Goal: Task Accomplishment & Management: Use online tool/utility

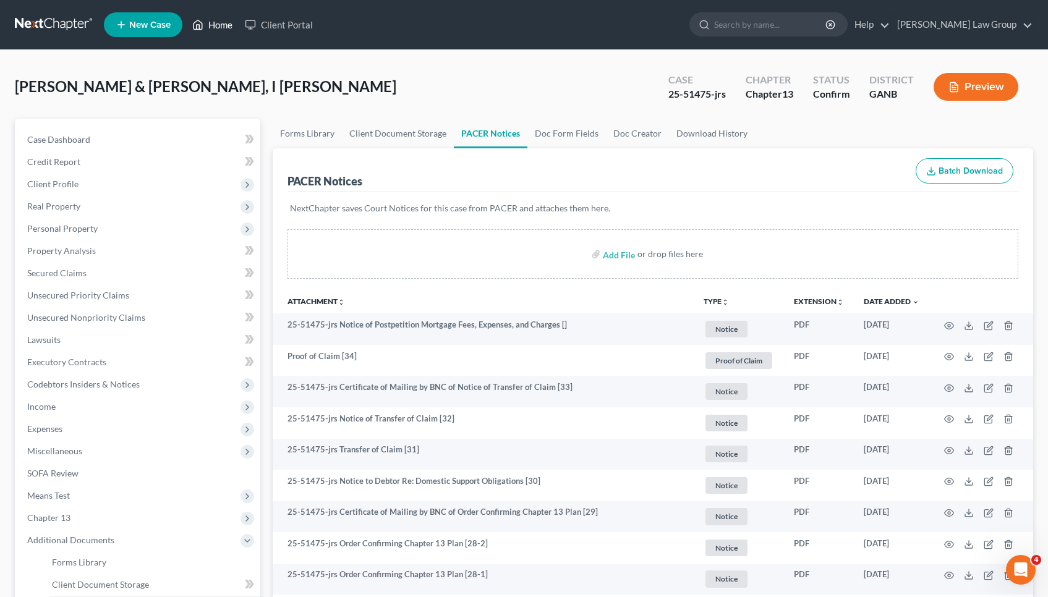
click at [224, 25] on link "Home" at bounding box center [212, 25] width 53 height 22
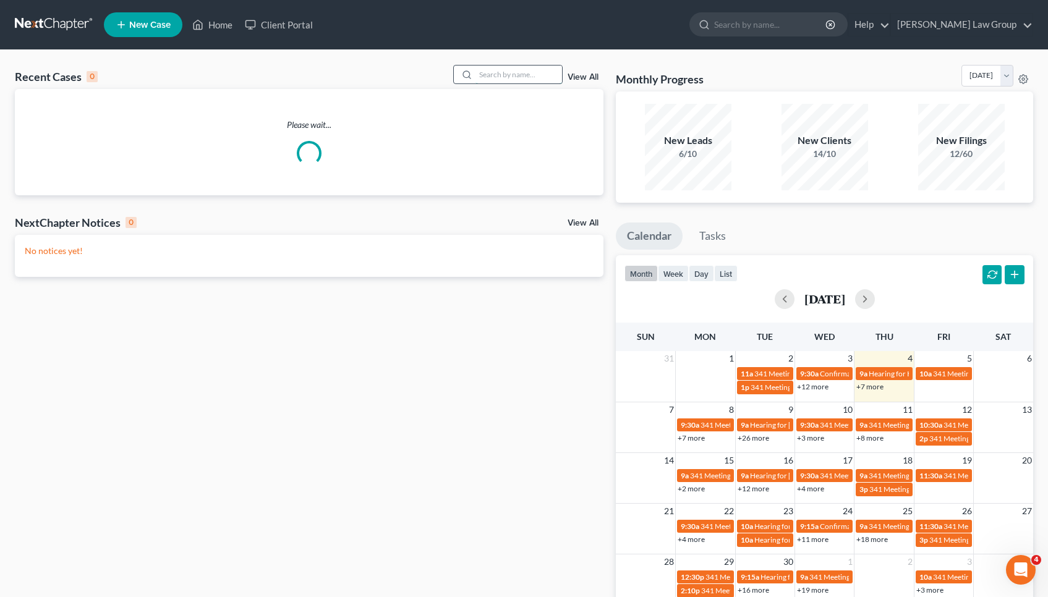
click at [526, 75] on input "search" at bounding box center [518, 75] width 87 height 18
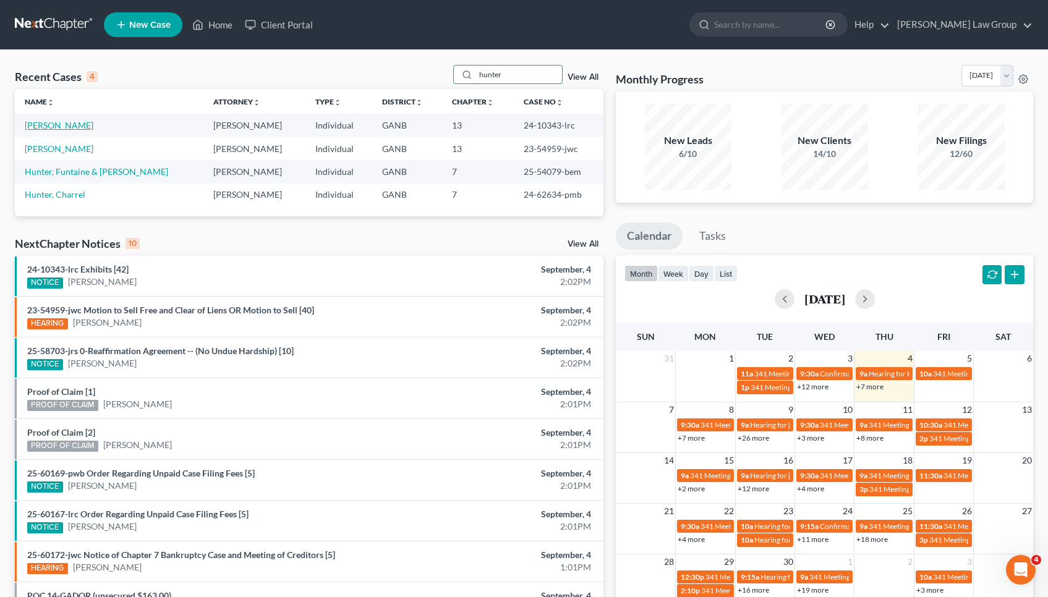
type input "hunter"
click at [54, 122] on link "[PERSON_NAME]" at bounding box center [59, 125] width 69 height 11
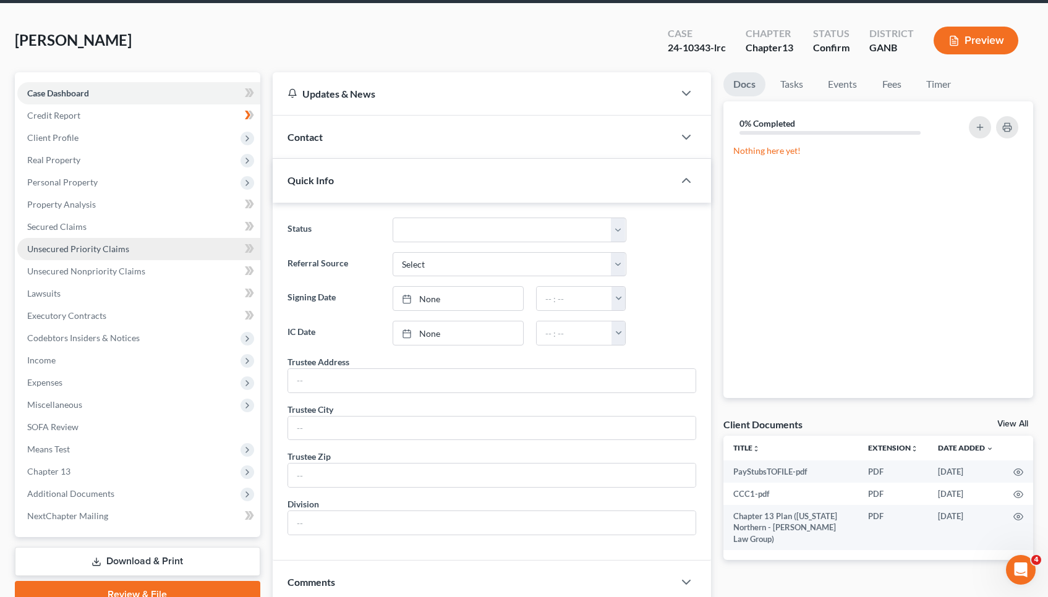
scroll to position [72, 0]
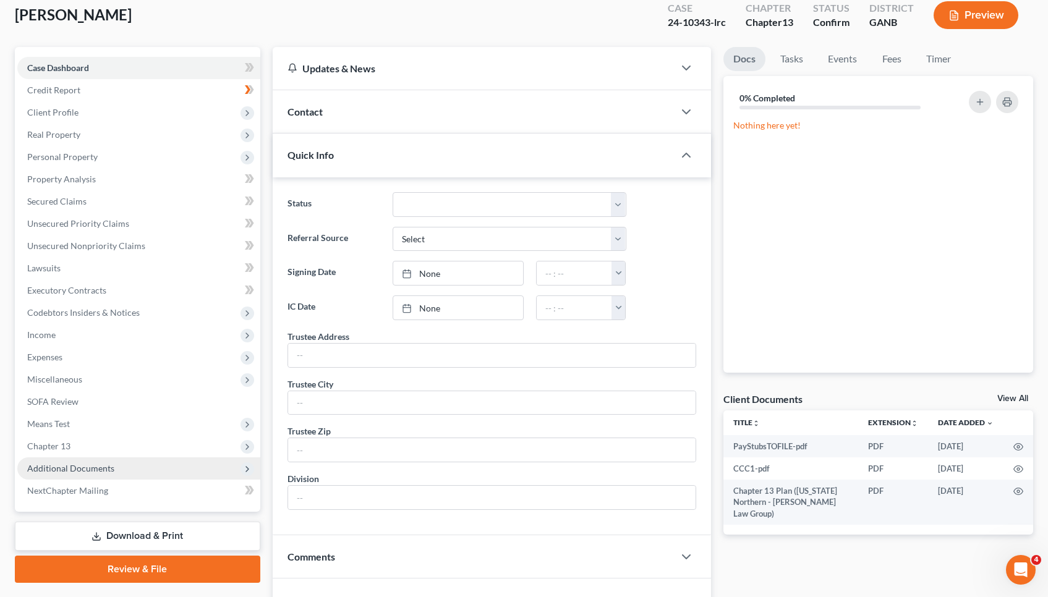
click at [114, 475] on span "Additional Documents" at bounding box center [138, 468] width 243 height 22
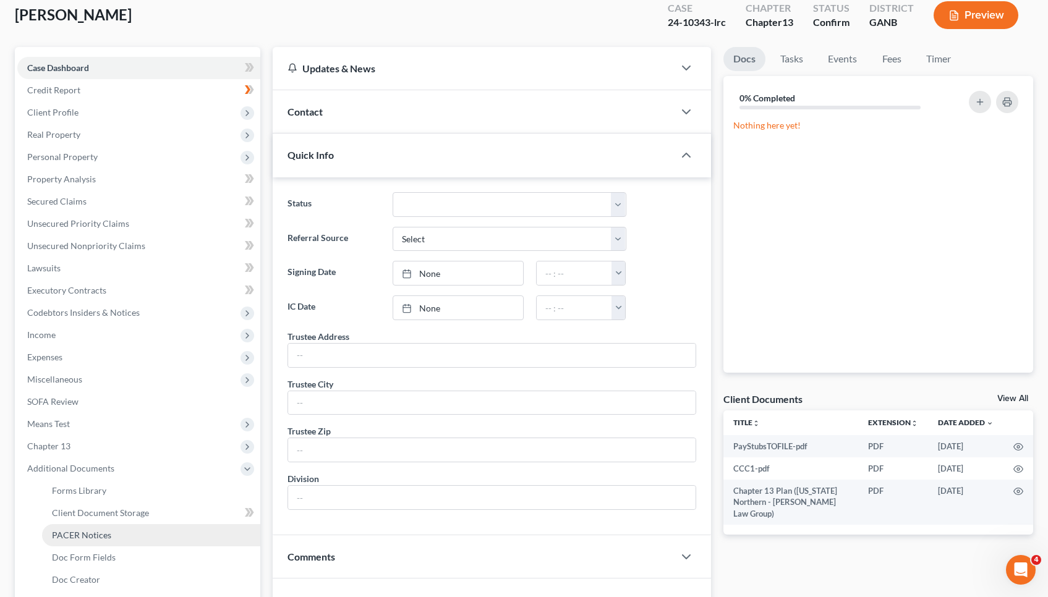
click at [114, 526] on link "PACER Notices" at bounding box center [151, 535] width 218 height 22
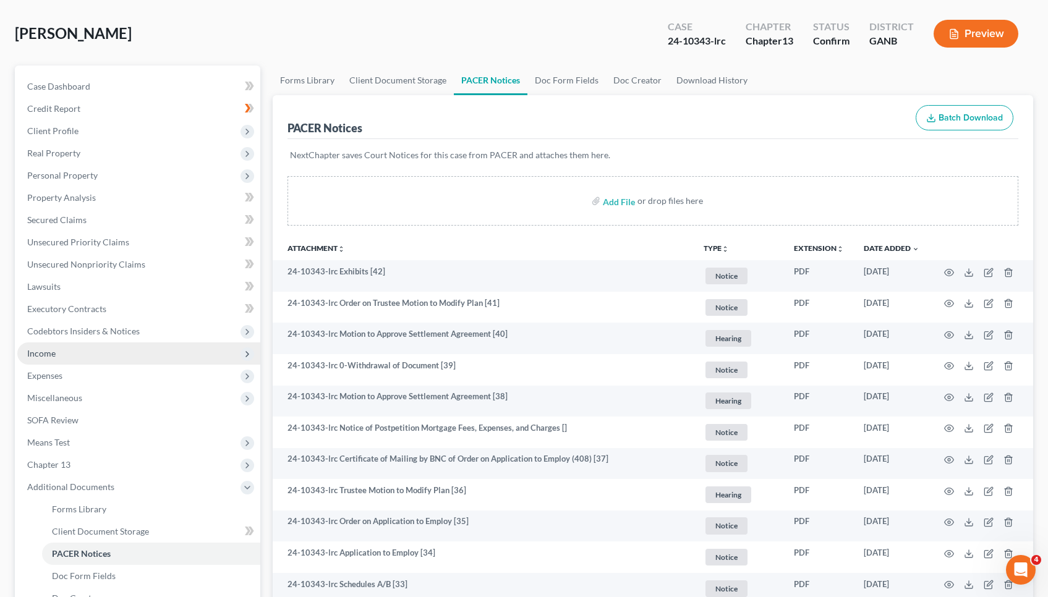
scroll to position [54, 0]
click at [632, 74] on link "Doc Creator" at bounding box center [637, 80] width 63 height 30
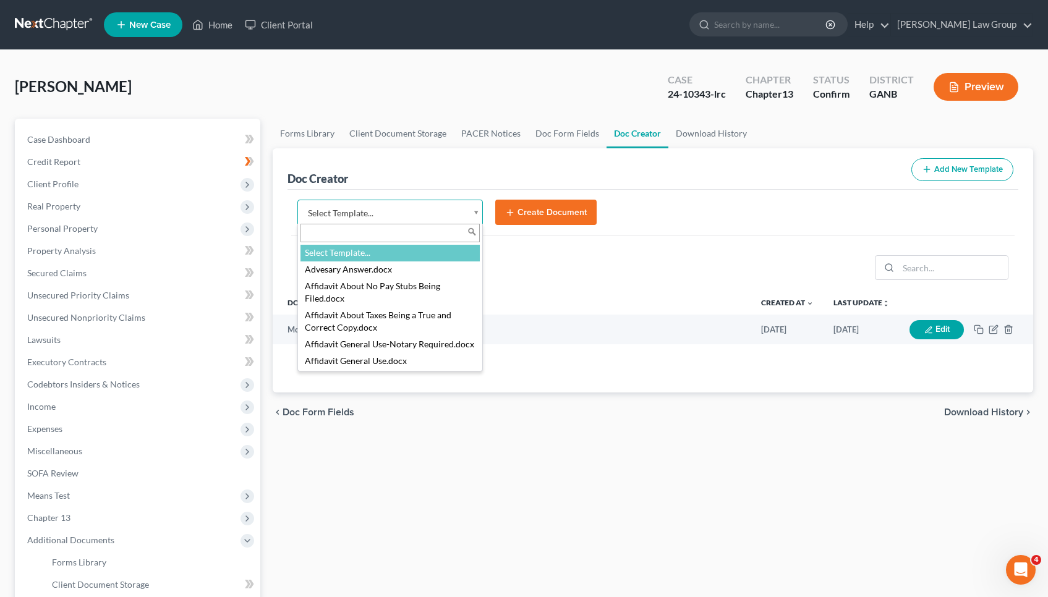
click at [440, 210] on body "Home New Case Client Portal Saedi Law Group mmays@saedilawgroup.com My Account …" at bounding box center [524, 417] width 1048 height 835
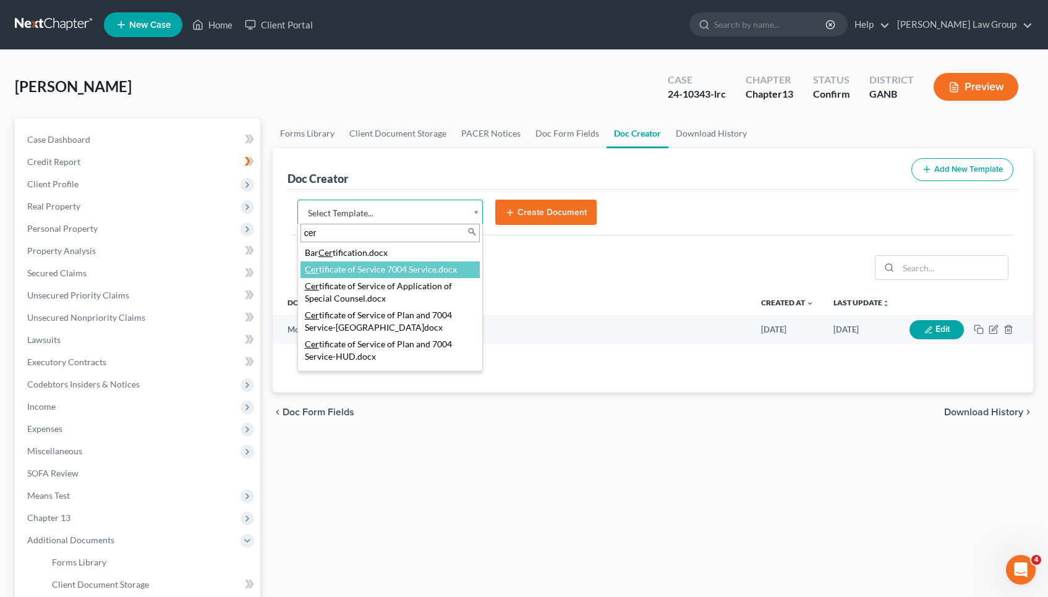
type input "cer"
select select "111537"
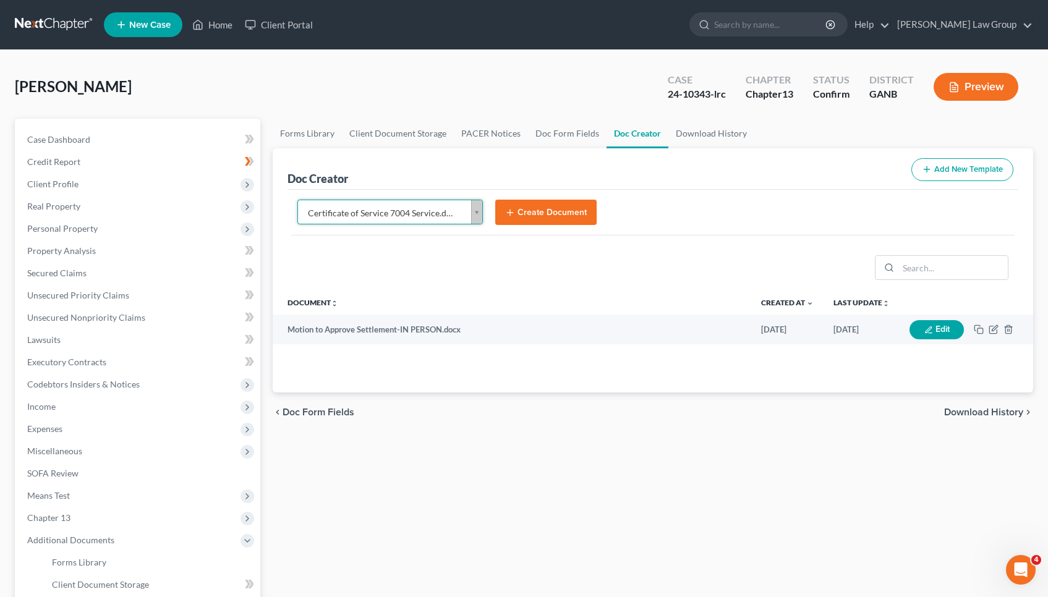
click at [546, 205] on button "Create Document" at bounding box center [545, 213] width 101 height 26
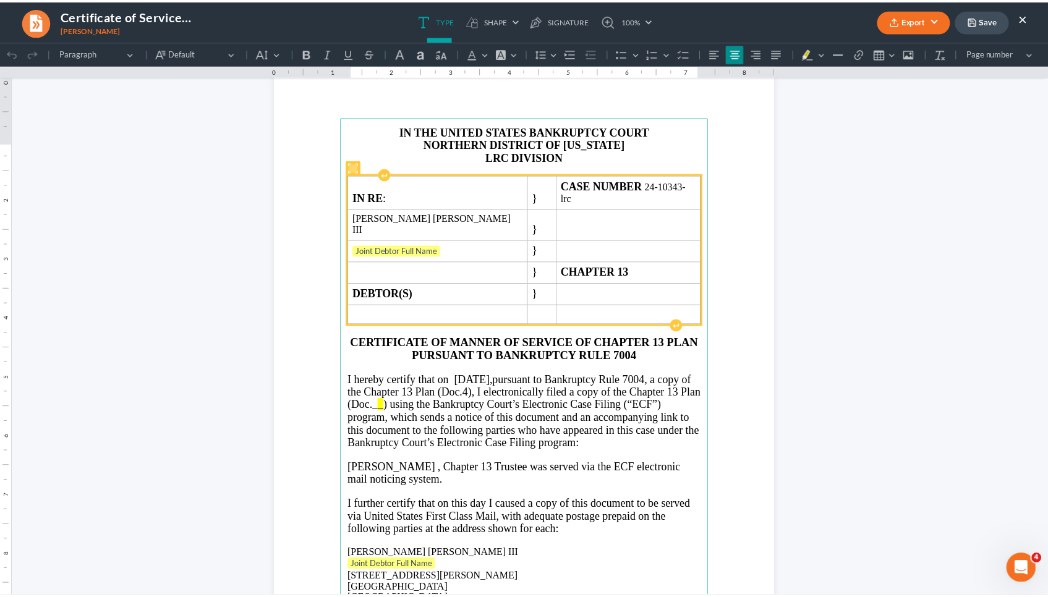
scroll to position [50, 0]
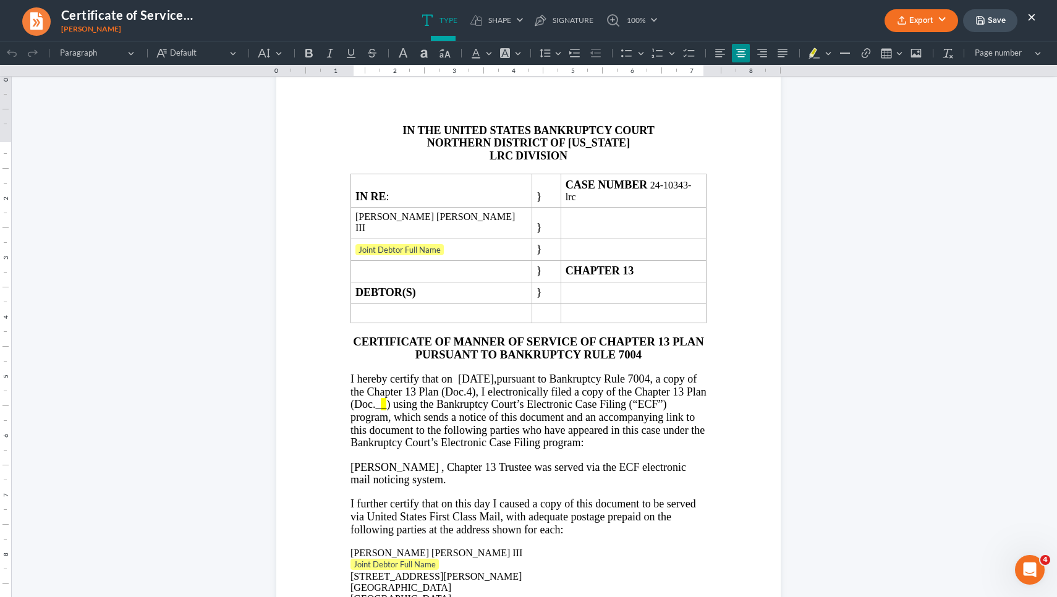
click at [1034, 16] on button "×" at bounding box center [1031, 16] width 9 height 15
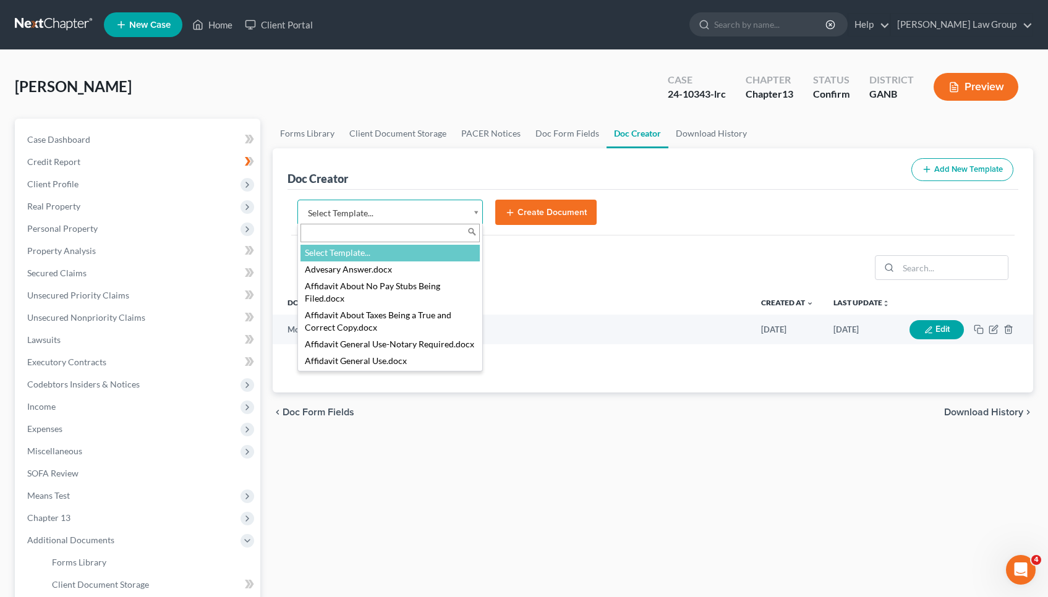
click at [413, 217] on body "Home New Case Client Portal Saedi Law Group mmays@saedilawgroup.com My Account …" at bounding box center [524, 417] width 1048 height 835
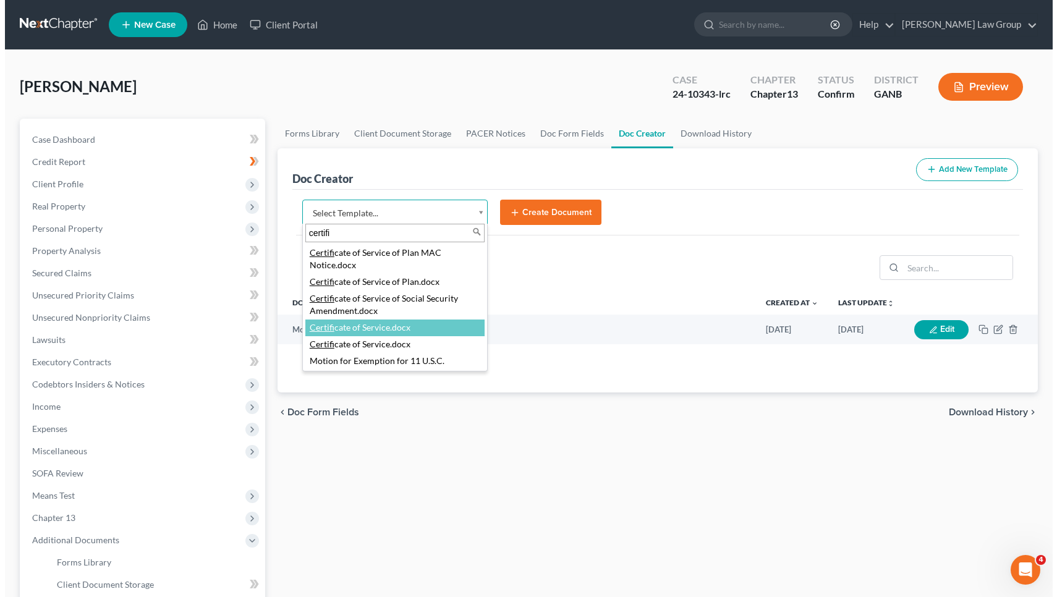
scroll to position [184, 0]
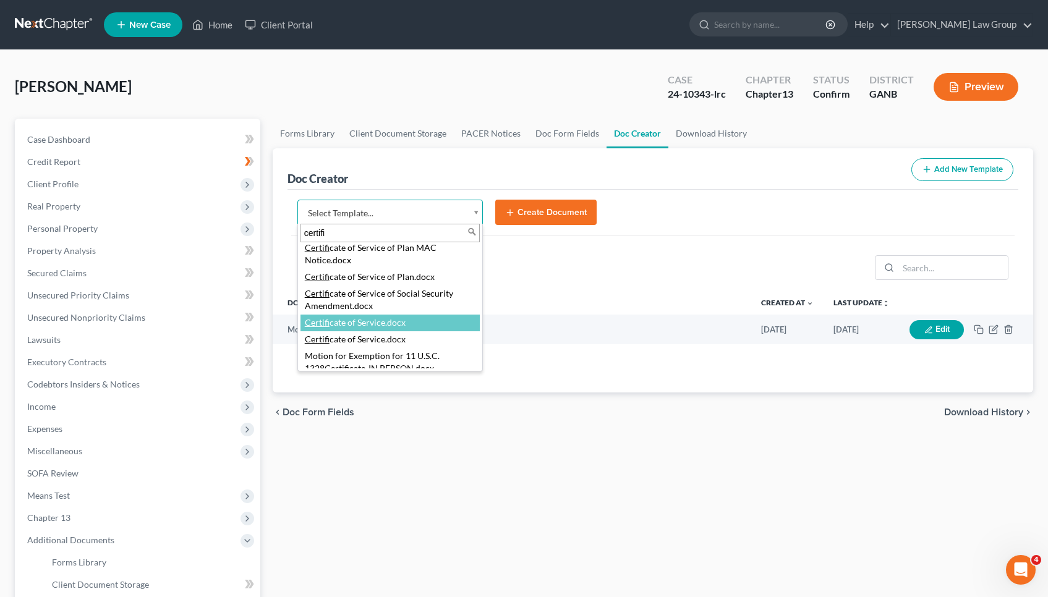
type input "certifi"
select select "114672"
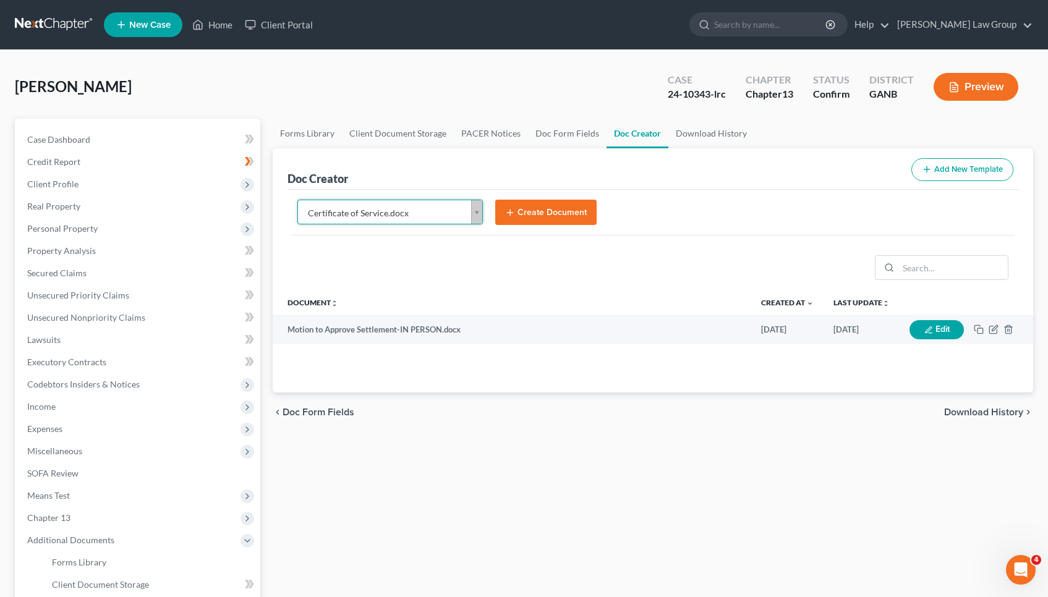
click at [551, 215] on button "Create Document" at bounding box center [545, 213] width 101 height 26
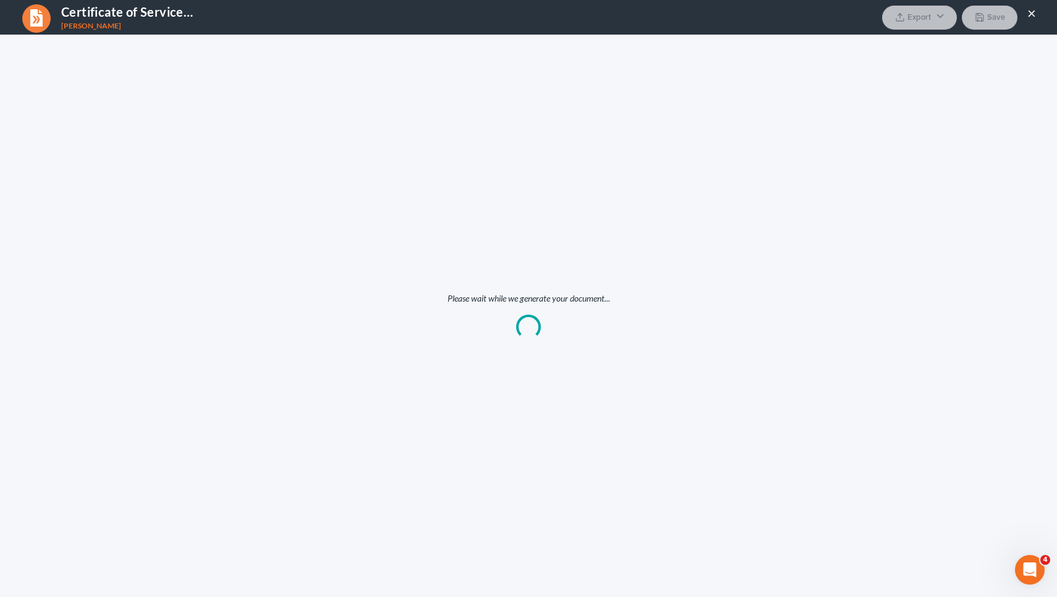
scroll to position [0, 0]
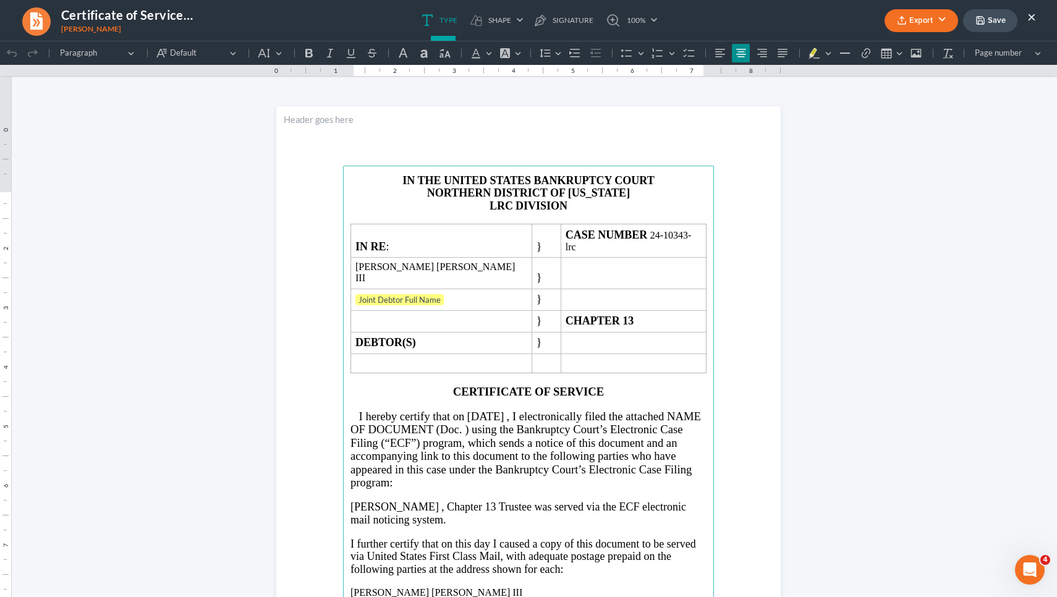
click at [466, 430] on span ", I electronically filed the attached NAME OF DOCUMENT (Doc. ) using the Bankru…" at bounding box center [526, 450] width 351 height 80
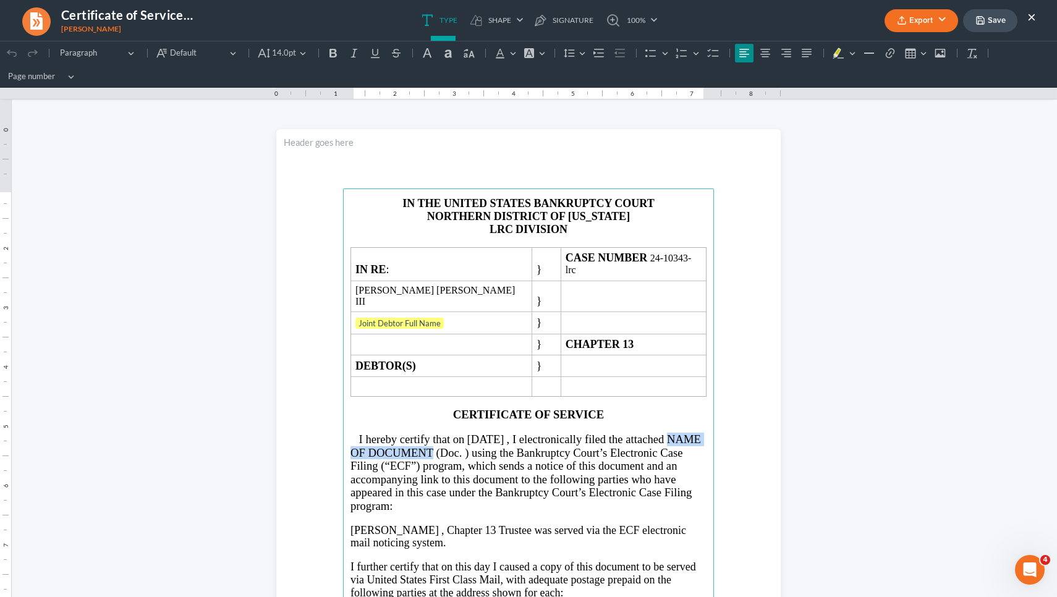
drag, startPoint x: 462, startPoint y: 429, endPoint x: 349, endPoint y: 428, distance: 113.8
click at [351, 433] on span ", I electronically filed the attached NAME OF DOCUMENT (Doc. ) using the Bankru…" at bounding box center [526, 473] width 351 height 80
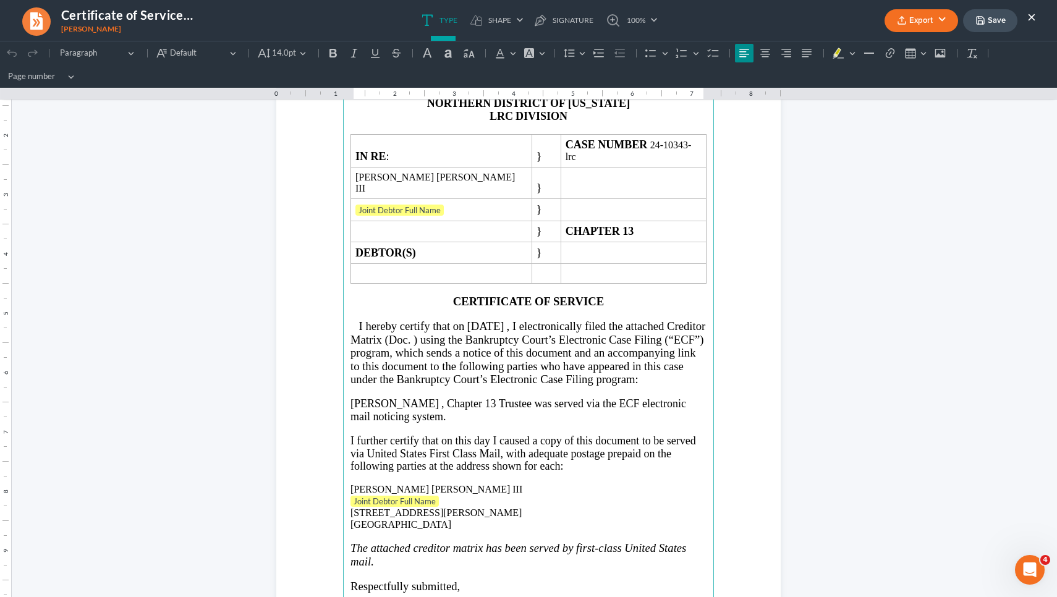
scroll to position [115, 0]
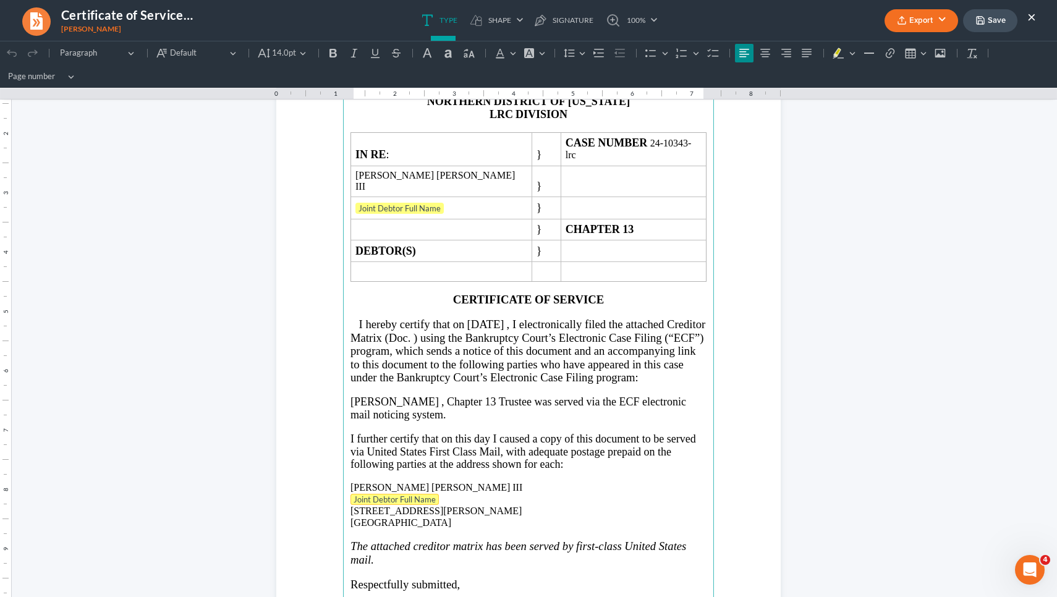
click at [402, 494] on tag "Joint Debtor Full Name" at bounding box center [395, 499] width 88 height 11
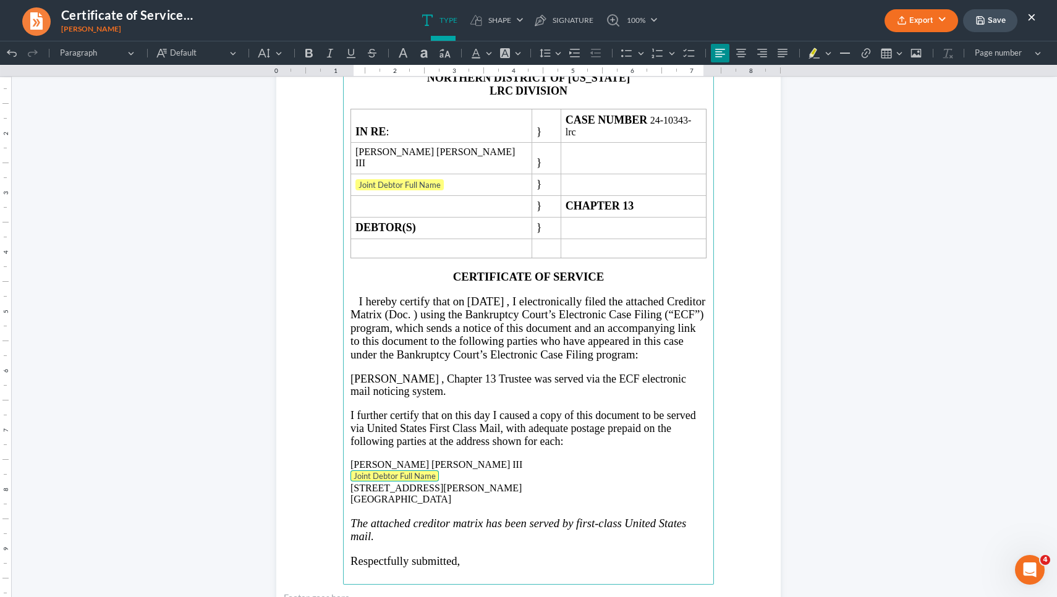
click at [402, 482] on tag "Joint Debtor Full Name" at bounding box center [395, 475] width 88 height 11
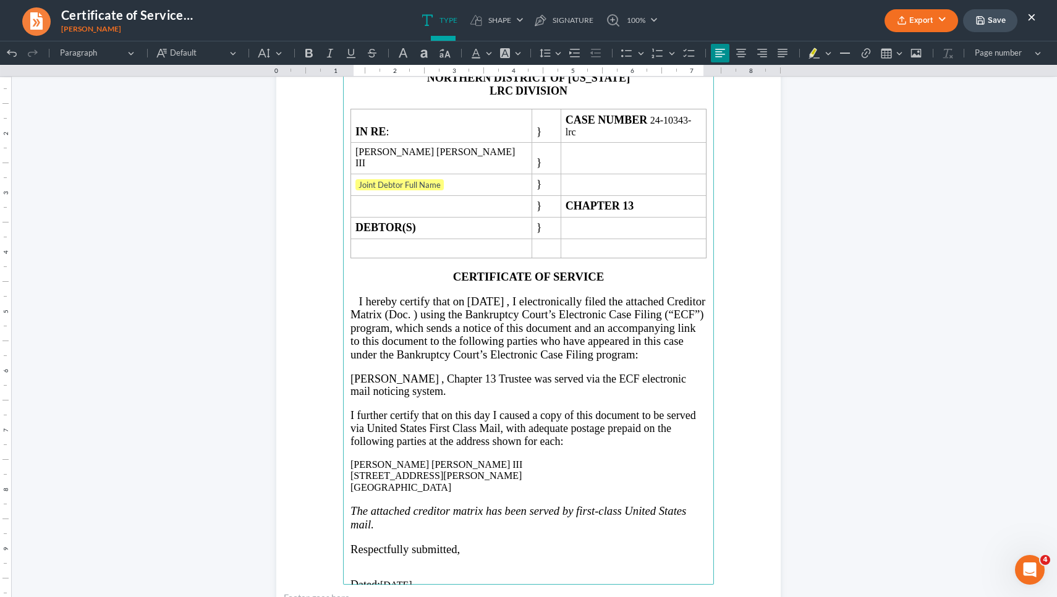
click at [424, 393] on p "Melissa J. Davey , Chapter 13 Trustee was served via the ECF electronic mail no…" at bounding box center [529, 385] width 356 height 25
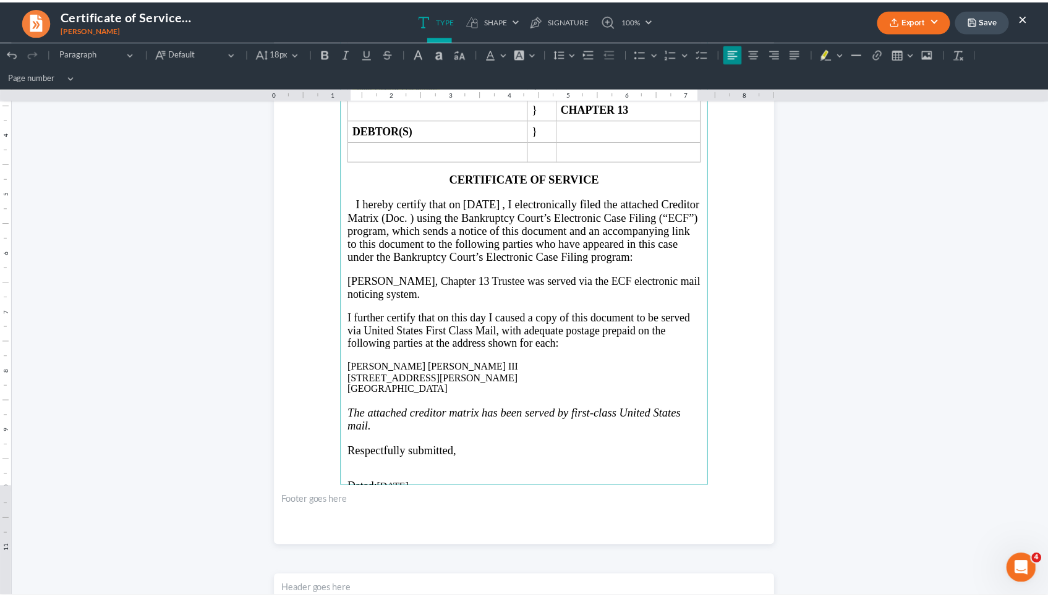
scroll to position [228, 0]
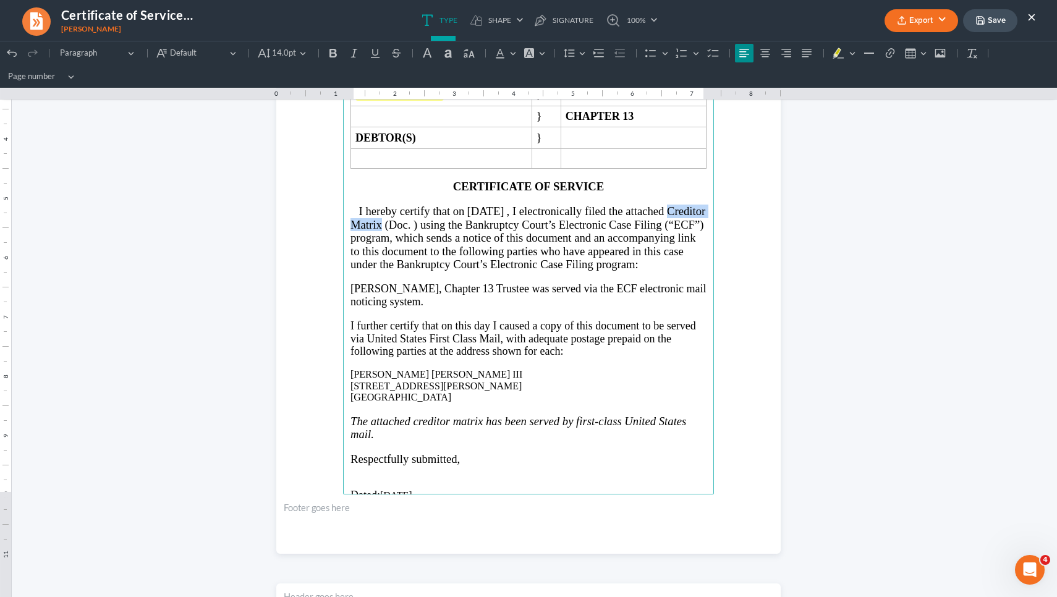
drag, startPoint x: 417, startPoint y: 198, endPoint x: 344, endPoint y: 195, distance: 73.0
click at [344, 195] on main "IN THE UNITED STATES BANKRUPTCY COURT NORTHERN DISTRICT OF GEORGIA LRC DIVISION…" at bounding box center [528, 227] width 371 height 534
click at [1035, 15] on button "×" at bounding box center [1031, 16] width 9 height 15
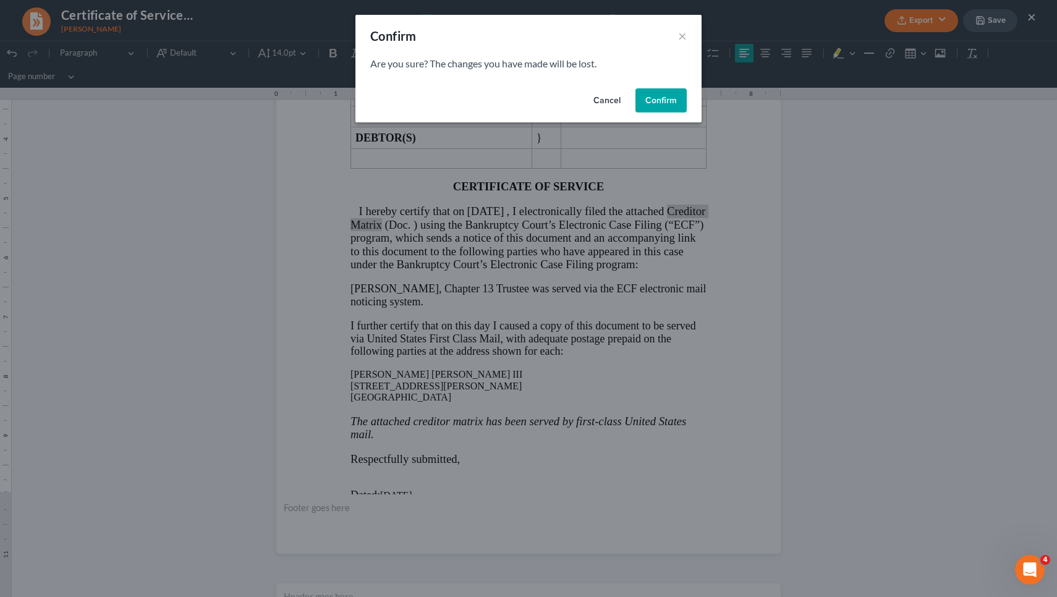
click at [671, 93] on button "Confirm" at bounding box center [661, 100] width 51 height 25
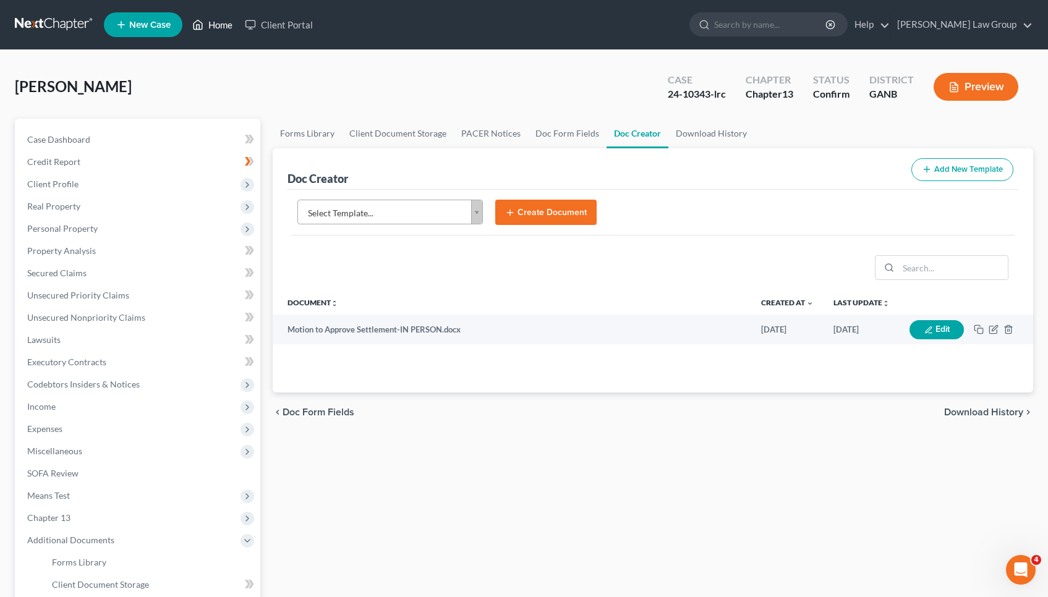
click at [210, 29] on link "Home" at bounding box center [212, 25] width 53 height 22
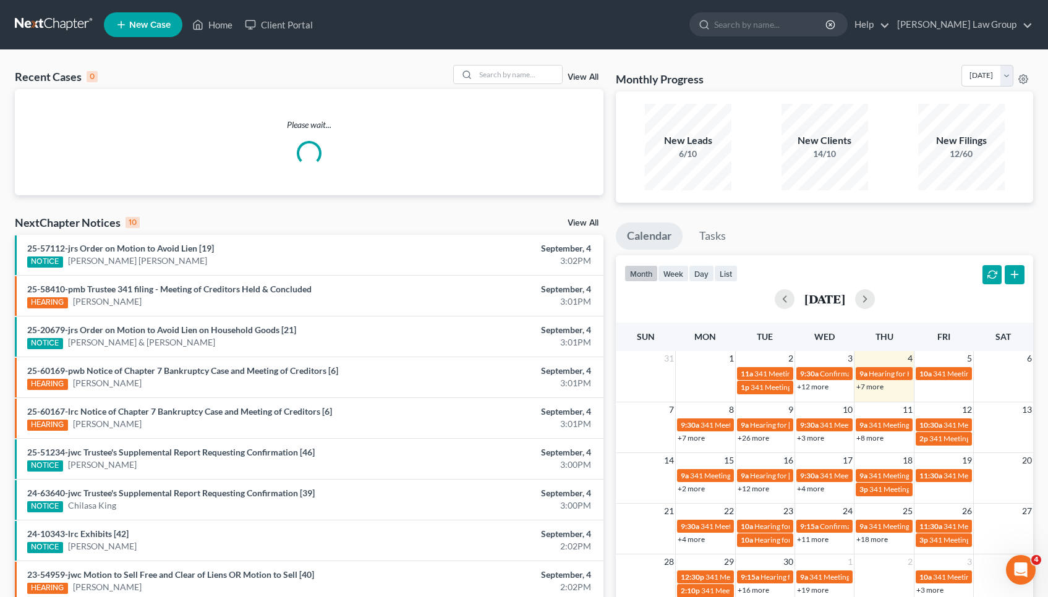
click at [589, 221] on div "Recent Cases 0 View All Please wait... NextChapter Notices 10 View All 25-57112…" at bounding box center [309, 371] width 601 height 612
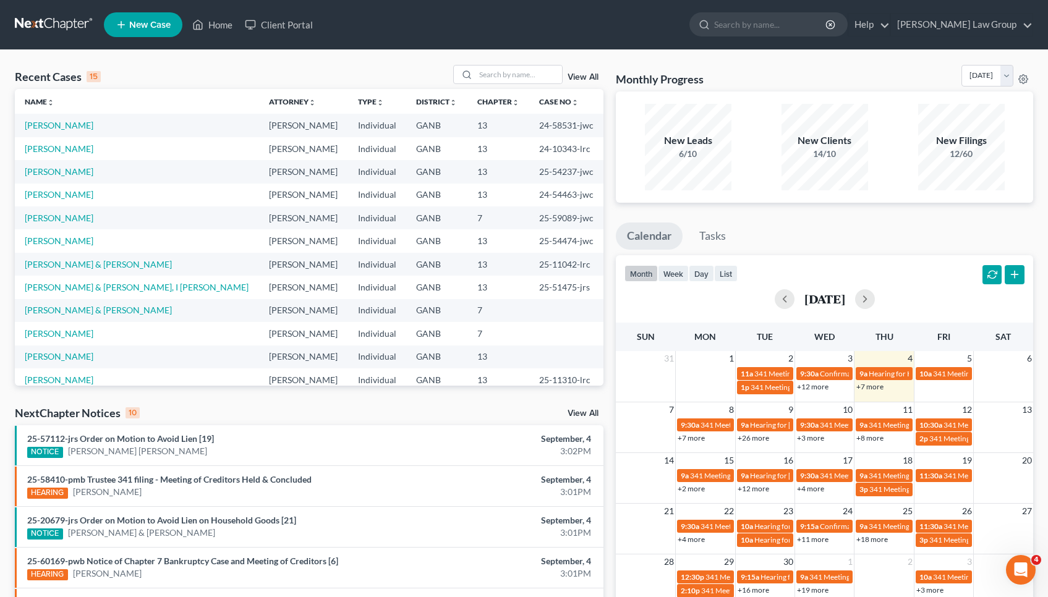
click at [584, 411] on link "View All" at bounding box center [583, 413] width 31 height 9
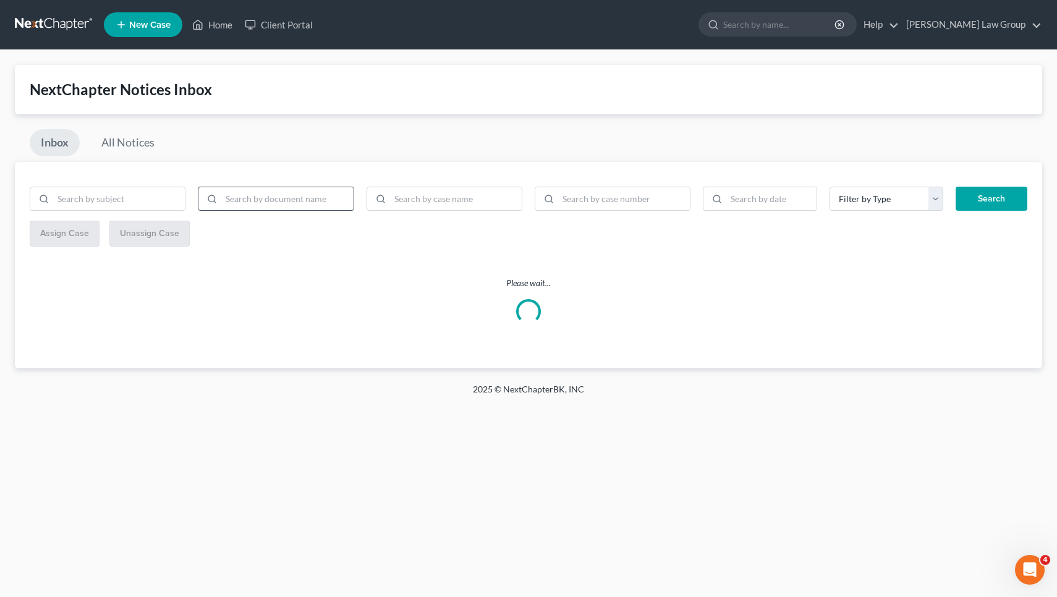
click at [261, 208] on input "search" at bounding box center [287, 198] width 132 height 23
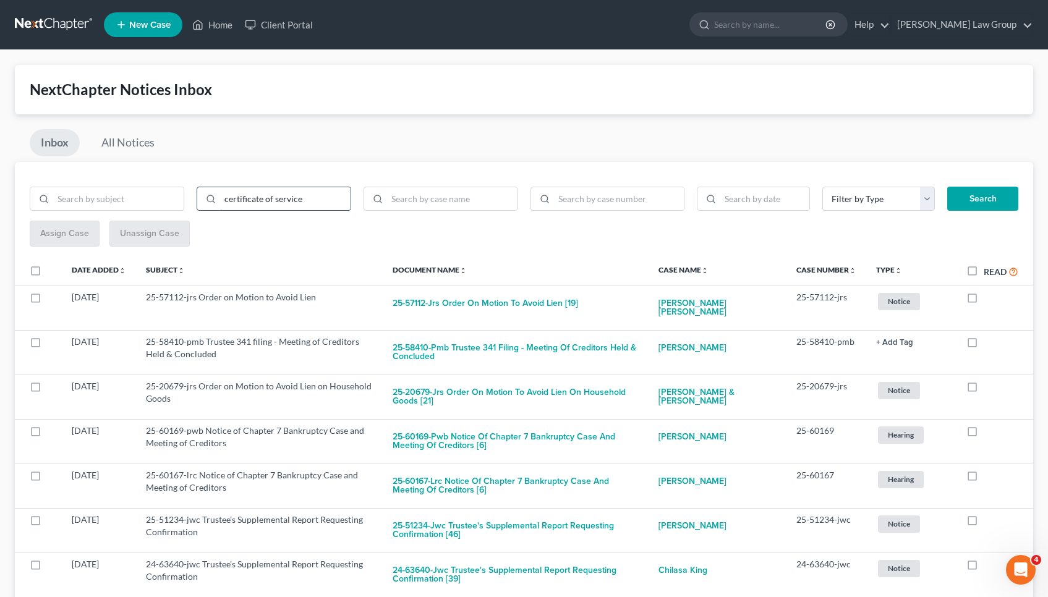
type input "certificate of service"
click at [982, 198] on button "Search" at bounding box center [982, 199] width 71 height 25
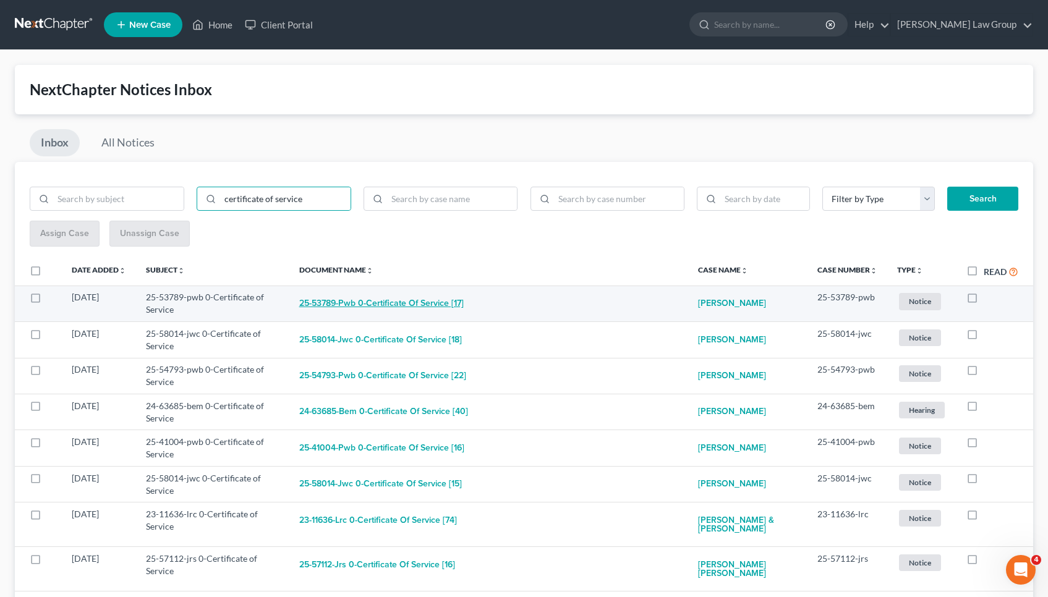
click at [353, 299] on button "25-53789-pwb 0-Certificate of Service [17]" at bounding box center [381, 303] width 164 height 25
checkbox input "true"
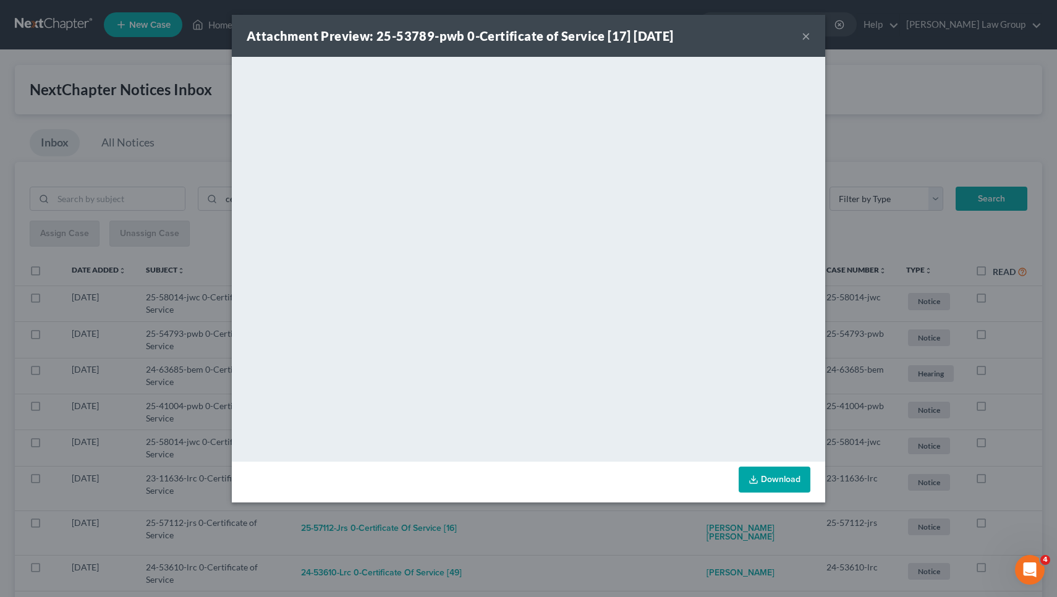
click at [804, 36] on button "×" at bounding box center [806, 35] width 9 height 15
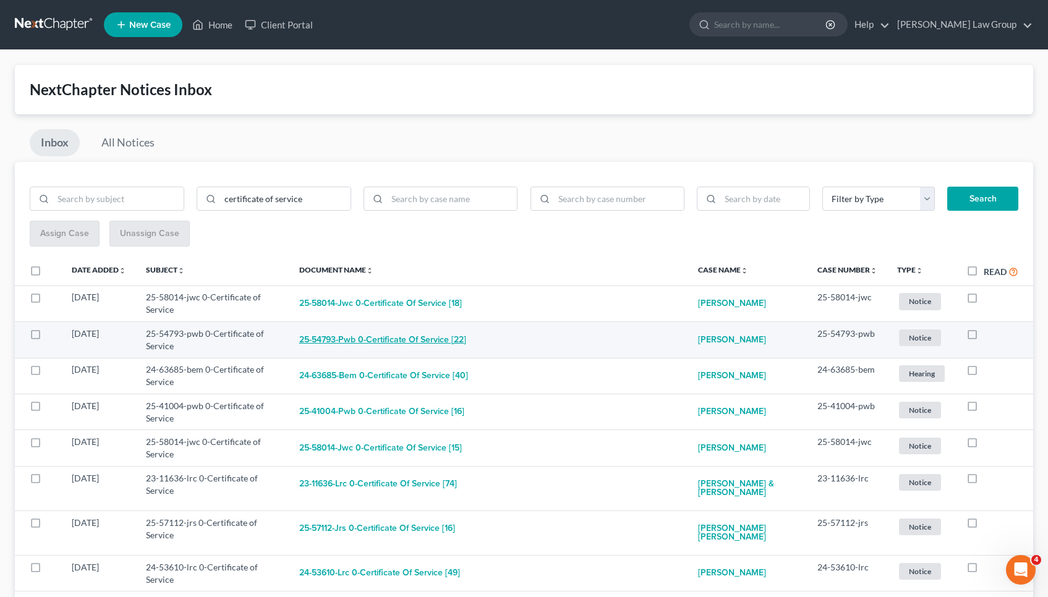
click at [386, 334] on button "25-54793-pwb 0-Certificate of Service [22]" at bounding box center [382, 340] width 167 height 25
checkbox input "true"
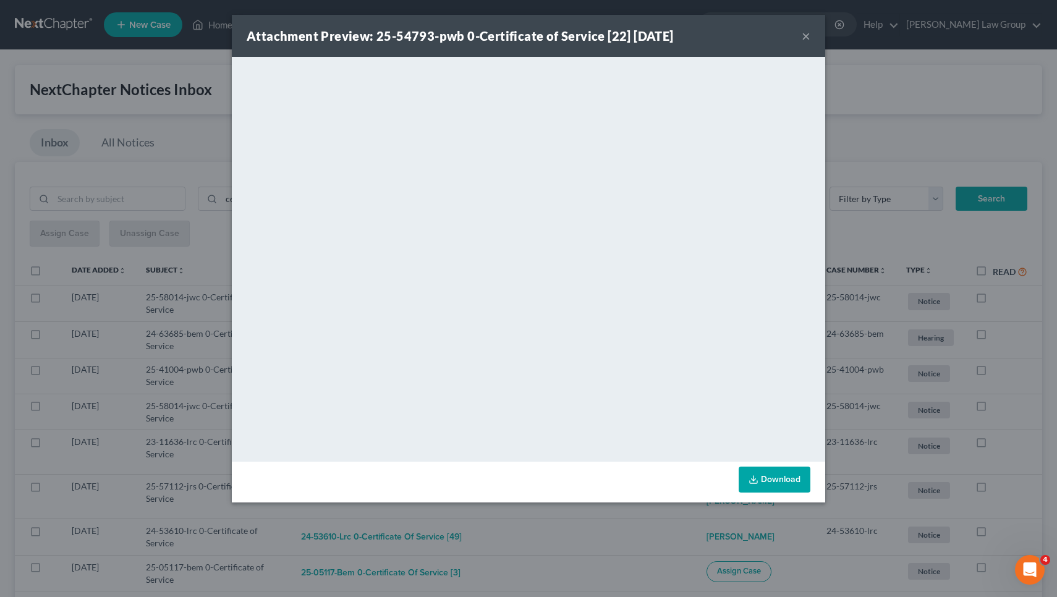
click at [806, 37] on button "×" at bounding box center [806, 35] width 9 height 15
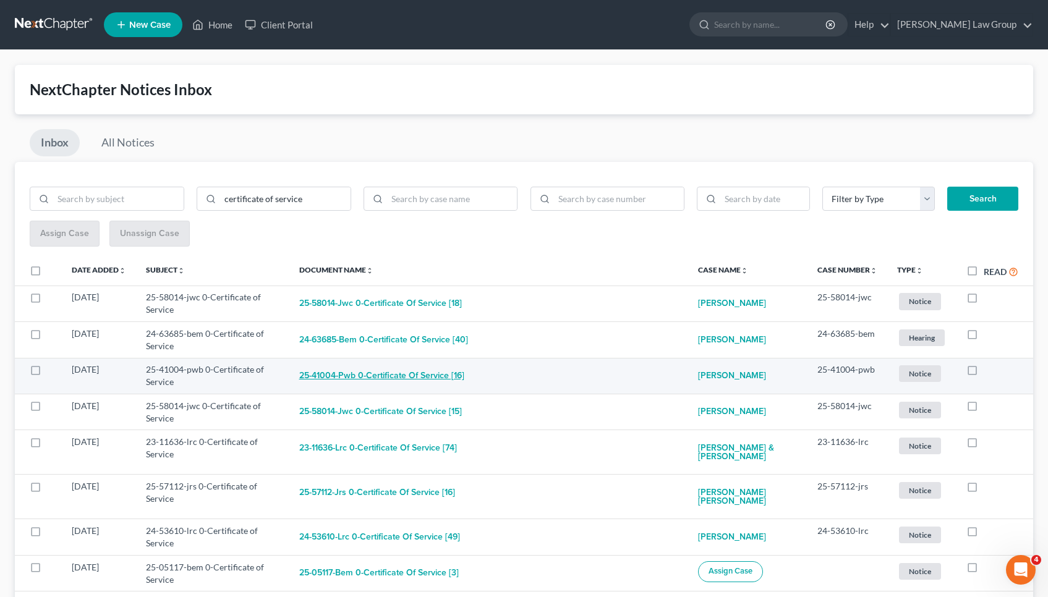
click at [354, 376] on button "25-41004-pwb 0-Certificate of Service [16]" at bounding box center [381, 376] width 165 height 25
checkbox input "true"
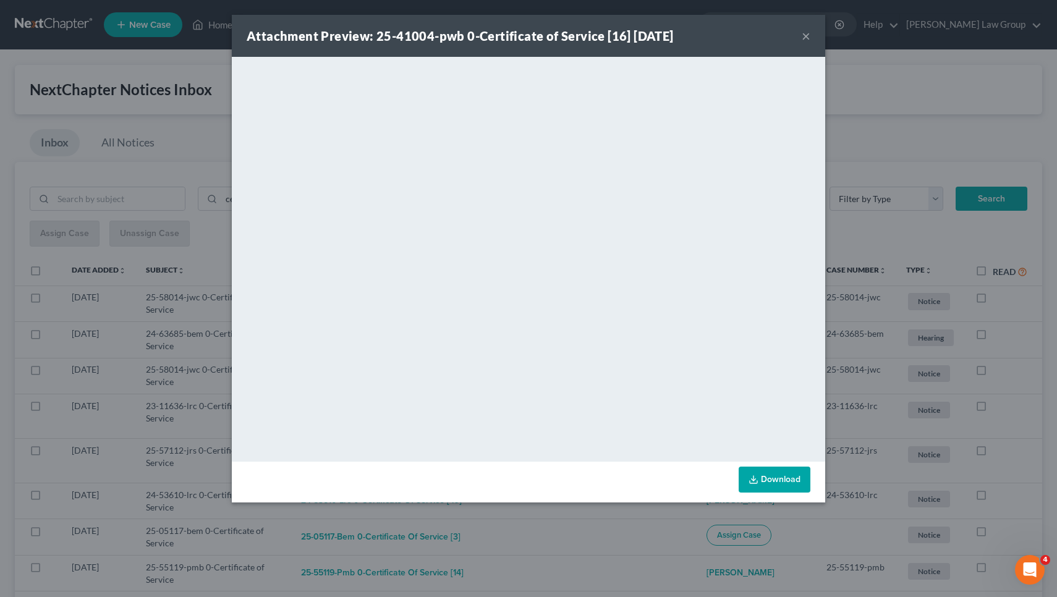
click at [804, 35] on button "×" at bounding box center [806, 35] width 9 height 15
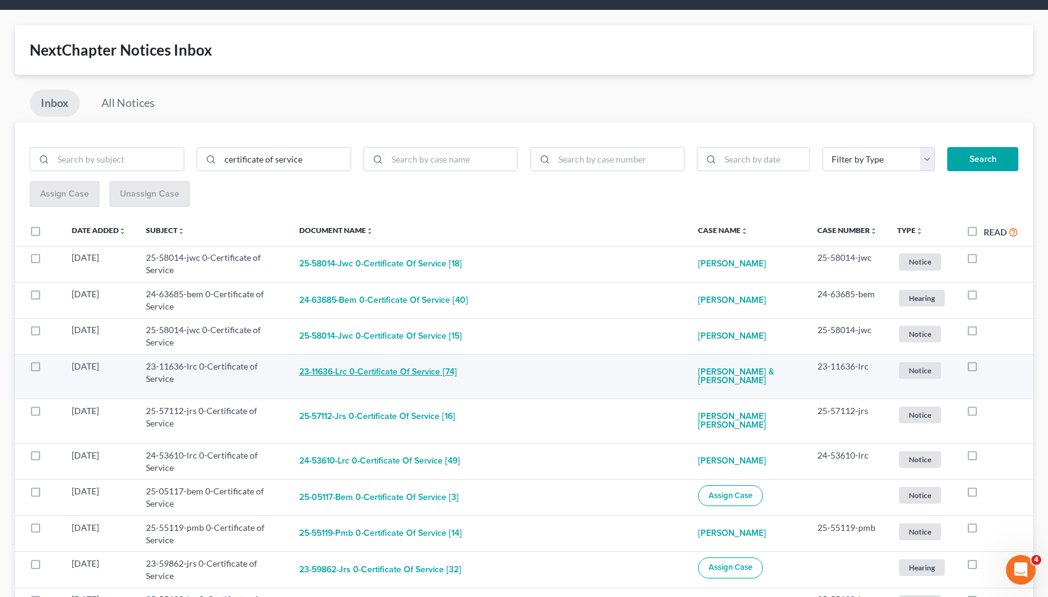
scroll to position [41, 0]
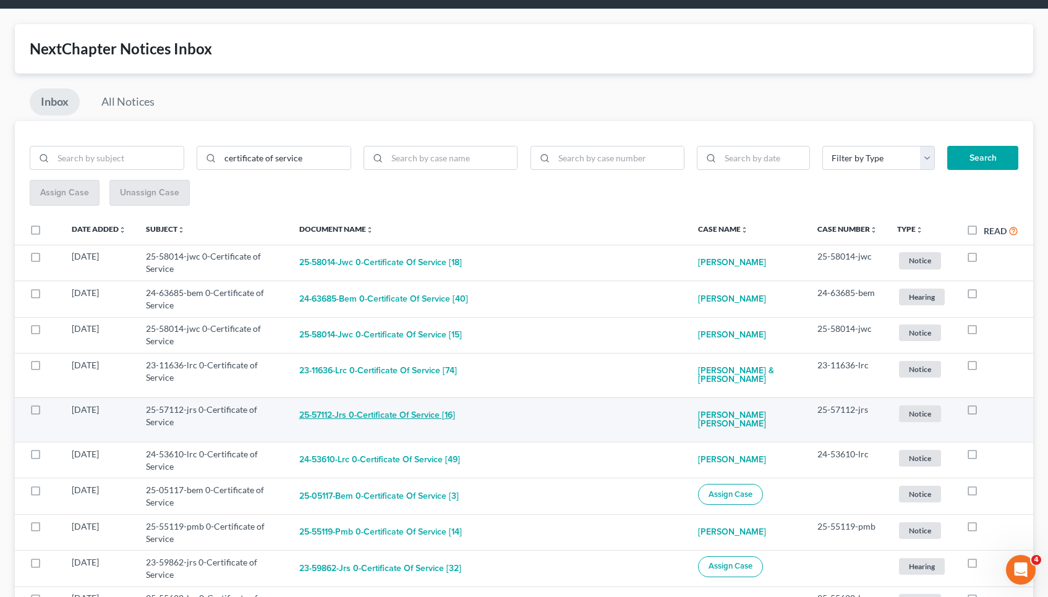
click at [426, 420] on button "25-57112-jrs 0-Certificate of Service [16]" at bounding box center [377, 416] width 156 height 25
checkbox input "true"
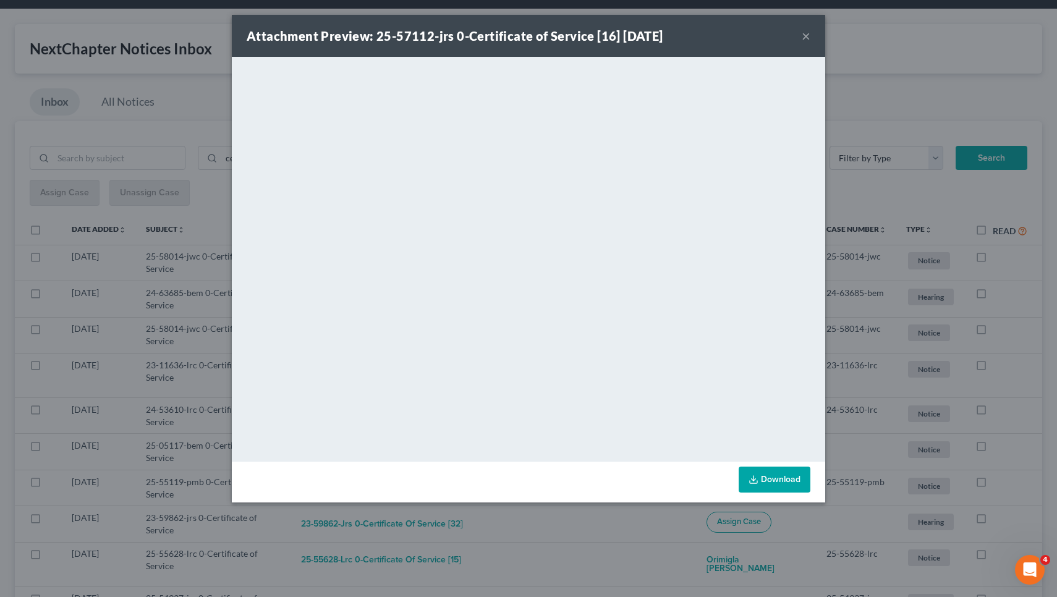
click at [805, 33] on button "×" at bounding box center [806, 35] width 9 height 15
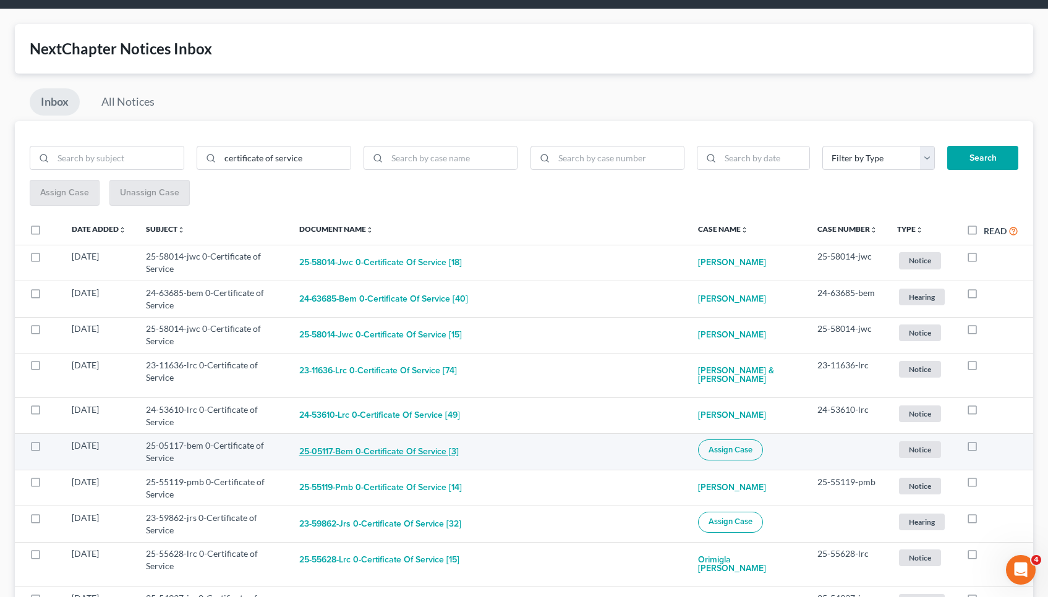
click at [331, 461] on button "25-05117-bem 0-Certificate of Service [3]" at bounding box center [378, 452] width 159 height 25
checkbox input "true"
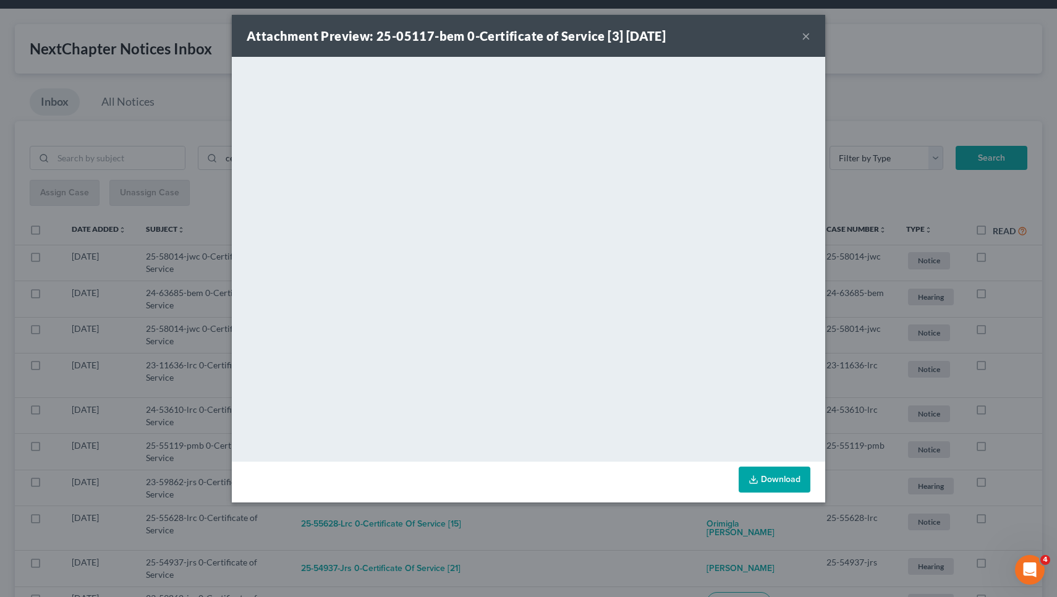
click at [807, 33] on button "×" at bounding box center [806, 35] width 9 height 15
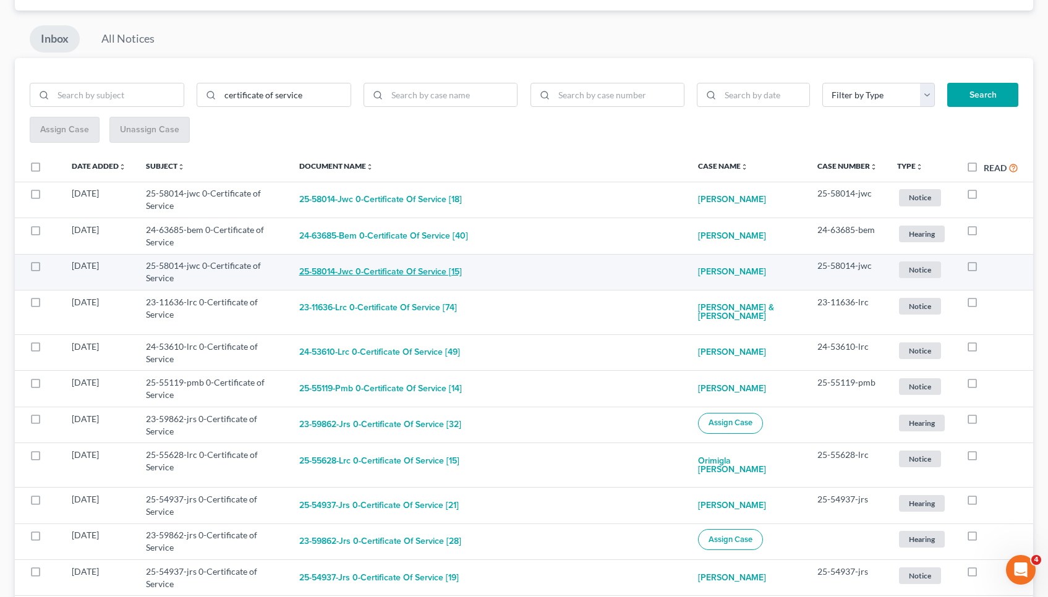
scroll to position [108, 0]
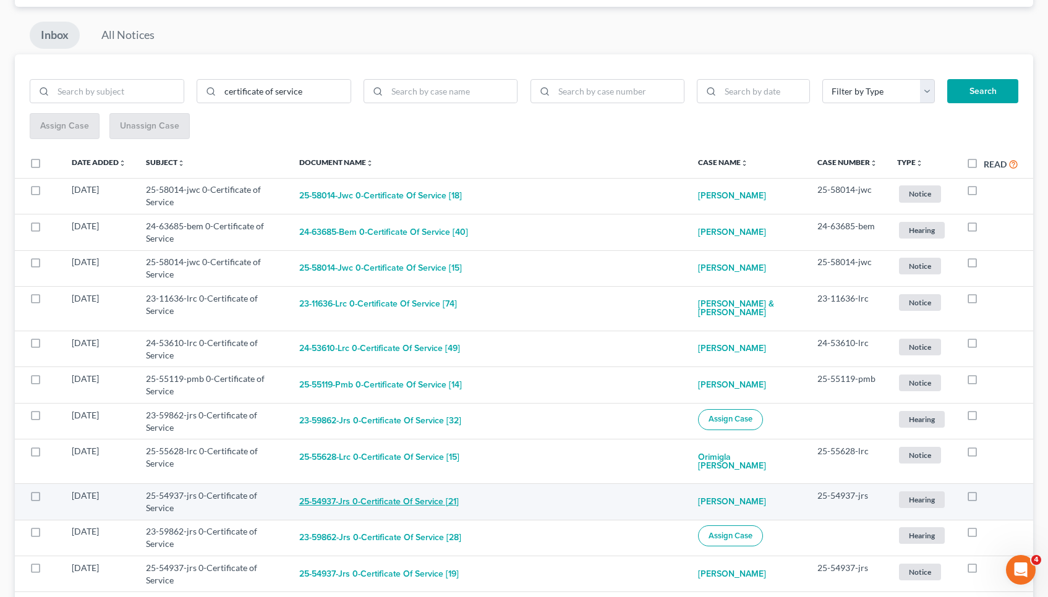
click at [380, 503] on button "25-54937-jrs 0-Certificate of Service [21]" at bounding box center [378, 502] width 159 height 25
checkbox input "true"
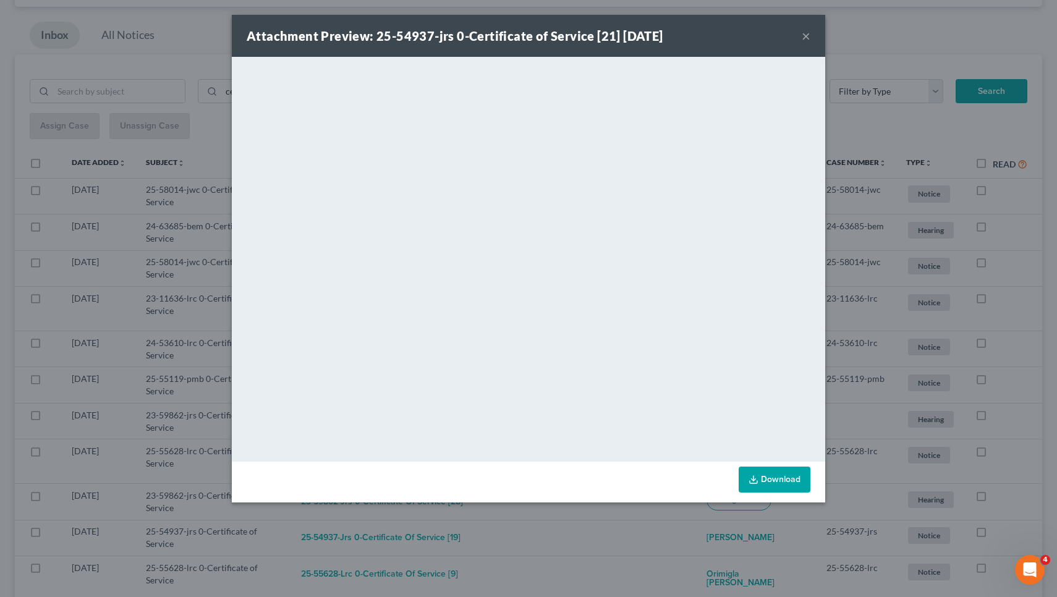
click at [804, 32] on button "×" at bounding box center [806, 35] width 9 height 15
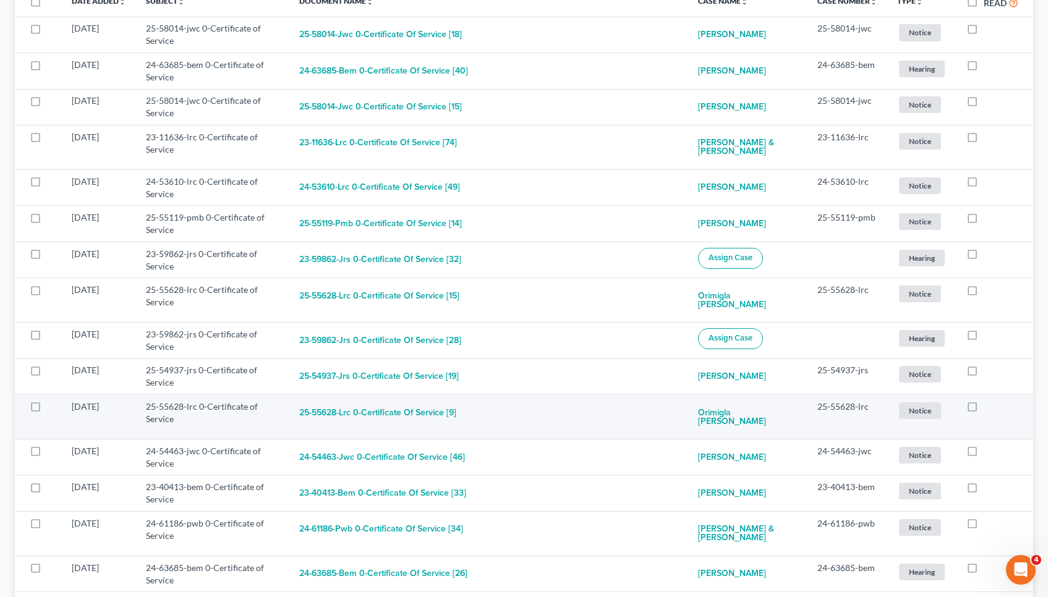
scroll to position [277, 0]
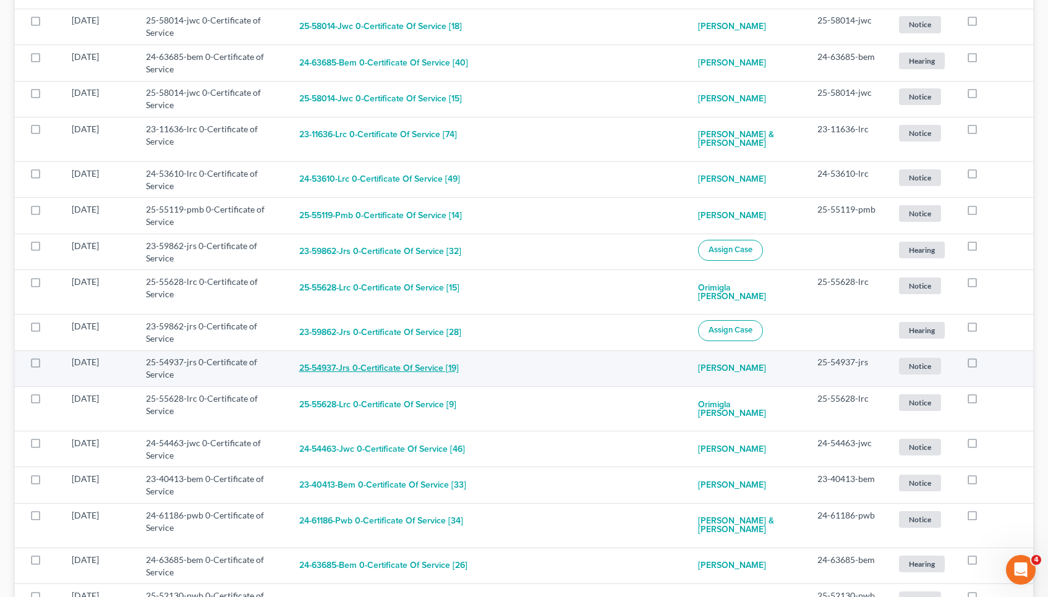
click at [412, 374] on button "25-54937-jrs 0-Certificate of Service [19]" at bounding box center [378, 368] width 159 height 25
checkbox input "true"
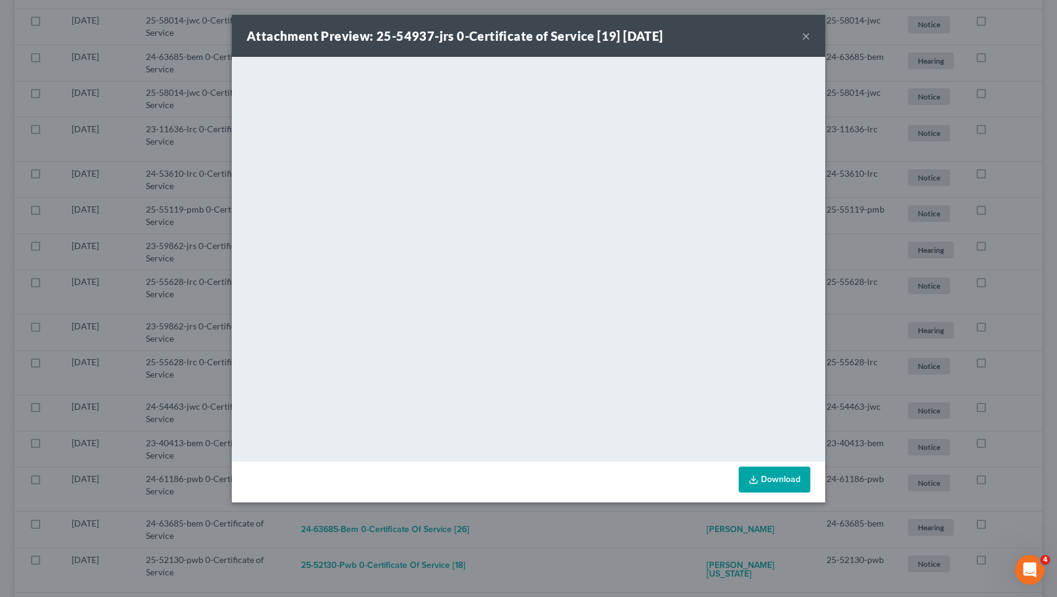
click at [806, 33] on button "×" at bounding box center [806, 35] width 9 height 15
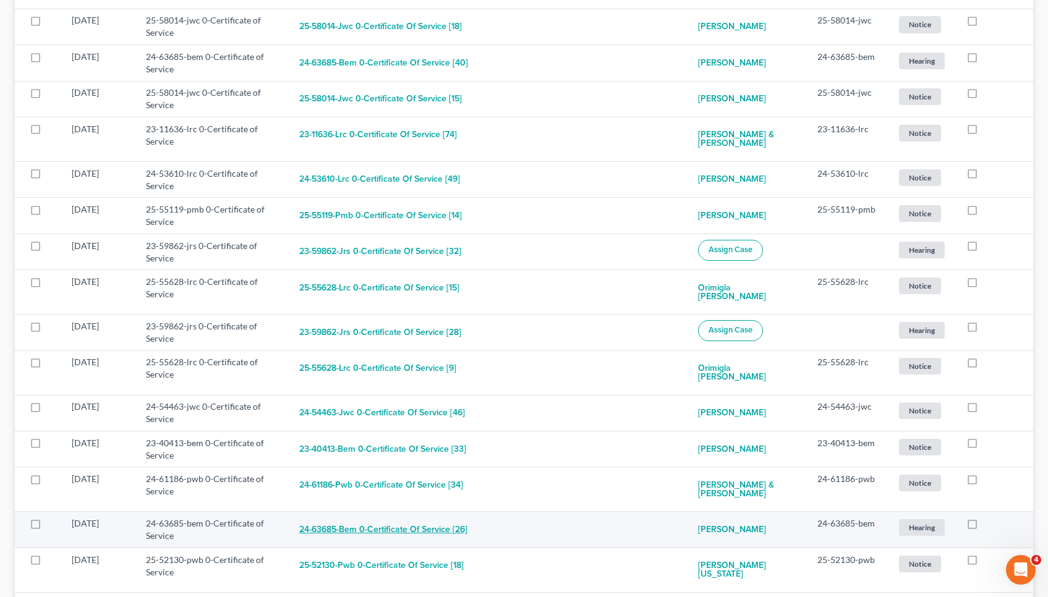
click at [379, 533] on button "24-63685-bem 0-Certificate of Service [26]" at bounding box center [383, 529] width 168 height 25
checkbox input "true"
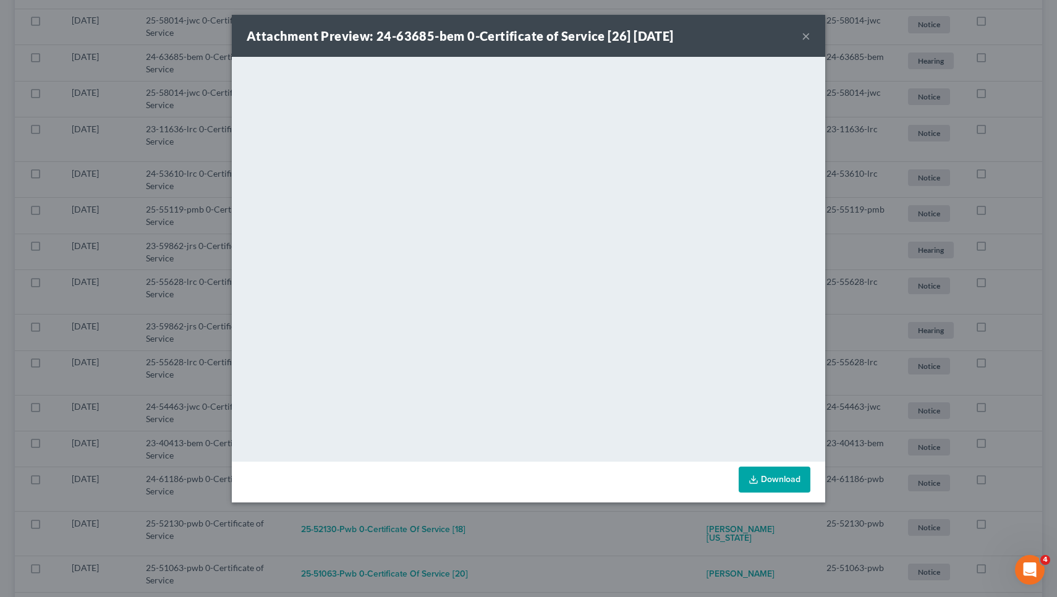
click at [810, 37] on div "Attachment Preview: 24-63685-bem 0-Certificate of Service [26] 04/03/2025 ×" at bounding box center [528, 36] width 593 height 42
click at [796, 46] on div "Attachment Preview: 24-63685-bem 0-Certificate of Service [26] 04/03/2025 ×" at bounding box center [528, 36] width 593 height 42
click at [804, 37] on button "×" at bounding box center [806, 35] width 9 height 15
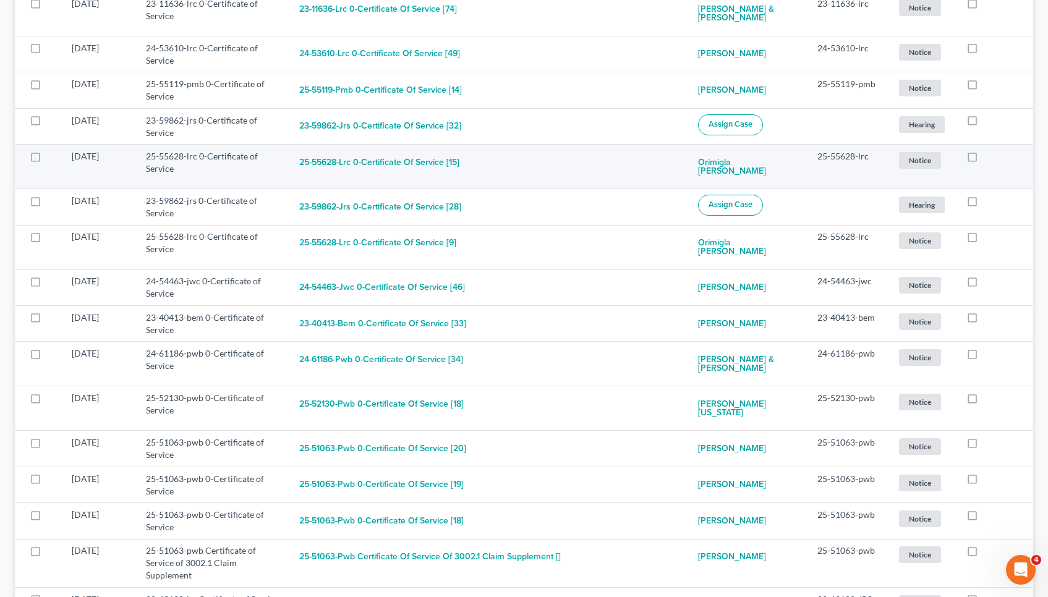
scroll to position [423, 0]
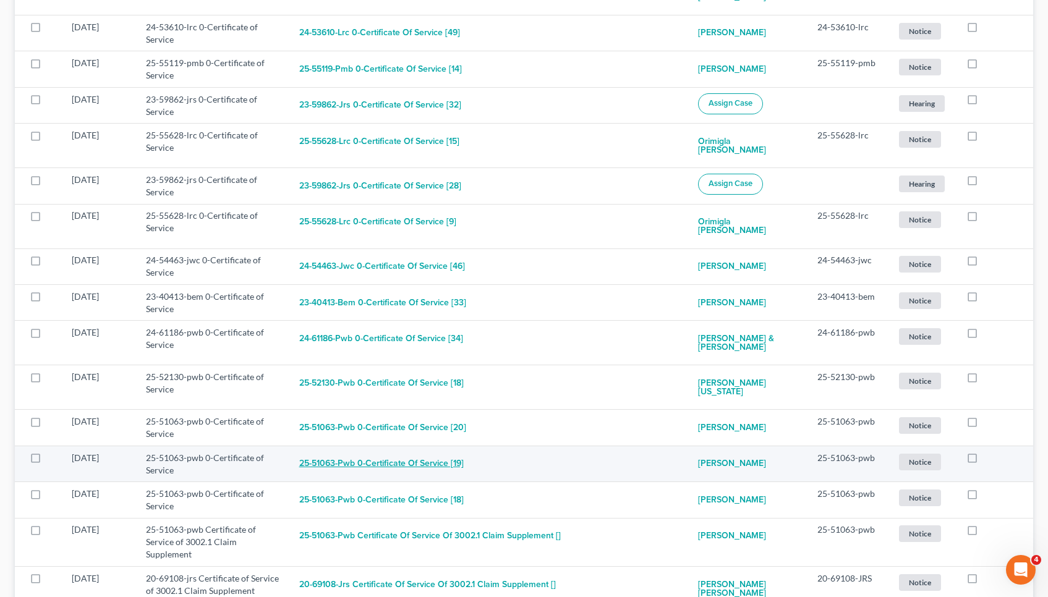
click at [346, 459] on button "25-51063-pwb 0-Certificate of Service [19]" at bounding box center [381, 464] width 164 height 25
checkbox input "true"
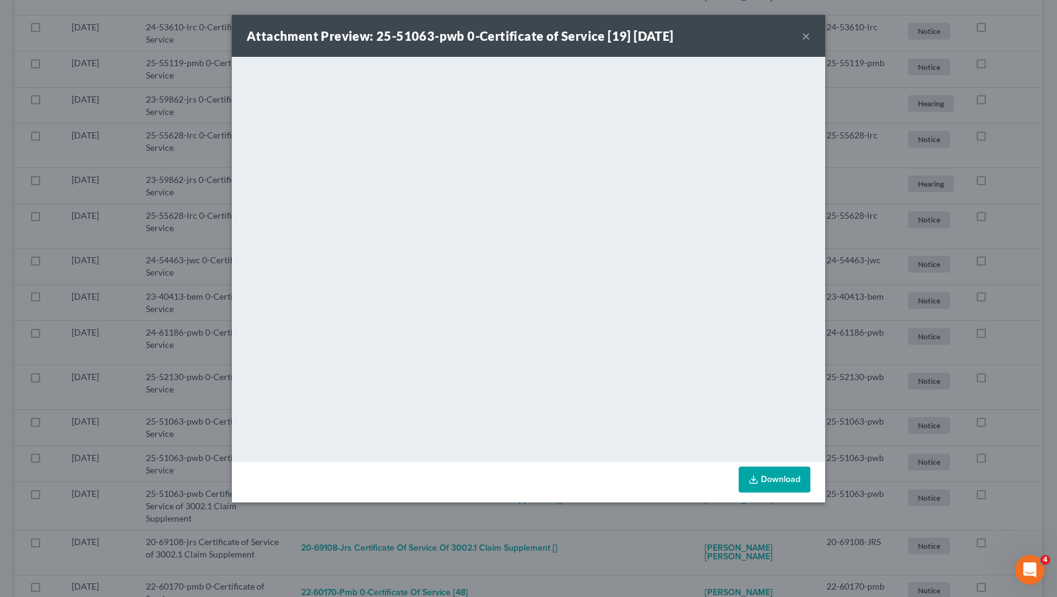
click at [804, 31] on button "×" at bounding box center [806, 35] width 9 height 15
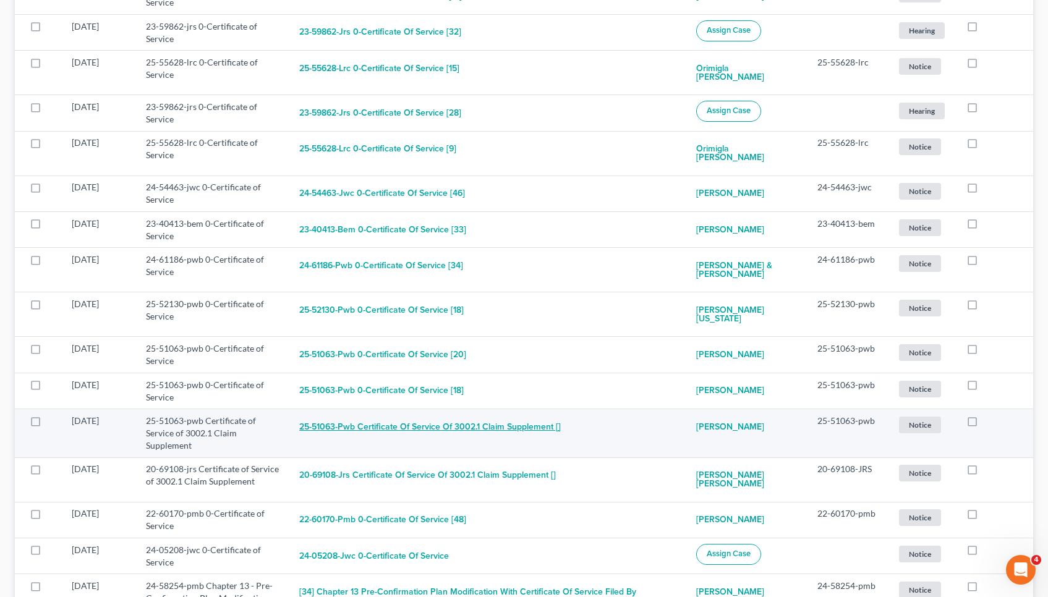
scroll to position [496, 0]
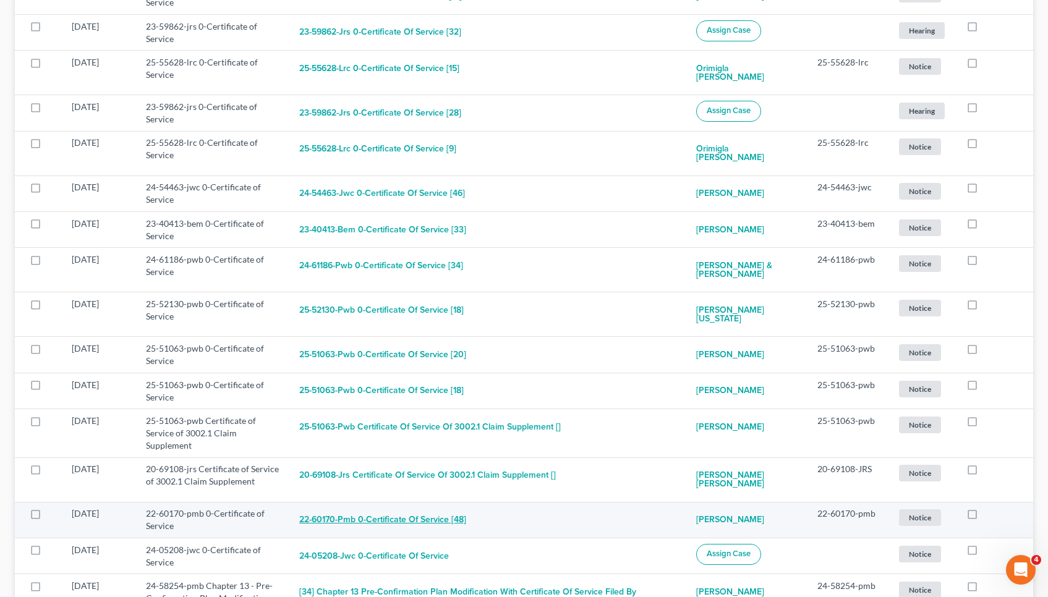
click at [428, 508] on button "22-60170-pmb 0-Certificate of Service [48]" at bounding box center [382, 520] width 167 height 25
checkbox input "true"
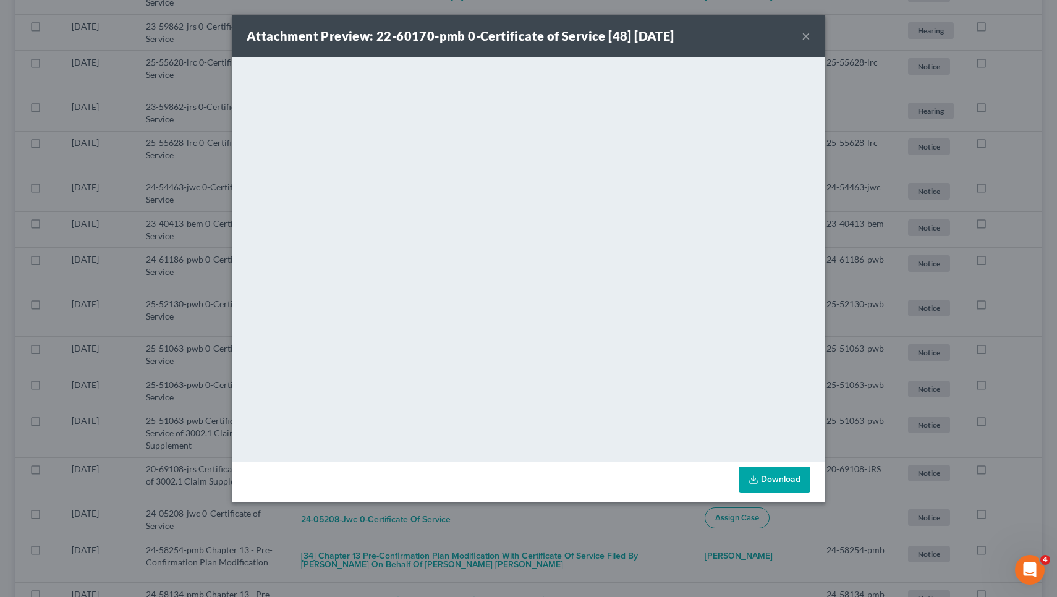
click at [807, 37] on button "×" at bounding box center [806, 35] width 9 height 15
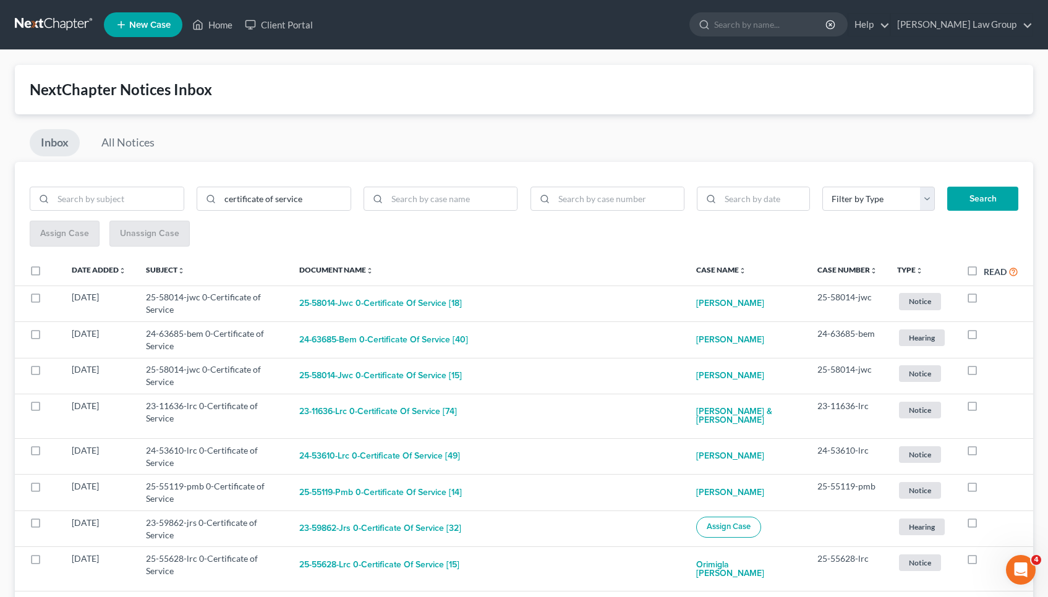
scroll to position [0, 0]
click at [211, 28] on link "Home" at bounding box center [212, 25] width 53 height 22
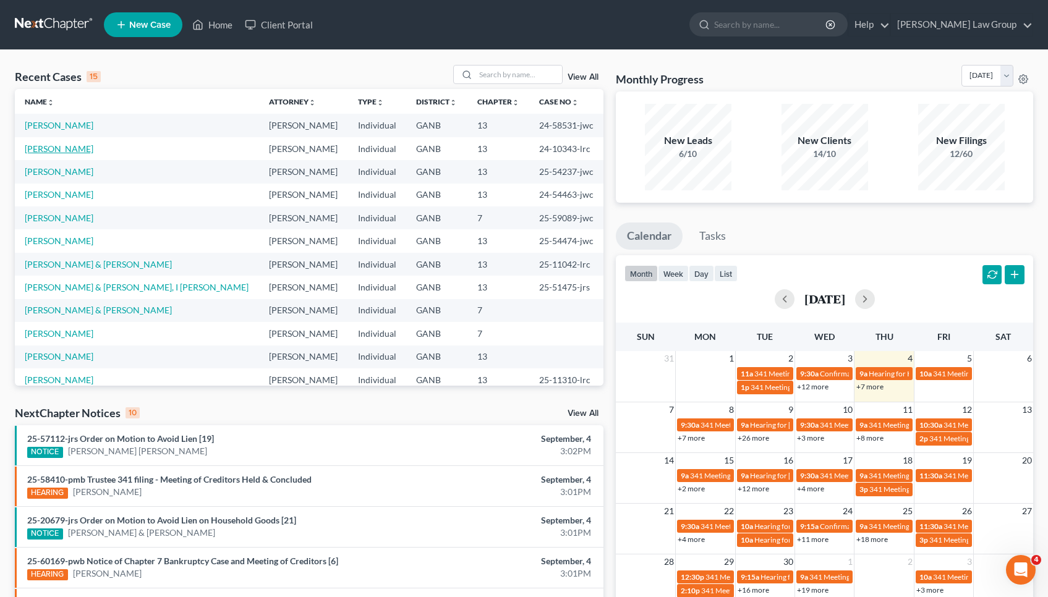
click at [54, 150] on link "[PERSON_NAME]" at bounding box center [59, 148] width 69 height 11
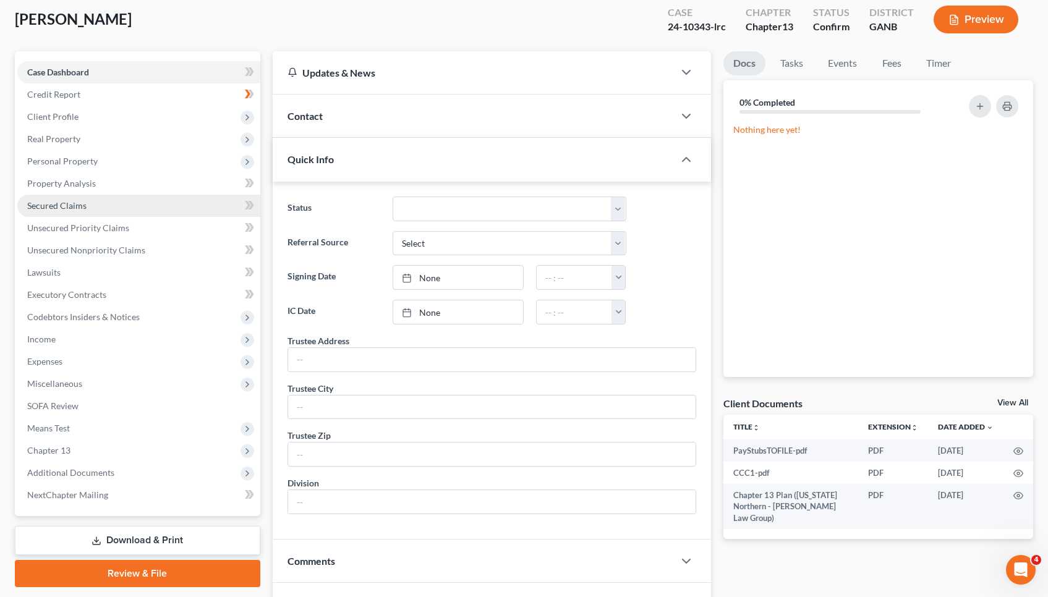
scroll to position [75, 0]
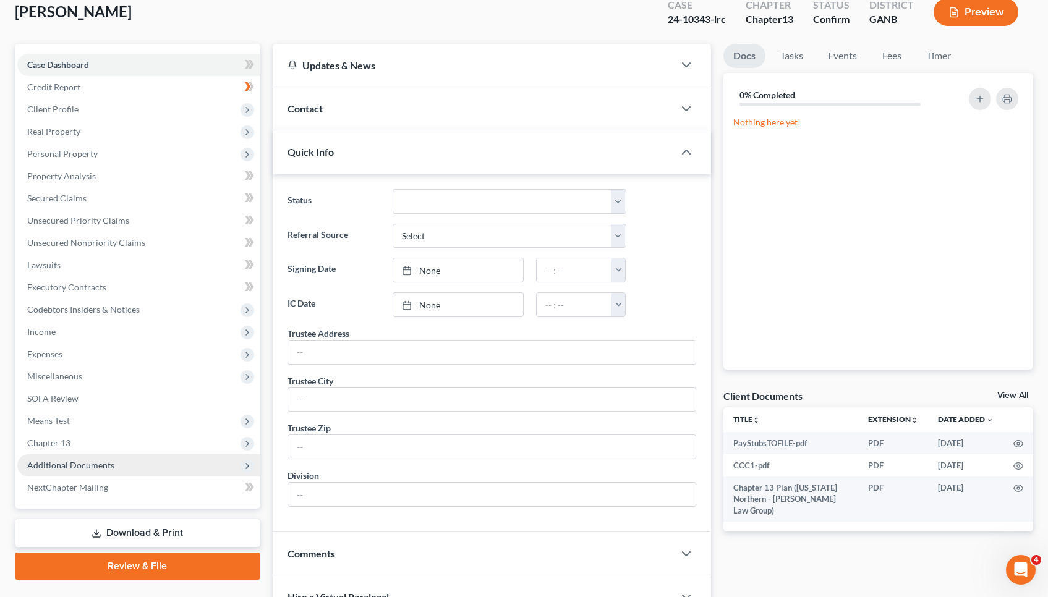
click at [167, 471] on span "Additional Documents" at bounding box center [138, 465] width 243 height 22
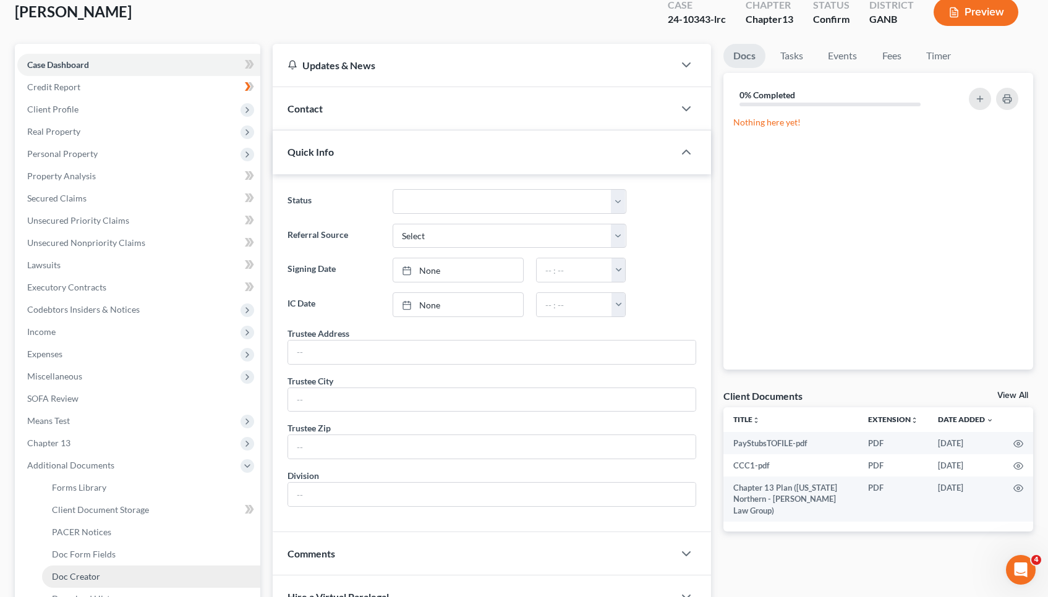
click at [169, 576] on link "Doc Creator" at bounding box center [151, 577] width 218 height 22
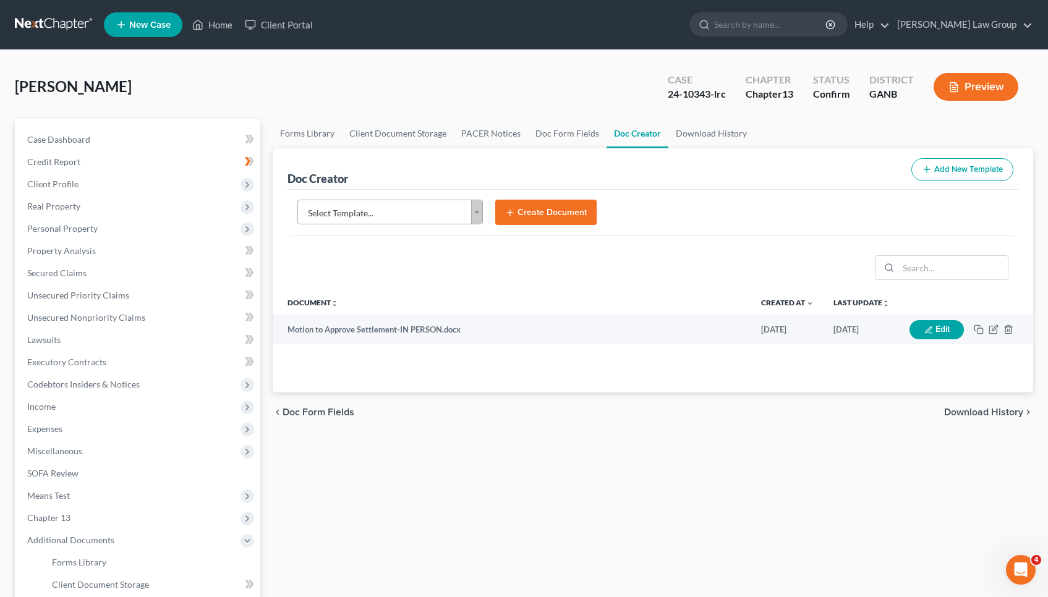
click at [429, 213] on body "Home New Case Client Portal Saedi Law Group mmays@saedilawgroup.com My Account …" at bounding box center [524, 417] width 1048 height 835
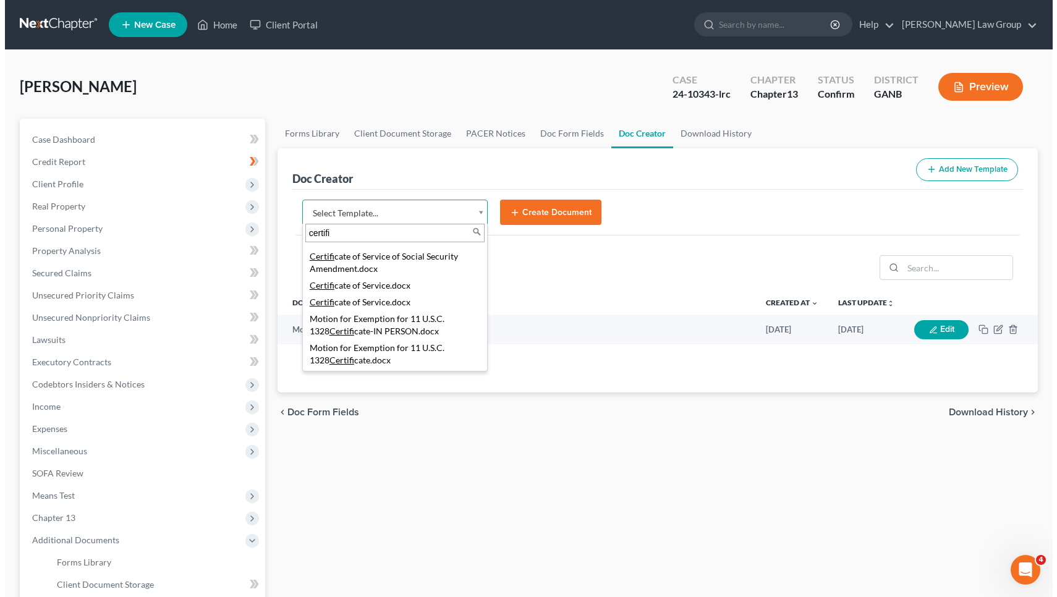
scroll to position [222, 0]
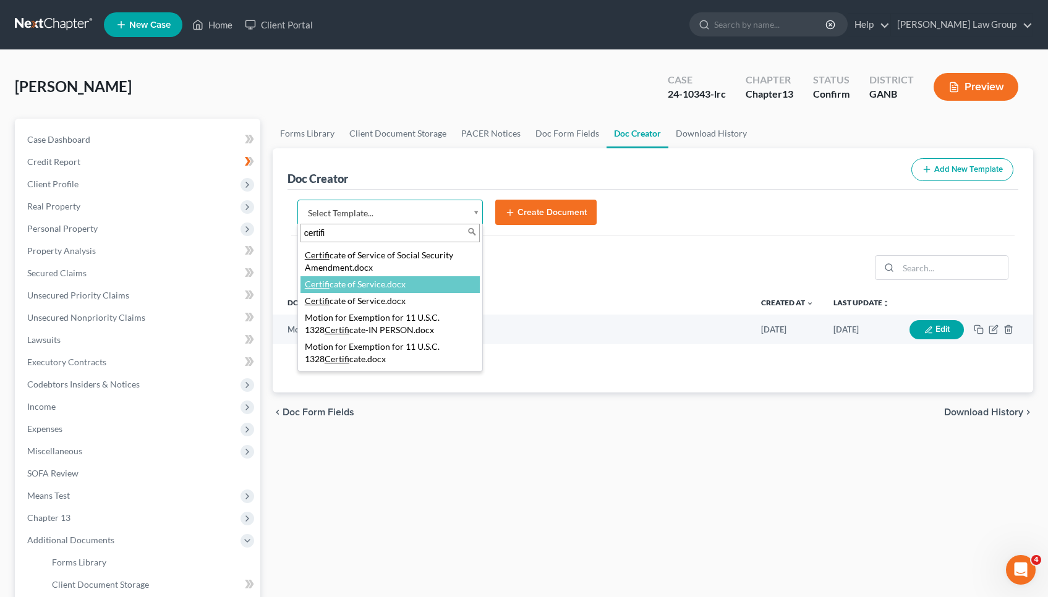
type input "certifi"
select select "114672"
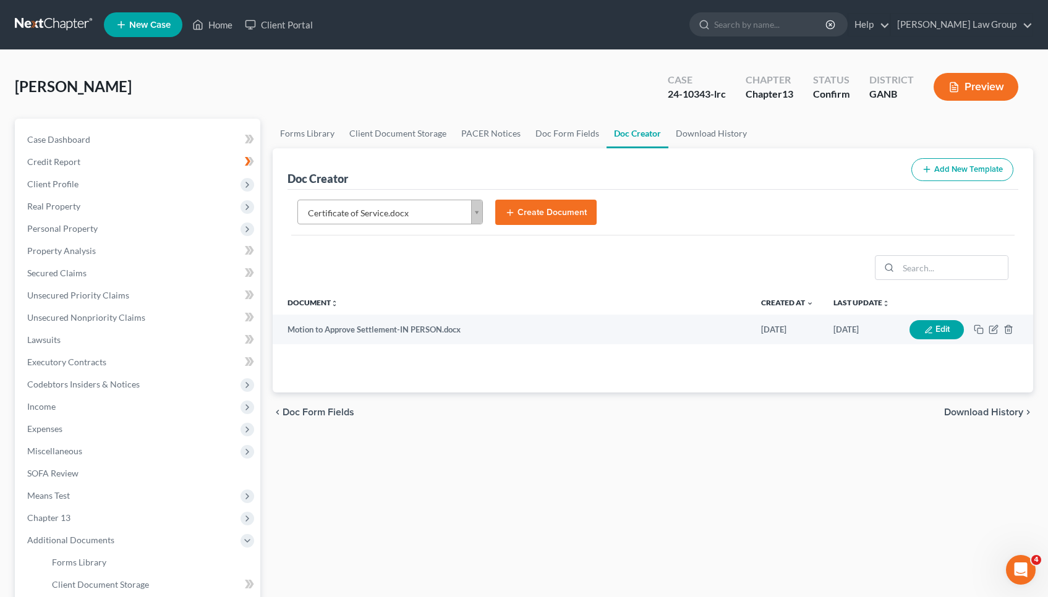
click at [531, 227] on form "Certificate of Service.docx Select Template... Advesary Answer.docx Affidavit A…" at bounding box center [652, 218] width 723 height 36
click at [531, 222] on button "Create Document" at bounding box center [545, 213] width 101 height 26
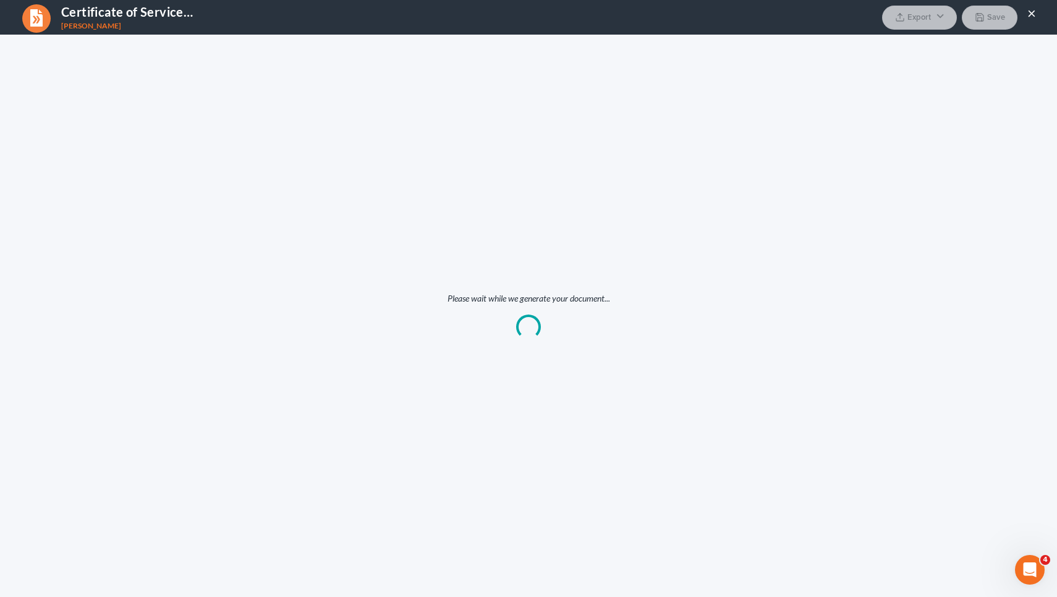
scroll to position [0, 0]
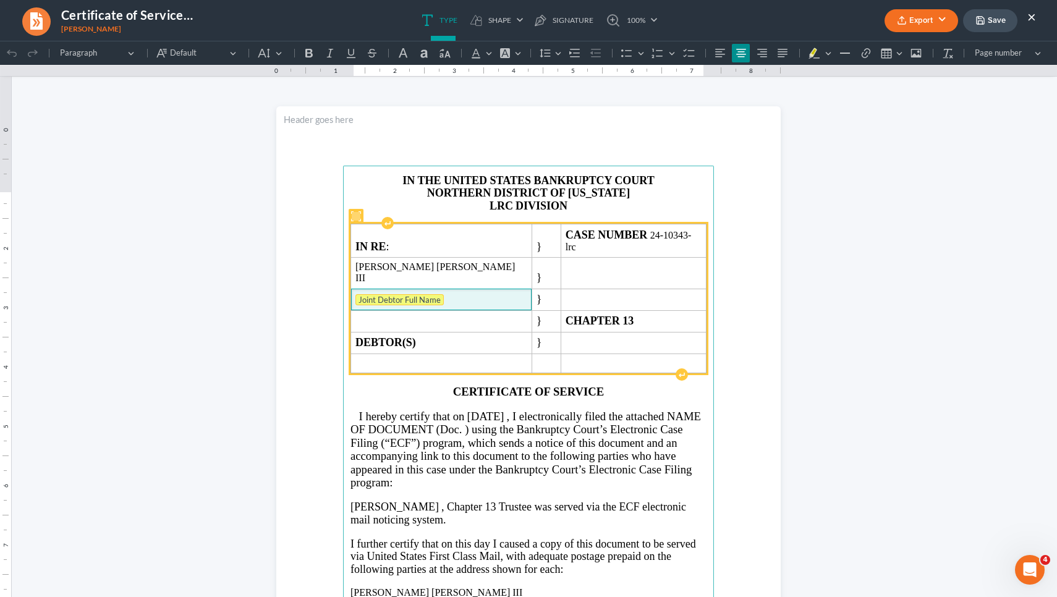
click at [444, 301] on tag "Joint Debtor Full Name" at bounding box center [399, 299] width 88 height 11
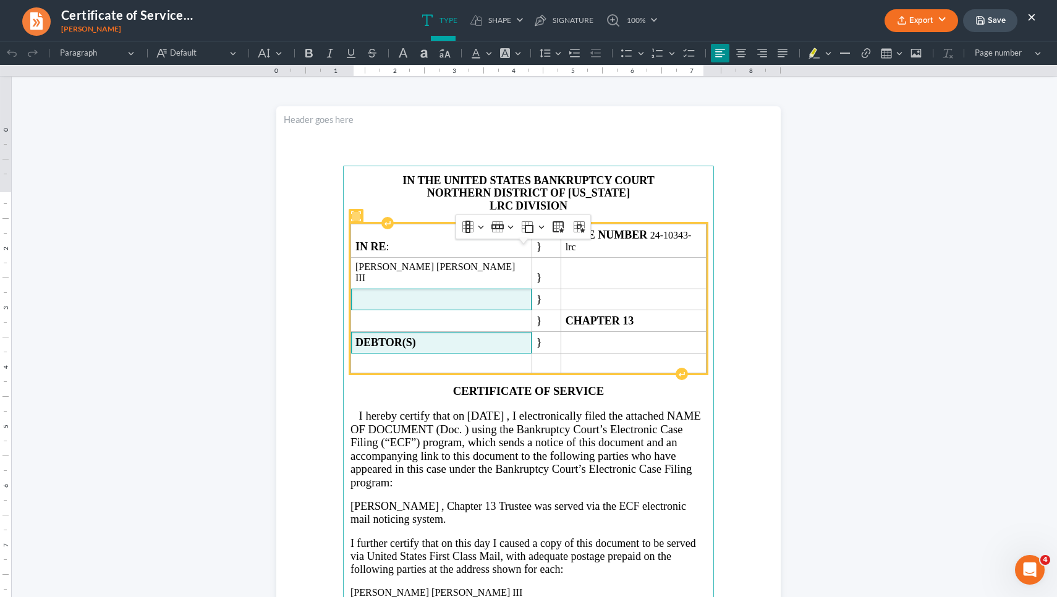
click at [416, 346] on strong "DEBTOR(S)" at bounding box center [385, 342] width 61 height 12
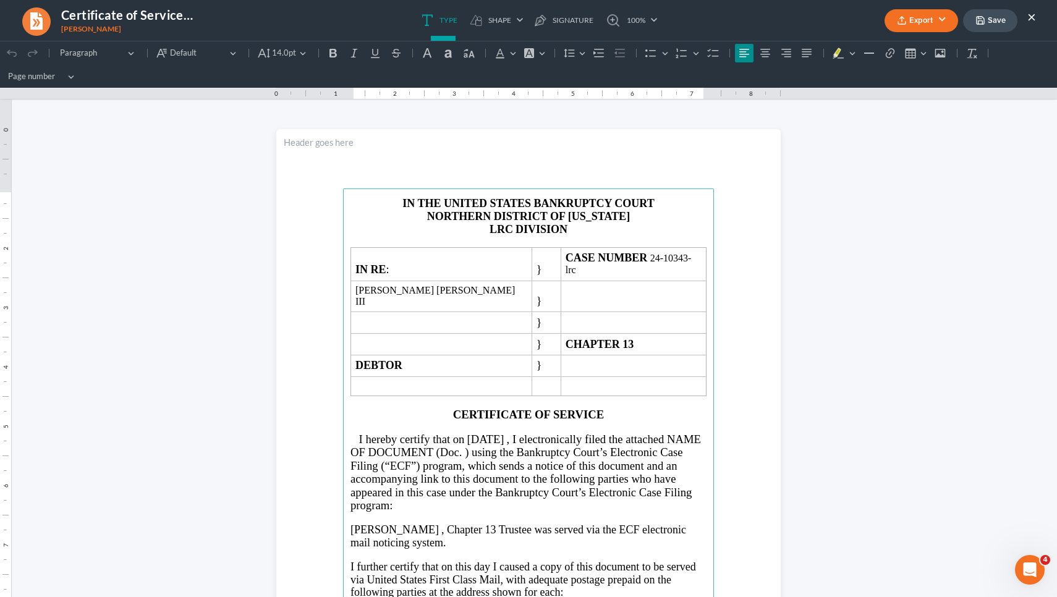
drag, startPoint x: 485, startPoint y: 416, endPoint x: 537, endPoint y: 414, distance: 51.3
click at [504, 433] on span "[DATE]" at bounding box center [485, 439] width 37 height 13
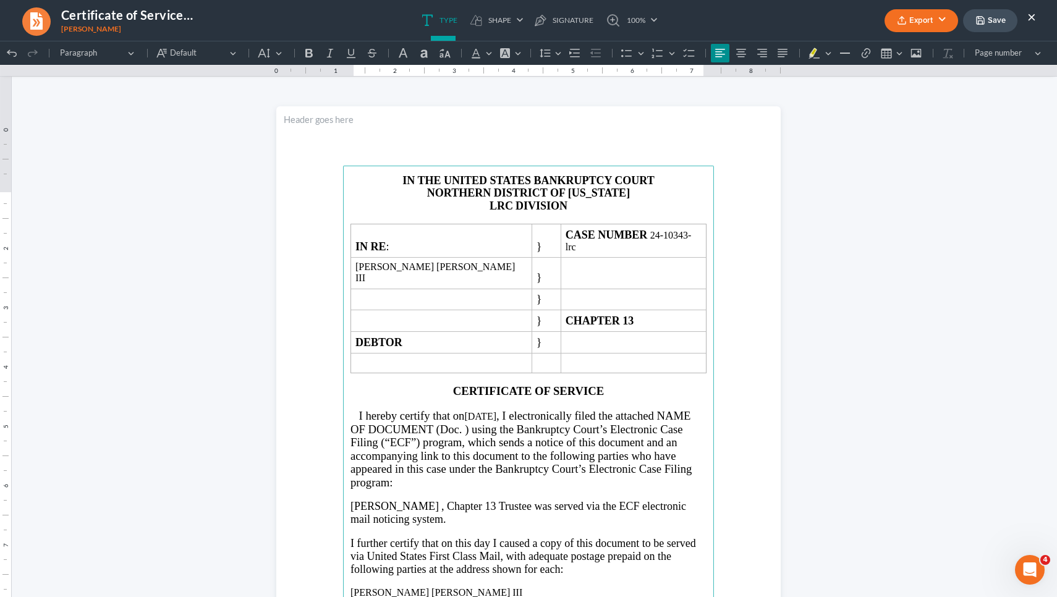
drag, startPoint x: 486, startPoint y: 415, endPoint x: 559, endPoint y: 417, distance: 73.0
click at [559, 417] on p "I hereby certify that on September 4, 2025 , I electronically filed the attache…" at bounding box center [529, 449] width 356 height 80
click at [276, 51] on button "Default" at bounding box center [270, 53] width 33 height 19
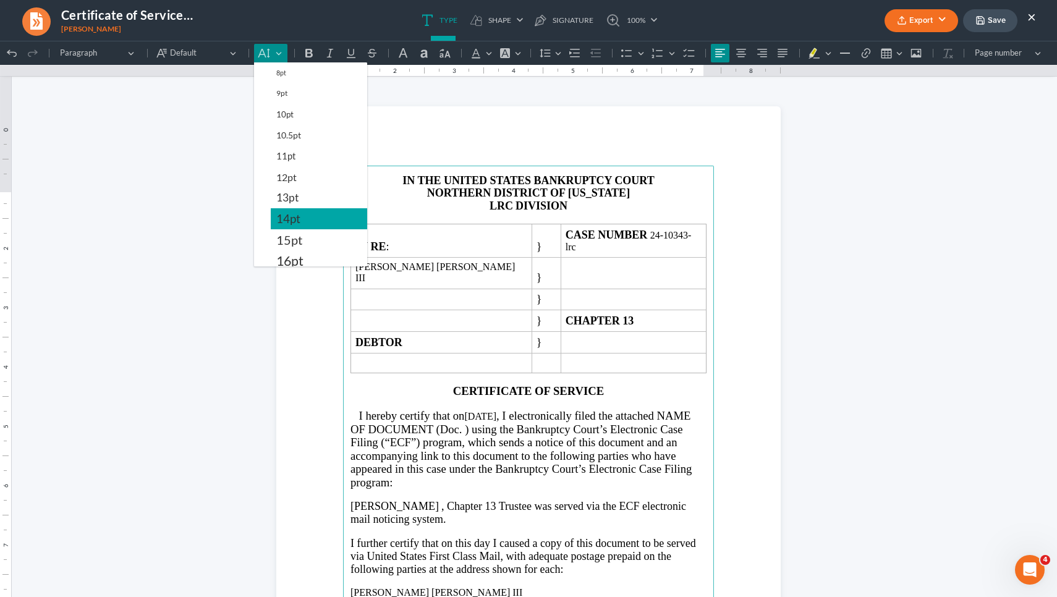
click at [302, 223] on button "14pt" at bounding box center [319, 218] width 96 height 21
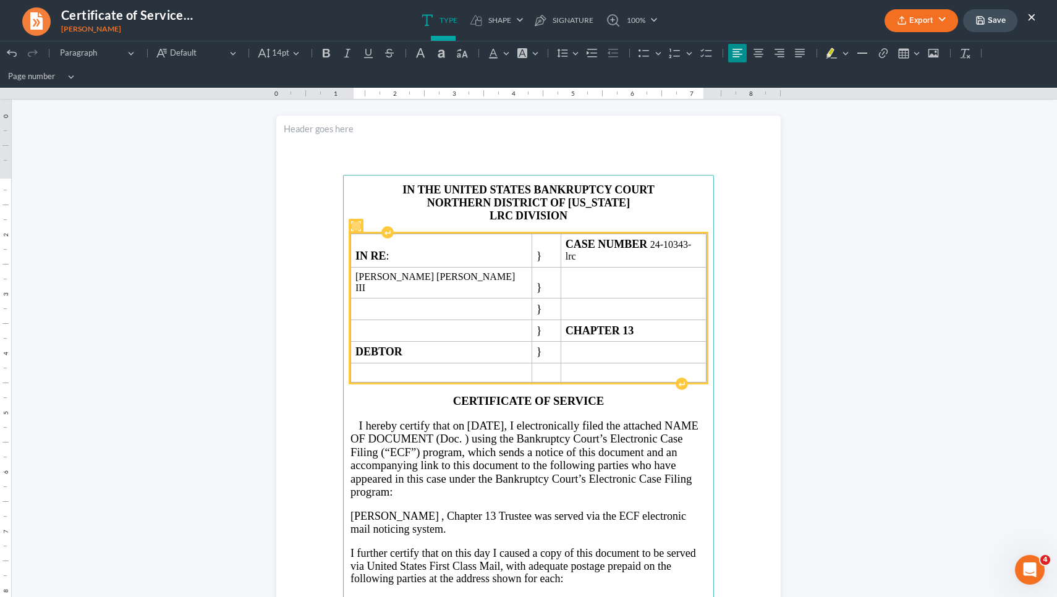
scroll to position [15, 0]
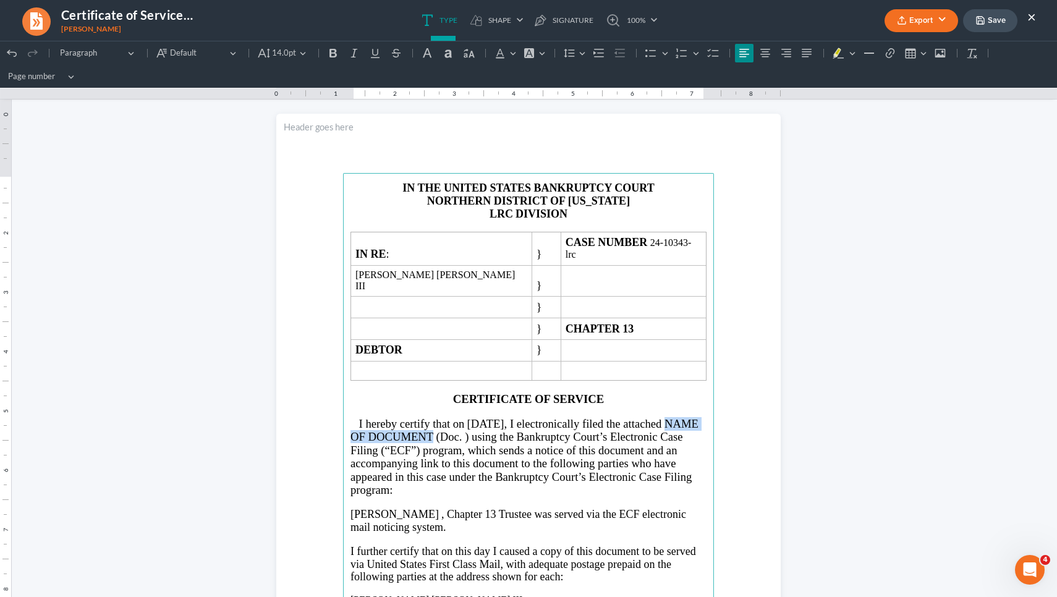
drag, startPoint x: 505, startPoint y: 415, endPoint x: 389, endPoint y: 408, distance: 116.4
click at [389, 417] on span ", I electronically filed the attached NAME OF DOCUMENT (Doc. ) using the Bankru…" at bounding box center [525, 457] width 348 height 80
click at [423, 508] on p "Melissa J. Davey , Chapter 13 Trustee was served via the ECF electronic mail no…" at bounding box center [529, 520] width 356 height 25
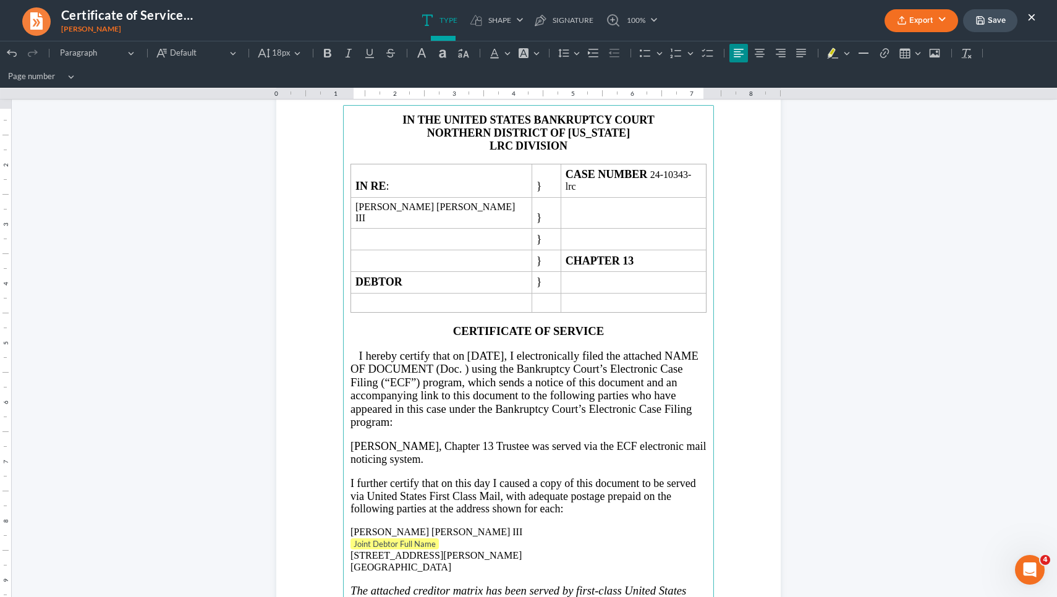
scroll to position [113, 0]
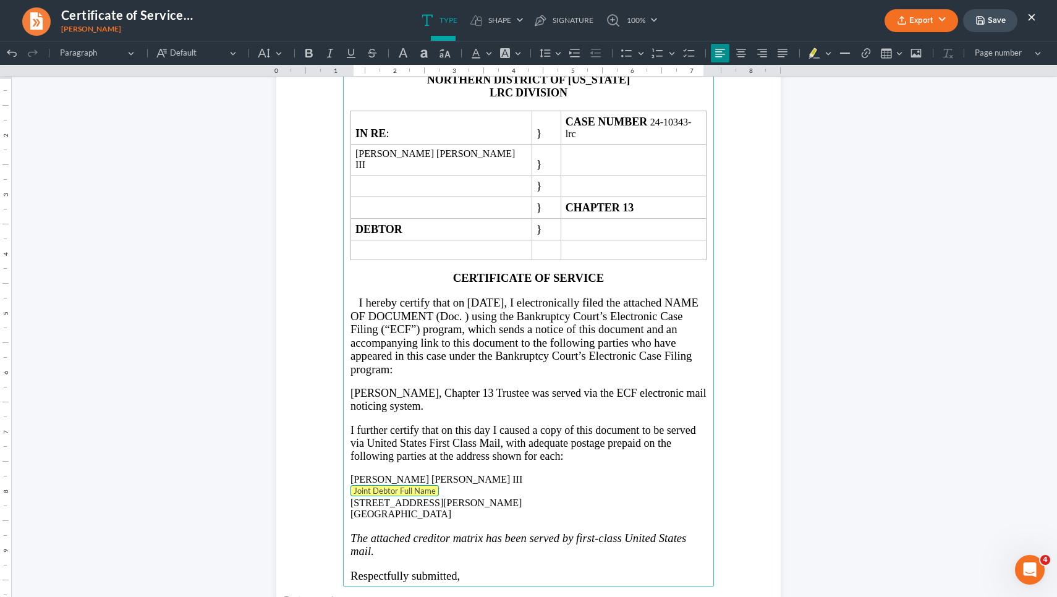
click at [409, 485] on tag "Joint Debtor Full Name" at bounding box center [395, 490] width 88 height 11
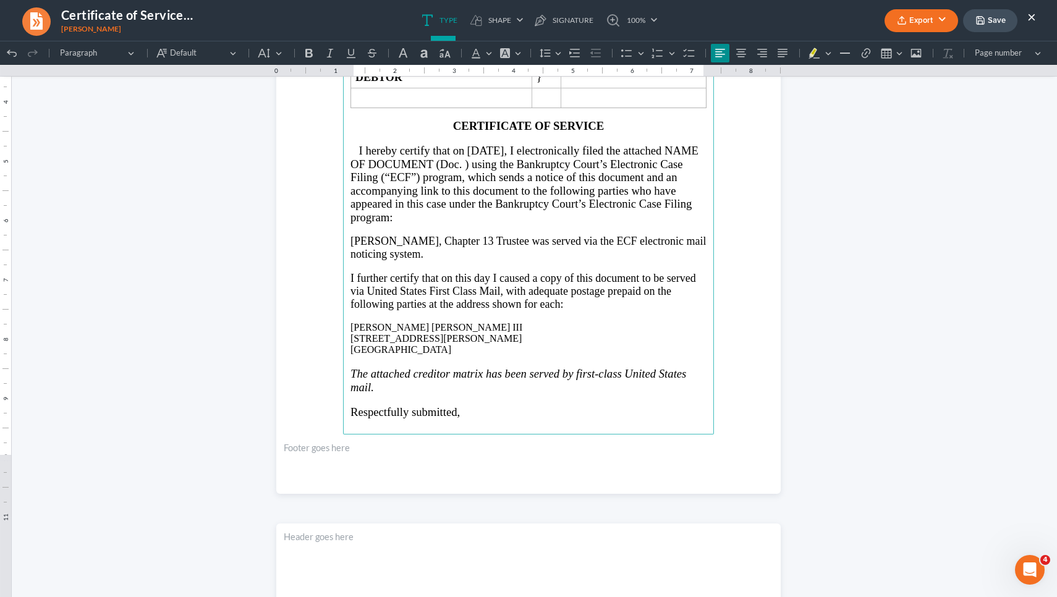
scroll to position [274, 0]
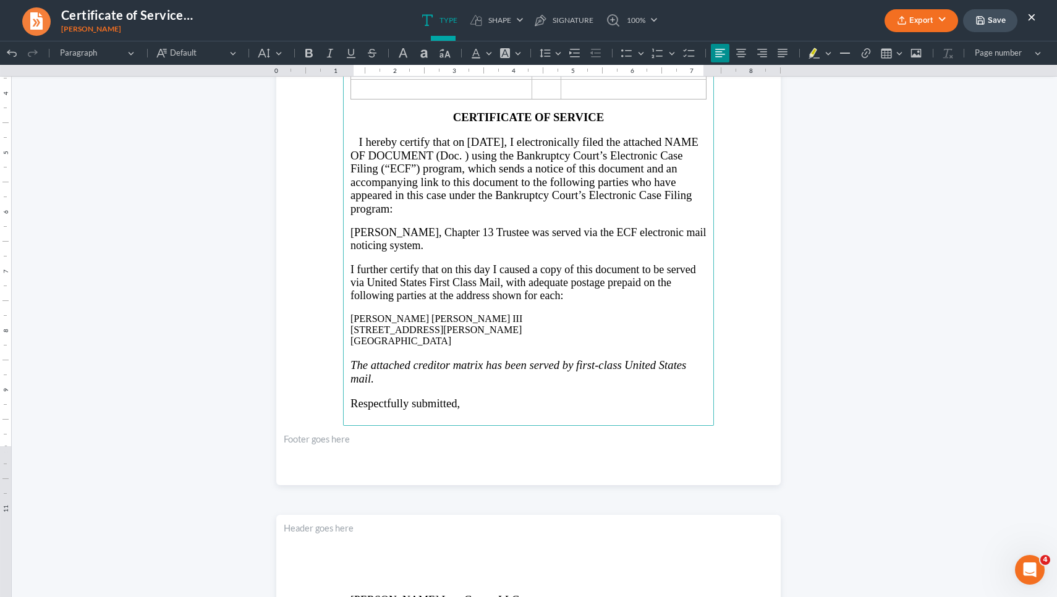
drag, startPoint x: 425, startPoint y: 433, endPoint x: 380, endPoint y: 431, distance: 45.8
click at [380, 433] on p "Dated: 09/04/2025" at bounding box center [529, 439] width 356 height 13
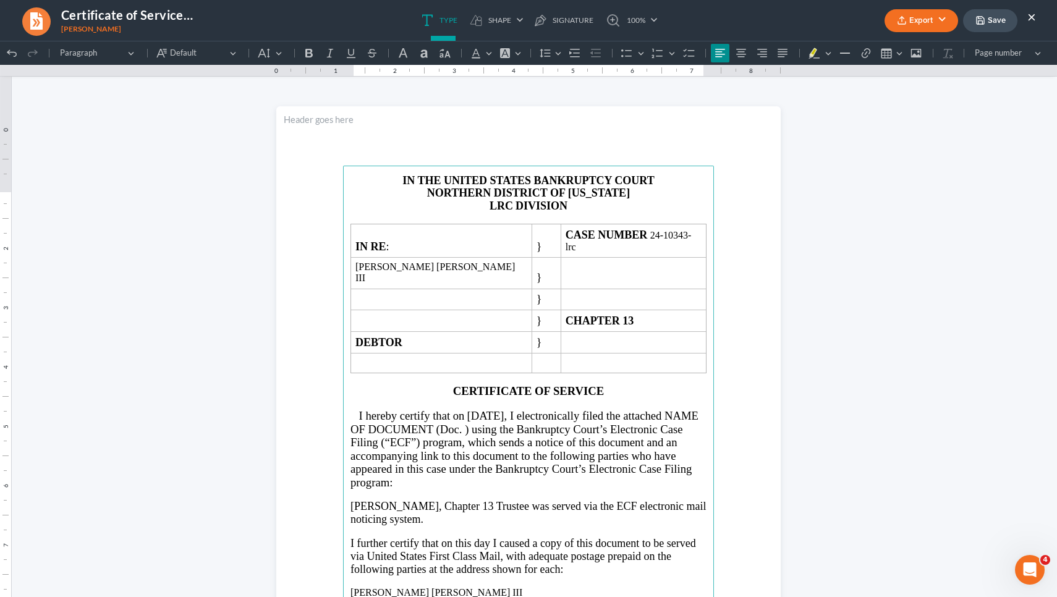
scroll to position [0, 0]
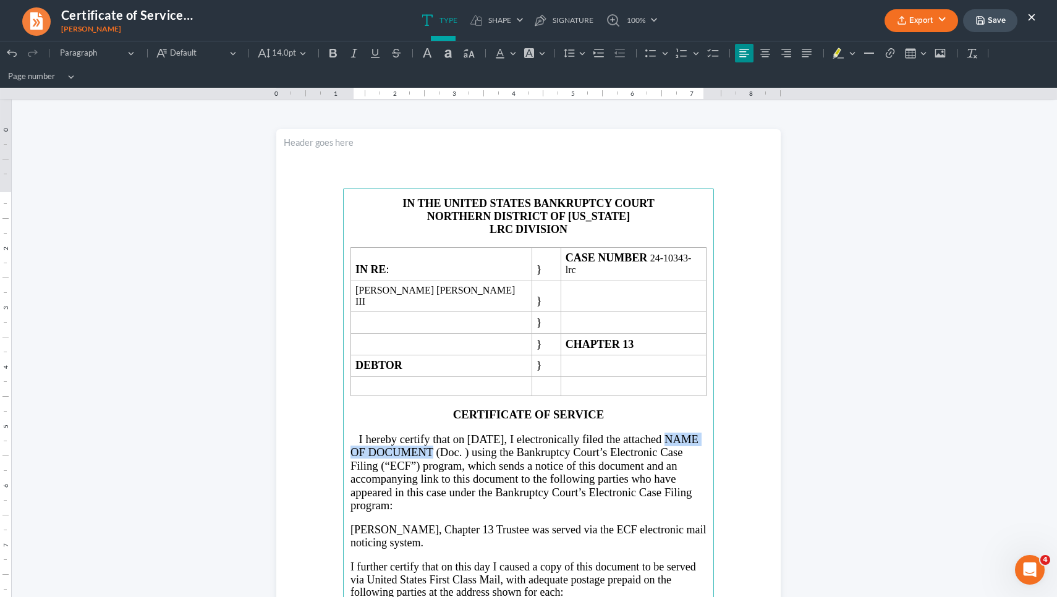
drag, startPoint x: 388, startPoint y: 430, endPoint x: 505, endPoint y: 430, distance: 117.5
click at [505, 433] on span ", I electronically filed the attached NAME OF DOCUMENT (Doc. ) using the Bankru…" at bounding box center [525, 473] width 348 height 80
drag, startPoint x: 390, startPoint y: 424, endPoint x: 582, endPoint y: 430, distance: 192.4
click at [582, 433] on span ", I electronically filed the attached Motion to Approve Settlement Agreement (D…" at bounding box center [525, 473] width 348 height 80
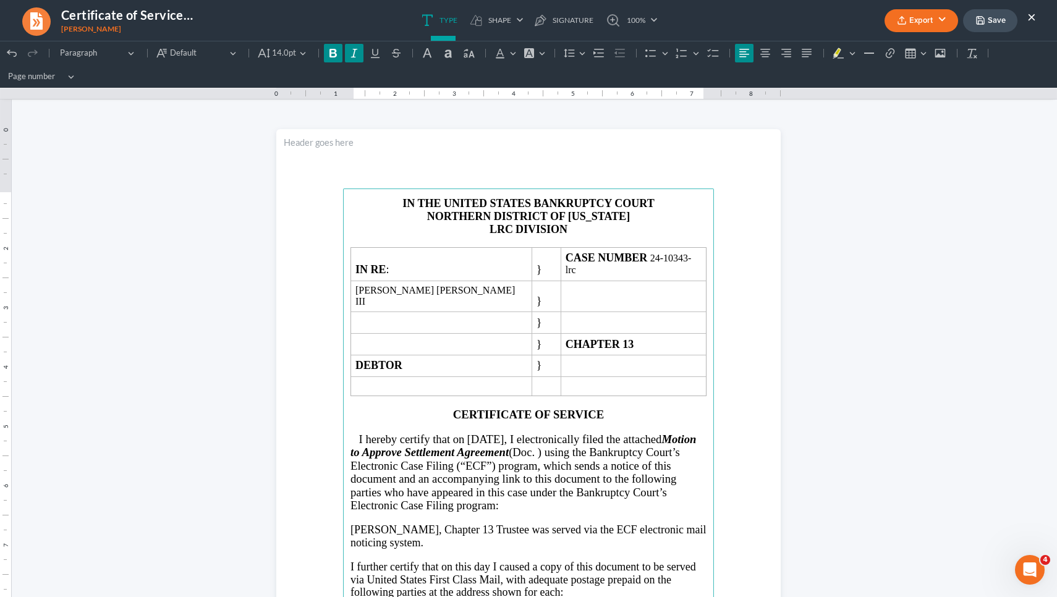
click at [613, 433] on span ", I electronically filed the attached Motion to Approve Settlement Agreement (D…" at bounding box center [524, 473] width 346 height 80
click at [509, 231] on p "LRC DIVISION" at bounding box center [529, 229] width 356 height 13
click at [485, 232] on strong "LRCNEWNAW" at bounding box center [501, 229] width 76 height 12
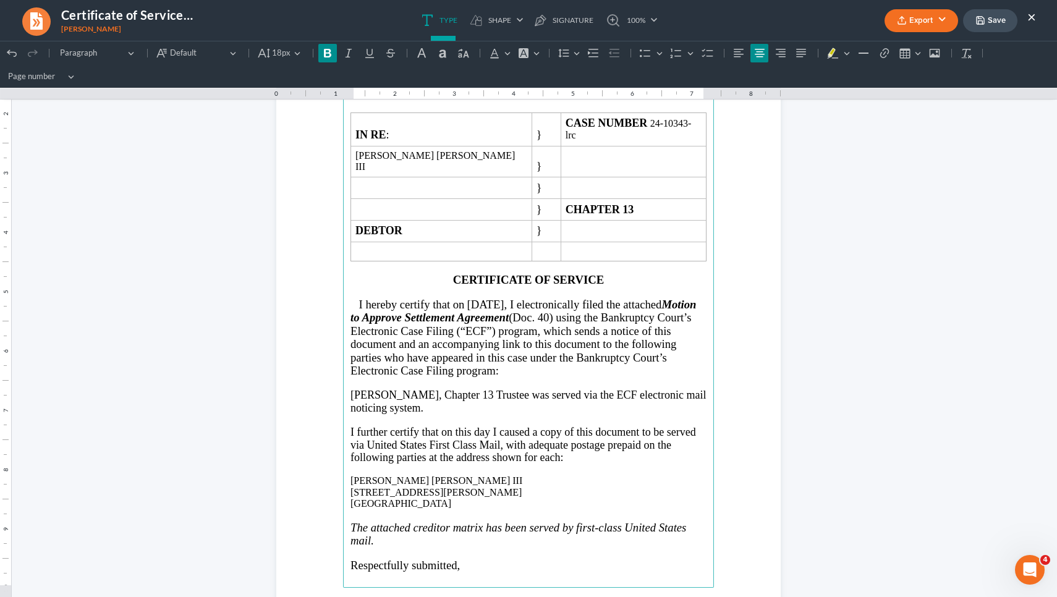
scroll to position [172, 0]
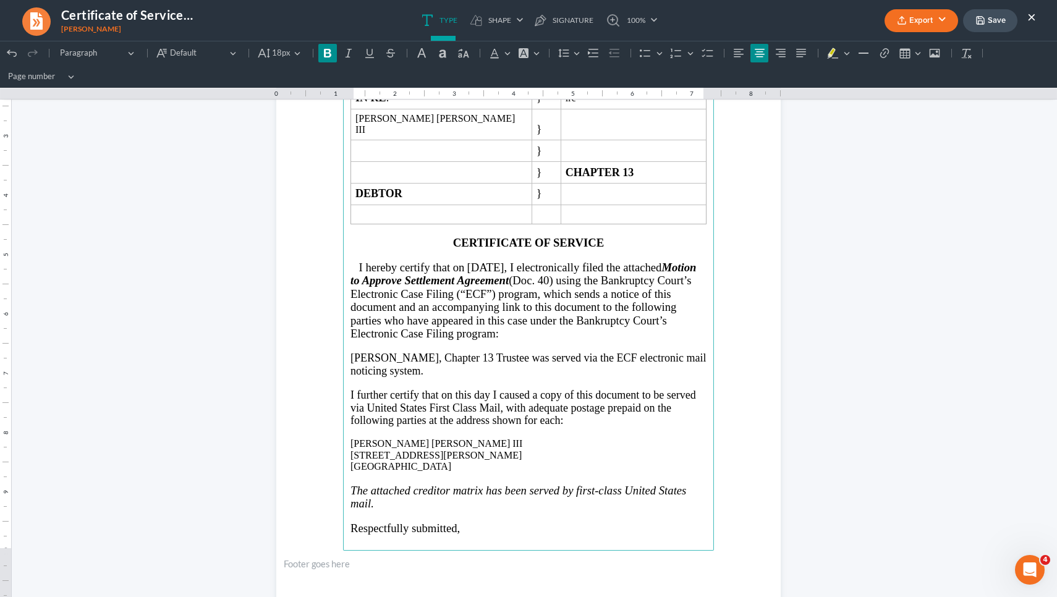
click at [985, 24] on icon "button" at bounding box center [981, 20] width 10 height 10
click at [696, 33] on ul "Type shapes Shape Line Check Arrow Circle Rectangle pen-tool Signature 100% Fit…" at bounding box center [539, 20] width 619 height 41
click at [942, 17] on button "Export" at bounding box center [922, 20] width 74 height 23
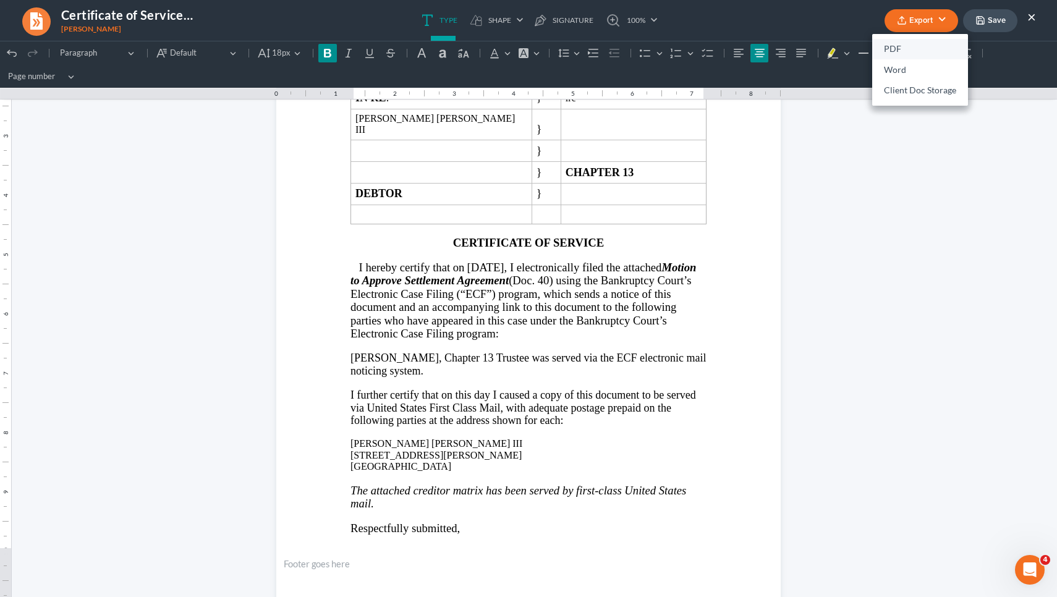
click at [896, 45] on link "PDF" at bounding box center [920, 49] width 96 height 21
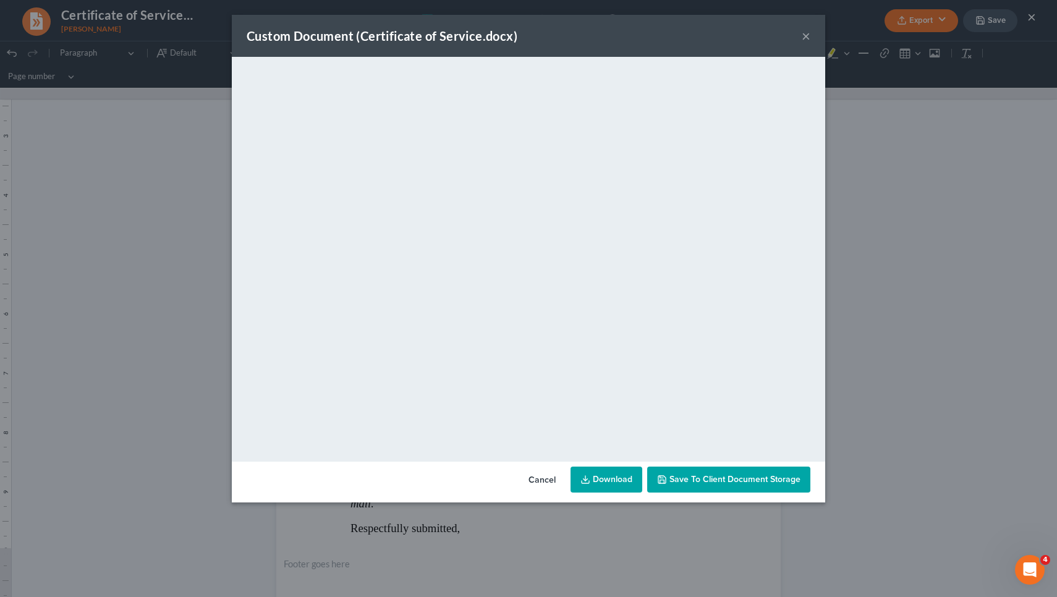
click at [807, 32] on button "×" at bounding box center [806, 35] width 9 height 15
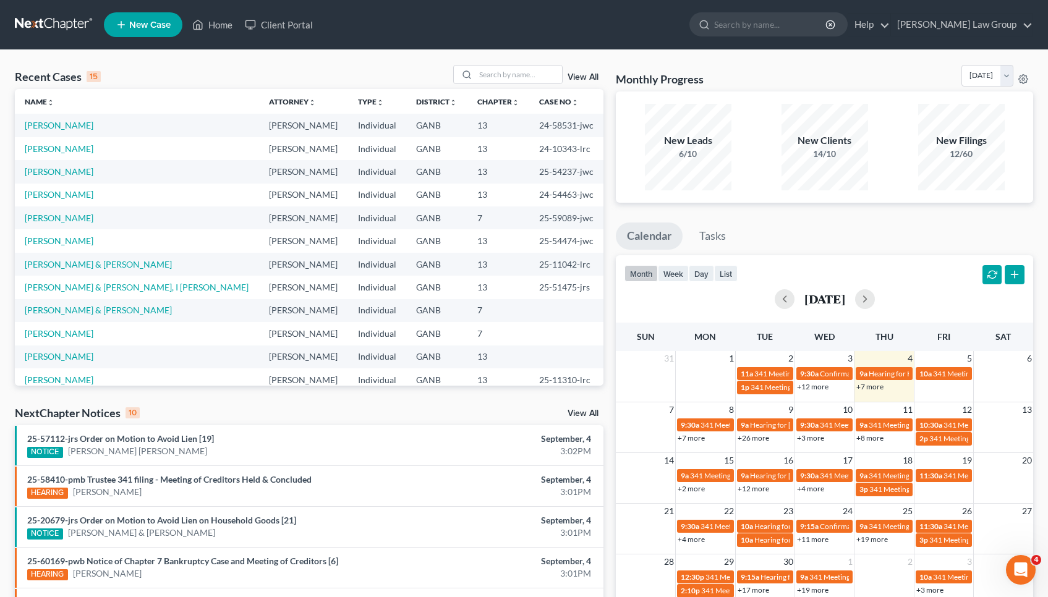
click at [581, 409] on link "View All" at bounding box center [583, 413] width 31 height 9
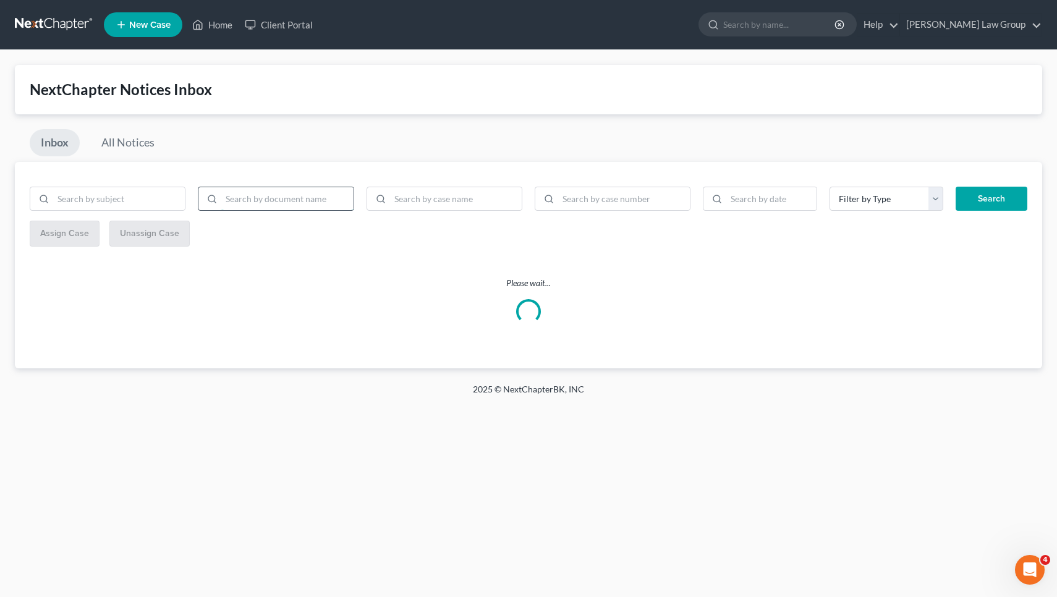
click at [256, 205] on input "search" at bounding box center [287, 198] width 132 height 23
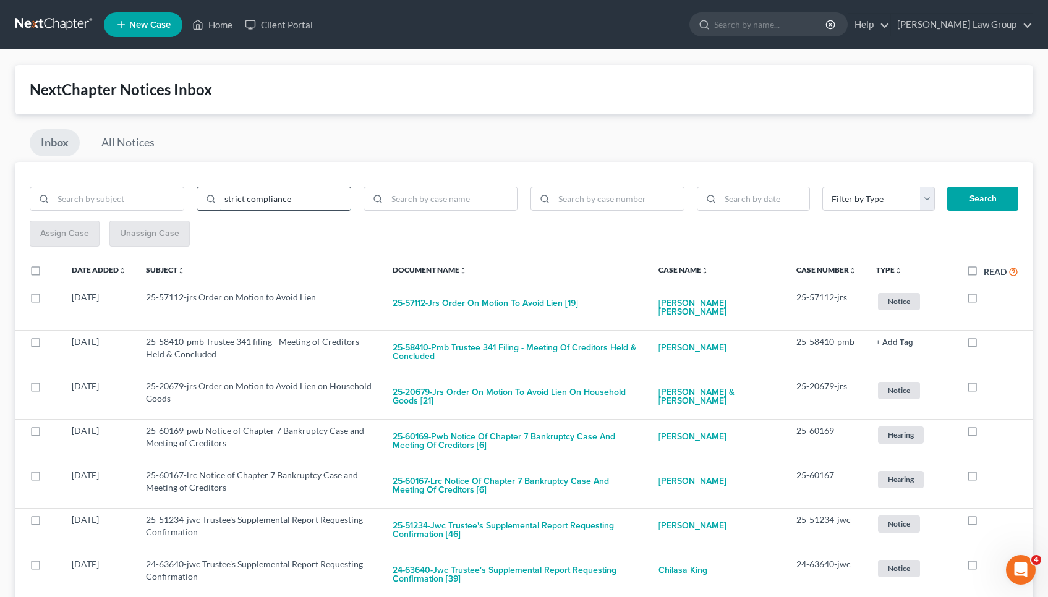
type input "strict compliance"
click at [982, 198] on button "Search" at bounding box center [982, 199] width 71 height 25
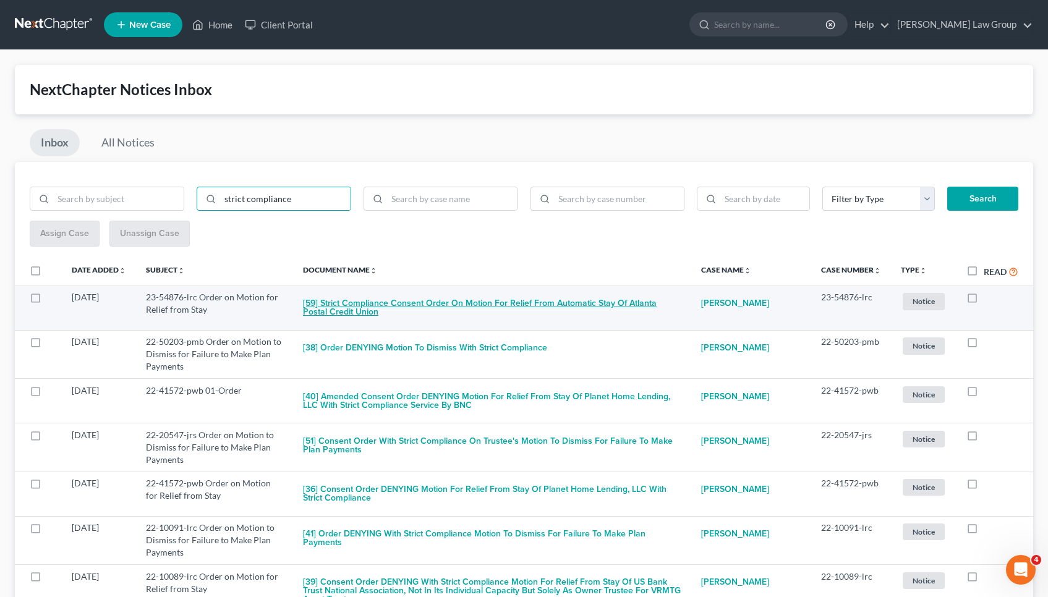
click at [374, 308] on button "[59] Strict Compliance Consent Order on Motion for Relief from Automatic Stay o…" at bounding box center [492, 307] width 378 height 33
checkbox input "true"
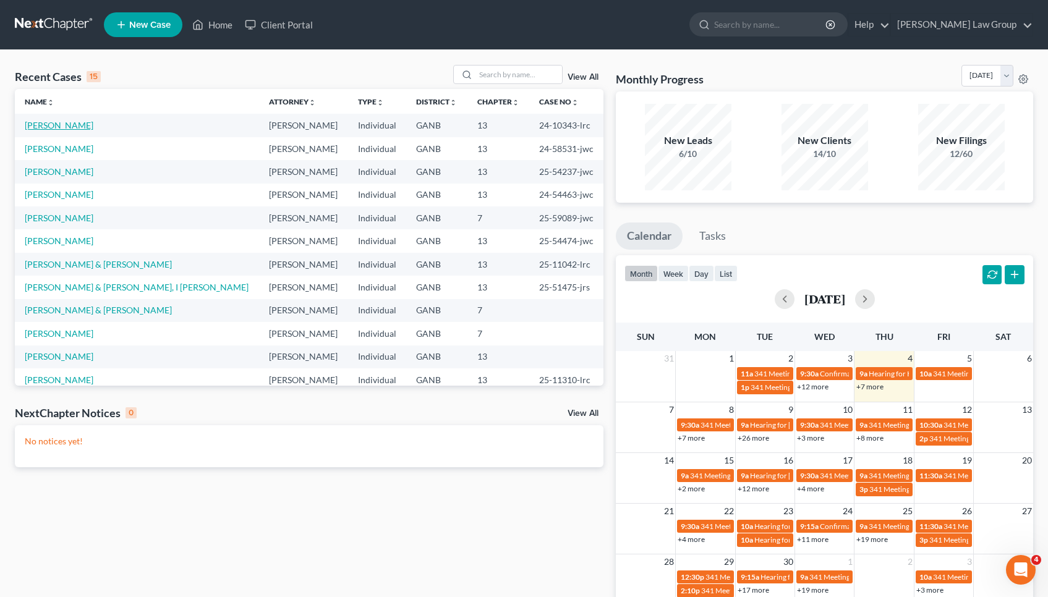
click at [59, 127] on link "[PERSON_NAME]" at bounding box center [59, 125] width 69 height 11
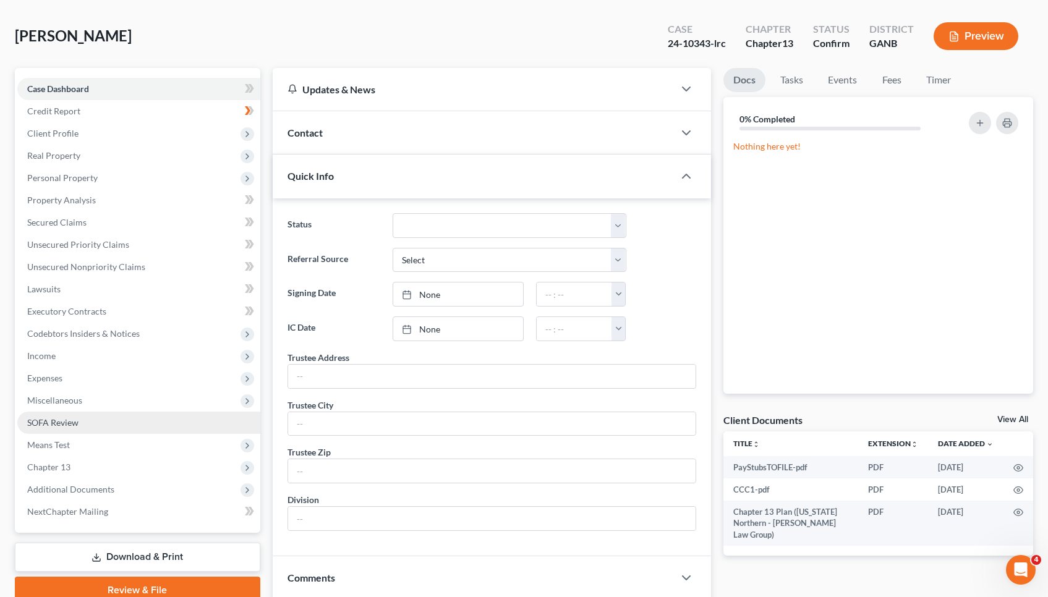
scroll to position [67, 0]
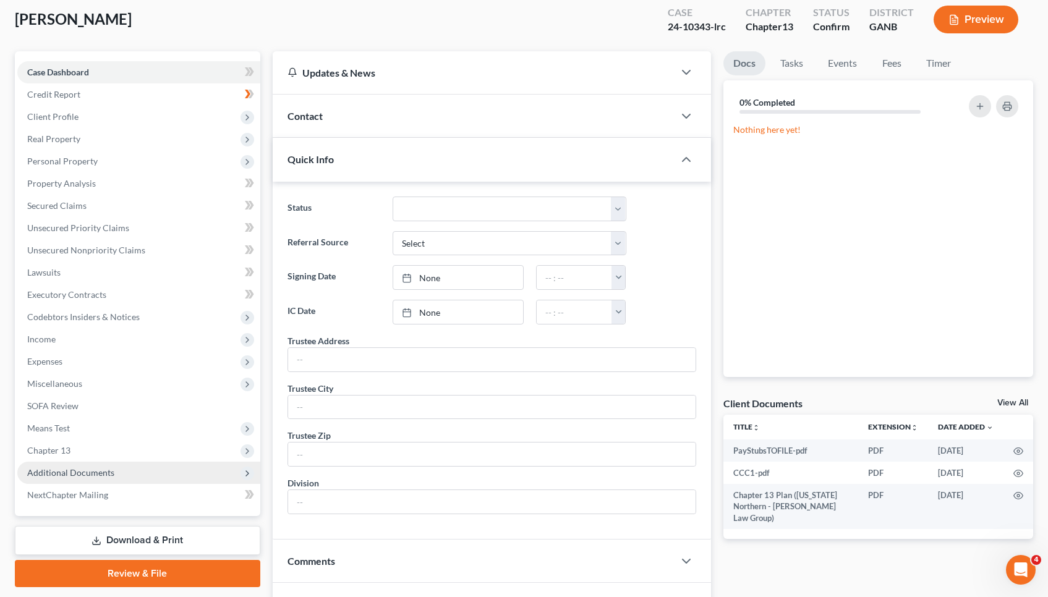
click at [67, 472] on span "Additional Documents" at bounding box center [70, 472] width 87 height 11
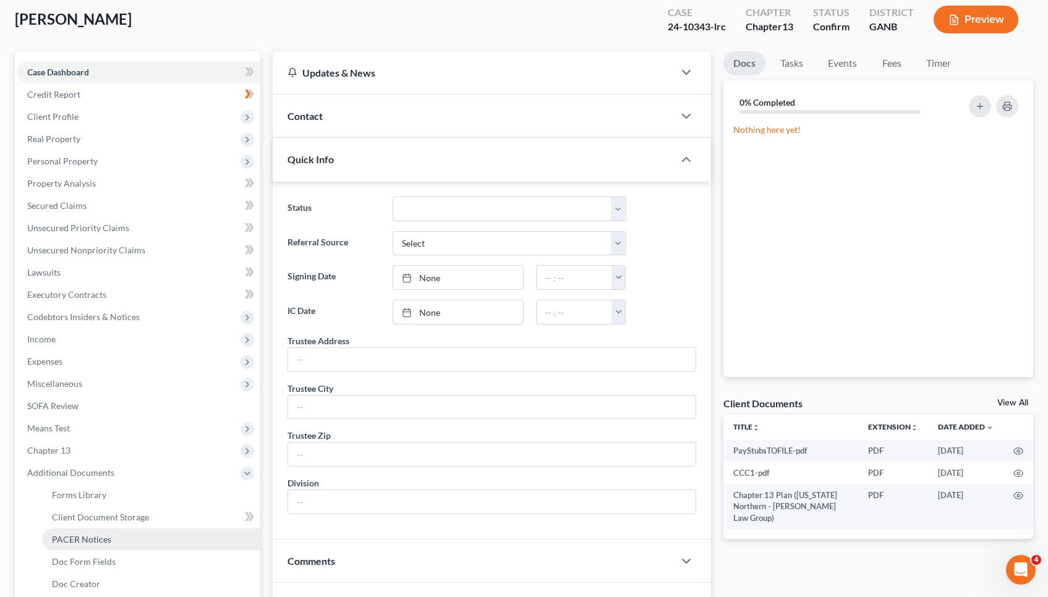
click at [67, 539] on span "PACER Notices" at bounding box center [81, 539] width 59 height 11
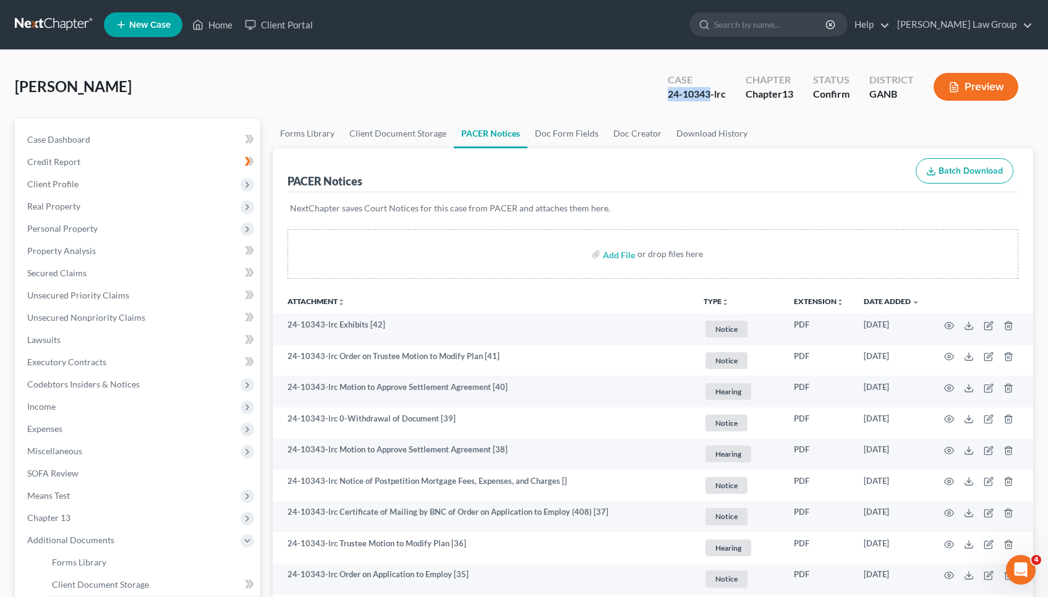
drag, startPoint x: 666, startPoint y: 96, endPoint x: 710, endPoint y: 96, distance: 43.3
click at [710, 96] on div "24-10343-lrc" at bounding box center [697, 94] width 58 height 14
copy div "24-10343"
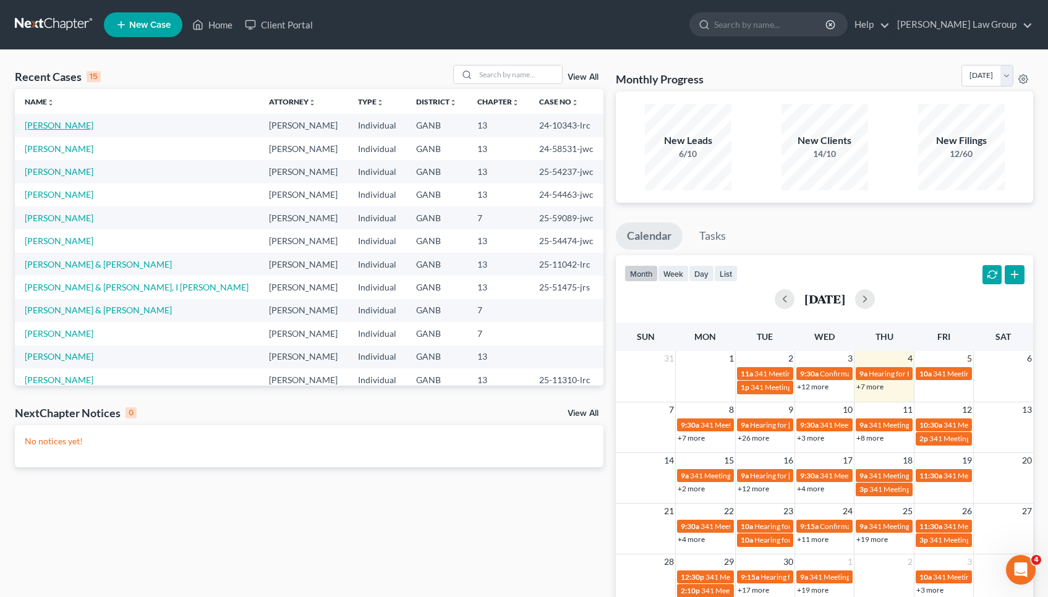
click at [67, 125] on link "[PERSON_NAME]" at bounding box center [59, 125] width 69 height 11
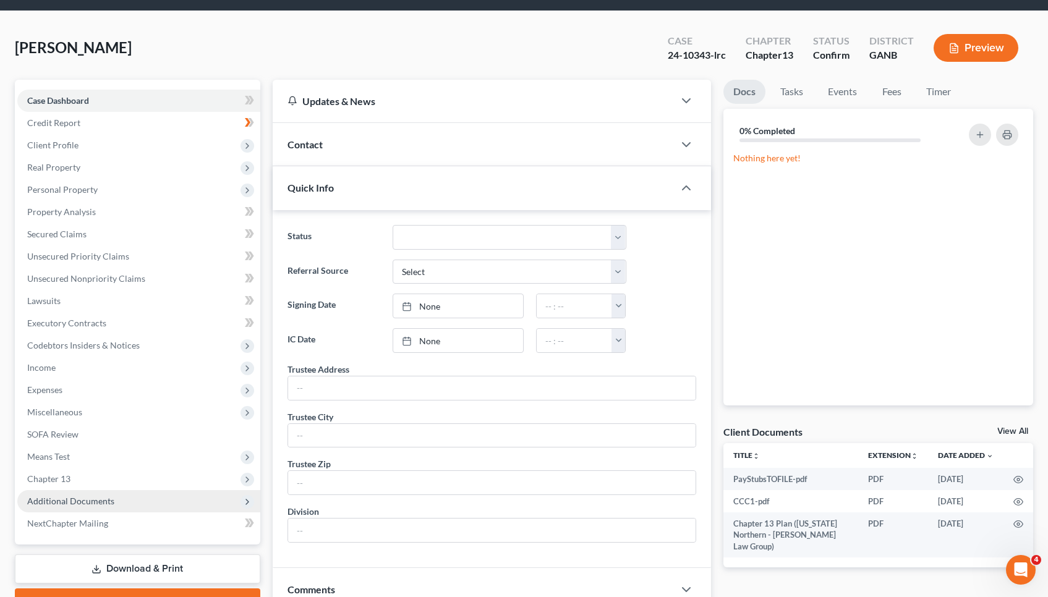
click at [95, 498] on span "Additional Documents" at bounding box center [70, 501] width 87 height 11
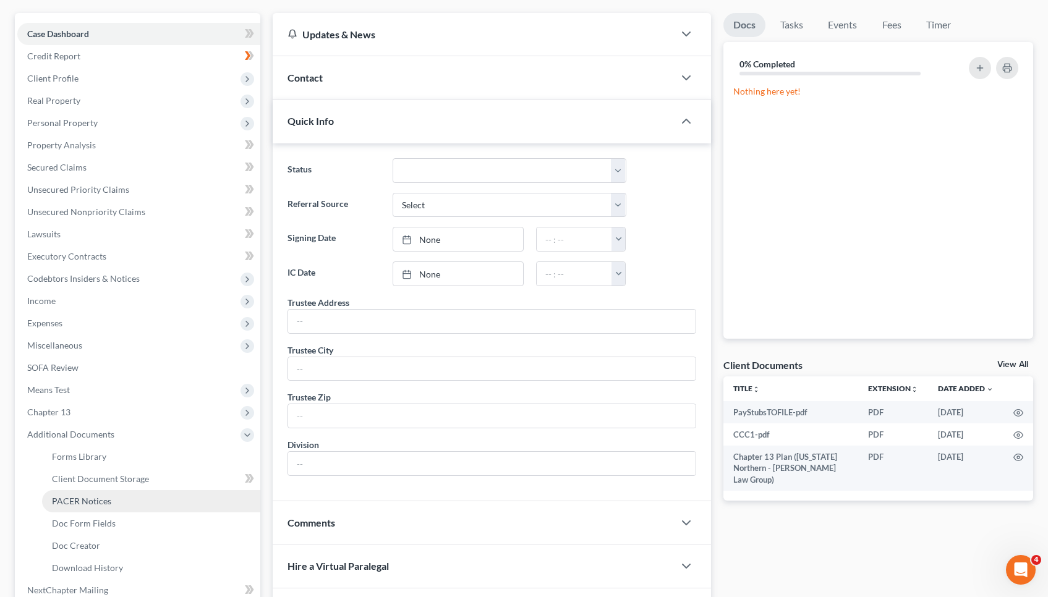
click at [95, 498] on span "PACER Notices" at bounding box center [81, 501] width 59 height 11
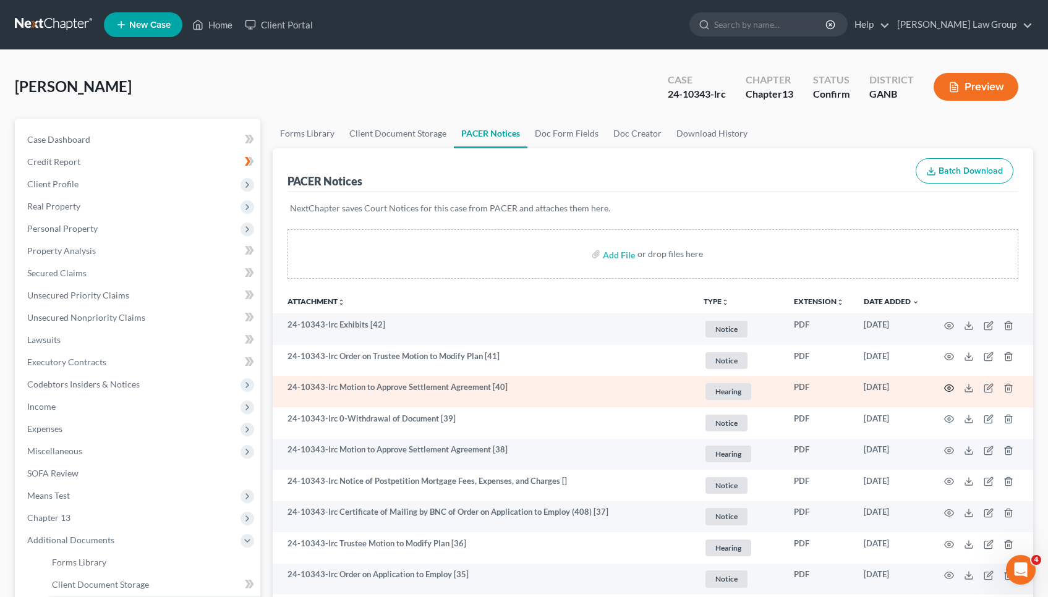
click at [952, 385] on icon "button" at bounding box center [949, 388] width 10 height 10
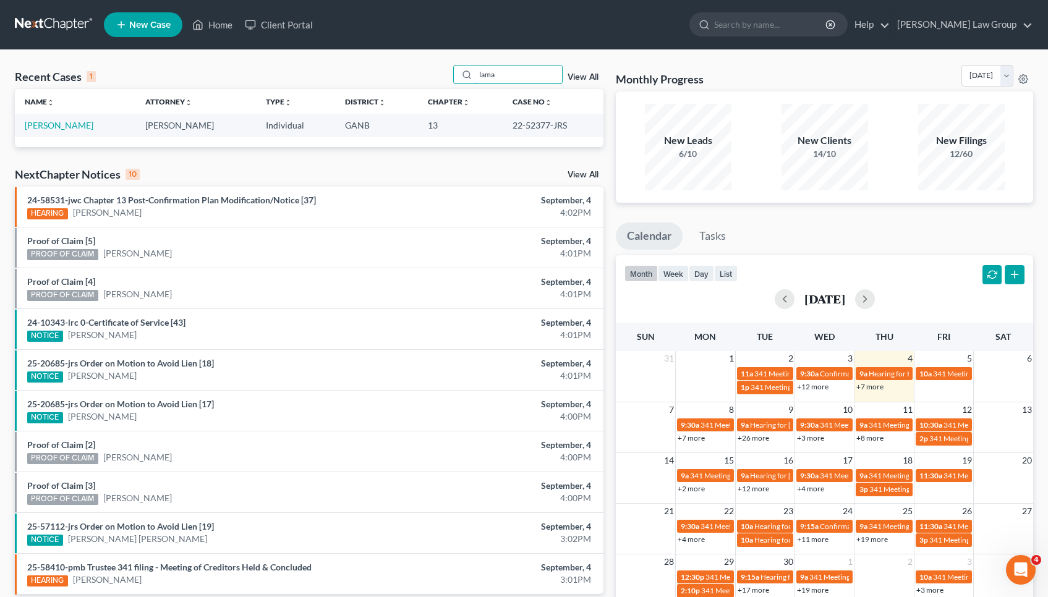
drag, startPoint x: 506, startPoint y: 75, endPoint x: 445, endPoint y: 70, distance: 60.8
click at [445, 70] on div "Recent Cases 1 lama View All" at bounding box center [309, 77] width 589 height 24
type input "petters"
click at [93, 124] on link "[PERSON_NAME] & [PERSON_NAME]" at bounding box center [98, 125] width 147 height 11
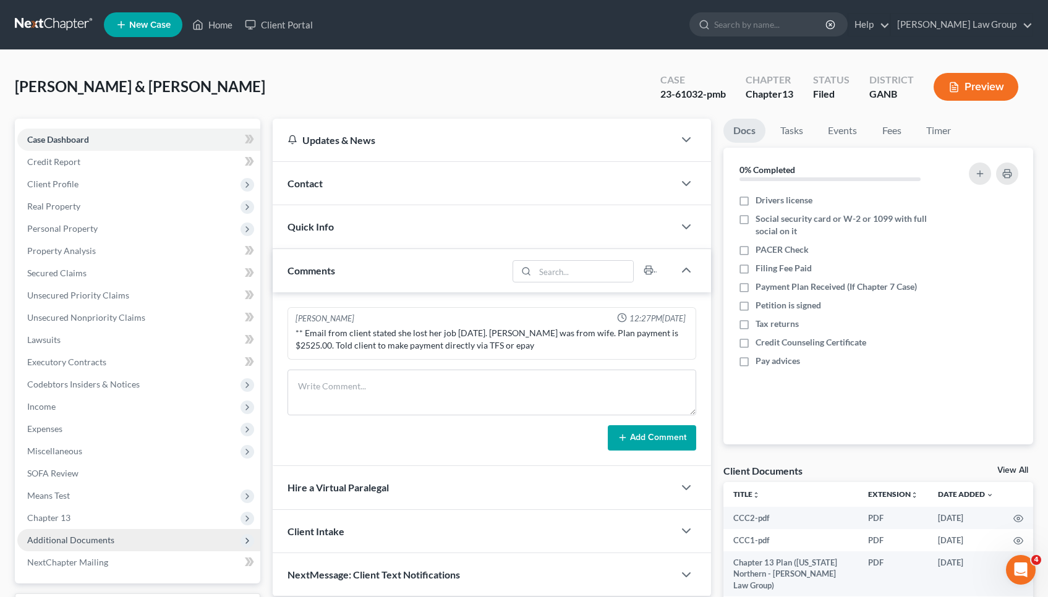
click at [65, 535] on span "Additional Documents" at bounding box center [70, 540] width 87 height 11
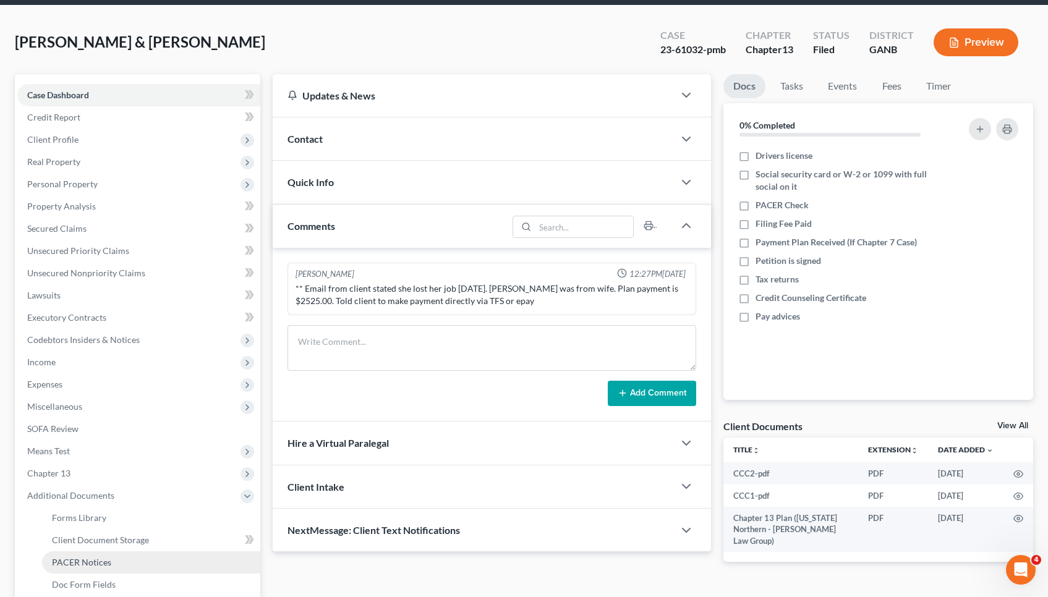
scroll to position [45, 0]
click at [86, 567] on span "PACER Notices" at bounding box center [81, 562] width 59 height 11
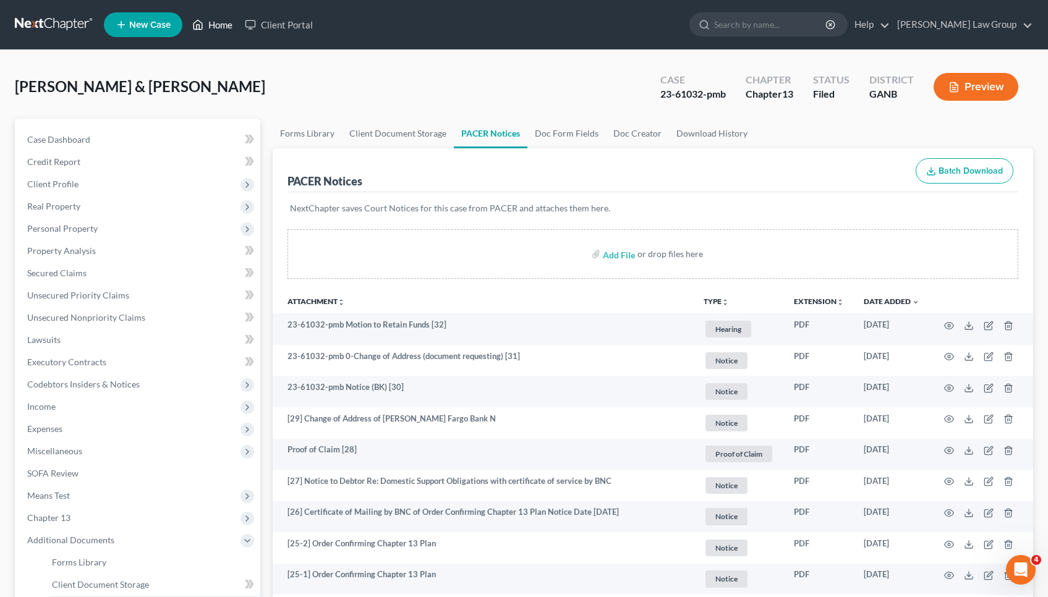
click at [212, 17] on link "Home" at bounding box center [212, 25] width 53 height 22
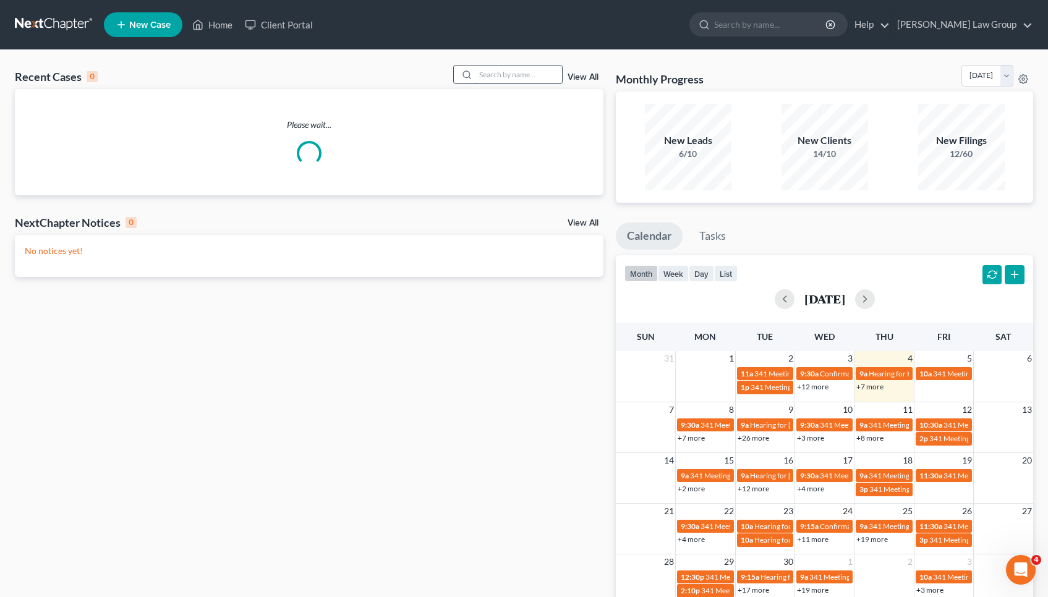
click at [522, 74] on input "search" at bounding box center [518, 75] width 87 height 18
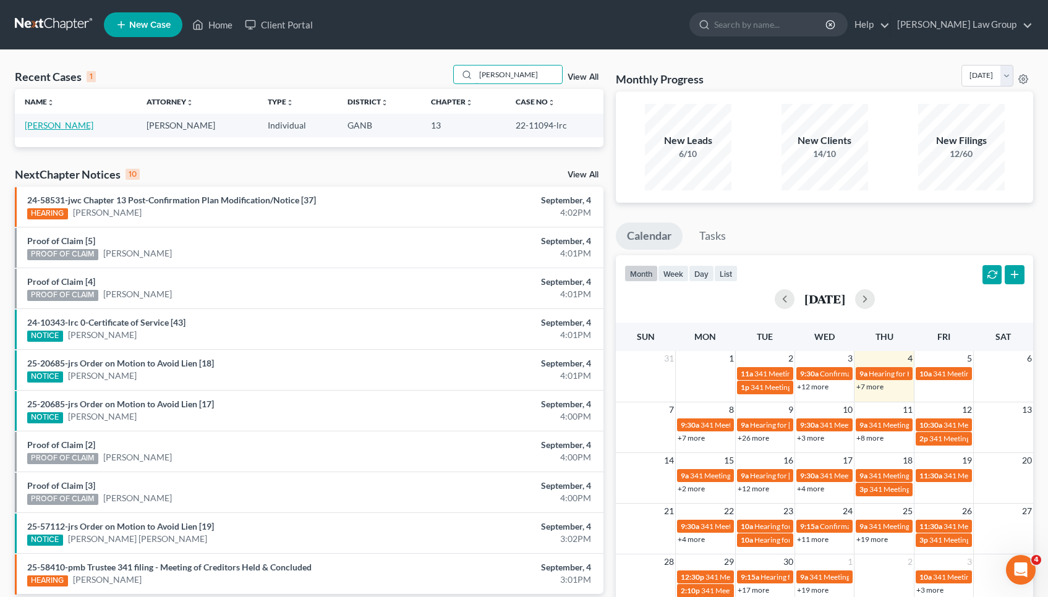
type input "fowler"
click at [72, 129] on link "[PERSON_NAME]" at bounding box center [59, 125] width 69 height 11
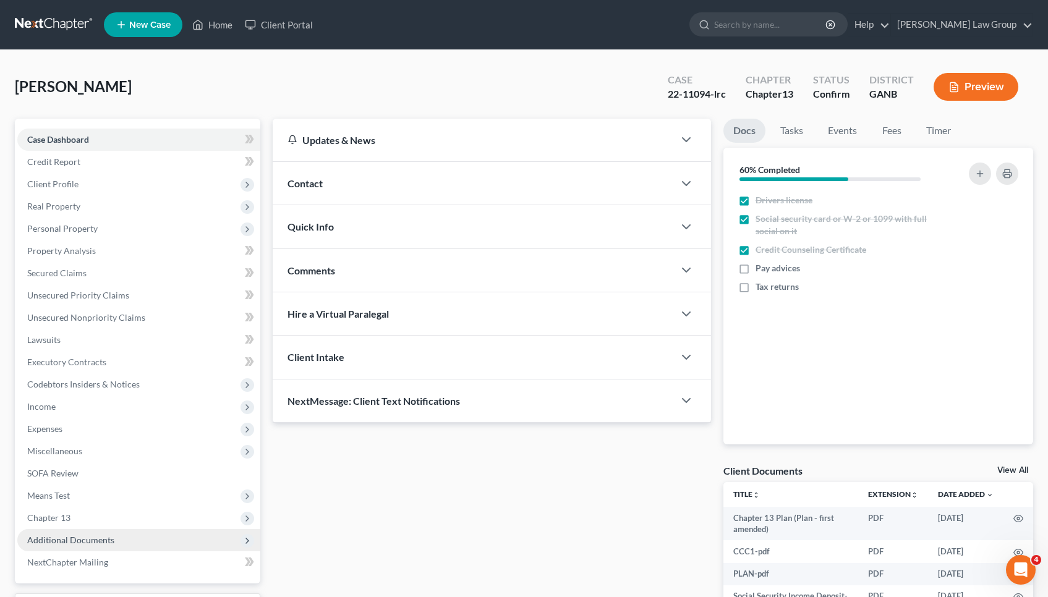
click at [59, 543] on span "Additional Documents" at bounding box center [70, 540] width 87 height 11
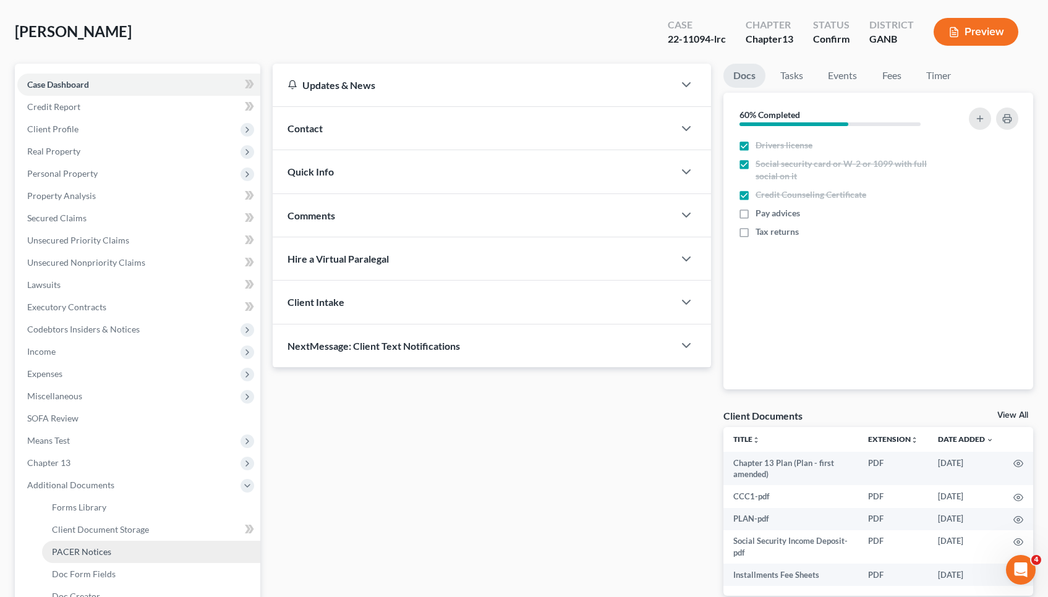
scroll to position [55, 0]
click at [59, 543] on link "PACER Notices" at bounding box center [151, 552] width 218 height 22
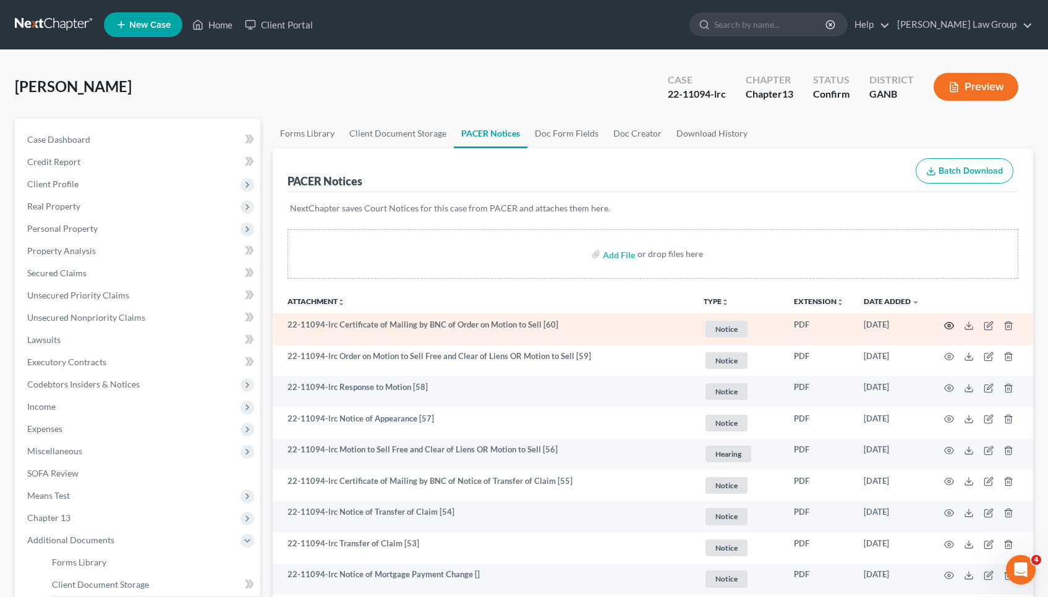
click at [948, 325] on circle "button" at bounding box center [949, 326] width 2 height 2
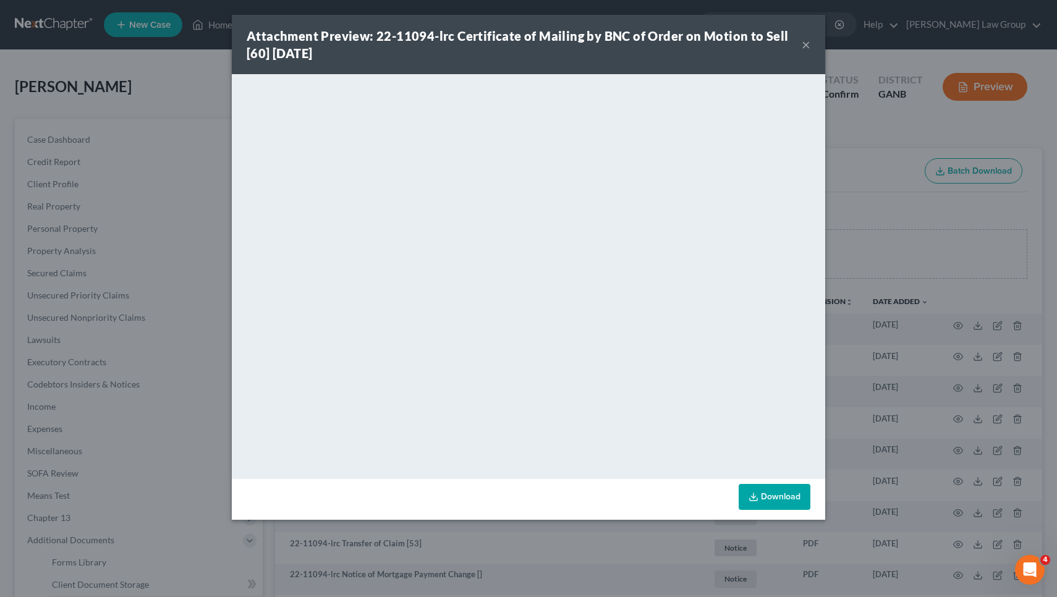
click at [802, 44] on button "×" at bounding box center [806, 44] width 9 height 15
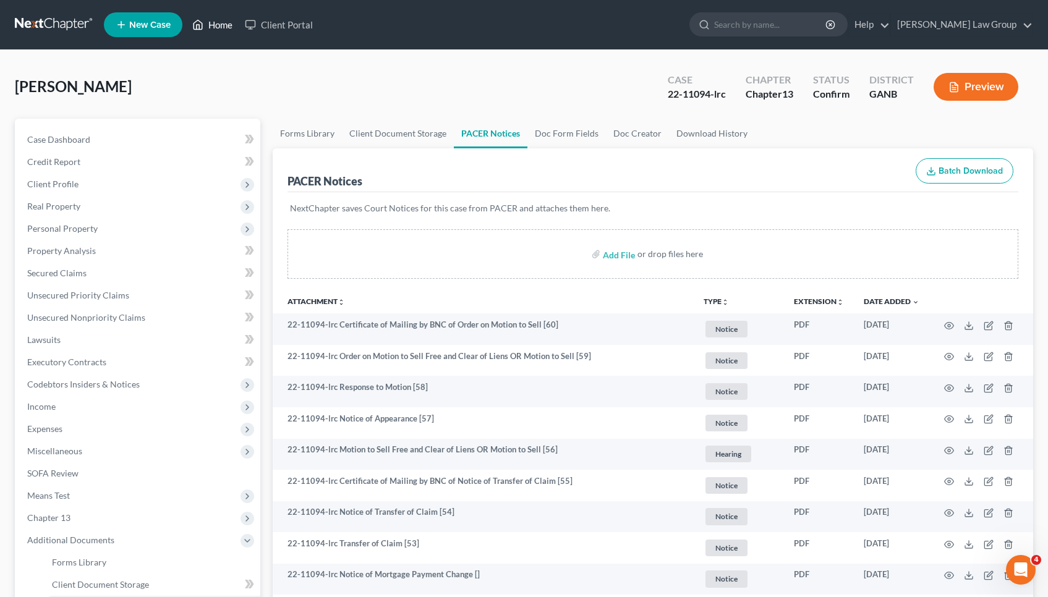
click at [232, 25] on link "Home" at bounding box center [212, 25] width 53 height 22
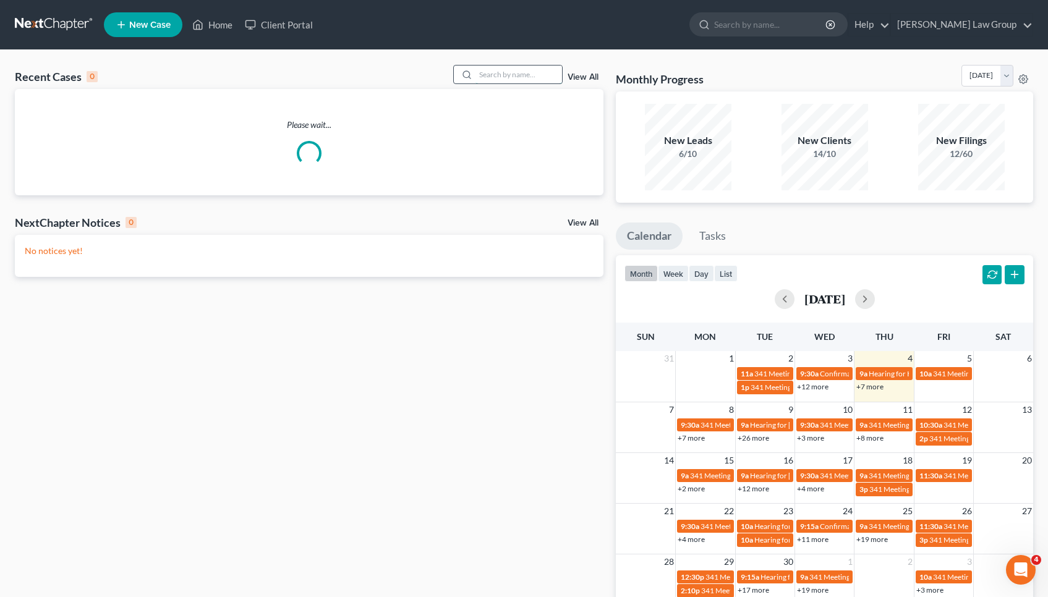
click at [539, 69] on input "search" at bounding box center [518, 75] width 87 height 18
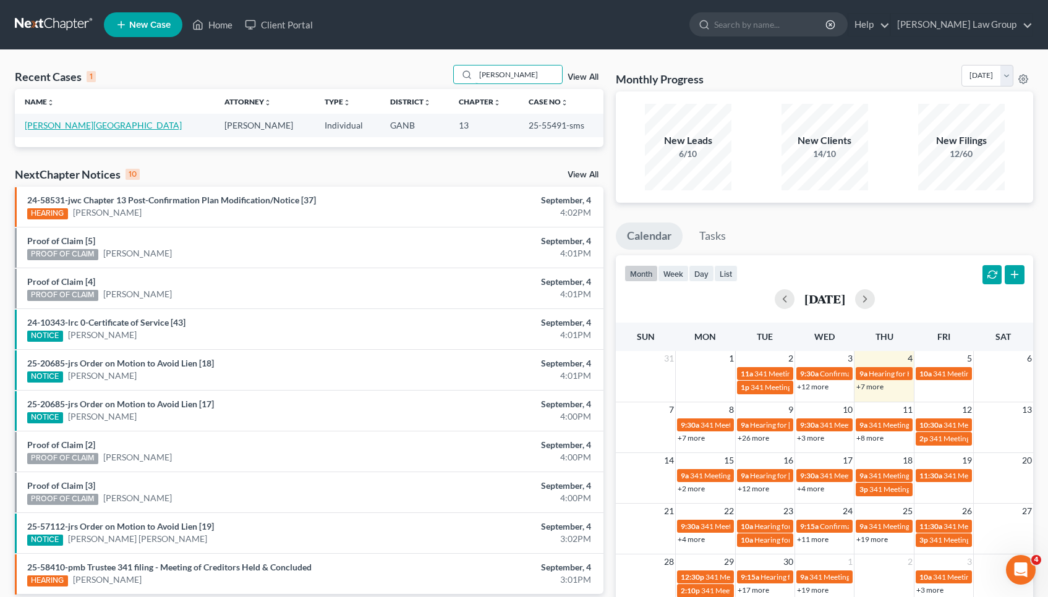
type input "boland"
click at [53, 124] on link "[PERSON_NAME][GEOGRAPHIC_DATA]" at bounding box center [103, 125] width 157 height 11
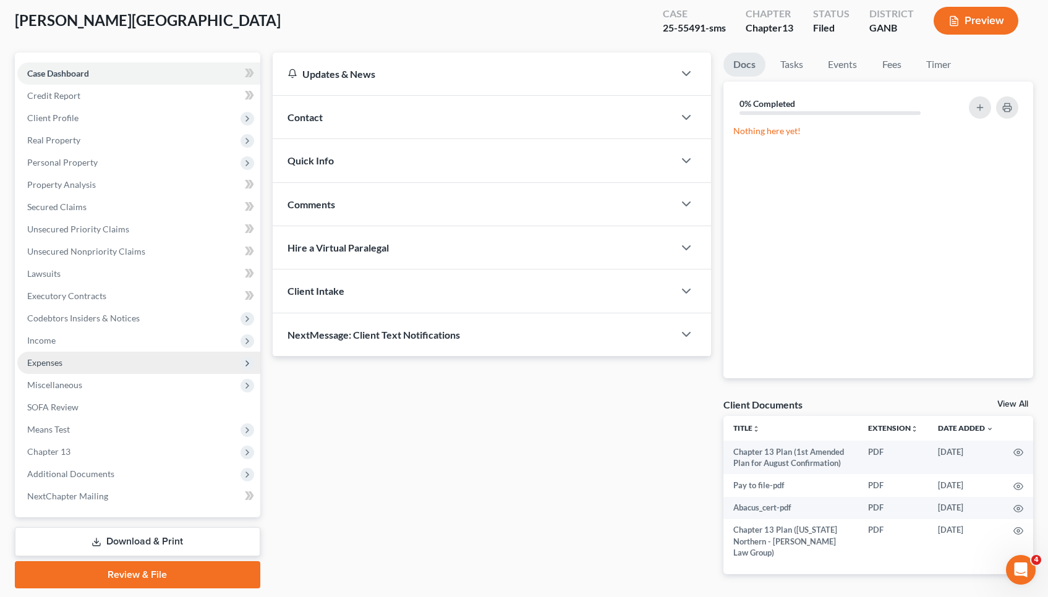
scroll to position [82, 0]
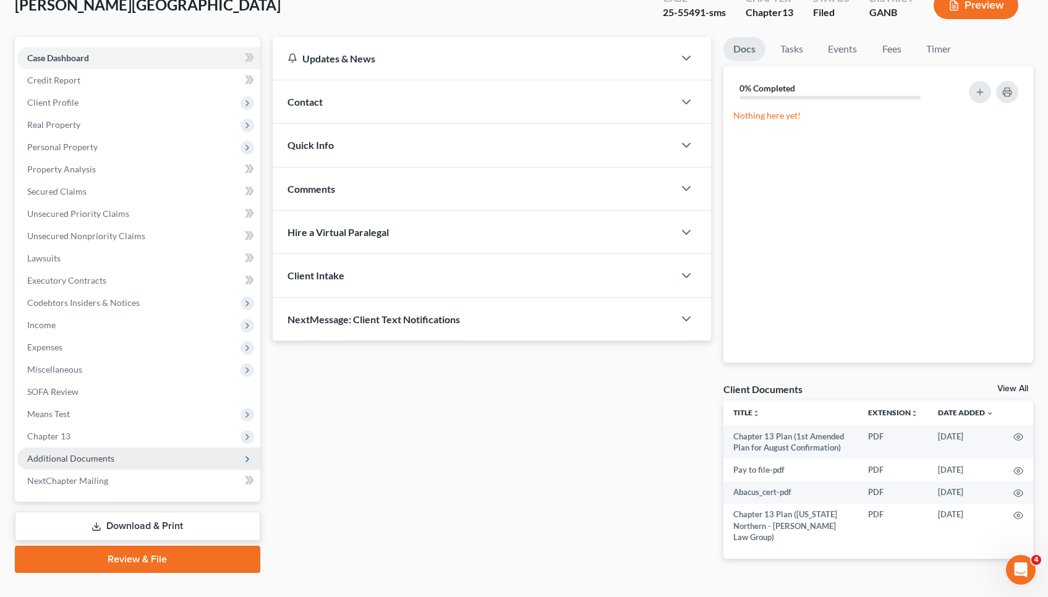
click at [104, 461] on span "Additional Documents" at bounding box center [70, 458] width 87 height 11
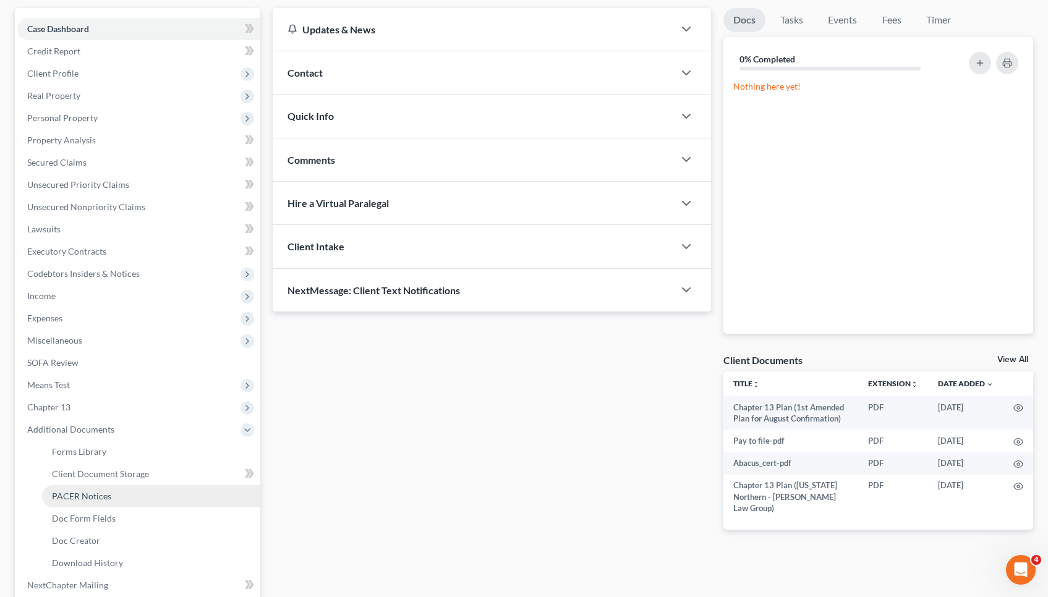
click at [108, 500] on span "PACER Notices" at bounding box center [81, 496] width 59 height 11
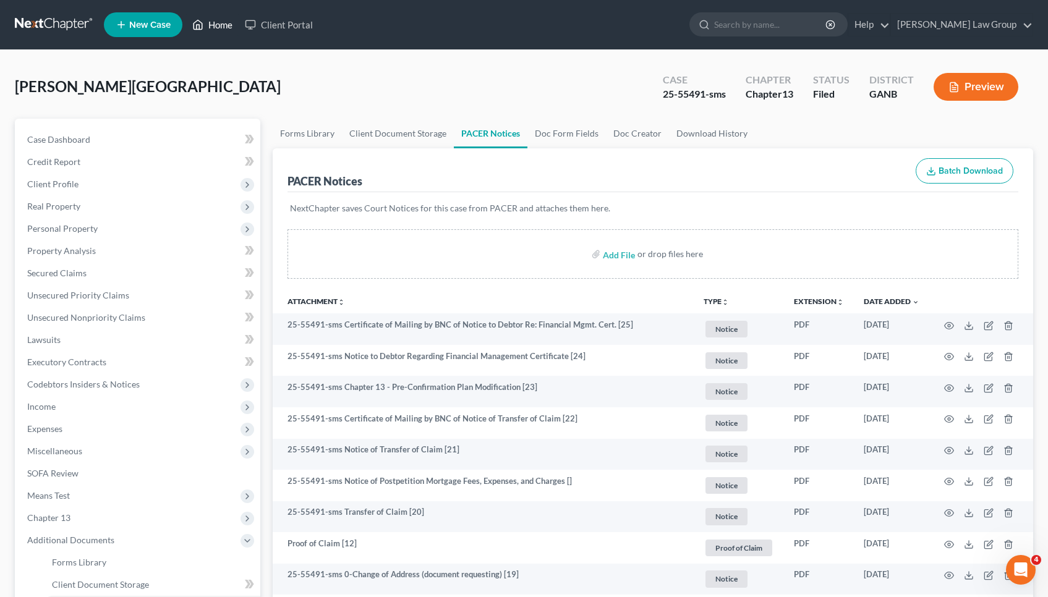
click at [217, 25] on link "Home" at bounding box center [212, 25] width 53 height 22
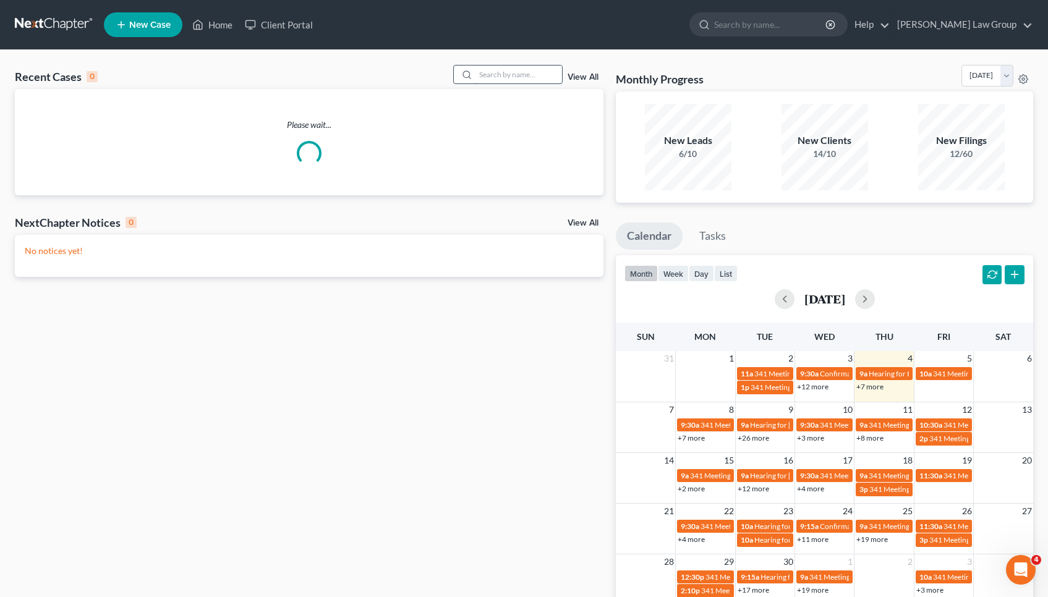
click at [507, 78] on input "search" at bounding box center [518, 75] width 87 height 18
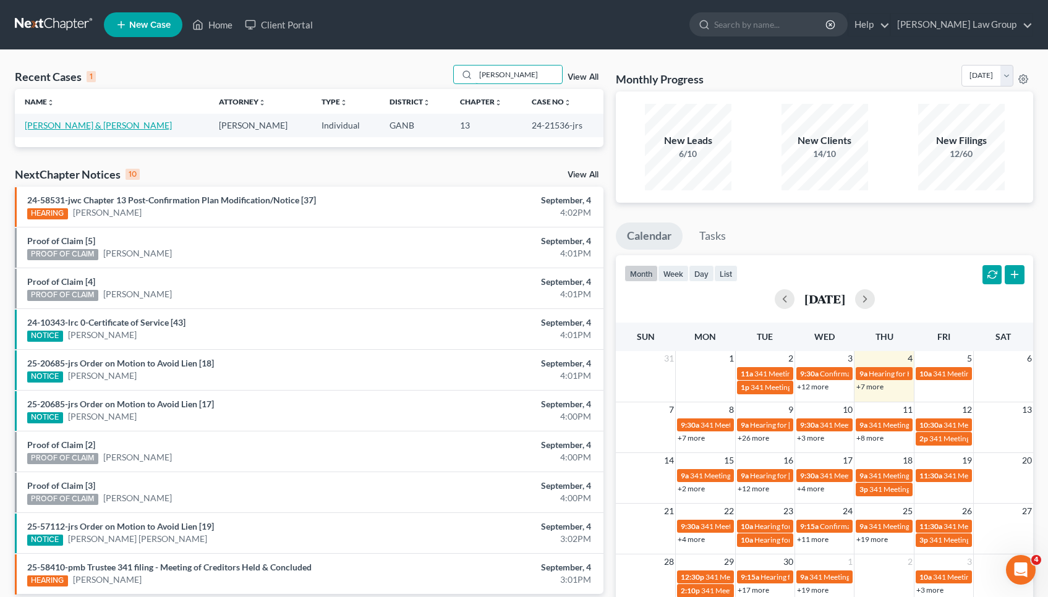
type input "lunsford"
click at [69, 129] on link "[PERSON_NAME] & [PERSON_NAME]" at bounding box center [98, 125] width 147 height 11
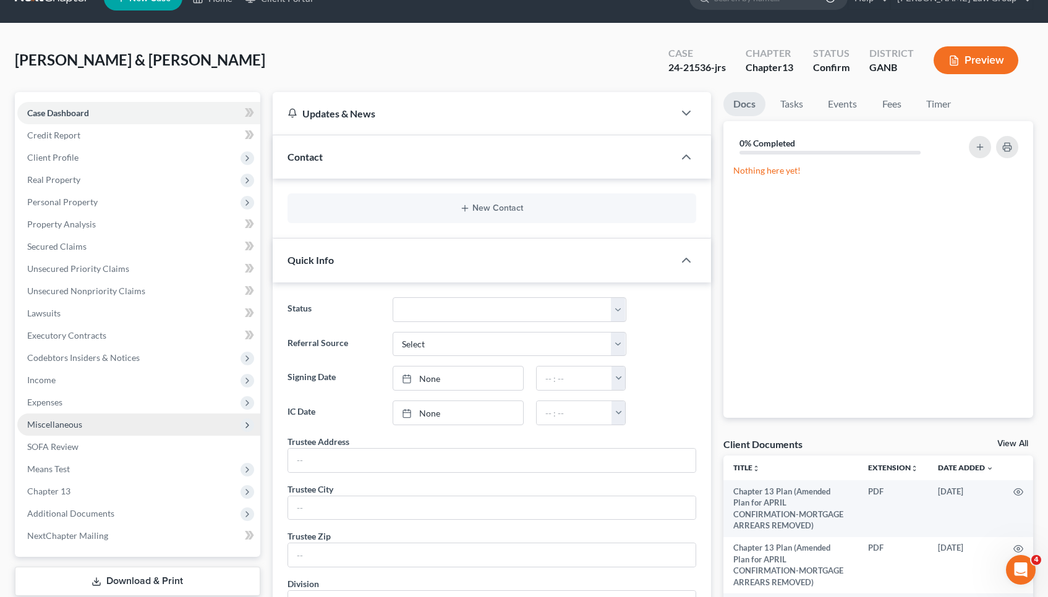
scroll to position [48, 0]
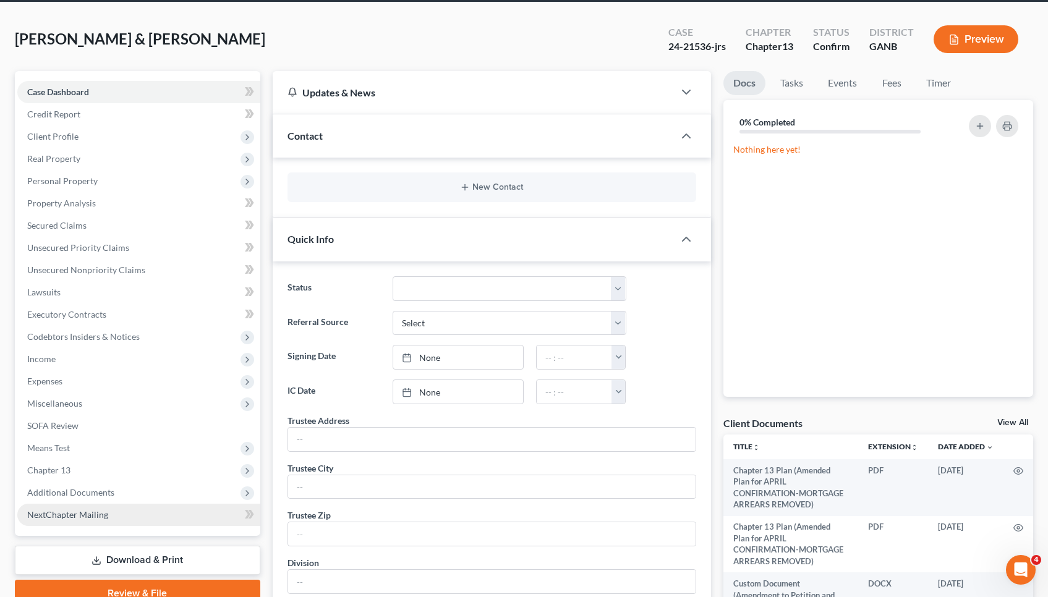
click at [79, 506] on link "NextChapter Mailing" at bounding box center [138, 515] width 243 height 22
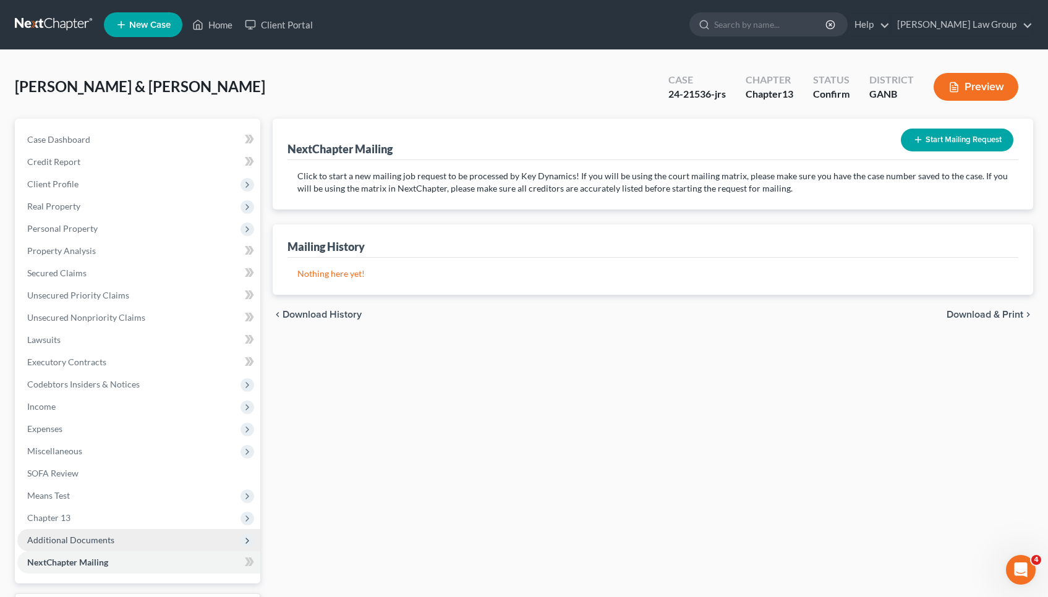
click at [87, 538] on span "Additional Documents" at bounding box center [70, 540] width 87 height 11
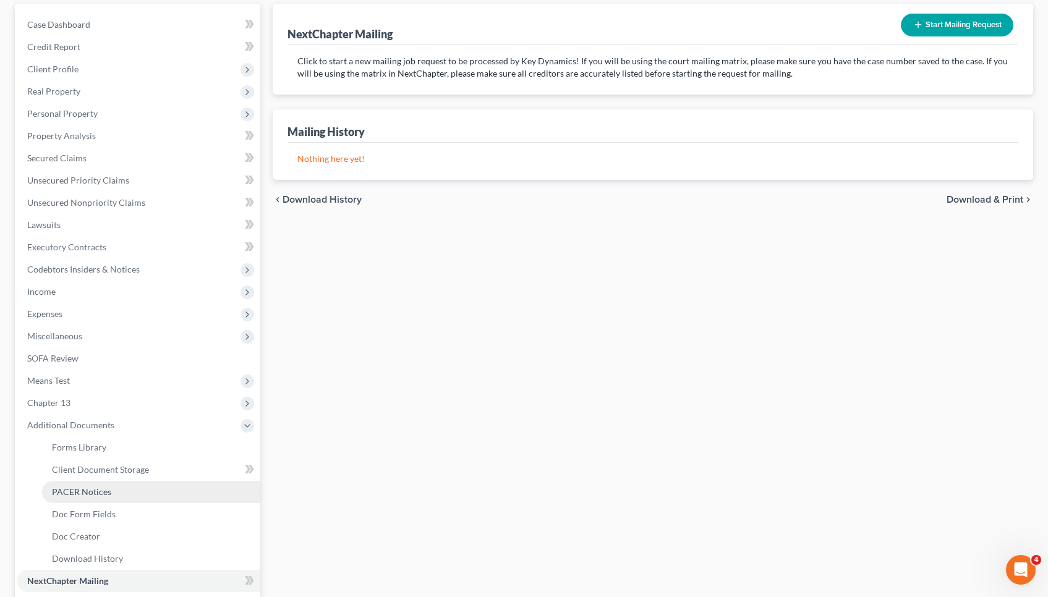
click at [111, 489] on link "PACER Notices" at bounding box center [151, 492] width 218 height 22
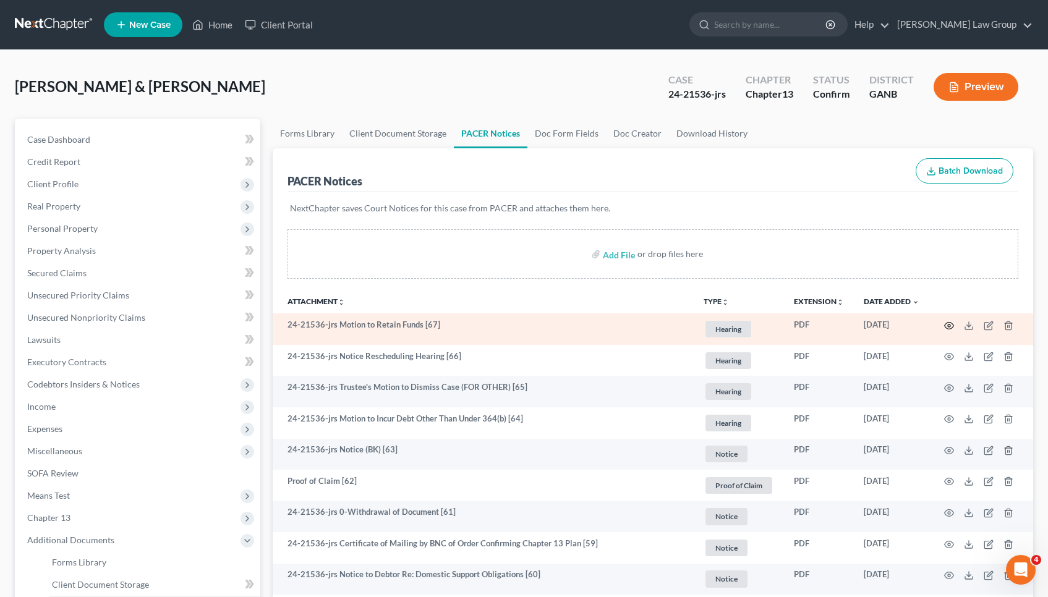
click at [946, 329] on icon "button" at bounding box center [949, 325] width 9 height 7
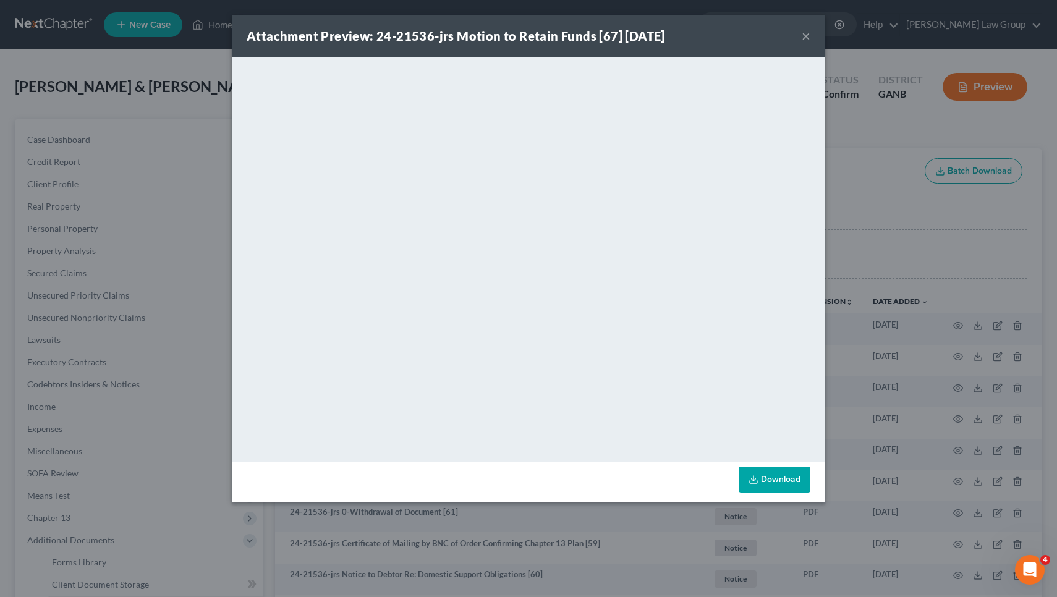
click at [809, 37] on button "×" at bounding box center [806, 35] width 9 height 15
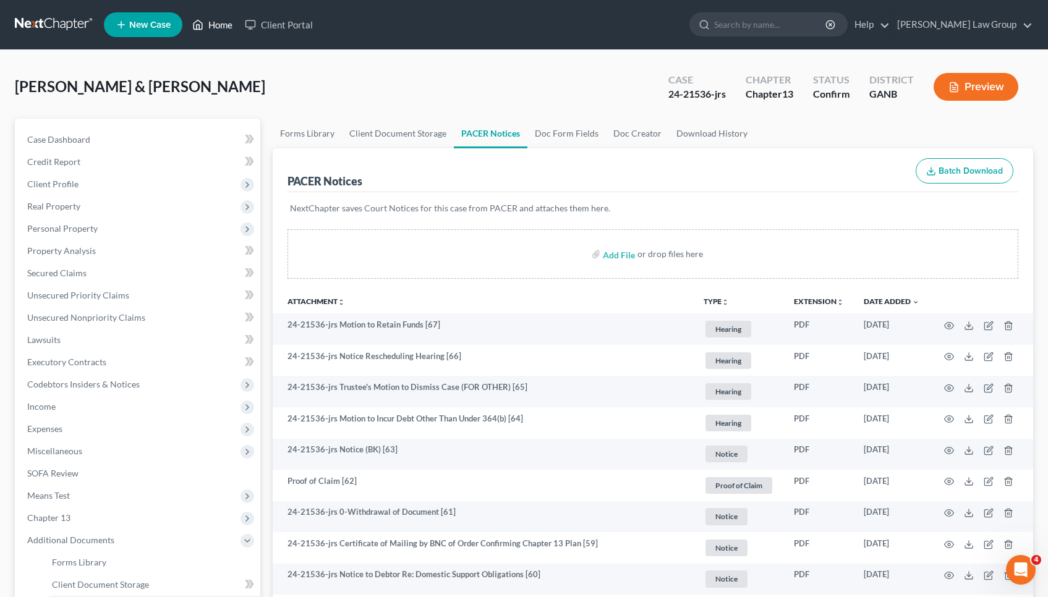
click at [208, 25] on link "Home" at bounding box center [212, 25] width 53 height 22
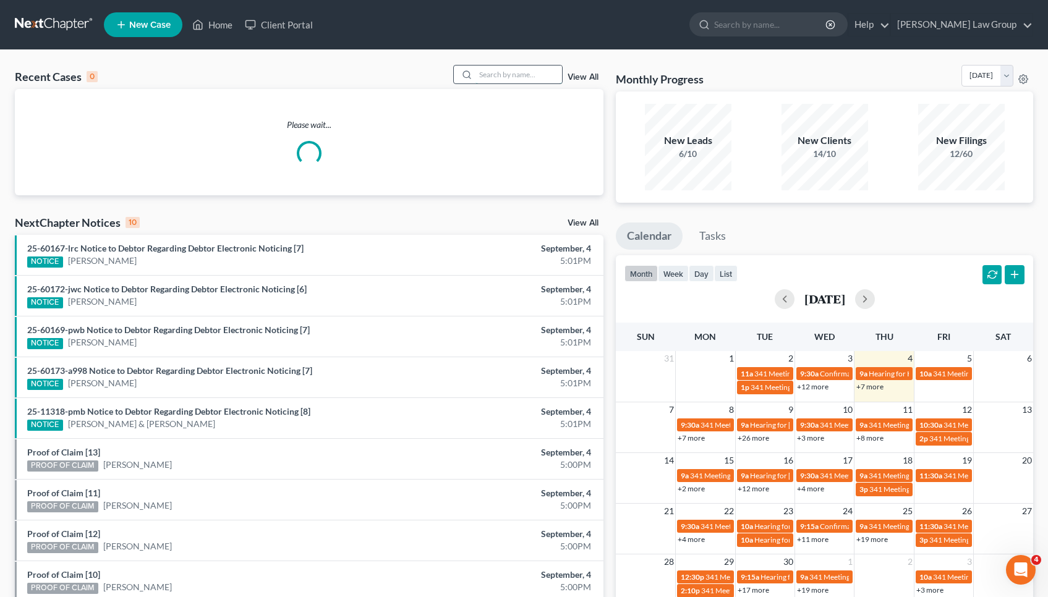
click at [514, 69] on input "search" at bounding box center [518, 75] width 87 height 18
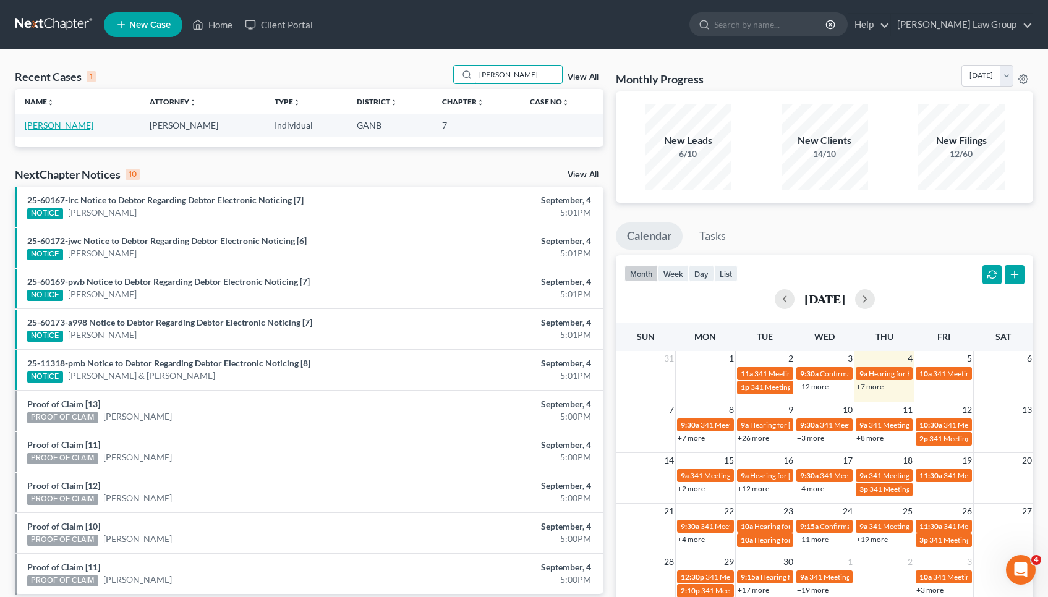
type input "holmes"
click at [43, 127] on link "[PERSON_NAME]" at bounding box center [59, 125] width 69 height 11
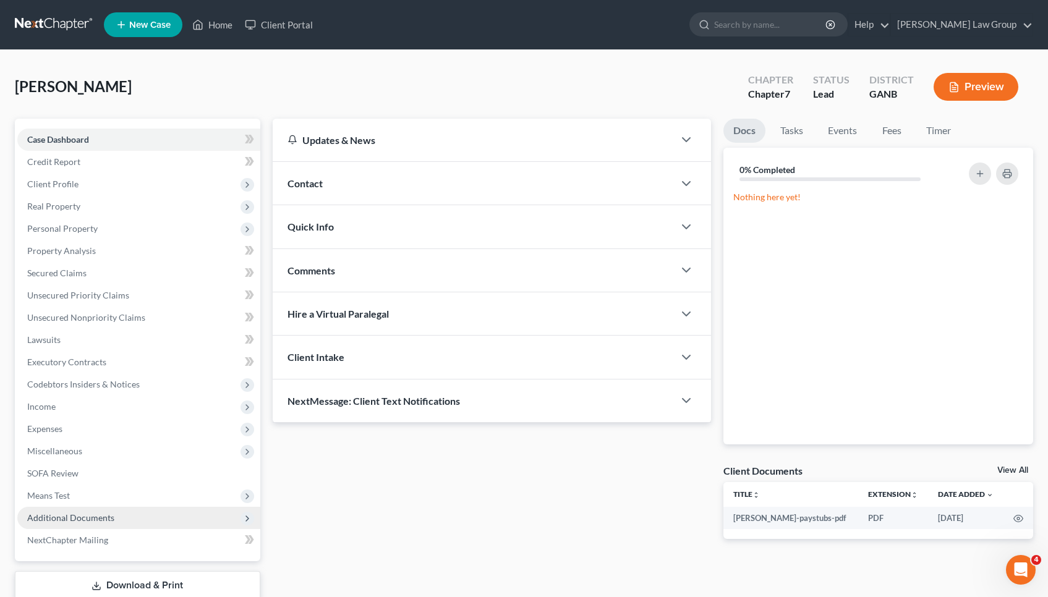
click at [51, 515] on span "Additional Documents" at bounding box center [70, 517] width 87 height 11
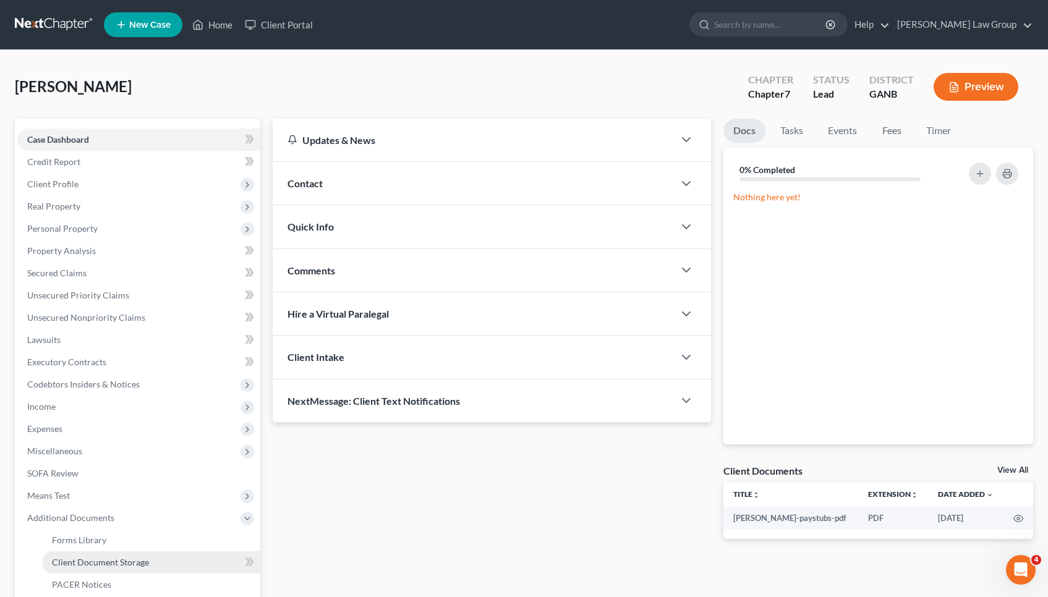
click at [67, 563] on span "Client Document Storage" at bounding box center [100, 562] width 97 height 11
select select "35"
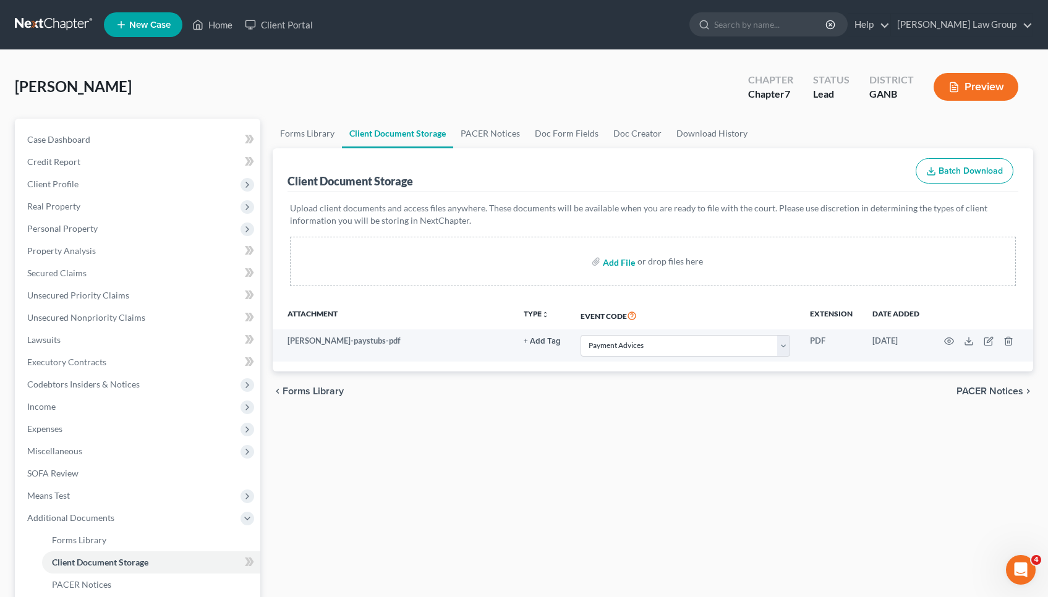
click at [610, 260] on input "file" at bounding box center [618, 261] width 30 height 22
type input "C:\fakepath\CCC1.pdf"
select select "35"
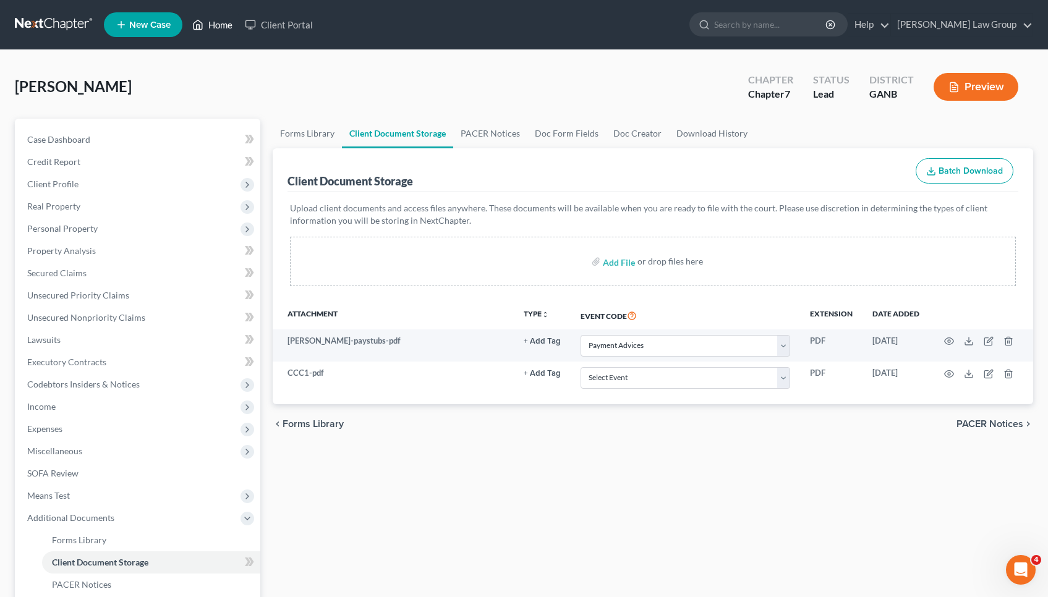
click at [223, 19] on link "Home" at bounding box center [212, 25] width 53 height 22
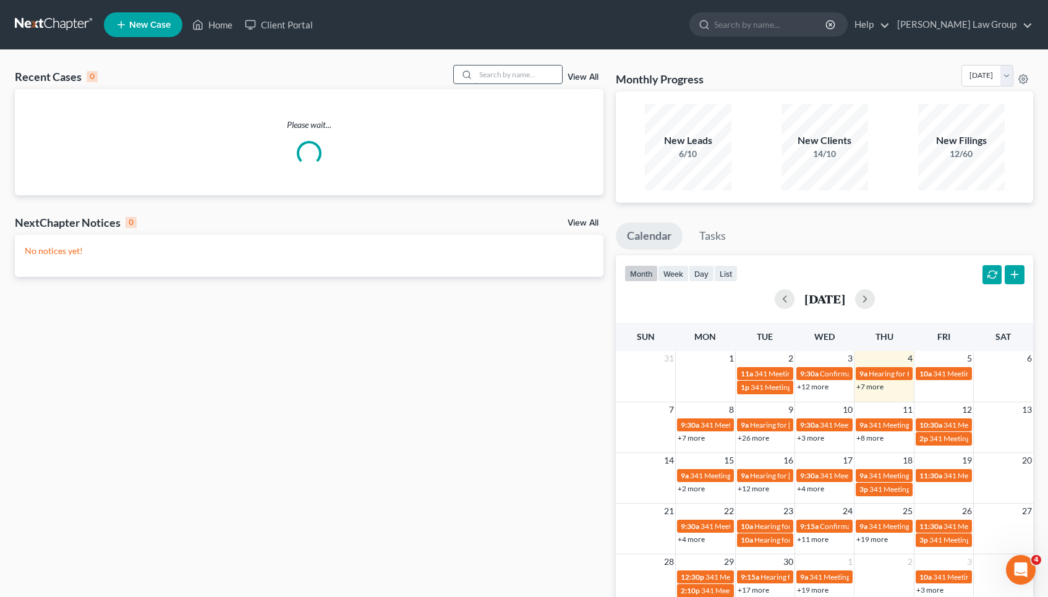
click at [535, 66] on input "search" at bounding box center [518, 75] width 87 height 18
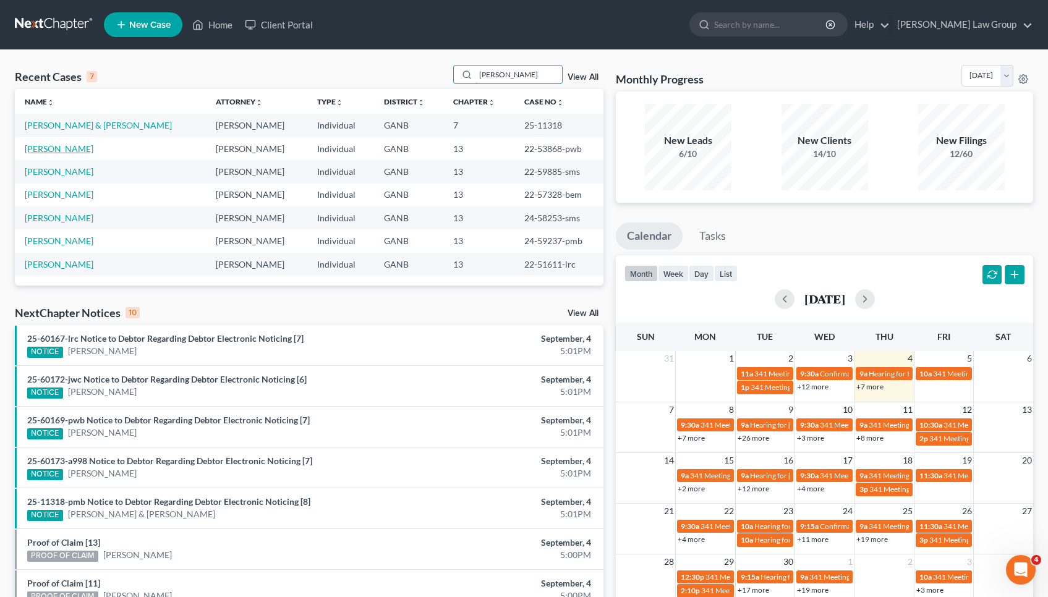
type input "[PERSON_NAME]"
click at [66, 148] on link "[PERSON_NAME]" at bounding box center [59, 148] width 69 height 11
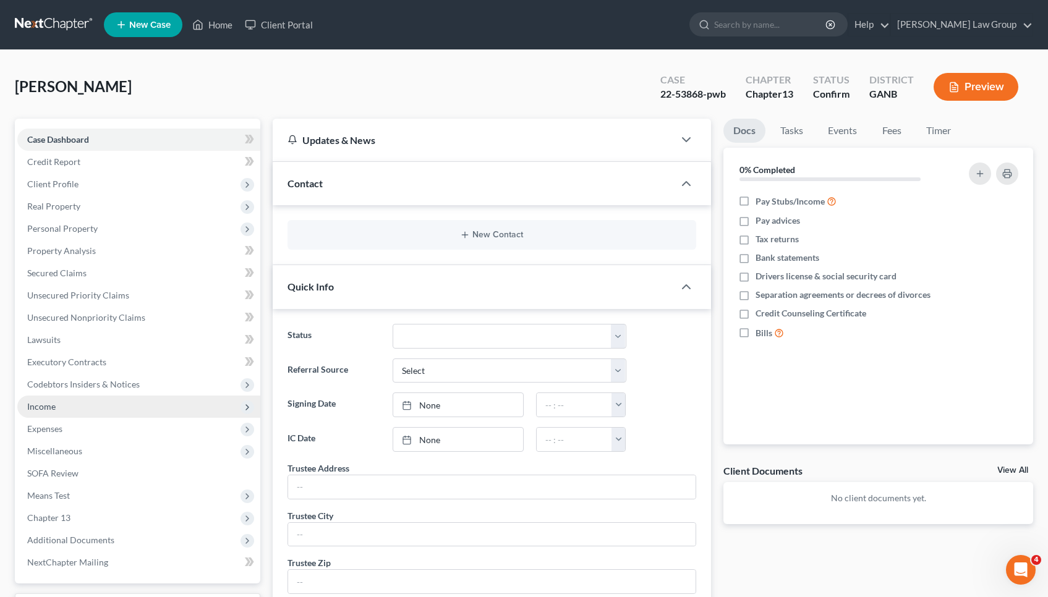
click at [59, 417] on span "Income" at bounding box center [138, 407] width 243 height 22
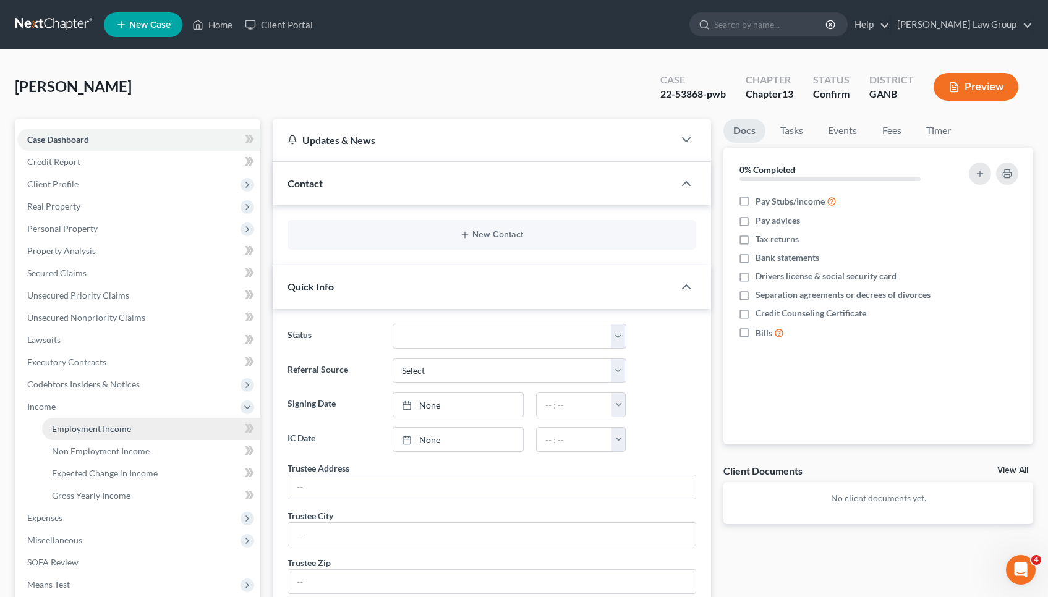
click at [72, 428] on span "Employment Income" at bounding box center [91, 428] width 79 height 11
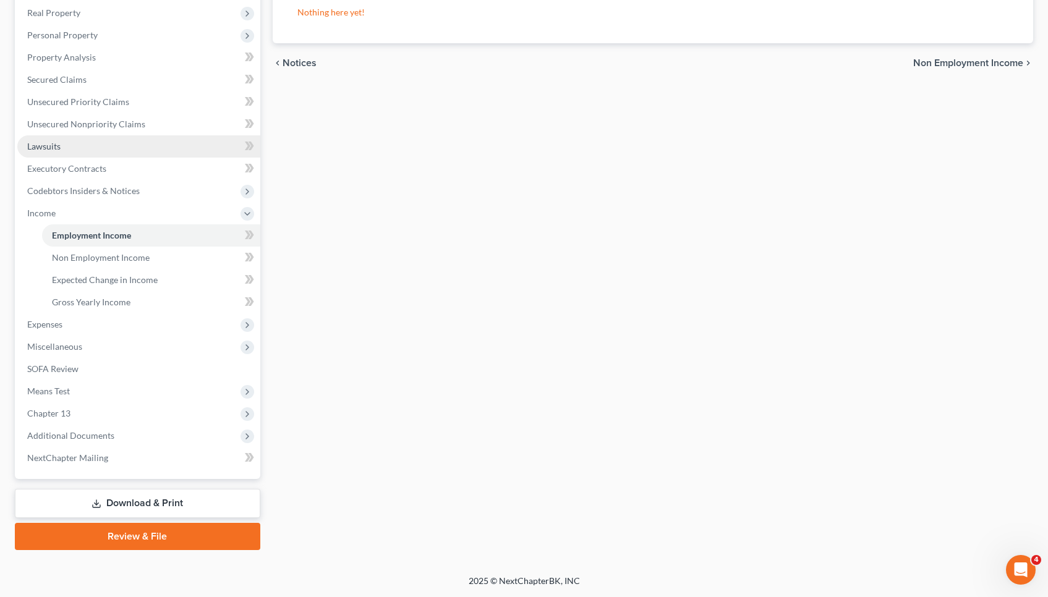
scroll to position [193, 0]
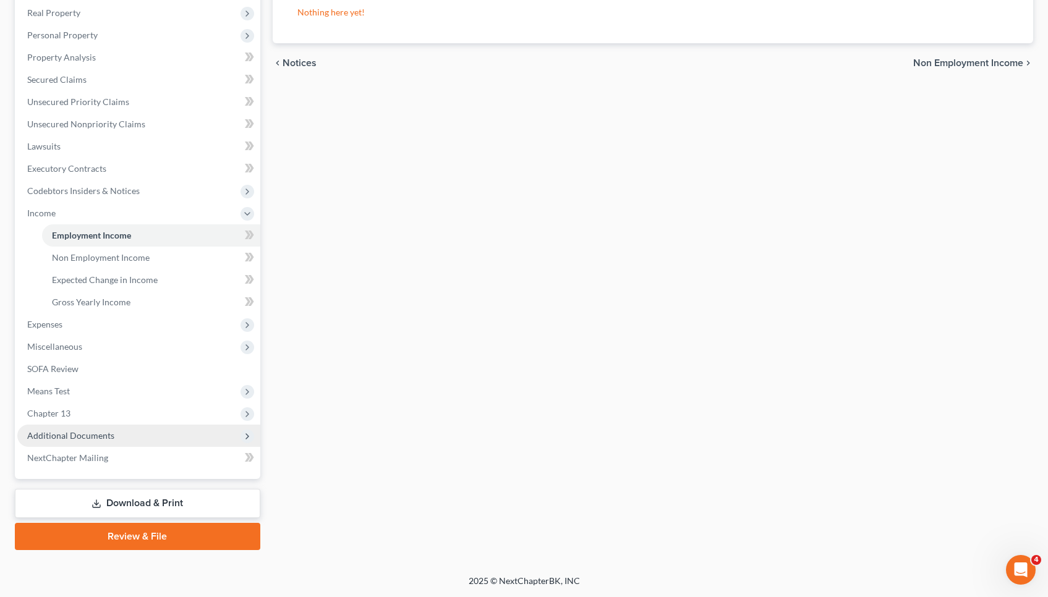
click at [138, 442] on span "Additional Documents" at bounding box center [138, 436] width 243 height 22
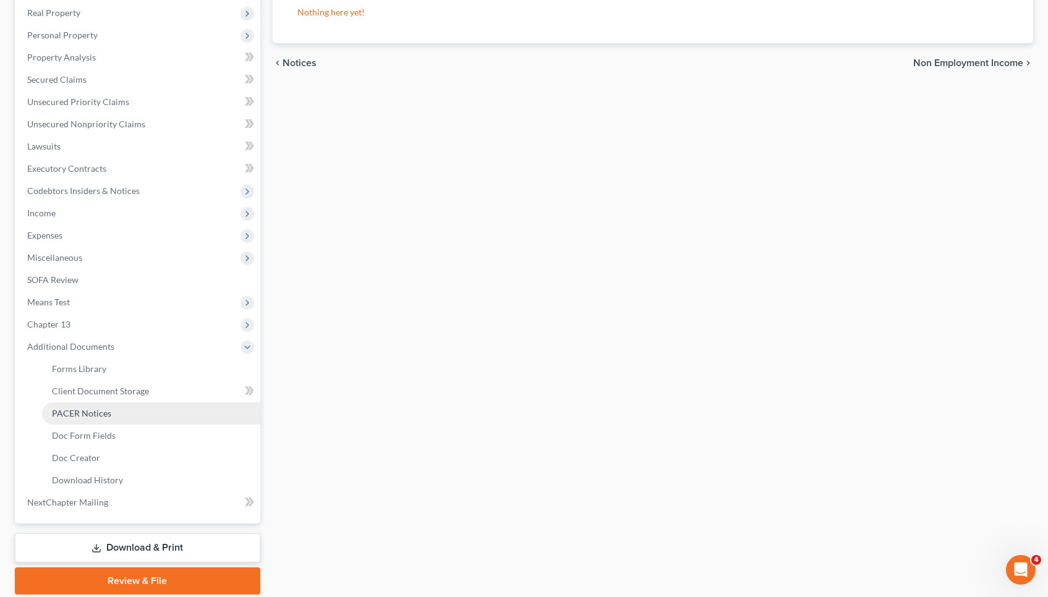
click at [130, 419] on link "PACER Notices" at bounding box center [151, 413] width 218 height 22
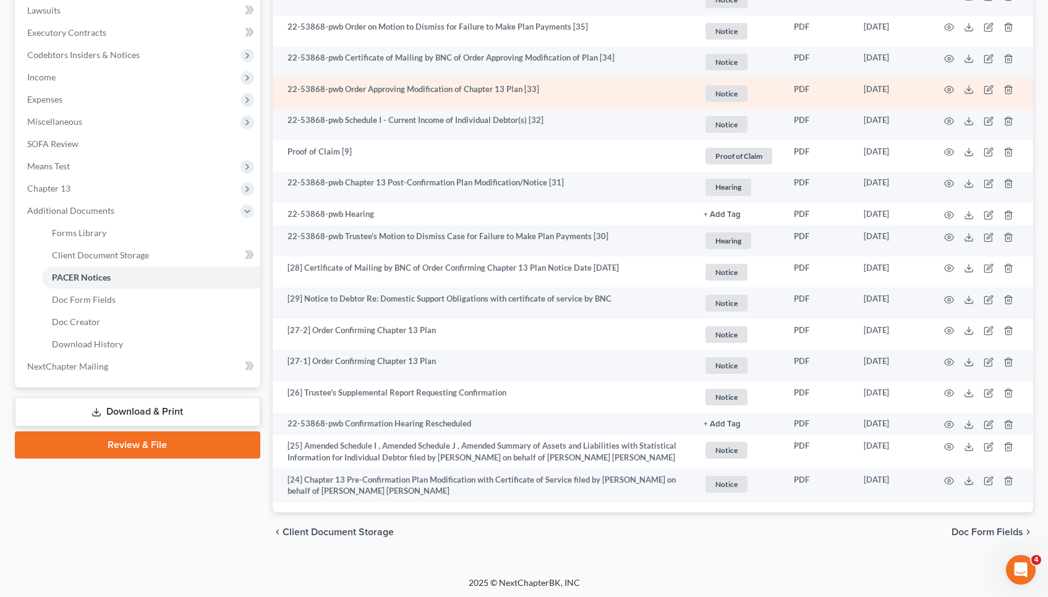
scroll to position [329, 0]
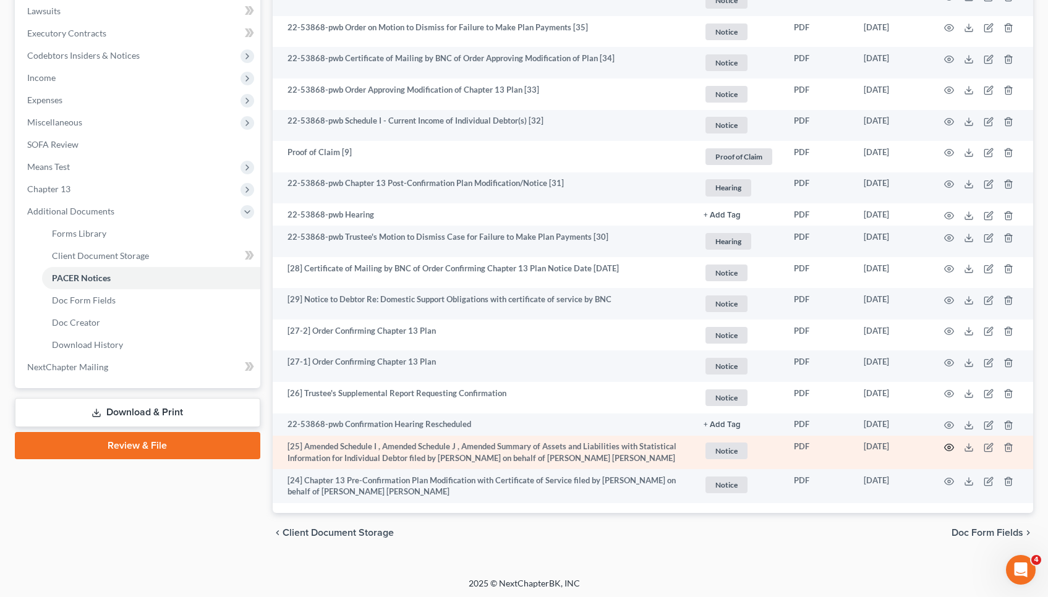
click at [946, 444] on icon "button" at bounding box center [949, 447] width 9 height 7
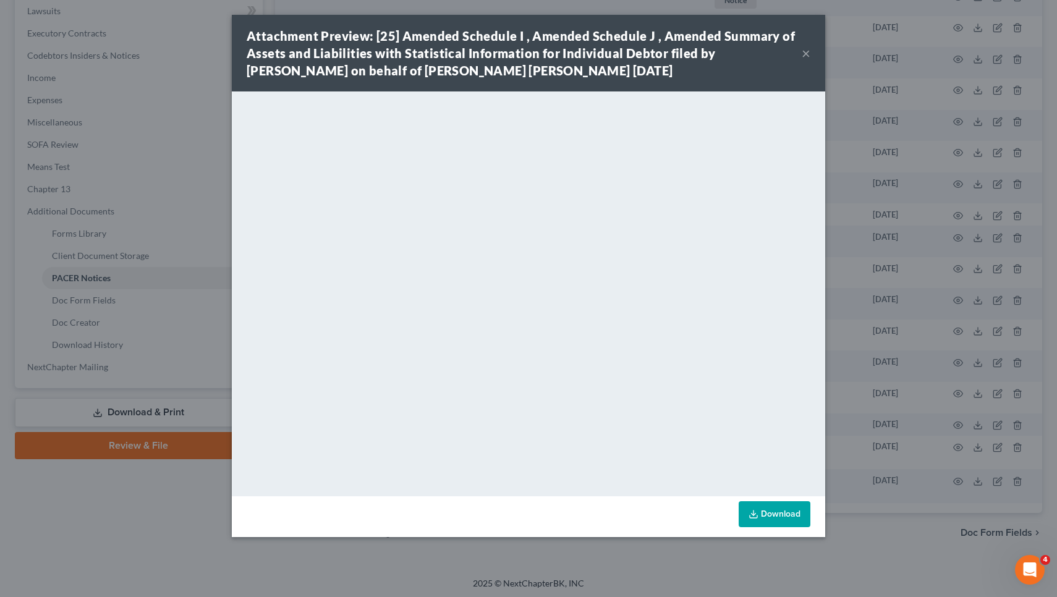
click at [806, 50] on button "×" at bounding box center [806, 53] width 9 height 15
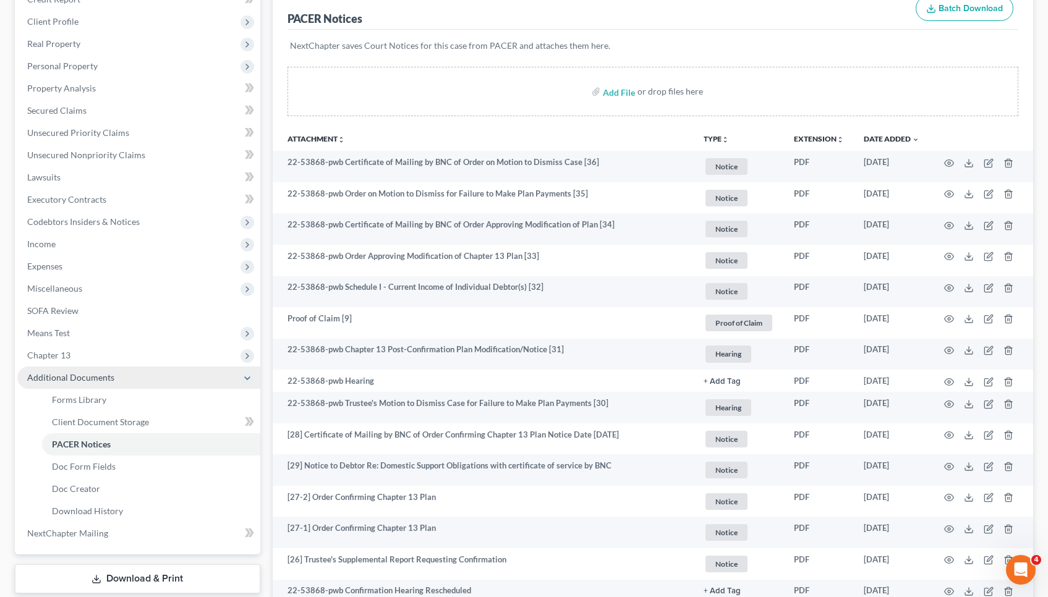
scroll to position [164, 0]
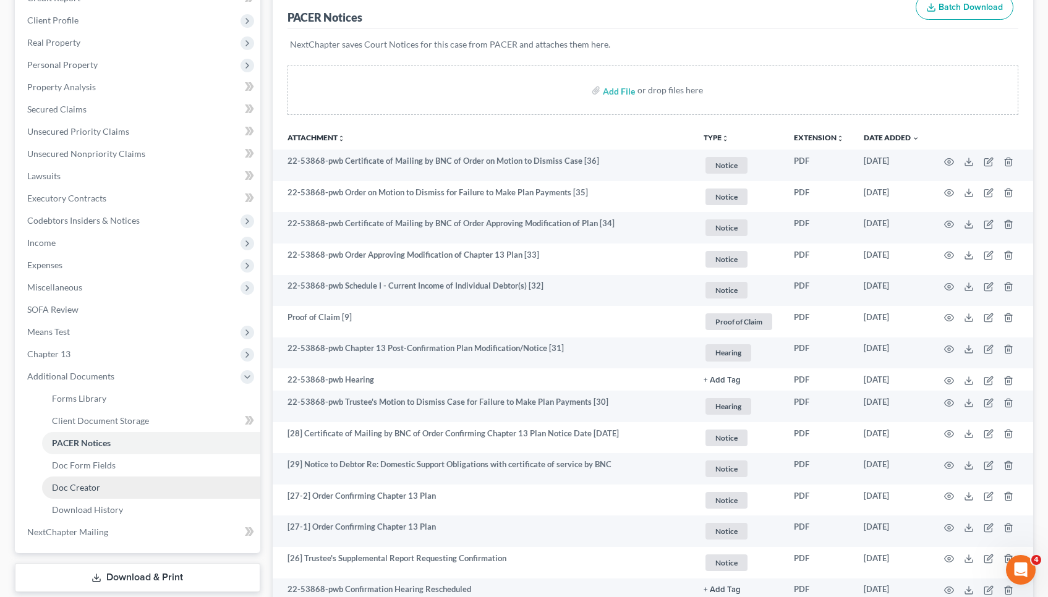
click at [130, 490] on link "Doc Creator" at bounding box center [151, 488] width 218 height 22
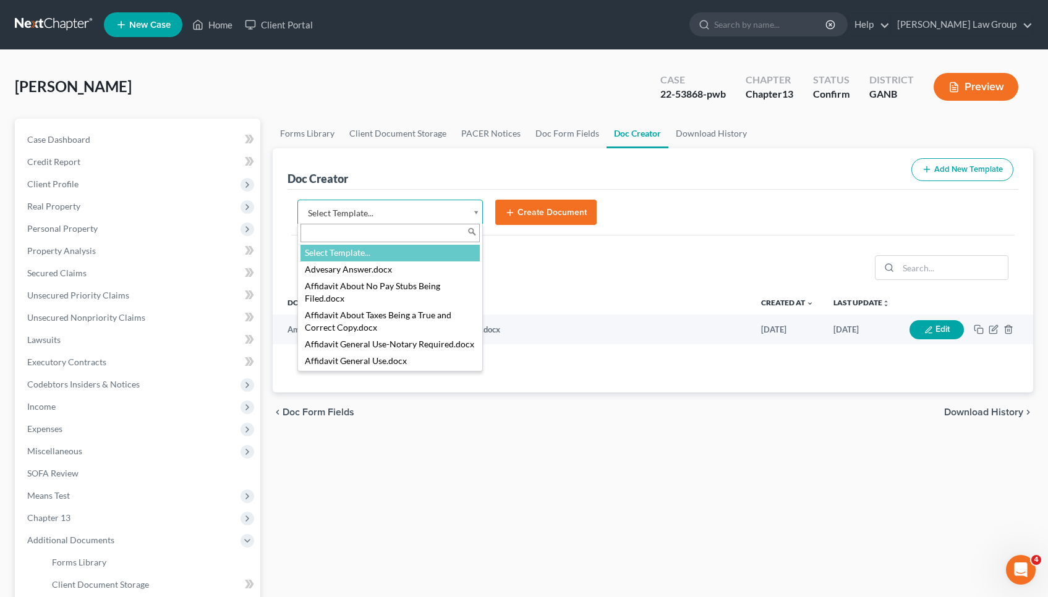
click at [448, 215] on body "Home New Case Client Portal Saedi Law Group mmays@saedilawgroup.com My Account …" at bounding box center [524, 417] width 1048 height 835
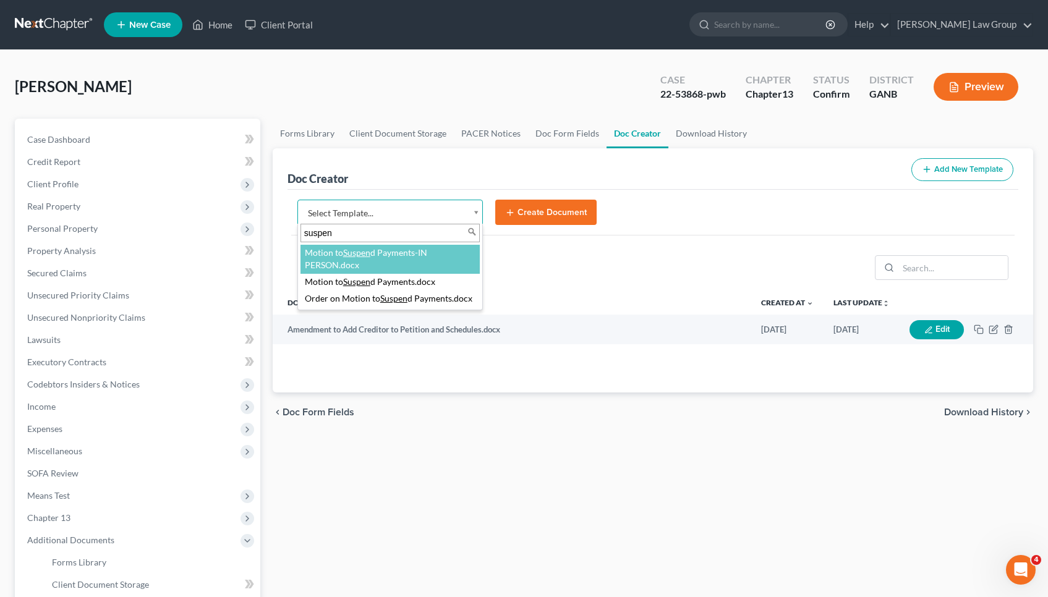
type input "suspen"
select select "116642"
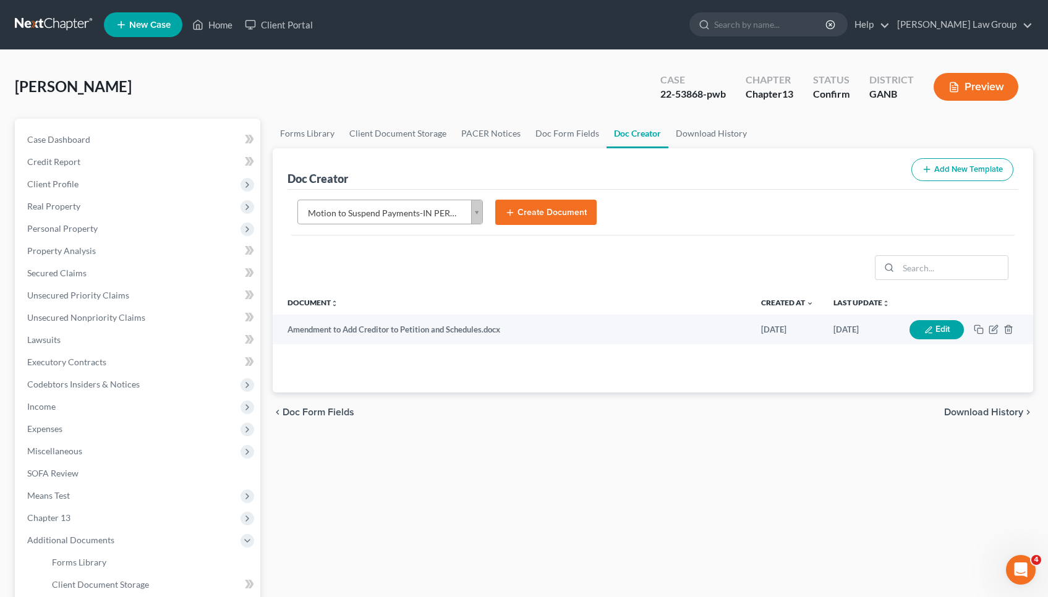
click at [519, 224] on button "Create Document" at bounding box center [545, 213] width 101 height 26
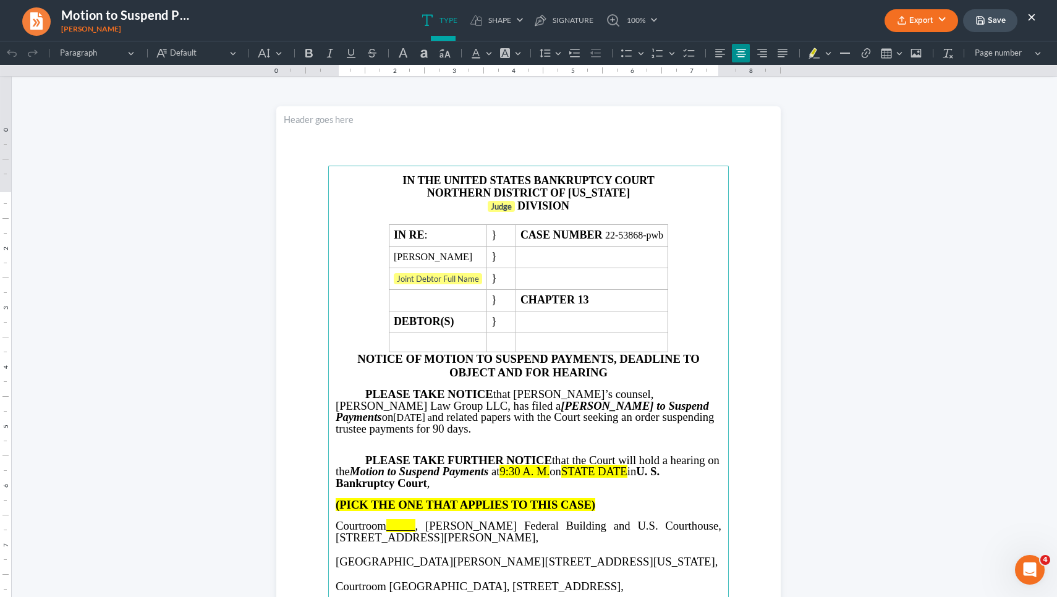
click at [517, 212] on strong "DIVISION" at bounding box center [543, 206] width 52 height 12
click at [476, 211] on strong "Judge" at bounding box center [480, 207] width 21 height 10
click at [490, 213] on p "ALTANTA DIVISION" at bounding box center [529, 206] width 386 height 13
click at [277, 53] on button "Default" at bounding box center [270, 53] width 33 height 19
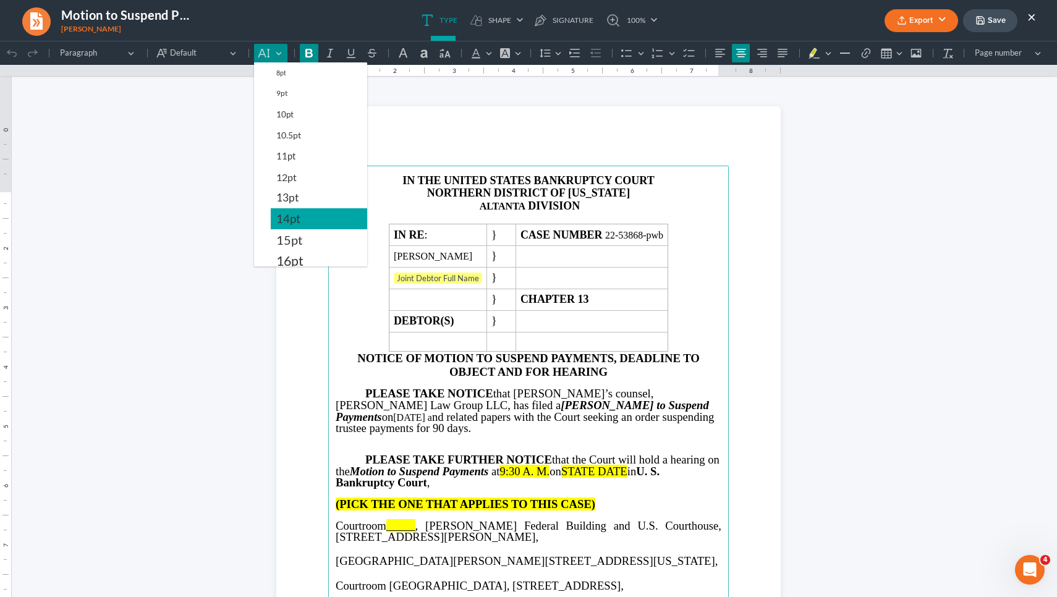
click at [295, 218] on span "14pt" at bounding box center [288, 218] width 24 height 15
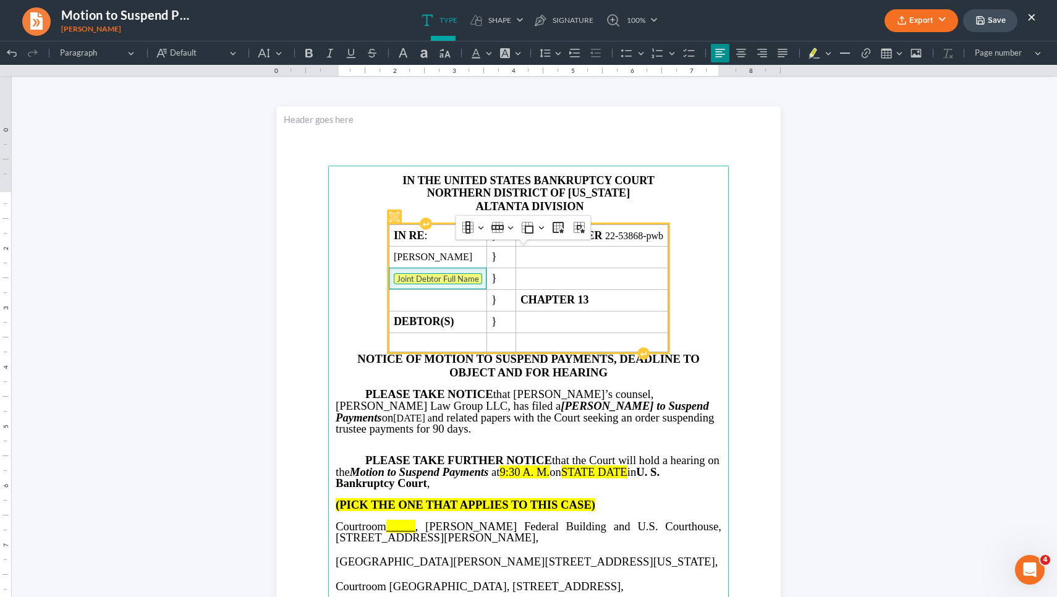
click at [411, 284] on tag "Joint Debtor Full Name" at bounding box center [438, 278] width 88 height 11
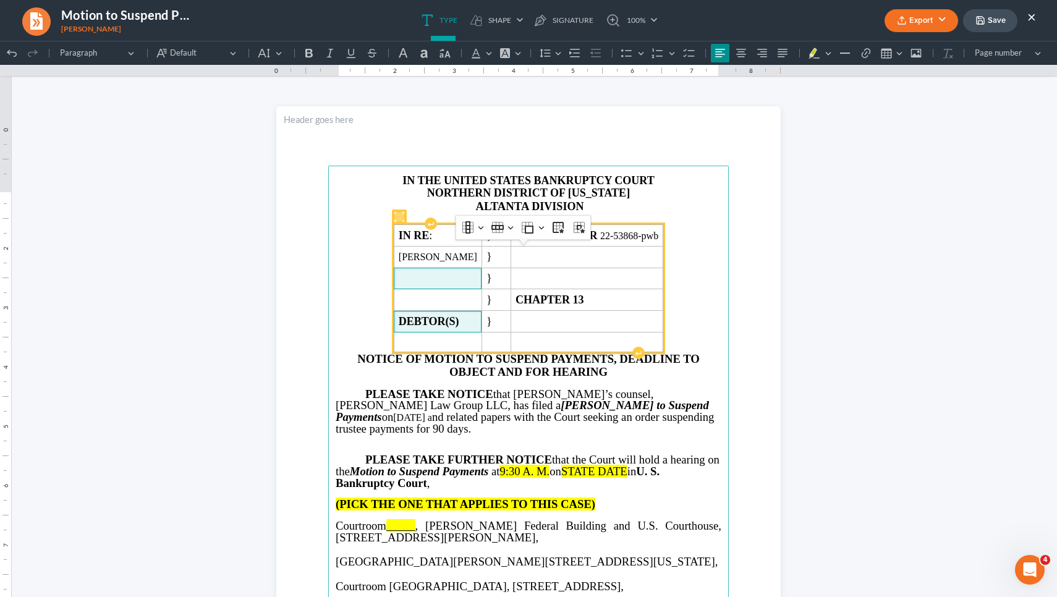
click at [459, 328] on strong "DEBTOR(S)" at bounding box center [429, 321] width 61 height 12
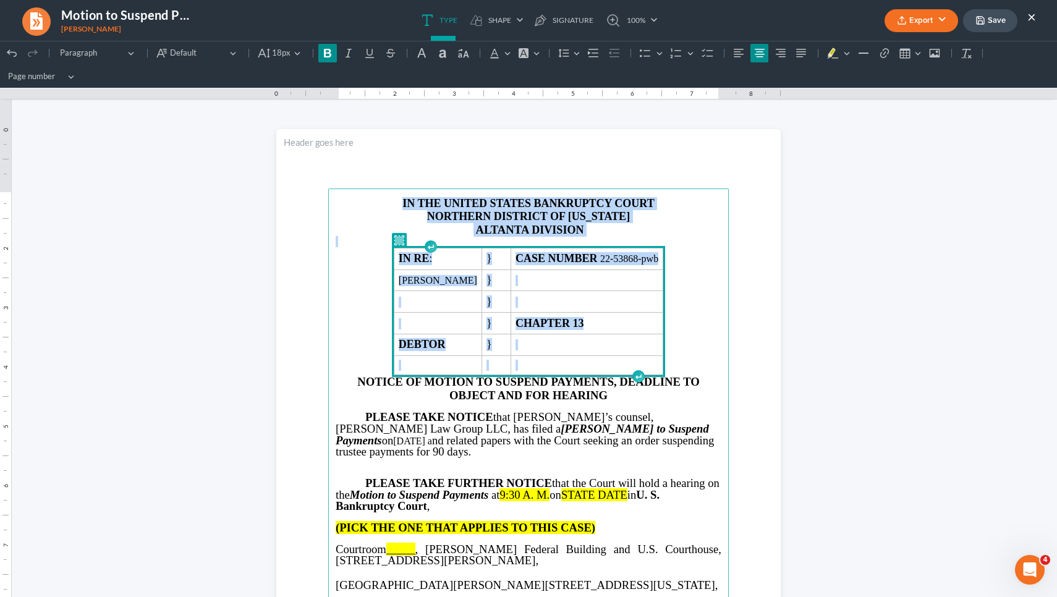
drag, startPoint x: 687, startPoint y: 367, endPoint x: 357, endPoint y: 177, distance: 379.9
click at [357, 177] on section "IN THE UNITED STATES BANKRUPTCY COURT NORTHERN DISTRICT OF GEORGIA ALTANTA DIVI…" at bounding box center [528, 455] width 504 height 653
copy main "IN THE UNITED STATES BANKRUPTCY COURT NORTHERN DISTRICT OF GEORGIA ALTANTA DIVI…"
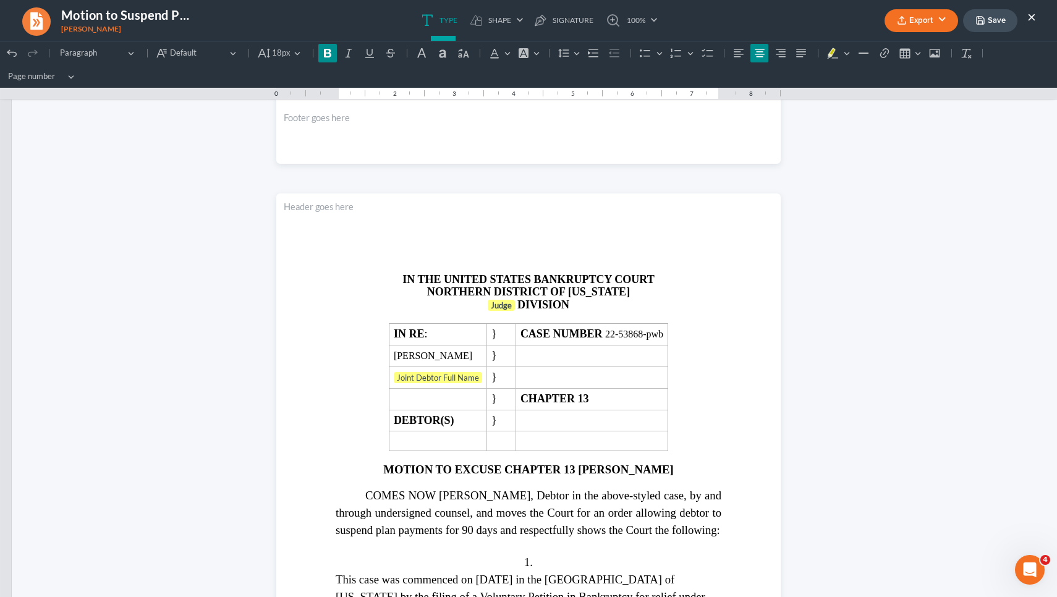
scroll to position [1326, 0]
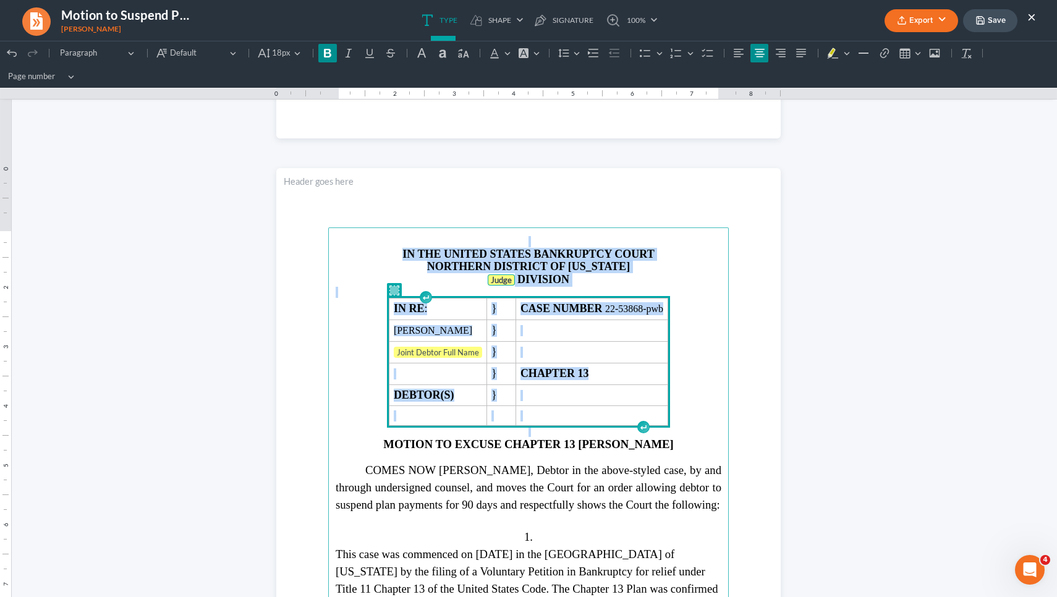
drag, startPoint x: 698, startPoint y: 416, endPoint x: 575, endPoint y: 158, distance: 285.6
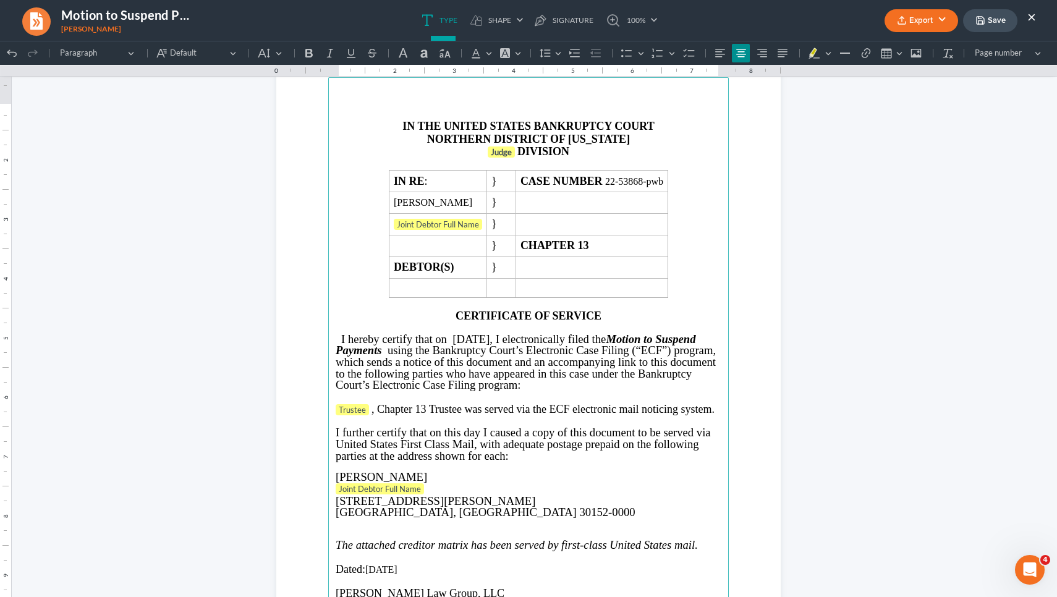
scroll to position [2817, 0]
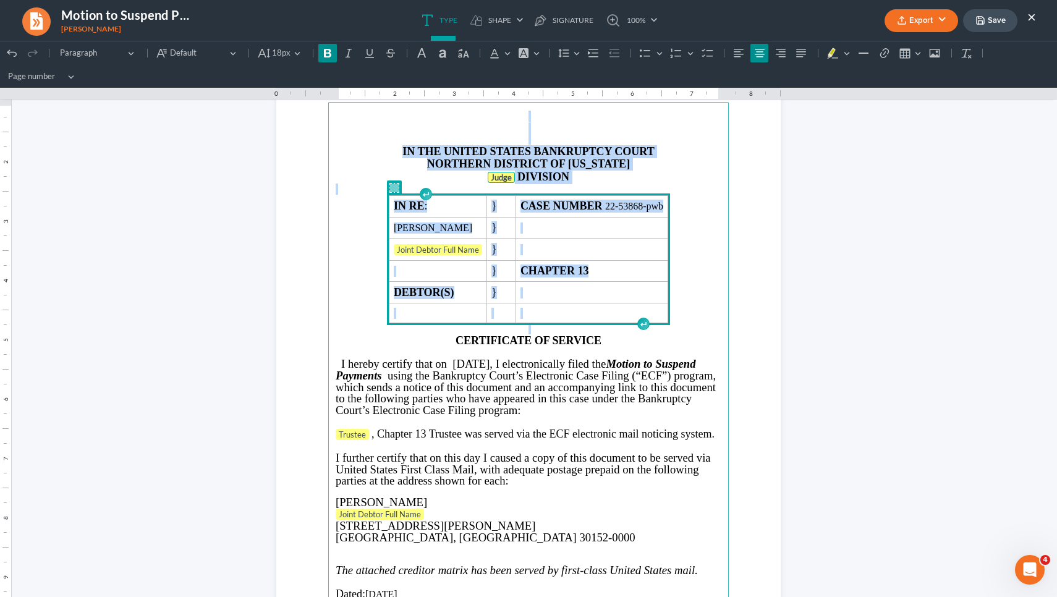
drag, startPoint x: 696, startPoint y: 312, endPoint x: 420, endPoint y: 42, distance: 385.6
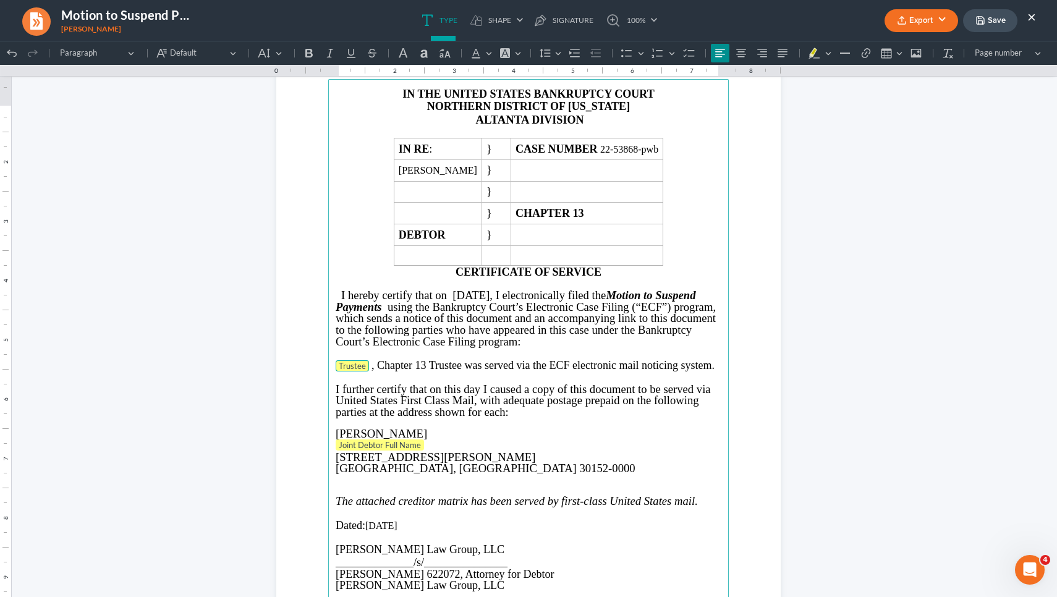
click at [353, 371] on span "Trustee" at bounding box center [352, 366] width 27 height 10
click at [372, 450] on span "Joint Debtor Full Name" at bounding box center [380, 445] width 82 height 10
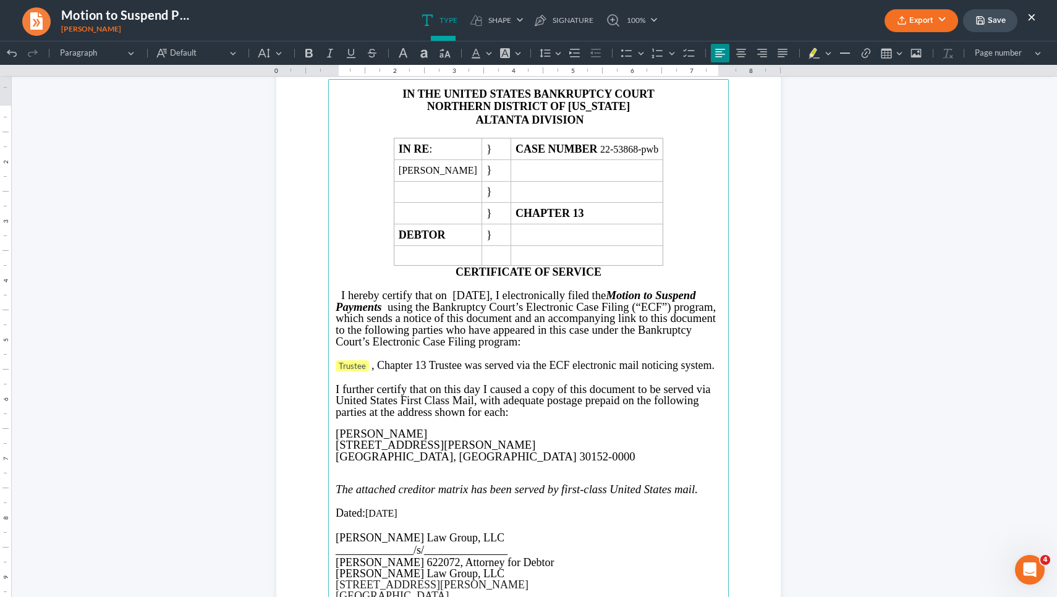
drag, startPoint x: 407, startPoint y: 529, endPoint x: 401, endPoint y: 529, distance: 6.2
click at [401, 520] on p "Dated: 09/04/2025" at bounding box center [529, 513] width 386 height 13
click at [391, 520] on p "Dated: 09/04/2025" at bounding box center [529, 513] width 386 height 13
click at [368, 520] on p "Dated: 0September 4, 2025" at bounding box center [529, 513] width 386 height 13
drag, startPoint x: 365, startPoint y: 528, endPoint x: 446, endPoint y: 525, distance: 80.4
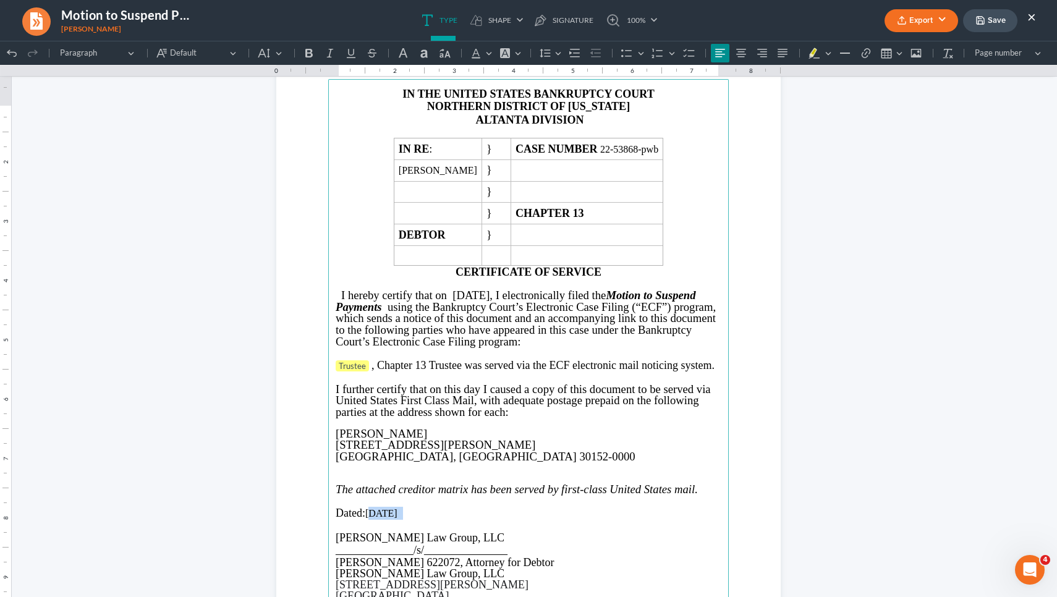
click at [446, 520] on p "Dated: September 4, 2025" at bounding box center [529, 513] width 386 height 13
copy p "[DATE]"
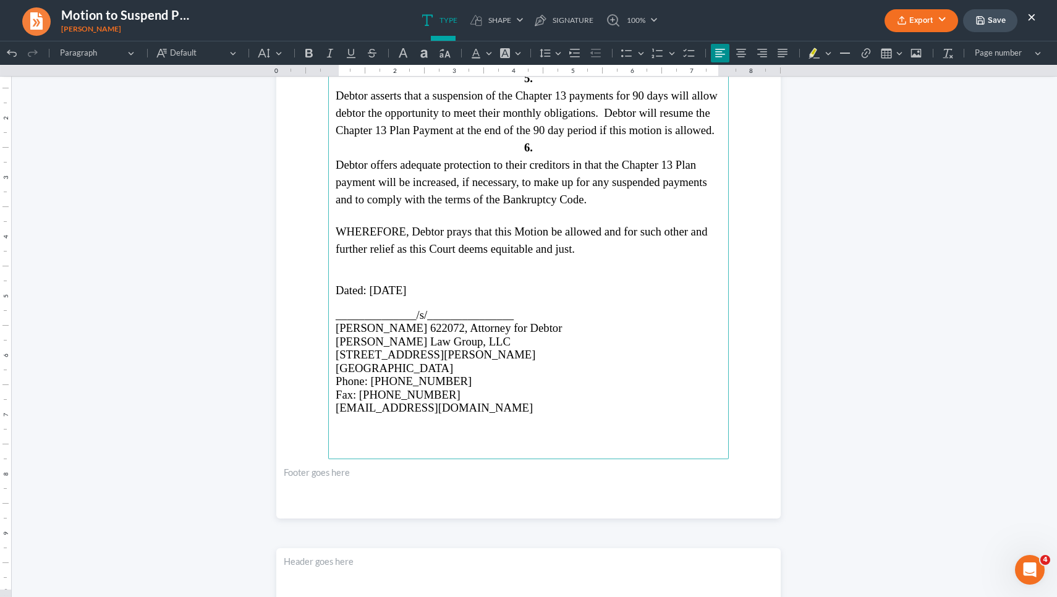
scroll to position [2253, 0]
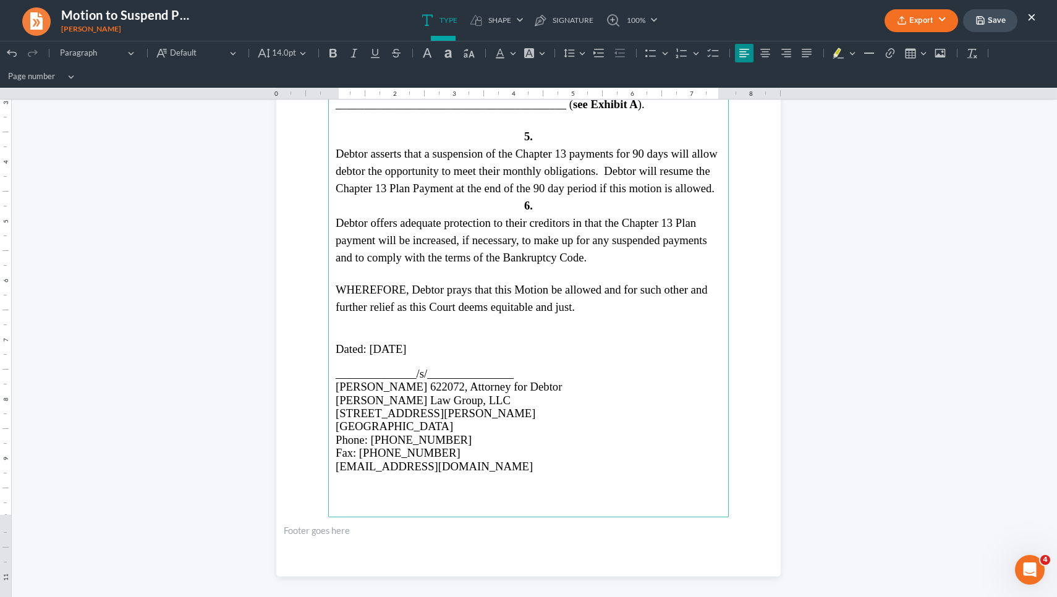
drag, startPoint x: 418, startPoint y: 351, endPoint x: 366, endPoint y: 352, distance: 51.9
click at [366, 352] on p "Dated: 09/04/2025" at bounding box center [529, 348] width 386 height 13
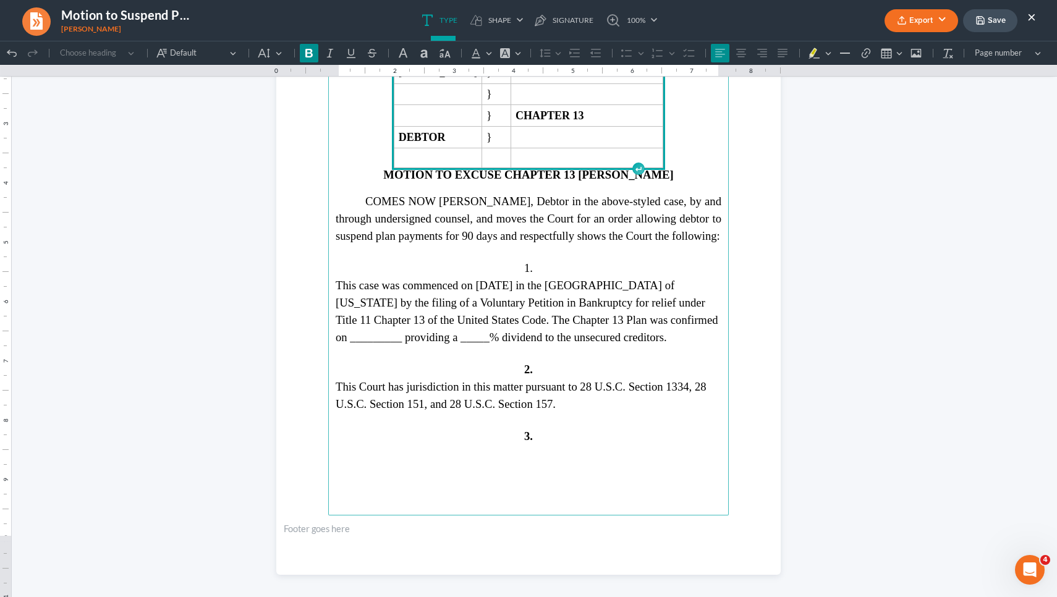
scroll to position [1524, 0]
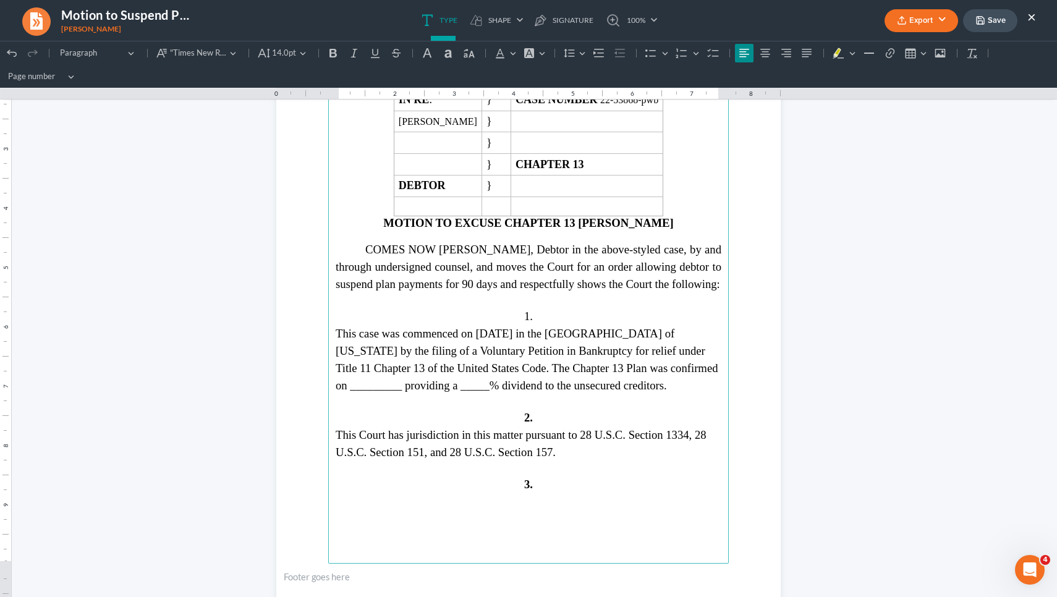
click at [527, 330] on span "This case was commenced on 05/20/2022 in the Northern District of Georgia by th…" at bounding box center [527, 359] width 383 height 65
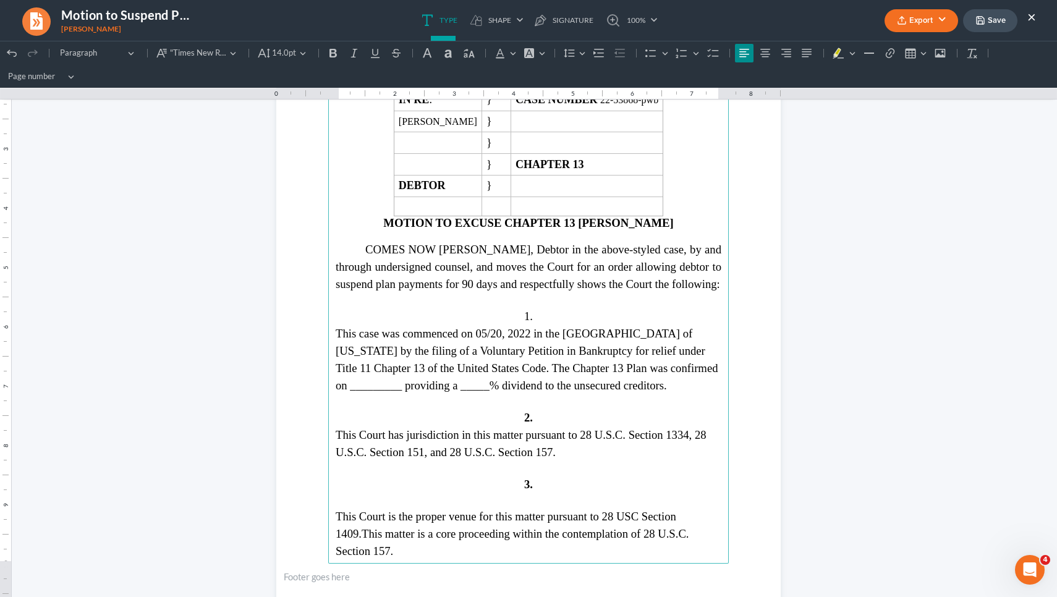
click at [514, 333] on span "This case was commenced on 05/20, 2022 in the Northern District of Georgia by t…" at bounding box center [527, 359] width 383 height 65
click at [504, 329] on span "This case was commenced on 0May 20, 2022 in the Northern District of Georgia by…" at bounding box center [528, 359] width 385 height 65
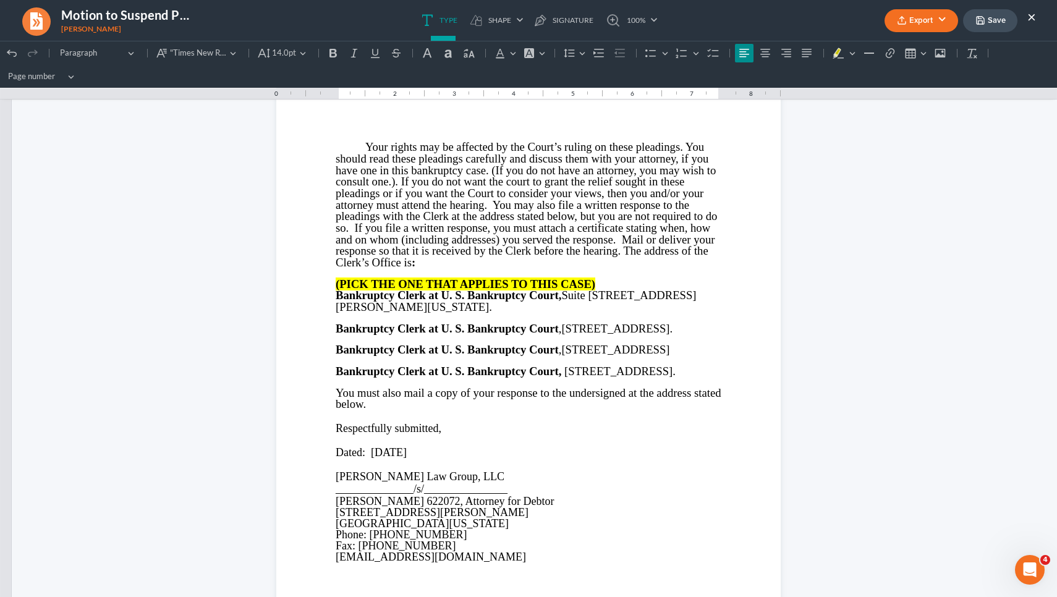
scroll to position [721, 0]
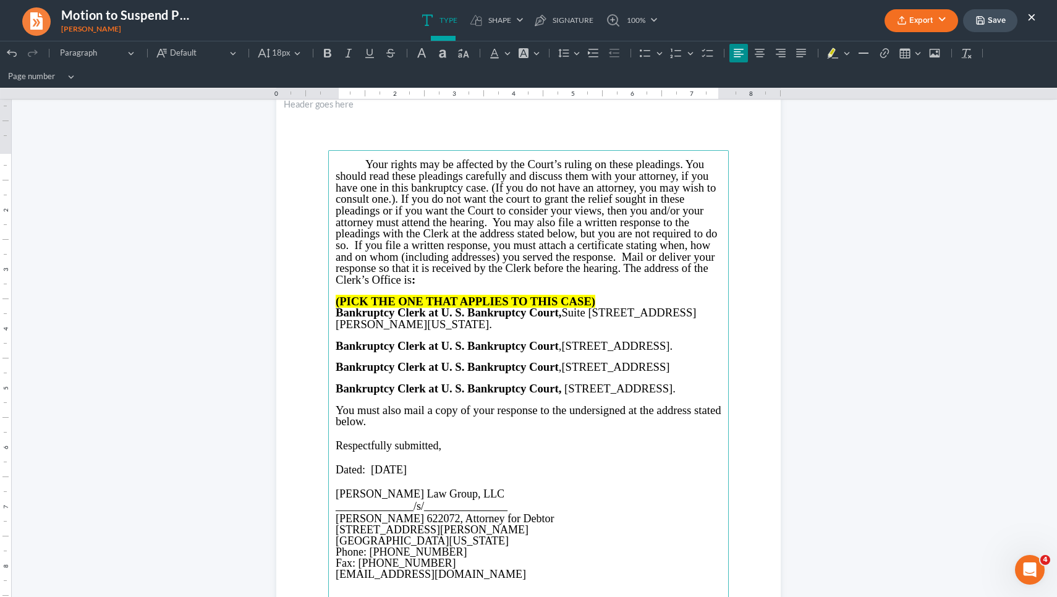
drag, startPoint x: 417, startPoint y: 492, endPoint x: 368, endPoint y: 495, distance: 49.5
click at [368, 477] on p "Dated: 09/04/2025" at bounding box center [529, 470] width 386 height 13
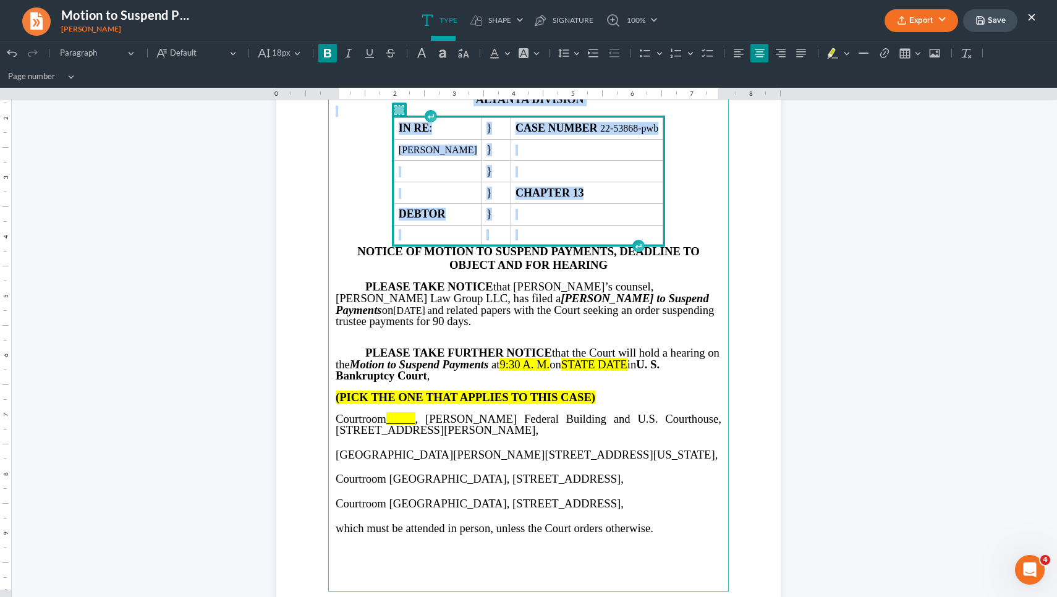
scroll to position [114, 0]
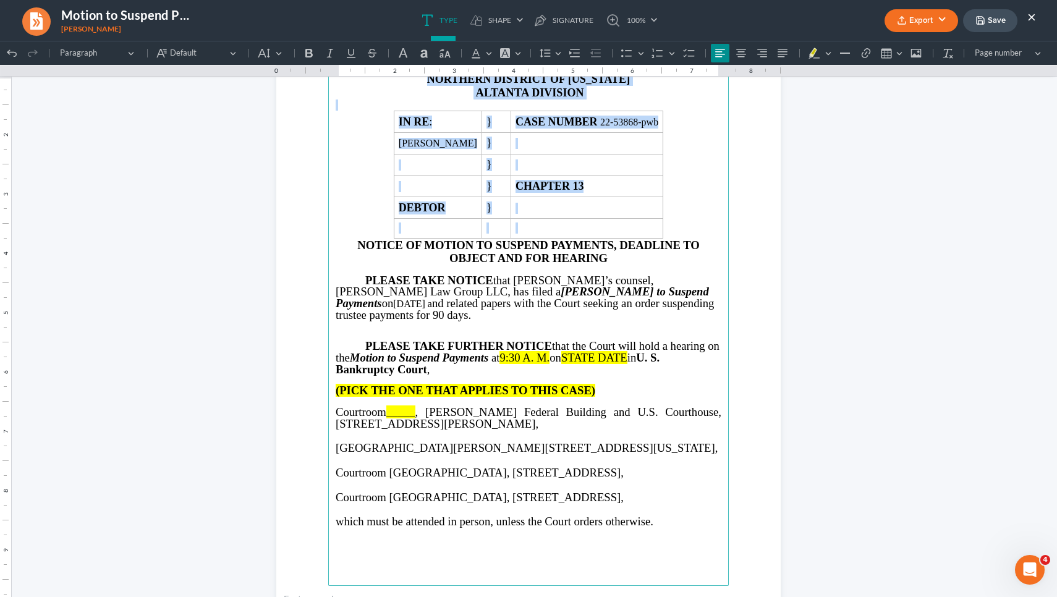
drag, startPoint x: 535, startPoint y: 313, endPoint x: 580, endPoint y: 315, distance: 45.8
click at [580, 315] on p "PLEASE TAKE NOTICE that Debtor’s counsel, Saedi Law Group LLC, has filed a Moto…" at bounding box center [529, 298] width 386 height 46
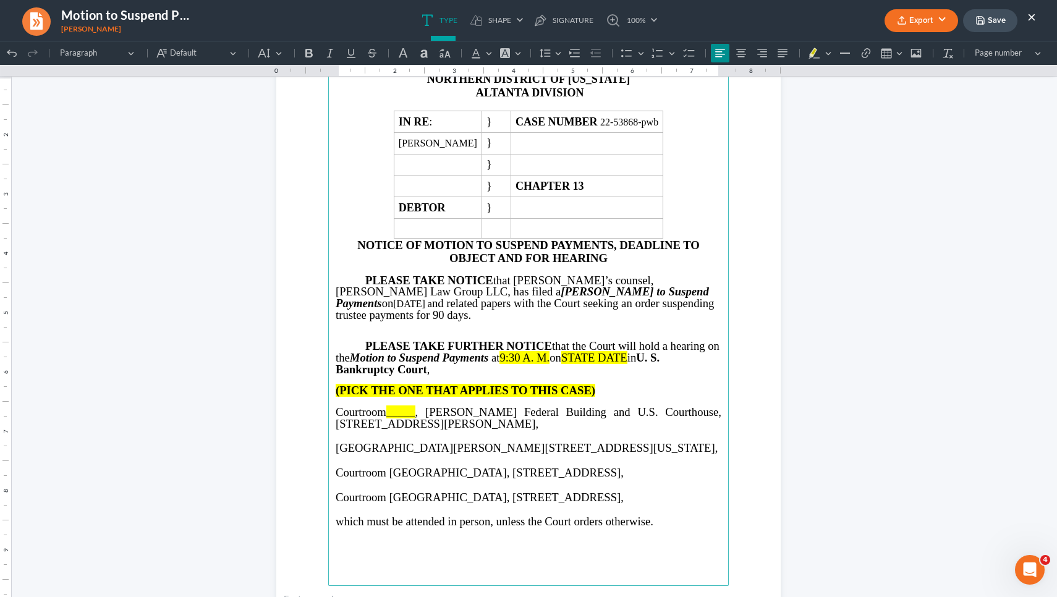
click at [611, 312] on p "PLEASE TAKE NOTICE that Debtor’s counsel, Saedi Law Group LLC, has filed a Moto…" at bounding box center [529, 298] width 386 height 46
click at [274, 46] on button "Default" at bounding box center [270, 53] width 33 height 19
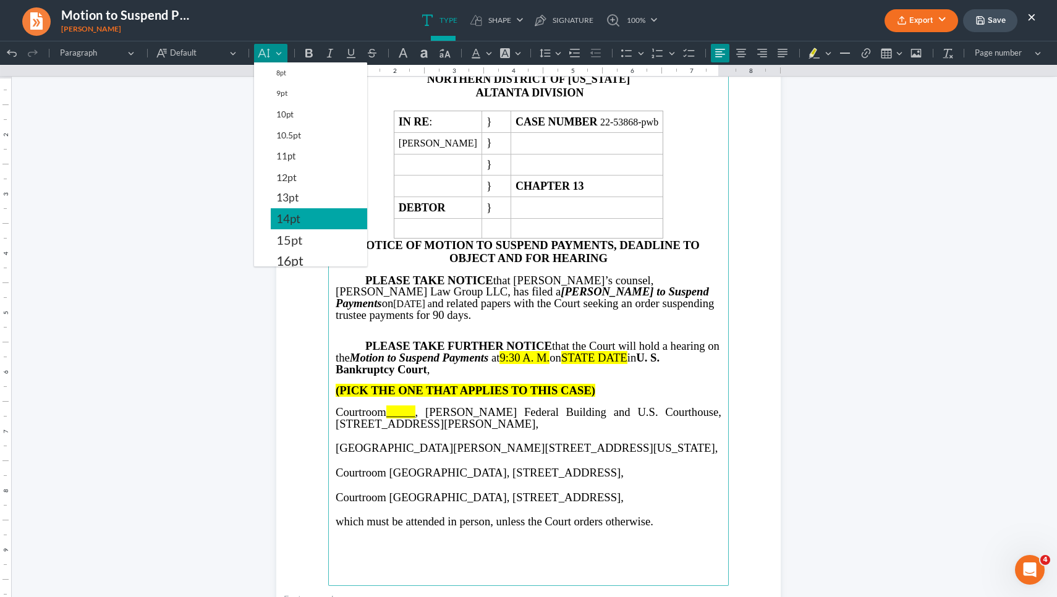
click at [299, 226] on span "14pt" at bounding box center [288, 218] width 24 height 15
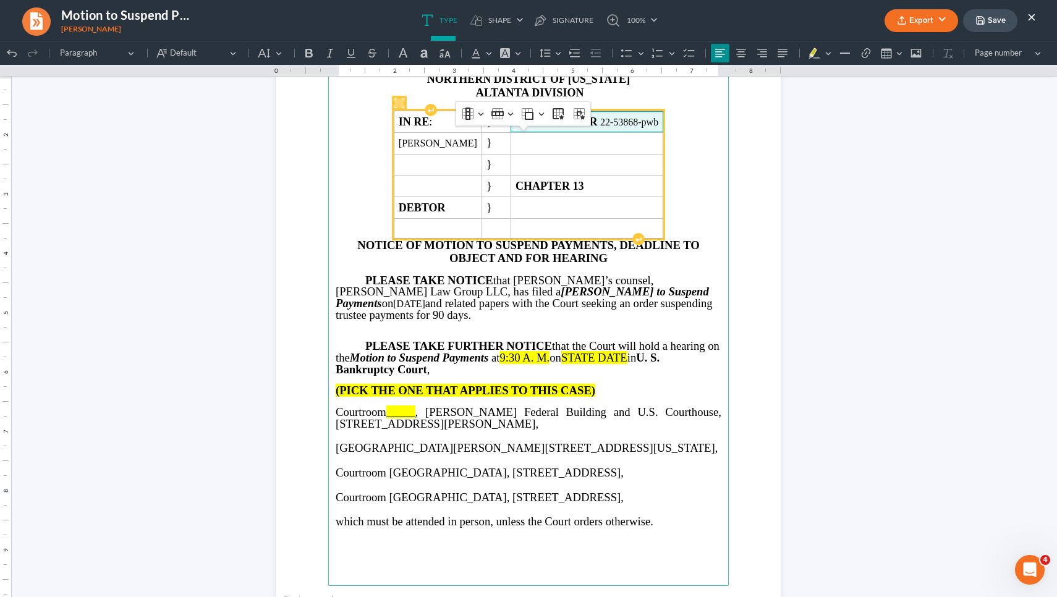
click at [640, 129] on span "CASE NUMBER 22-53868-pwb" at bounding box center [587, 122] width 143 height 13
copy span "53868"
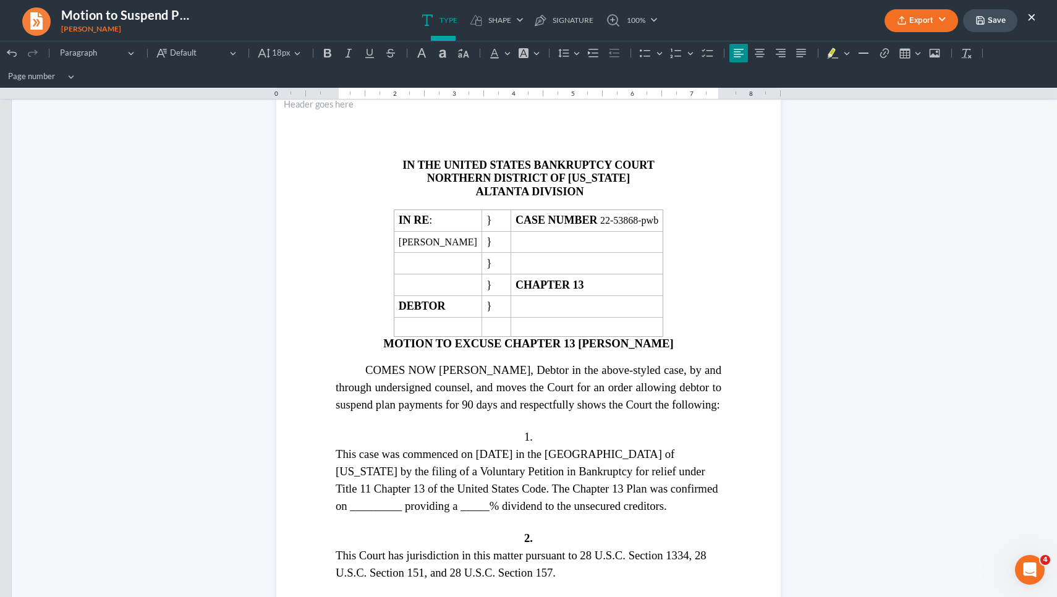
scroll to position [1433, 0]
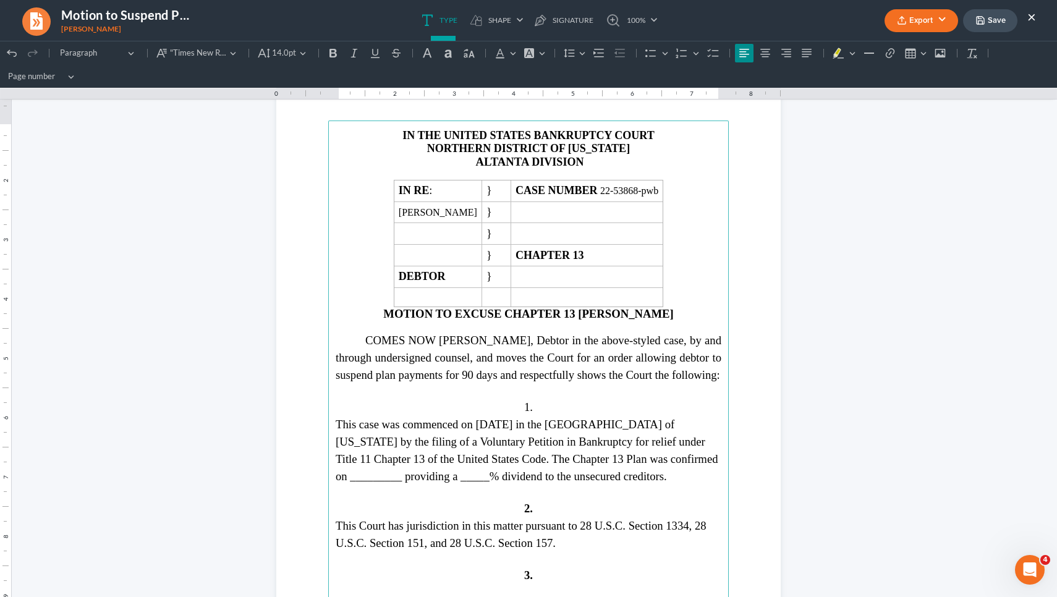
click at [451, 471] on span "This case was commenced on May 20, 2022 in the Northern District of Georgia by …" at bounding box center [527, 450] width 383 height 65
click at [359, 475] on span "This case was commenced on May 20, 2022 in the Northern District of Georgia by …" at bounding box center [527, 450] width 383 height 65
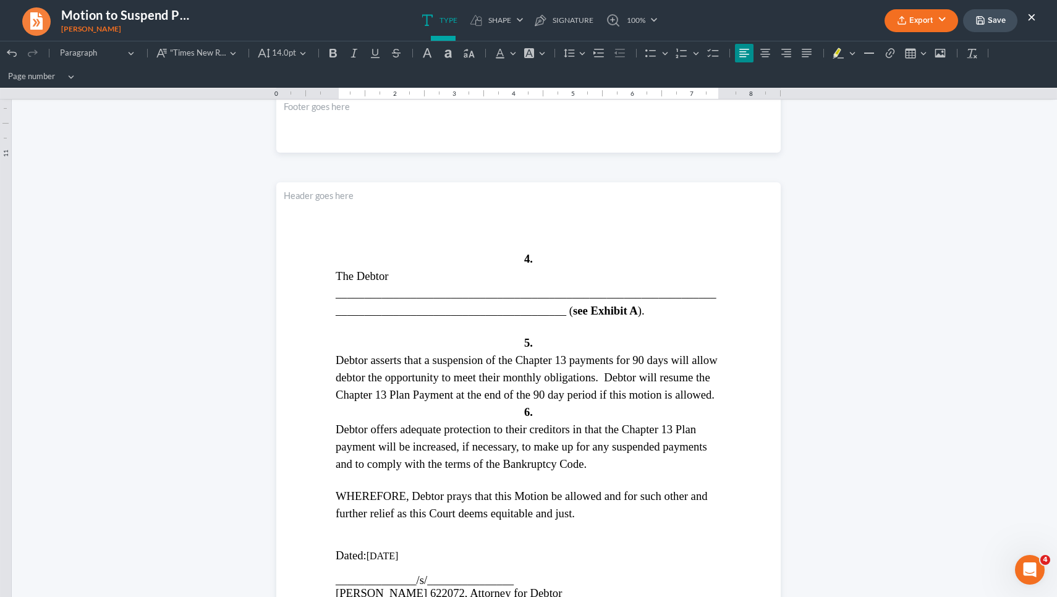
scroll to position [2010, 0]
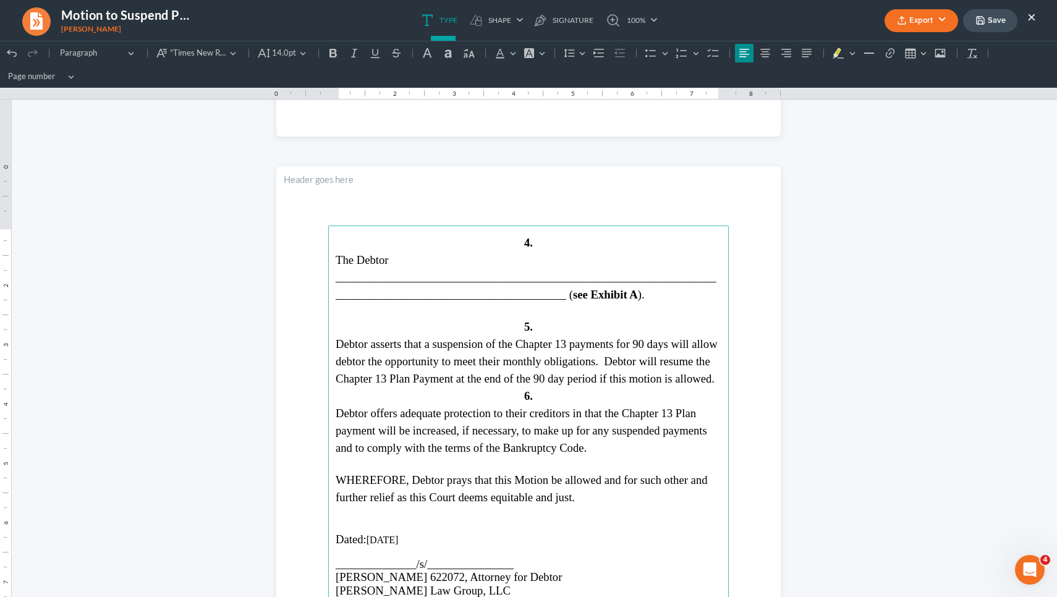
drag, startPoint x: 562, startPoint y: 298, endPoint x: 298, endPoint y: 273, distance: 265.1
click at [298, 273] on section "4. The Debtor _________________________________________________________________…" at bounding box center [528, 492] width 504 height 653
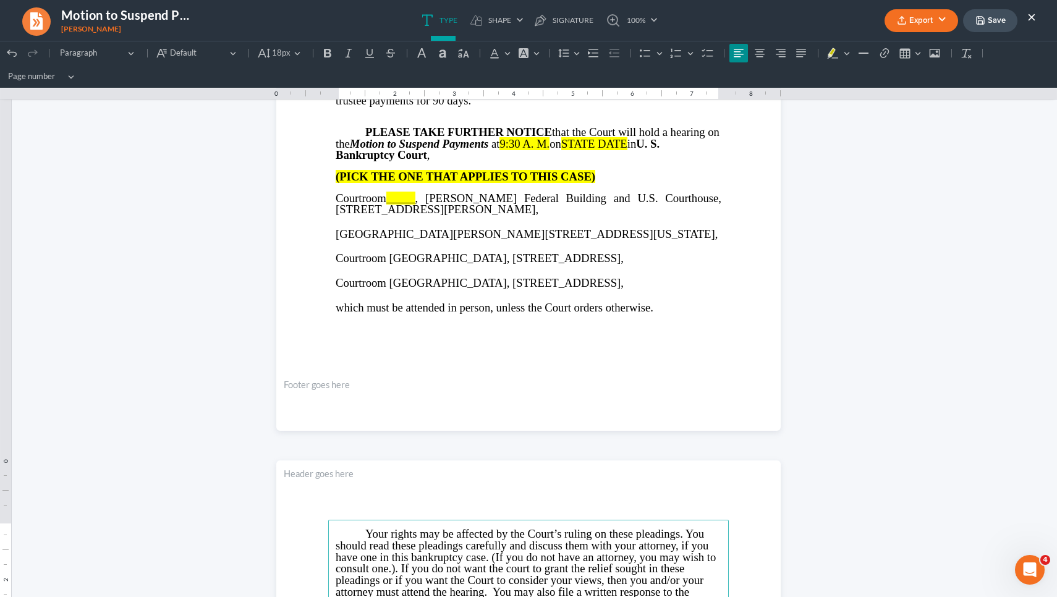
scroll to position [292, 0]
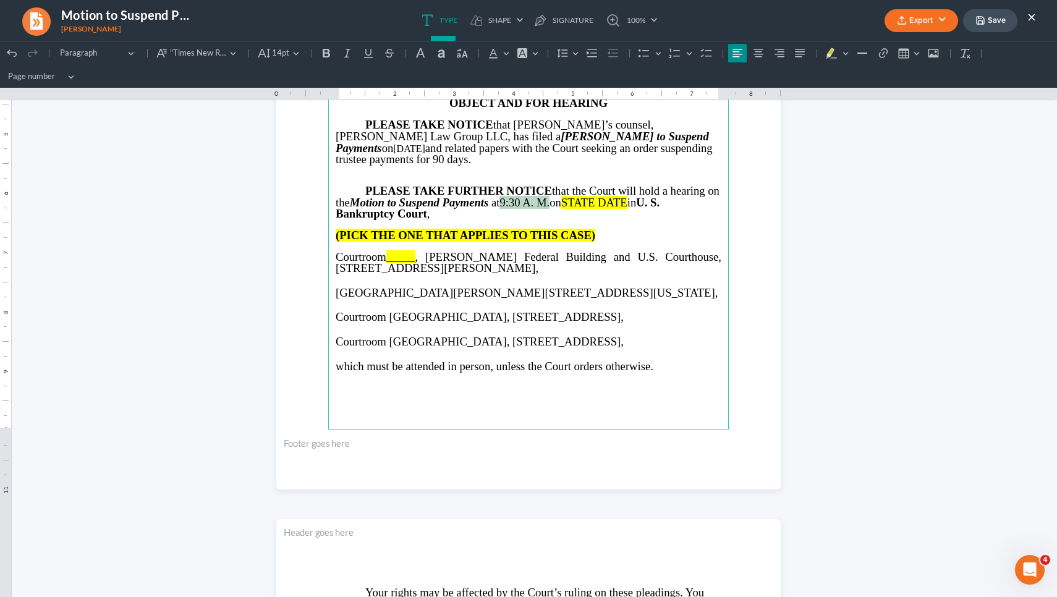
drag, startPoint x: 569, startPoint y: 190, endPoint x: 517, endPoint y: 187, distance: 52.0
click at [517, 187] on p "PLEASE TAKE FURTHER NOTICE that the Court will hold a hearing on the Motion to …" at bounding box center [529, 202] width 386 height 35
drag, startPoint x: 590, startPoint y: 189, endPoint x: 655, endPoint y: 187, distance: 65.5
click at [655, 187] on p "PLEASE TAKE FURTHER NOTICE that the Court will hold a hearing on the Motion to …" at bounding box center [529, 202] width 386 height 35
click at [407, 250] on span "_____" at bounding box center [400, 256] width 29 height 13
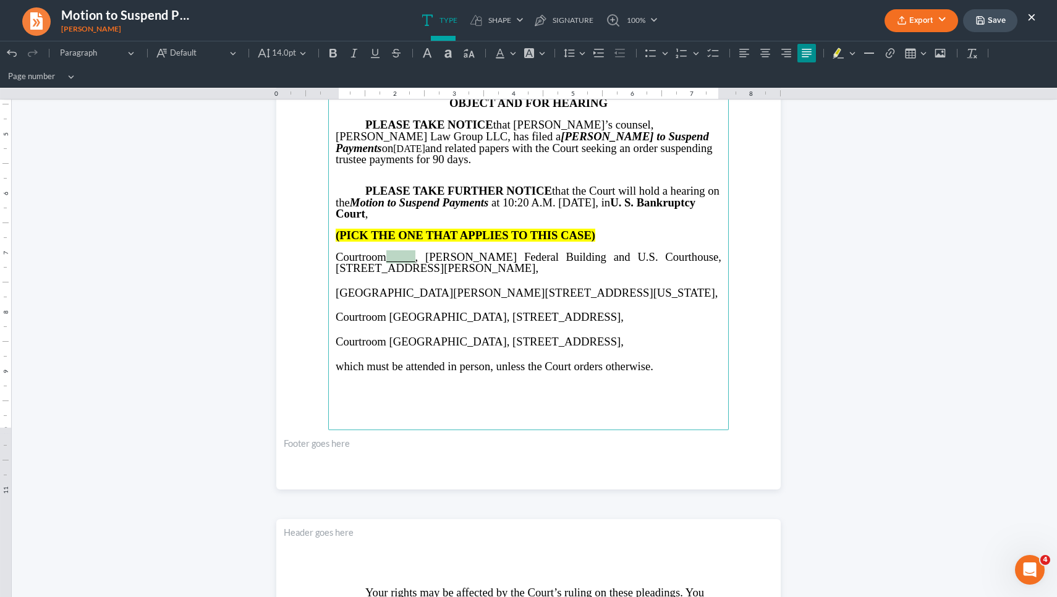
click at [407, 250] on span "_____" at bounding box center [400, 256] width 29 height 13
click at [395, 229] on strong "(PICK THE ONE THAT APPLIES TO THIS CASE)" at bounding box center [466, 235] width 260 height 13
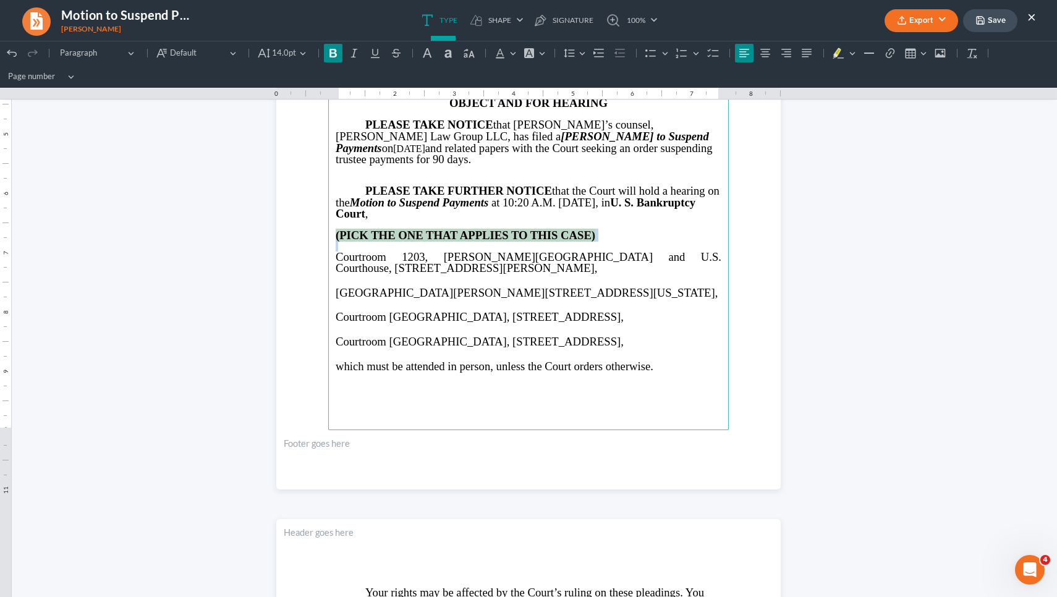
click at [395, 229] on strong "(PICK THE ONE THAT APPLIES TO THIS CASE)" at bounding box center [466, 235] width 260 height 13
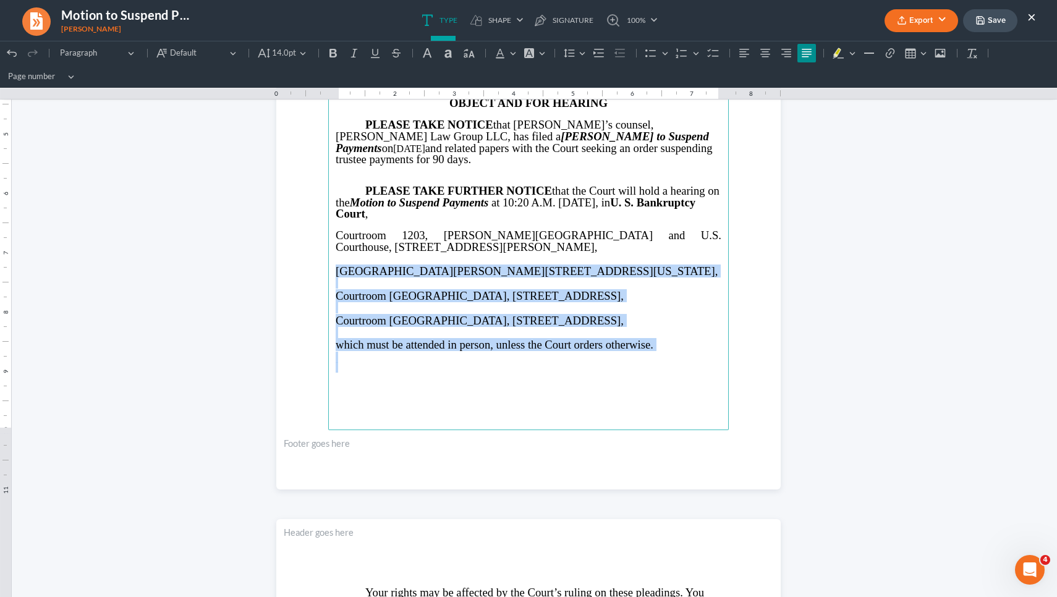
drag, startPoint x: 328, startPoint y: 253, endPoint x: 470, endPoint y: 358, distance: 176.8
click at [470, 358] on main "IN THE UNITED STATES BANKRUPTCY COURT NORTHERN DISTRICT OF GEORGIA ALTANTA DIVI…" at bounding box center [528, 163] width 401 height 534
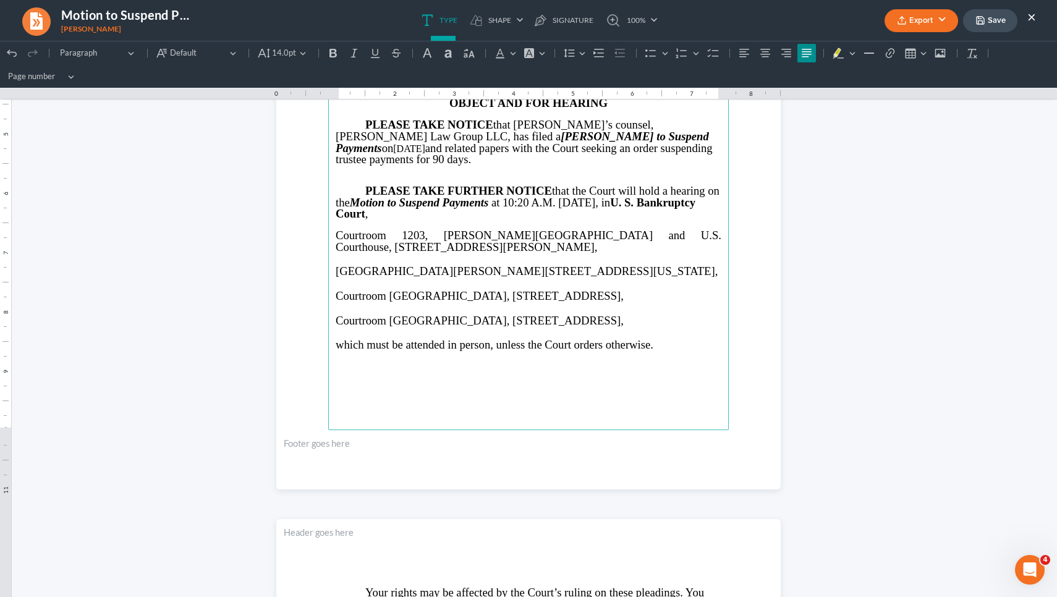
click at [680, 327] on p "Rich Text Editor, page-0-main" at bounding box center [529, 332] width 386 height 11
drag, startPoint x: 670, startPoint y: 317, endPoint x: 313, endPoint y: 243, distance: 364.2
click at [313, 243] on section "IN THE UNITED STATES BANKRUPTCY COURT NORTHERN DISTRICT OF GEORGIA ALTANTA DIVI…" at bounding box center [528, 163] width 504 height 653
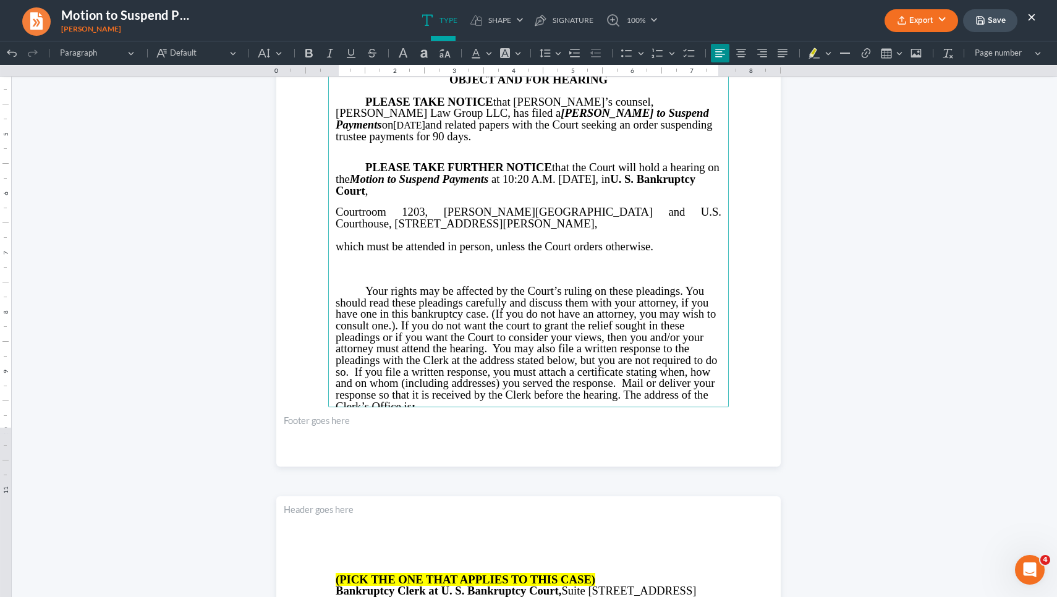
click at [328, 280] on main "IN THE UNITED STATES BANKRUPTCY COURT NORTHERN DISTRICT OF GEORGIA ALTANTA DIVI…" at bounding box center [528, 140] width 401 height 534
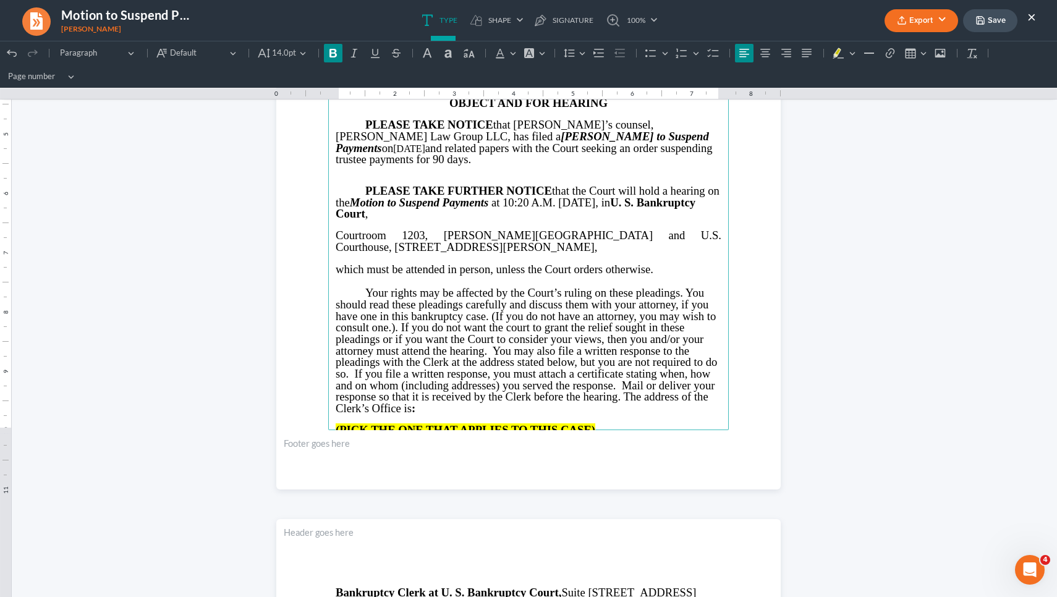
click at [423, 423] on strong "(PICK THE ONE THAT APPLIES TO THIS CASE)" at bounding box center [466, 429] width 260 height 13
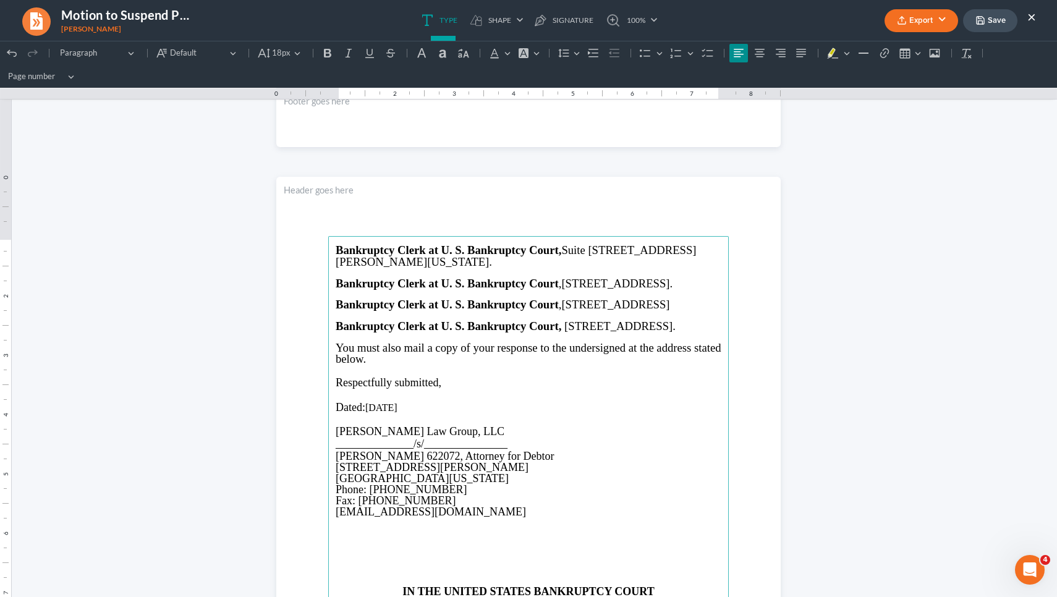
scroll to position [618, 0]
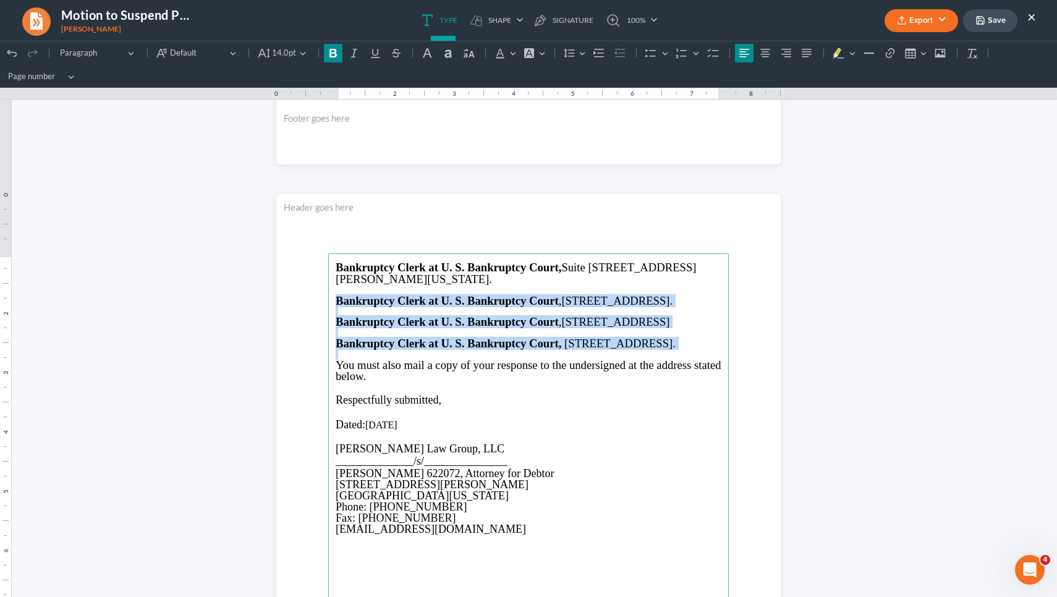
drag, startPoint x: 332, startPoint y: 299, endPoint x: 464, endPoint y: 382, distance: 156.1
click at [464, 382] on main "Bankruptcy Clerk at U. S. Bankruptcy Court, Suite 1340, 75 Ted Turner Drive, At…" at bounding box center [528, 520] width 401 height 534
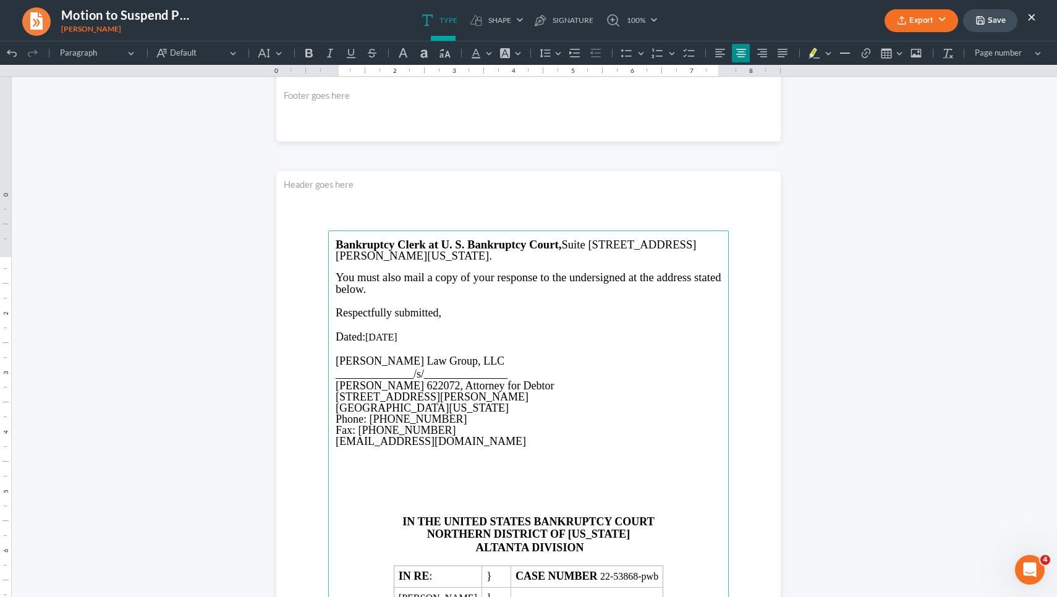
click at [492, 492] on p "Rich Text Editor, page-1-main" at bounding box center [529, 486] width 386 height 11
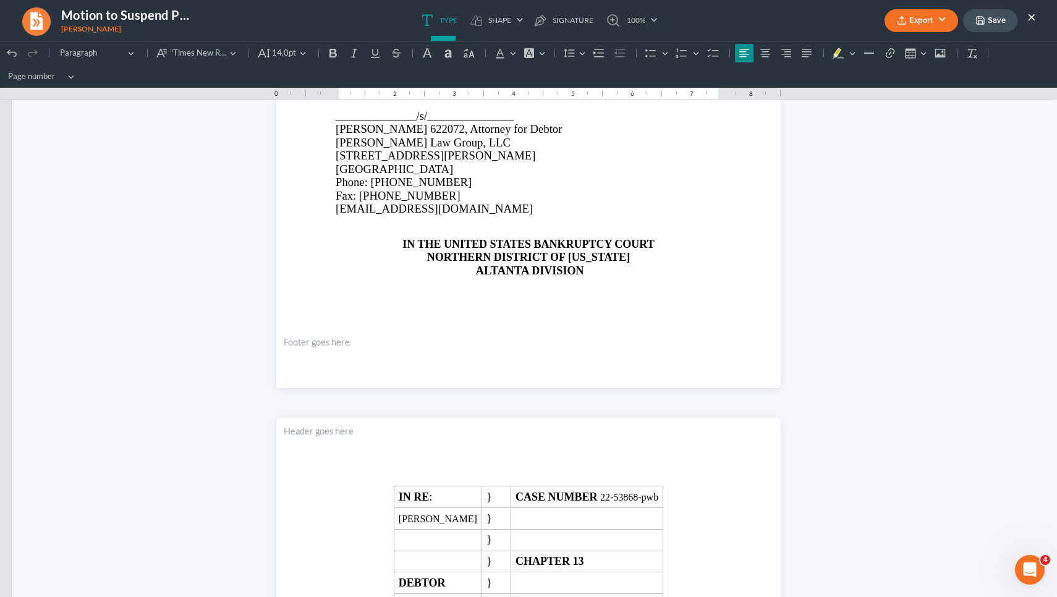
scroll to position [2457, 0]
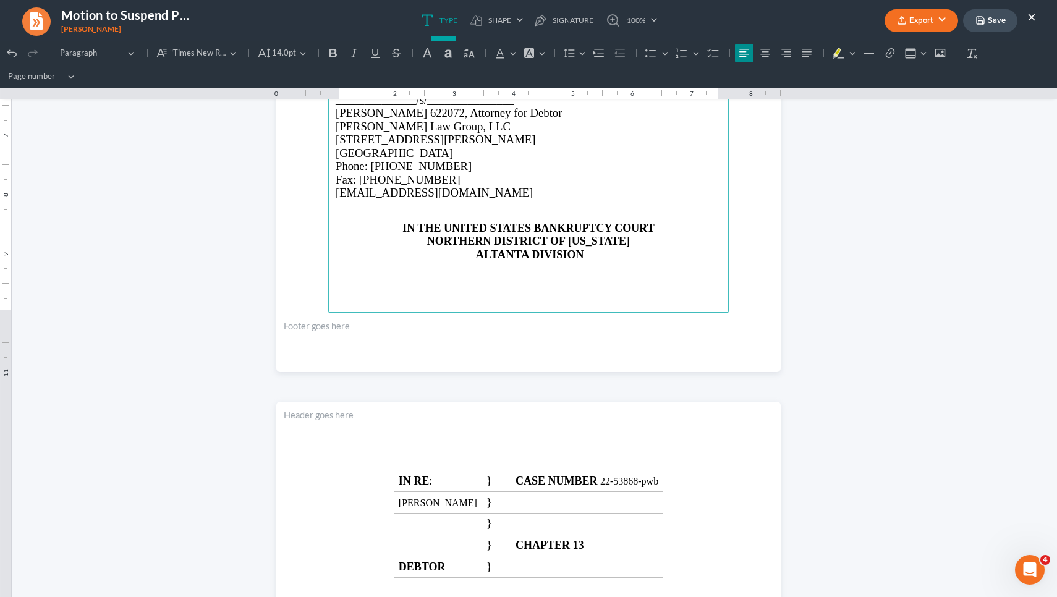
click at [528, 219] on p "Rich Text Editor, page-3-main" at bounding box center [529, 216] width 386 height 11
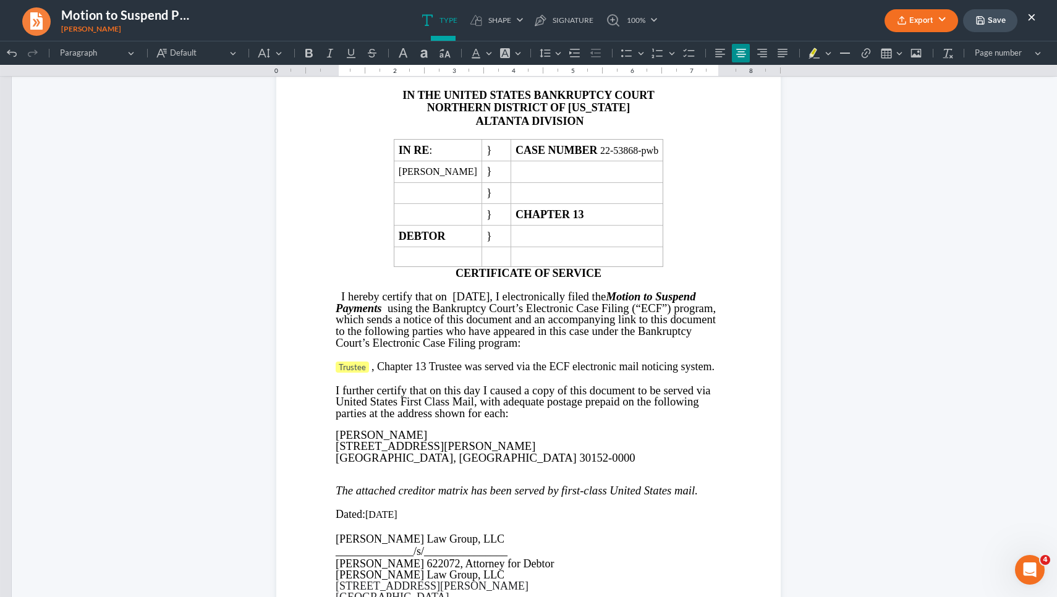
scroll to position [2826, 0]
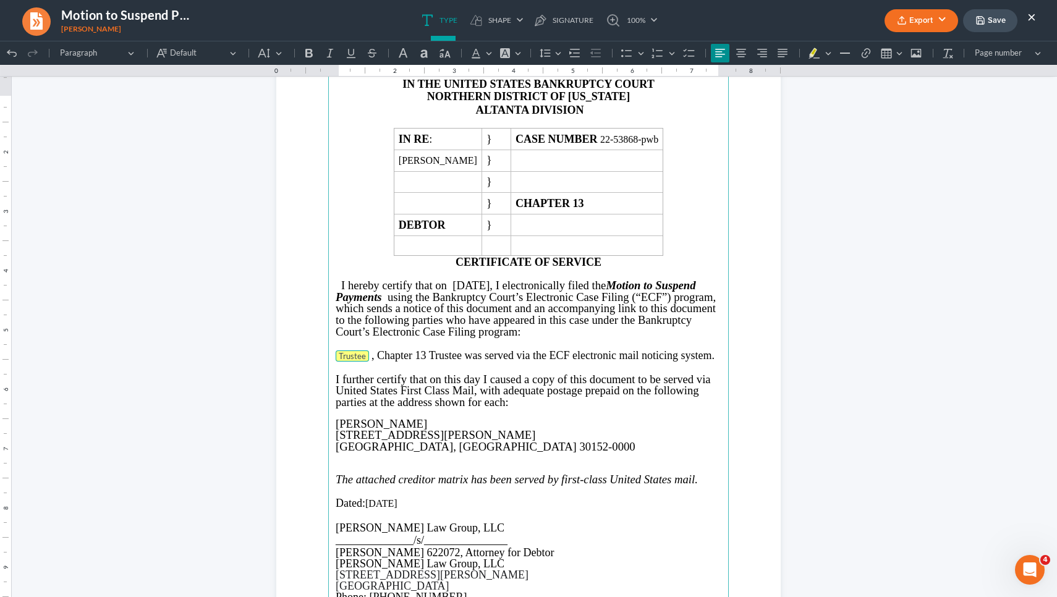
click at [344, 361] on span "Trustee" at bounding box center [352, 356] width 27 height 10
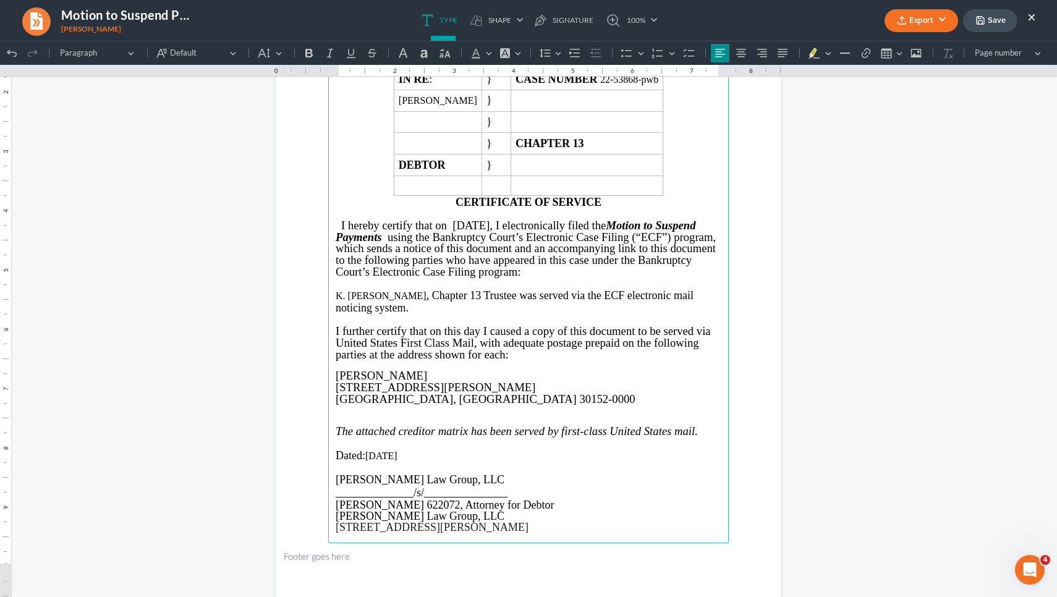
scroll to position [2887, 0]
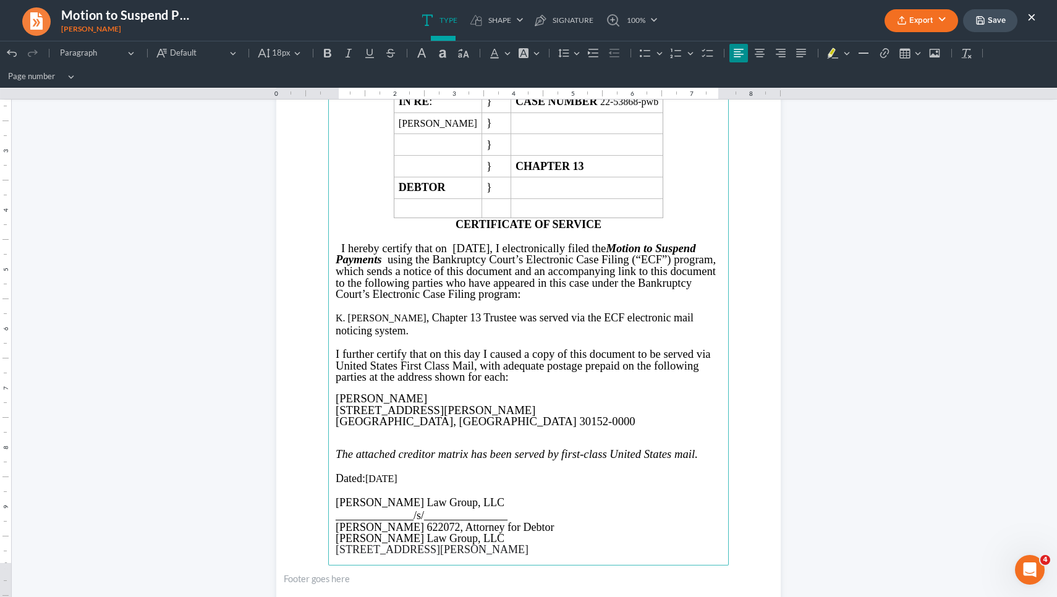
drag, startPoint x: 438, startPoint y: 468, endPoint x: 364, endPoint y: 464, distance: 74.3
click at [364, 472] on p "Dated: September 4, 2025" at bounding box center [529, 478] width 386 height 13
click at [362, 472] on p "Dated: September 4, 2025" at bounding box center [529, 478] width 386 height 13
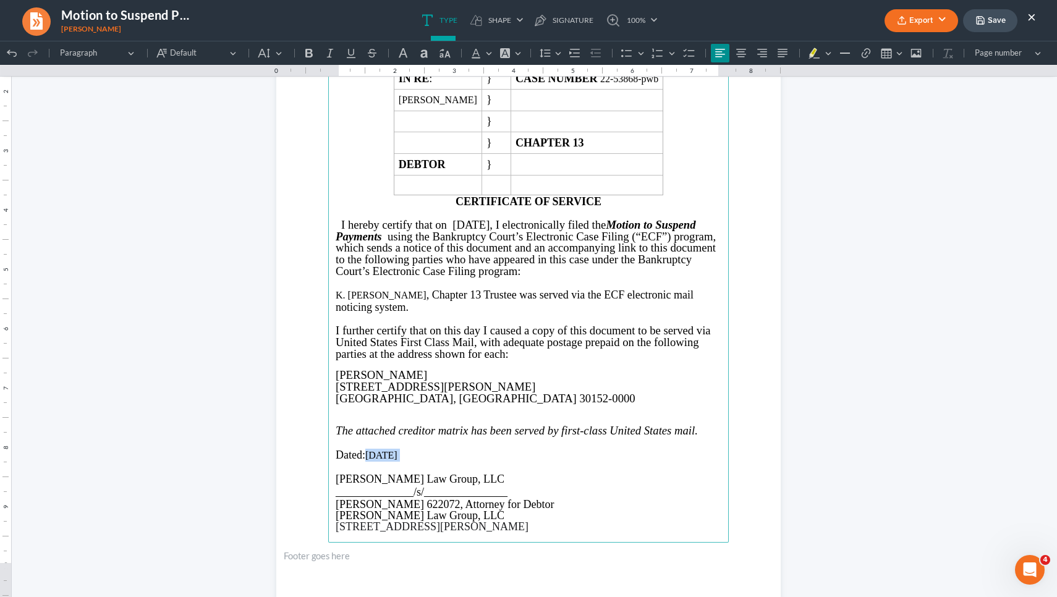
drag, startPoint x: 362, startPoint y: 467, endPoint x: 441, endPoint y: 464, distance: 79.2
click at [441, 462] on p "Dated: September 4, 2025" at bounding box center [529, 455] width 386 height 13
copy p "[DATE]"
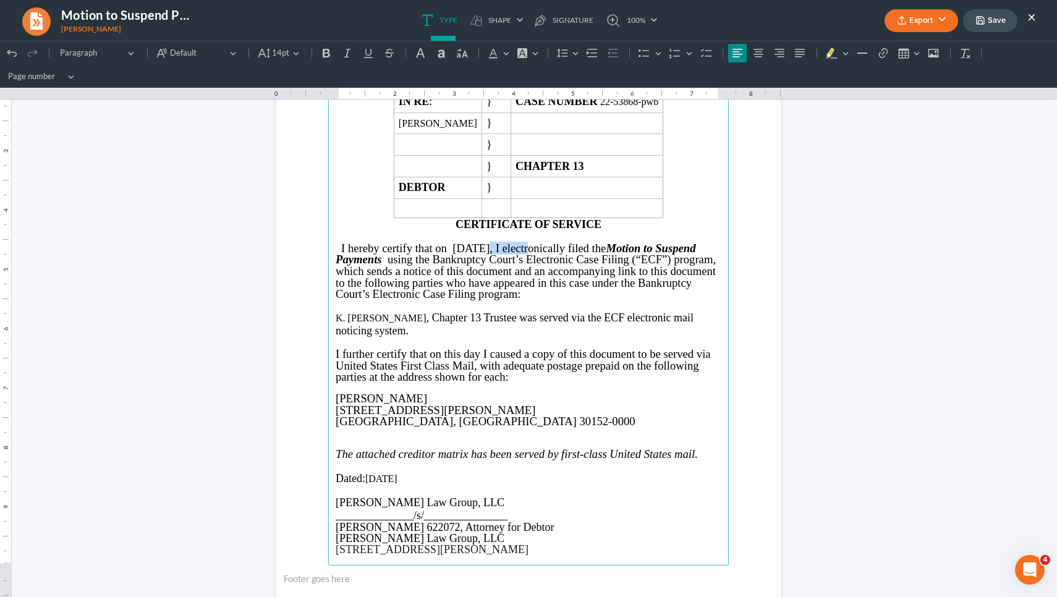
drag, startPoint x: 516, startPoint y: 249, endPoint x: 469, endPoint y: 248, distance: 47.6
click at [468, 248] on span "I hereby certify that on 09/04/2025, I electronically filed the" at bounding box center [473, 248] width 265 height 13
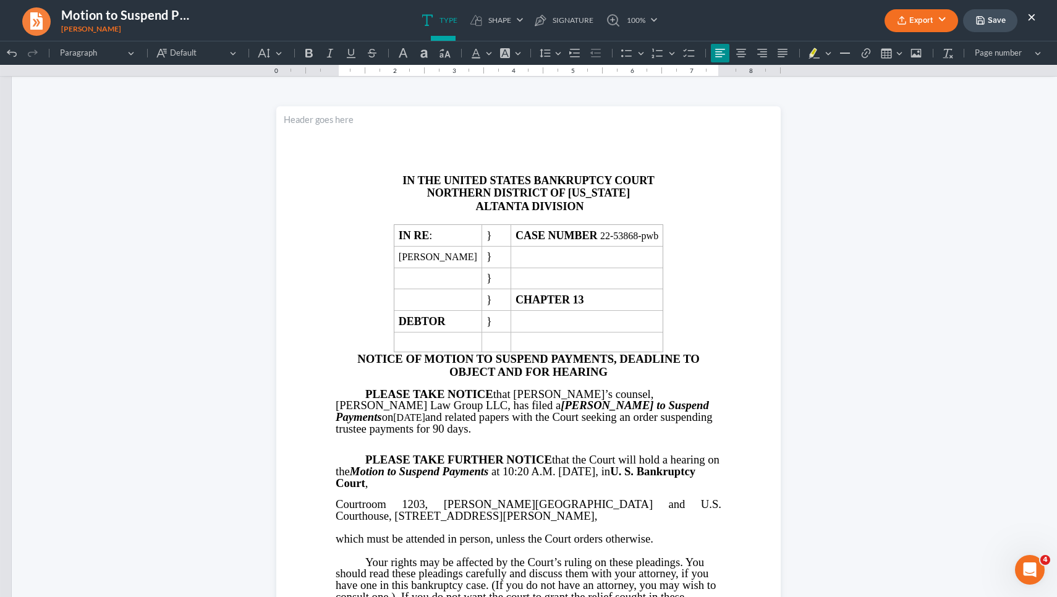
scroll to position [0, 0]
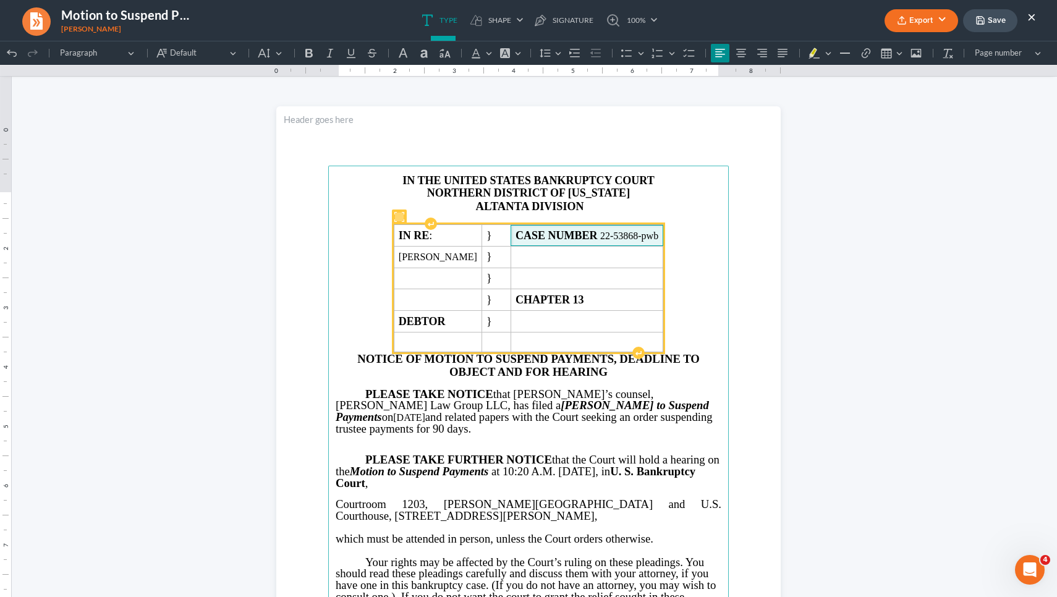
click at [640, 242] on span "CASE NUMBER 22-53868-pwb" at bounding box center [587, 235] width 143 height 13
copy span "53868"
drag, startPoint x: 617, startPoint y: 258, endPoint x: 653, endPoint y: 259, distance: 36.5
click at [653, 242] on span "CASE NUMBER 22-53868-pwb" at bounding box center [587, 235] width 143 height 13
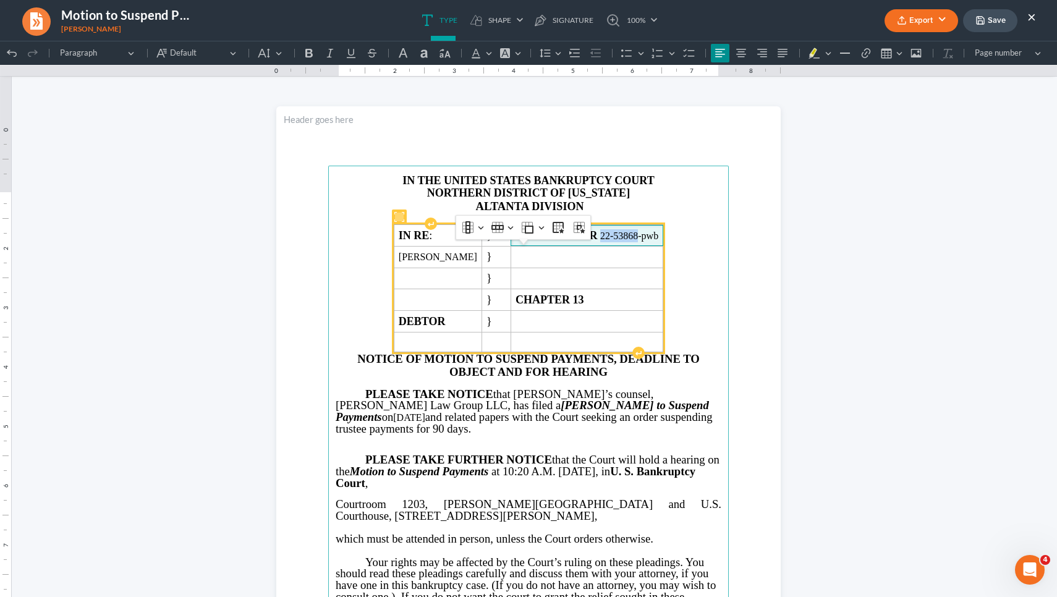
copy span "22-53868"
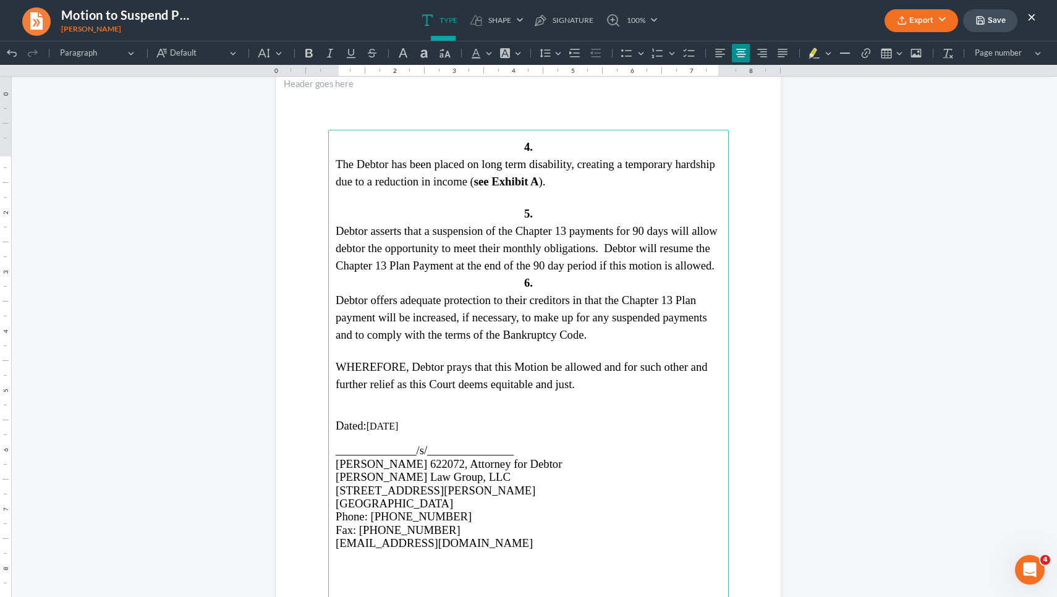
scroll to position [1988, 0]
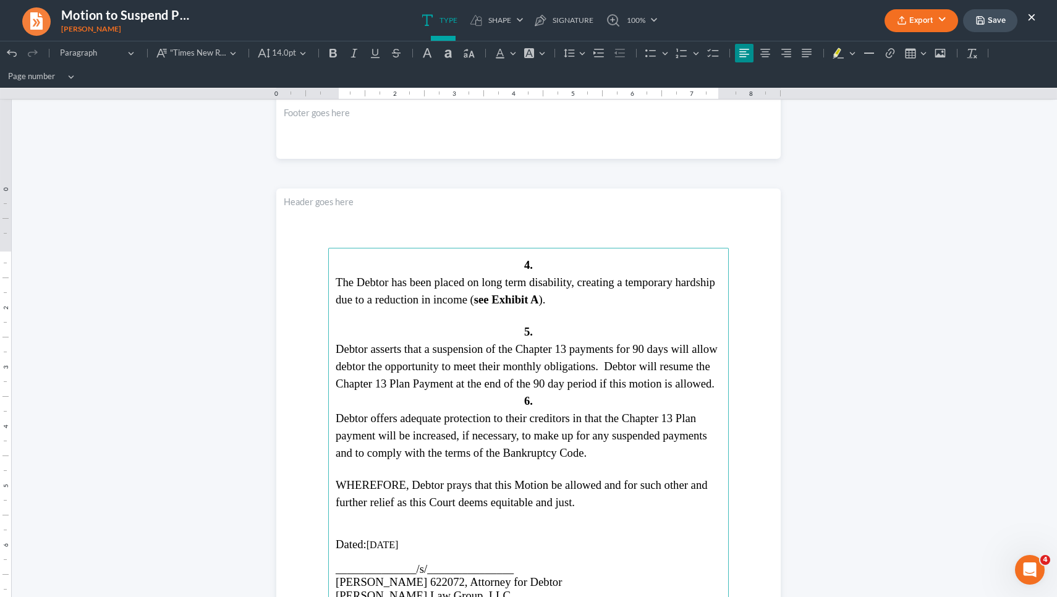
click at [506, 300] on span "The Debtor has been placed on long term disability, creating a temporary hardsh…" at bounding box center [526, 291] width 380 height 30
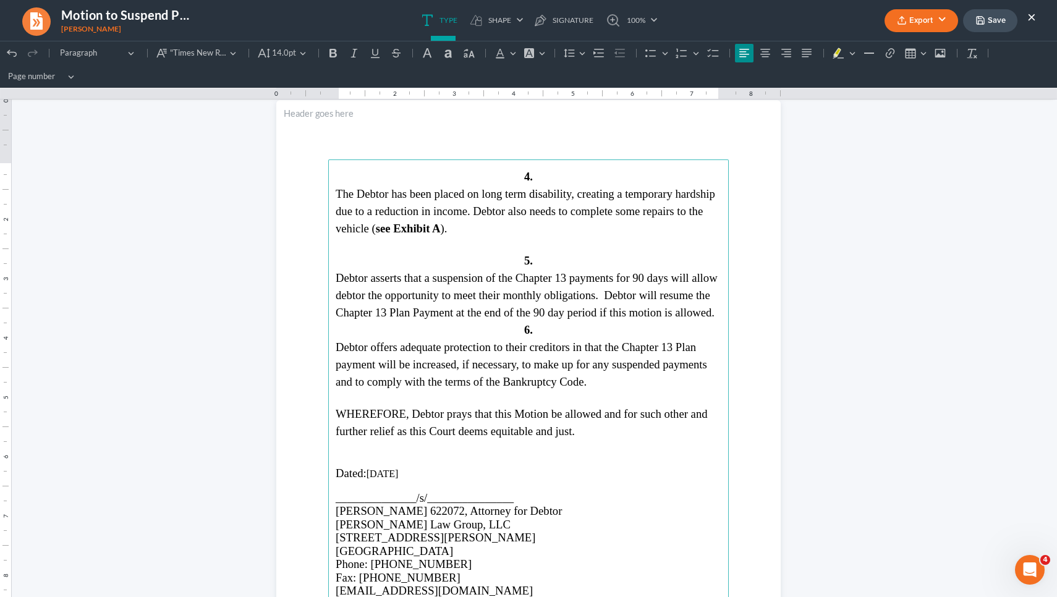
scroll to position [2096, 0]
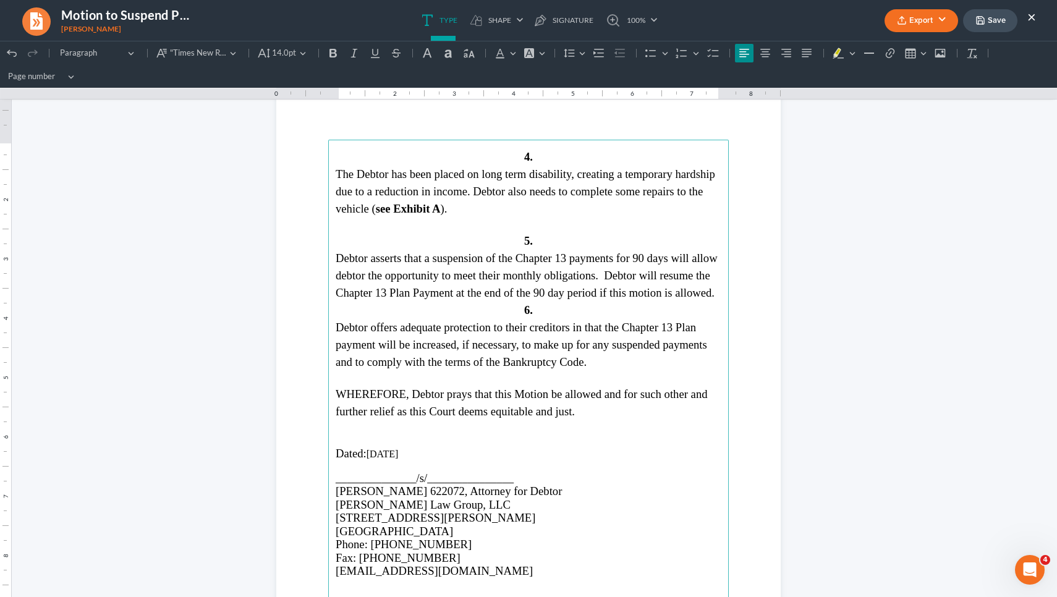
click at [977, 25] on icon "button" at bounding box center [981, 20] width 10 height 10
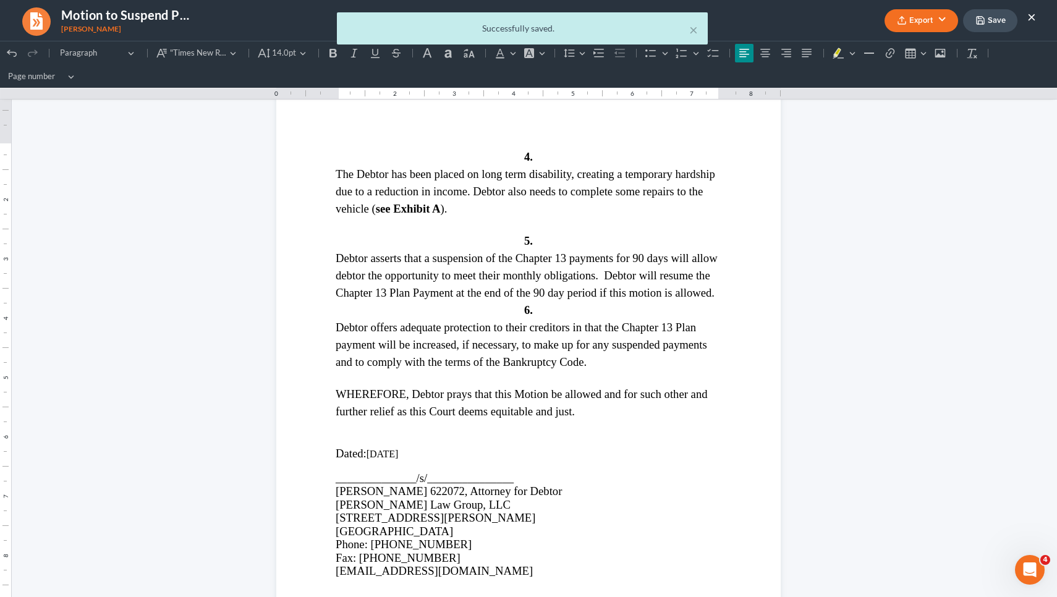
click at [697, 31] on ul "Type shapes Shape Line Check Arrow Circle Rectangle pen-tool Signature 100% Fit…" at bounding box center [539, 20] width 619 height 41
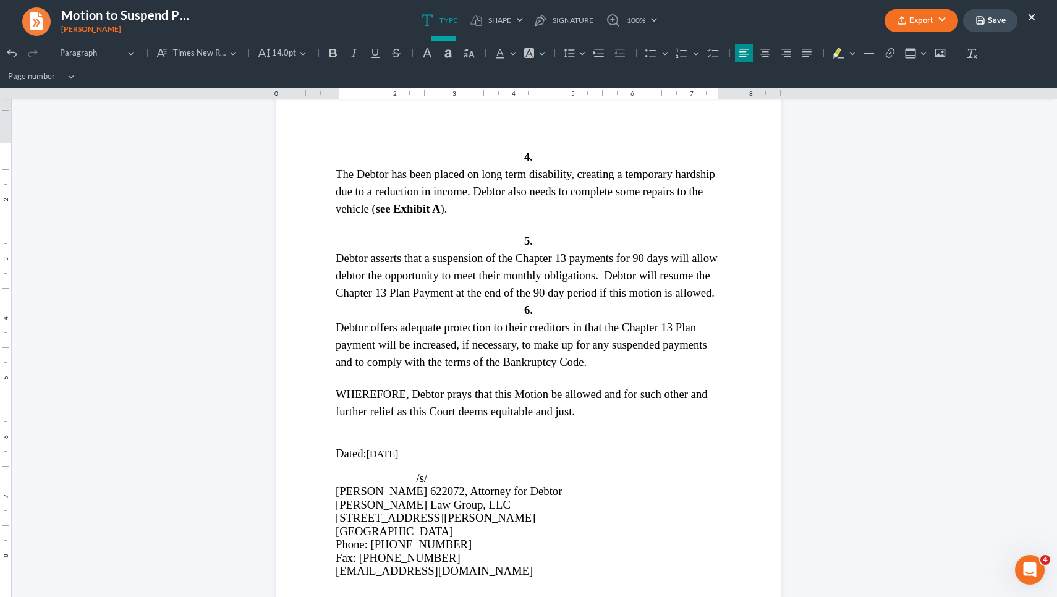
click at [923, 27] on button "Export" at bounding box center [922, 20] width 74 height 23
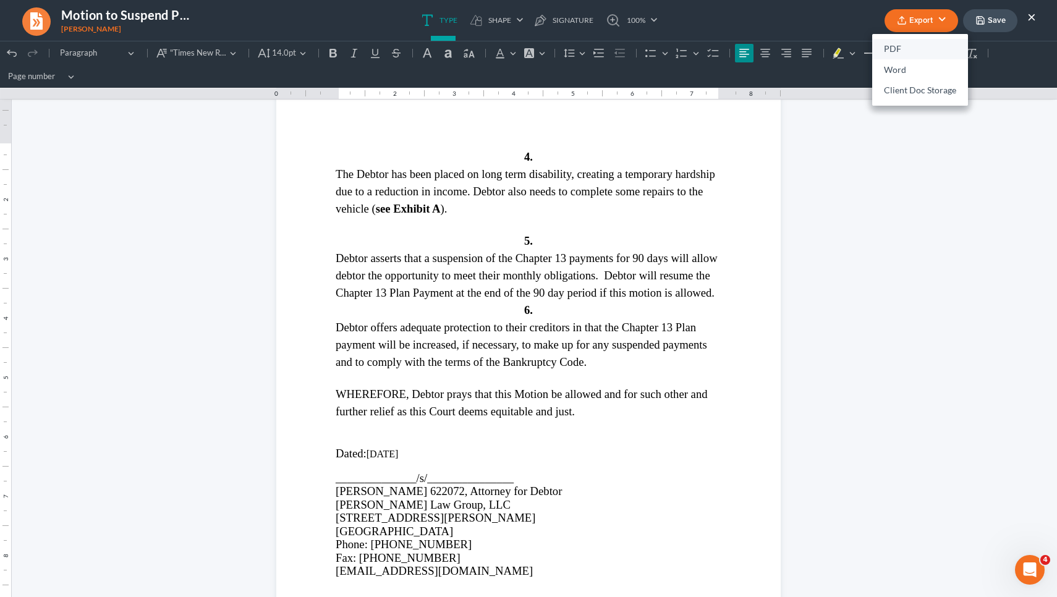
click at [893, 50] on link "PDF" at bounding box center [920, 49] width 96 height 21
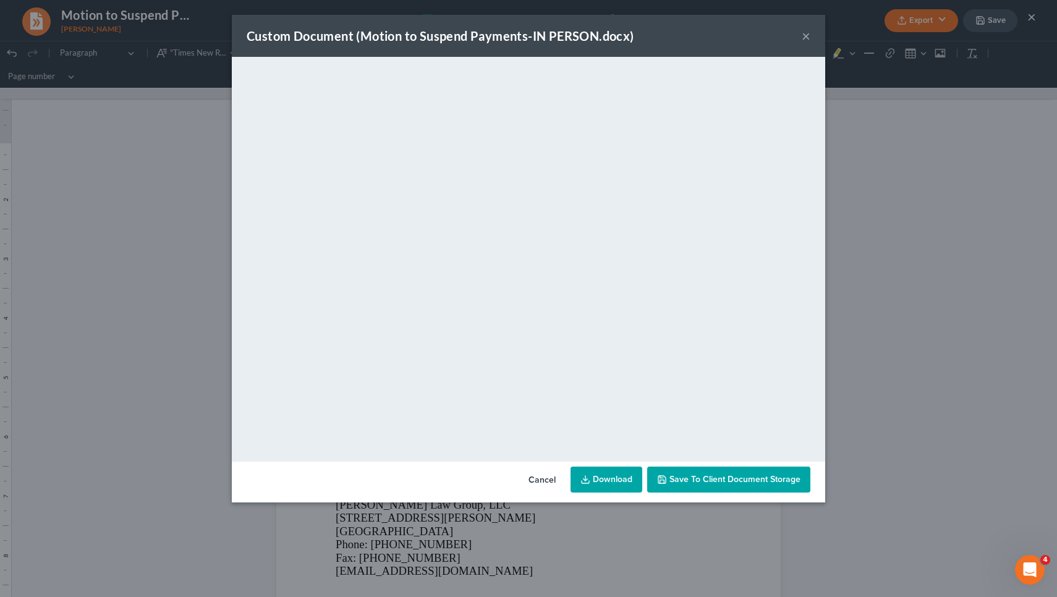
click at [799, 36] on div "Custom Document (Motion to Suspend Payments-IN PERSON.docx) ×" at bounding box center [528, 36] width 593 height 42
click at [811, 37] on div "Custom Document (Motion to Suspend Payments-IN PERSON.docx) ×" at bounding box center [528, 36] width 593 height 42
click at [807, 36] on button "×" at bounding box center [806, 35] width 9 height 15
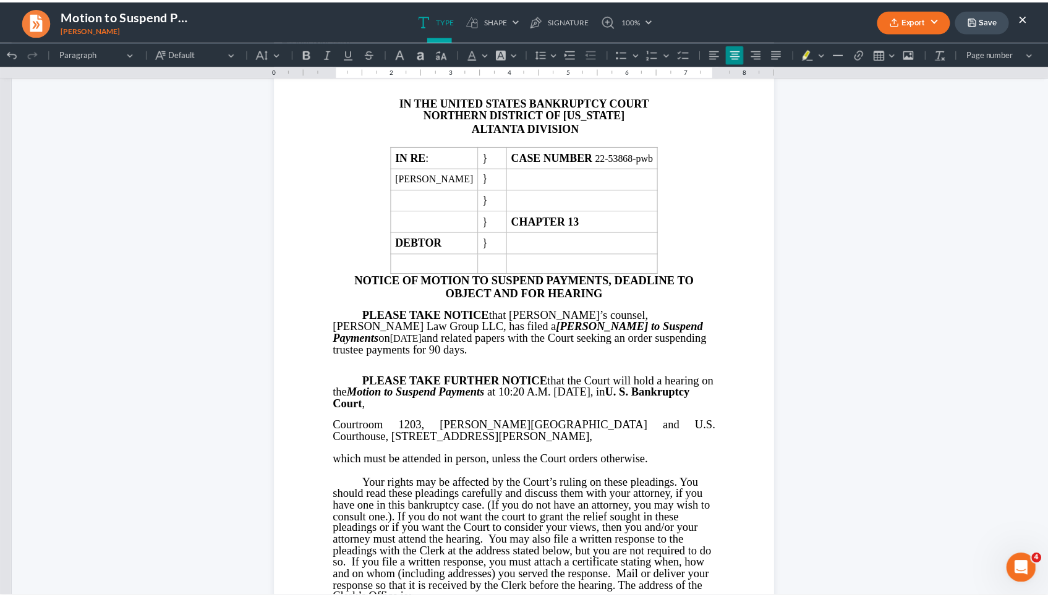
scroll to position [53, 0]
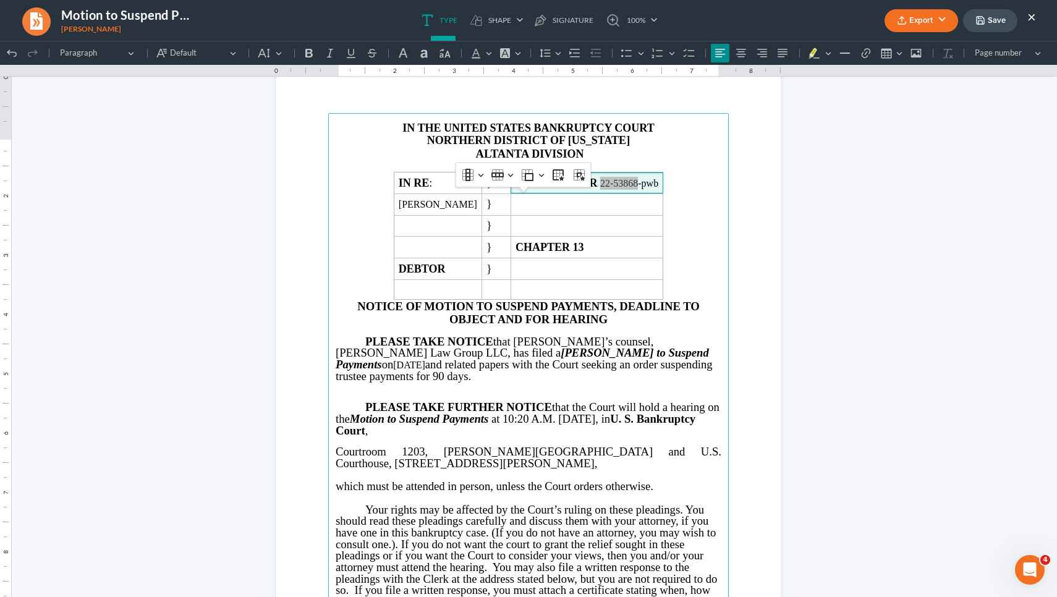
click at [1033, 15] on button "×" at bounding box center [1031, 16] width 9 height 15
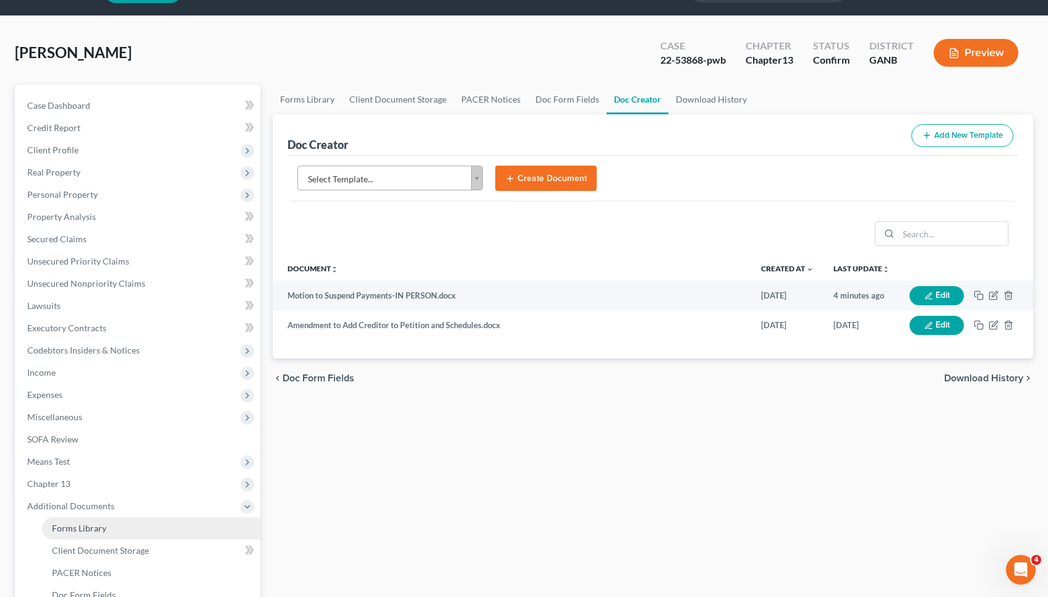
scroll to position [41, 0]
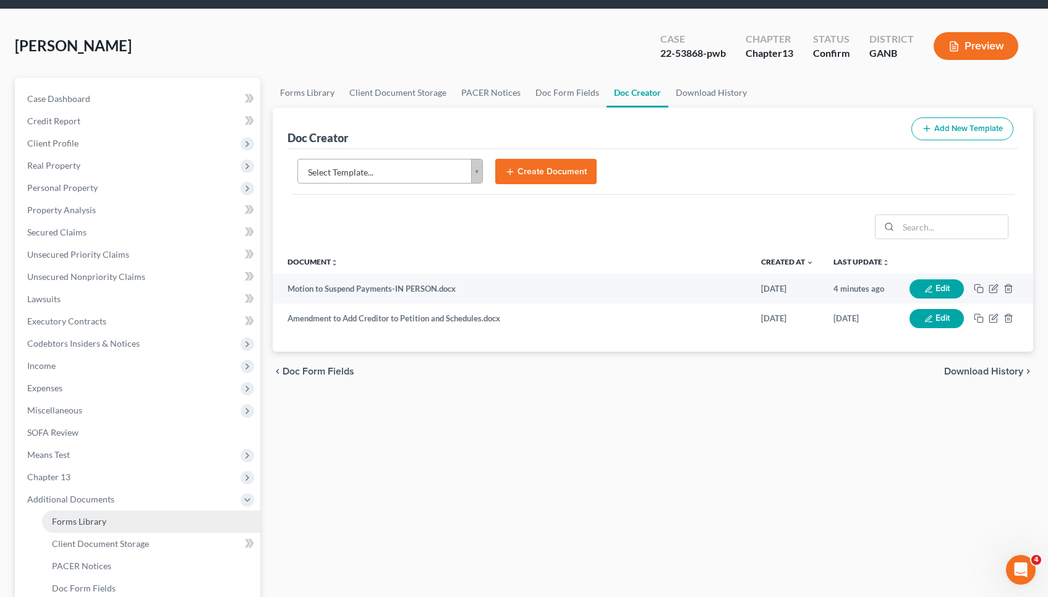
click at [107, 571] on link "PACER Notices" at bounding box center [151, 566] width 218 height 22
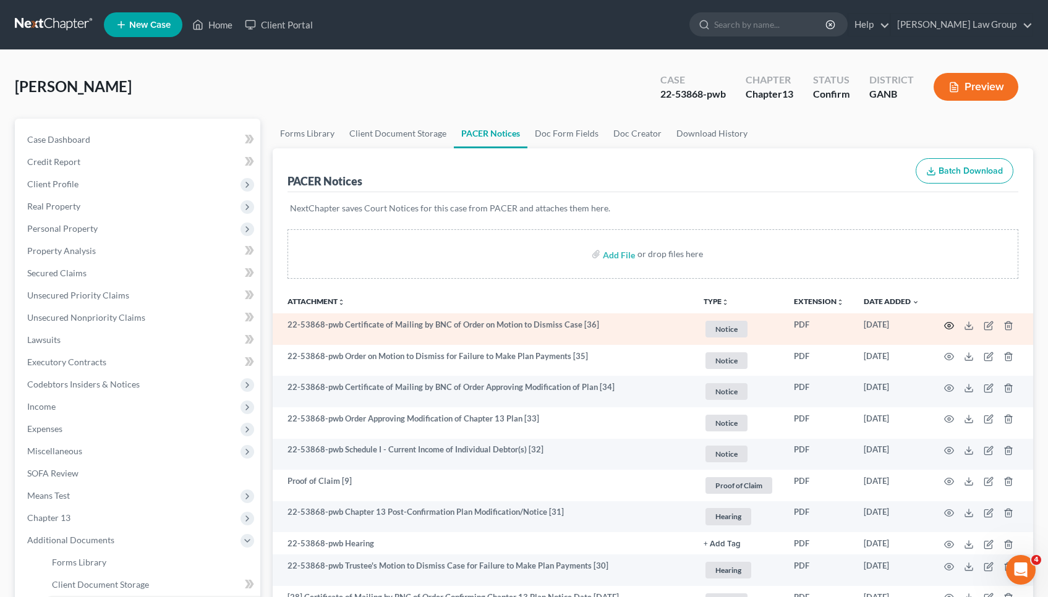
click at [948, 325] on circle "button" at bounding box center [949, 326] width 2 height 2
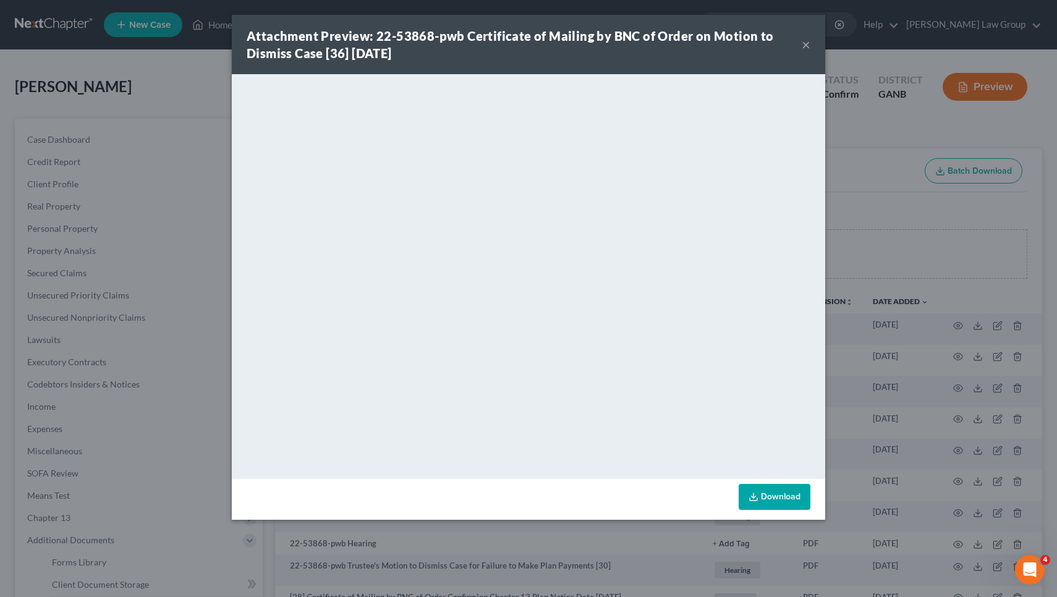
click at [805, 45] on button "×" at bounding box center [806, 44] width 9 height 15
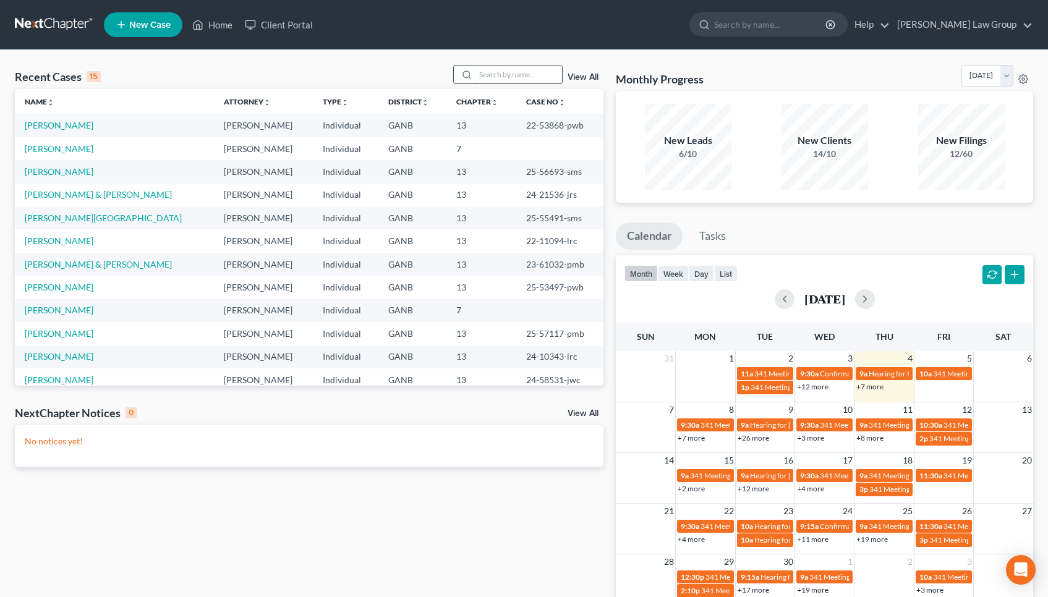
click at [501, 79] on input "search" at bounding box center [518, 75] width 87 height 18
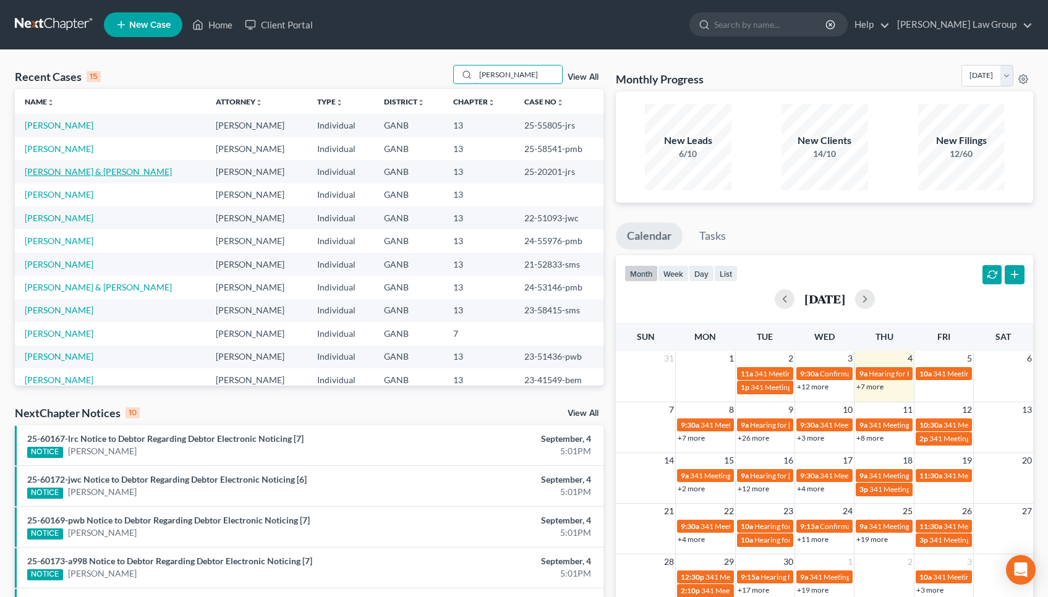
type input "[PERSON_NAME]"
click at [80, 169] on link "[PERSON_NAME] & [PERSON_NAME]" at bounding box center [98, 171] width 147 height 11
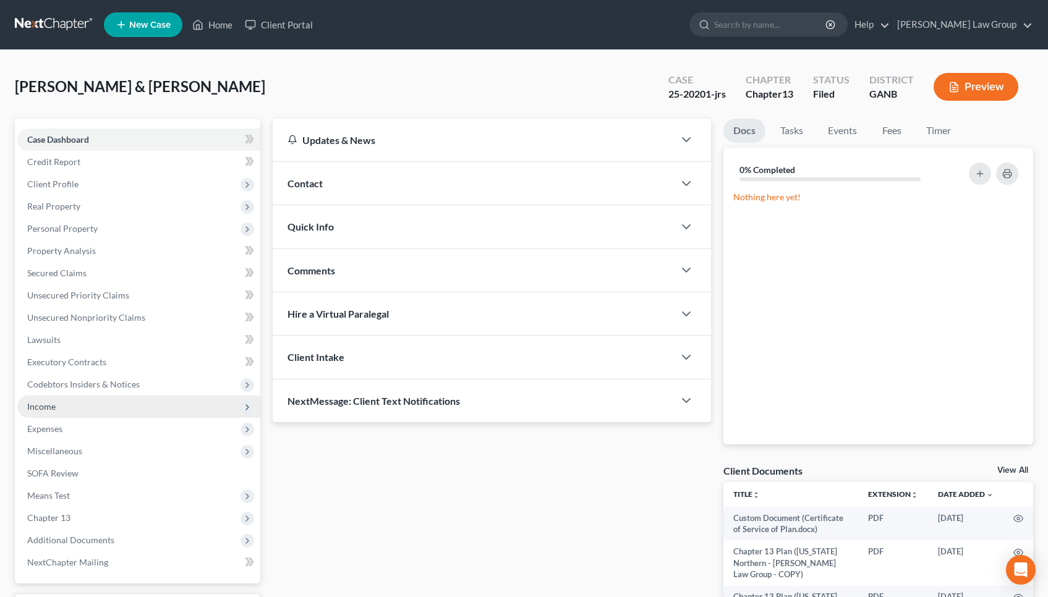
click at [54, 401] on span "Income" at bounding box center [138, 407] width 243 height 22
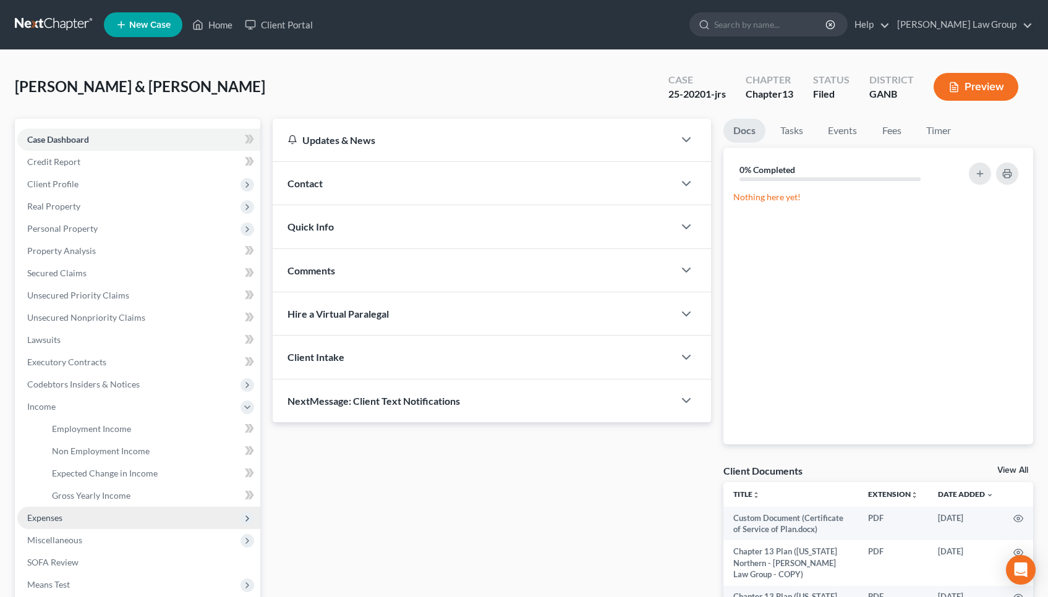
click at [53, 517] on span "Expenses" at bounding box center [44, 517] width 35 height 11
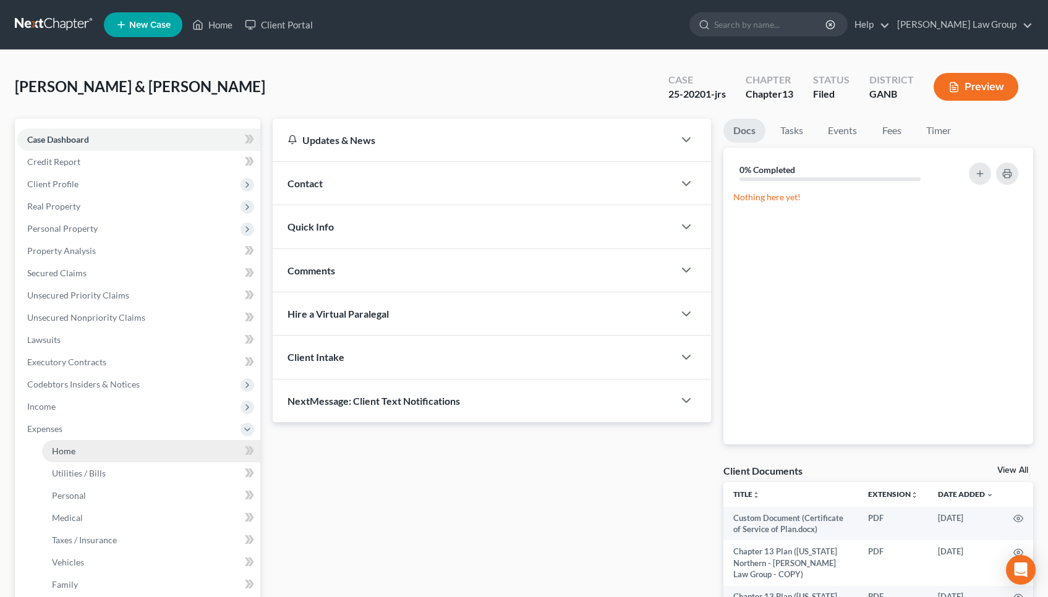
click at [73, 456] on span "Home" at bounding box center [63, 451] width 23 height 11
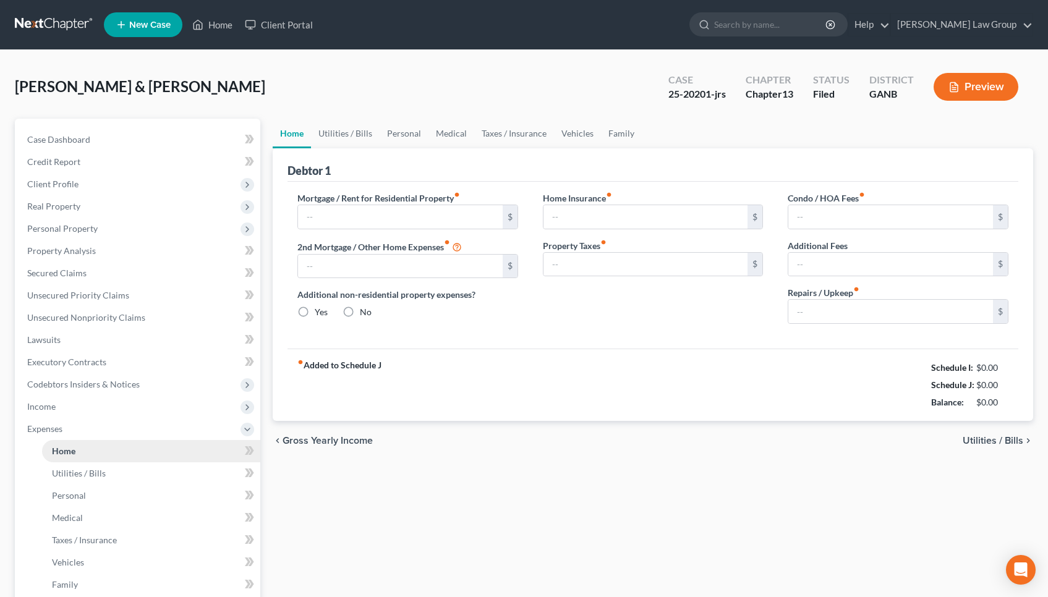
type input "6,083.00"
type input "0.00"
radio input "true"
type input "0.00"
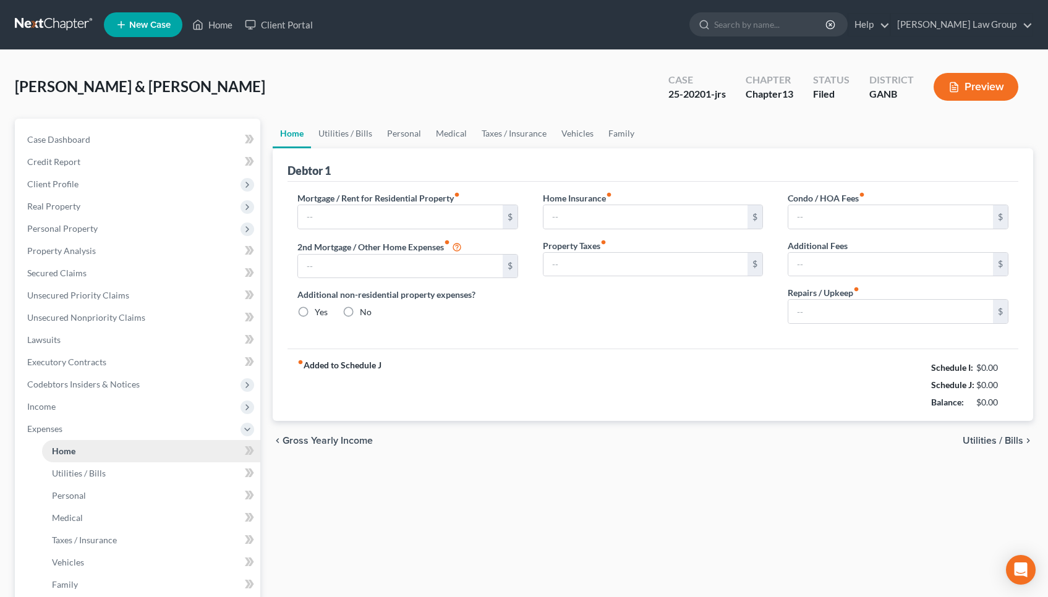
type input "120.00"
type input "0.00"
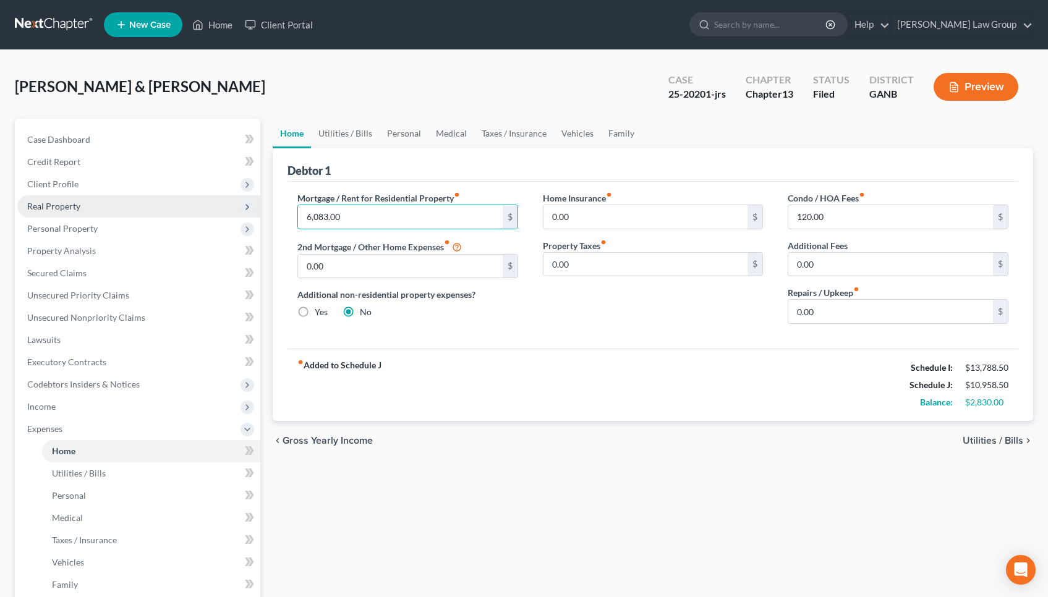
drag, startPoint x: 355, startPoint y: 215, endPoint x: 255, endPoint y: 211, distance: 100.2
click at [255, 211] on div "Petition Navigation Case Dashboard Payments Invoices Payments Payments Credit R…" at bounding box center [524, 465] width 1031 height 692
type input "4,500"
click at [689, 92] on div "25-20201-jrs" at bounding box center [696, 94] width 57 height 14
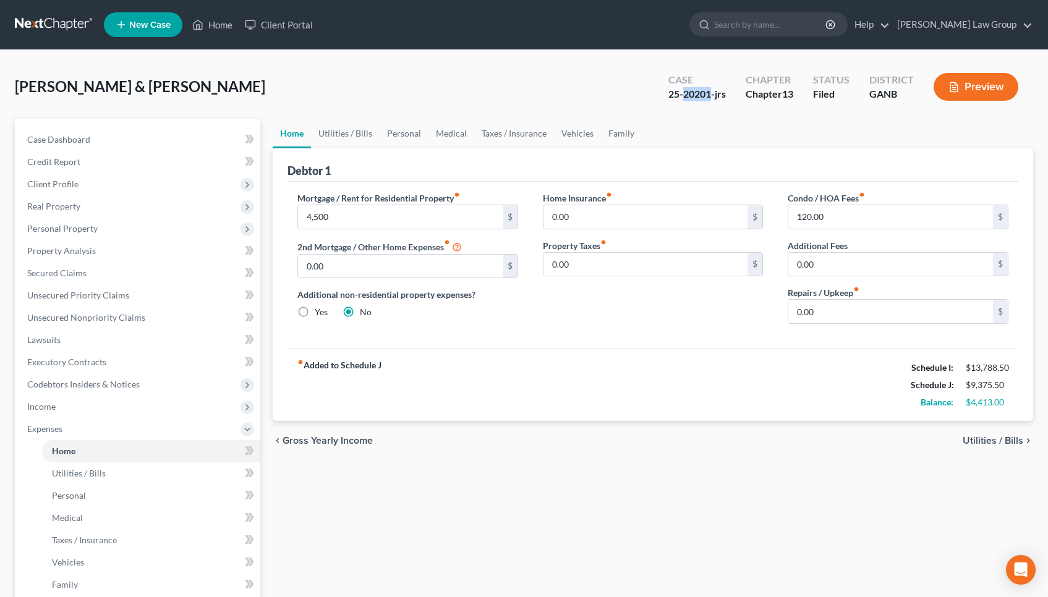
copy div "20201"
click at [348, 127] on link "Utilities / Bills" at bounding box center [345, 134] width 69 height 30
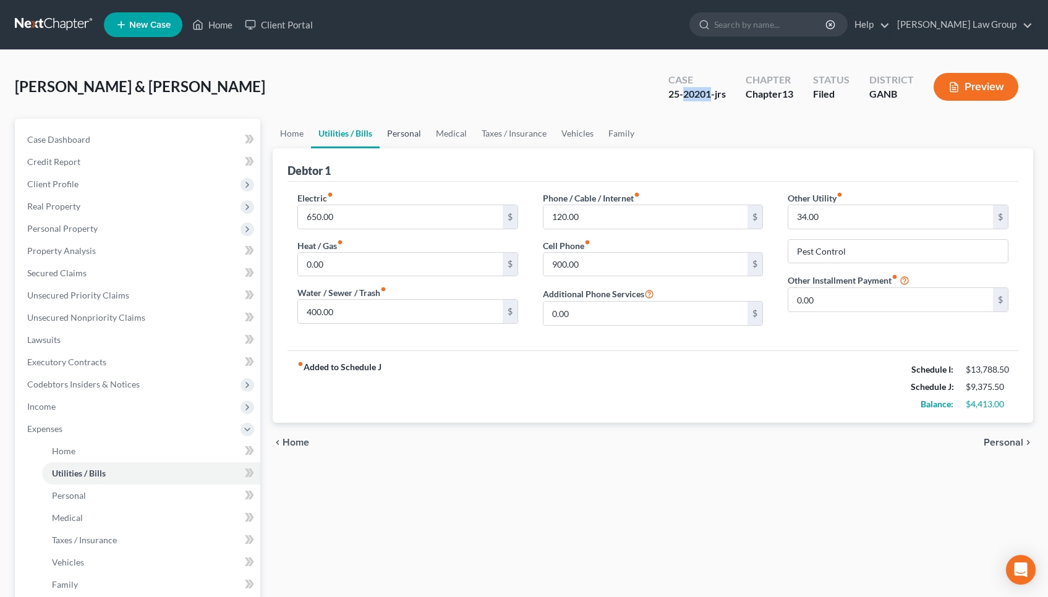
click at [416, 130] on link "Personal" at bounding box center [404, 134] width 49 height 30
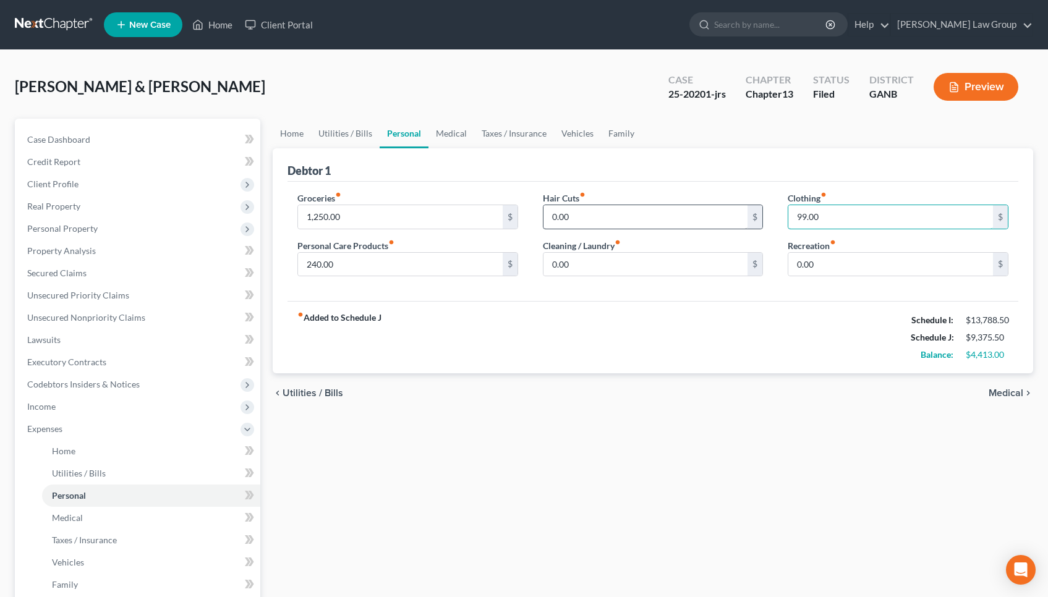
drag, startPoint x: 825, startPoint y: 223, endPoint x: 746, endPoint y: 220, distance: 79.2
click at [746, 220] on div "Groceries fiber_manual_record 1,250.00 $ Personal Care Products fiber_manual_re…" at bounding box center [653, 239] width 736 height 95
type input "300"
click at [461, 265] on input "240.00" at bounding box center [400, 264] width 205 height 23
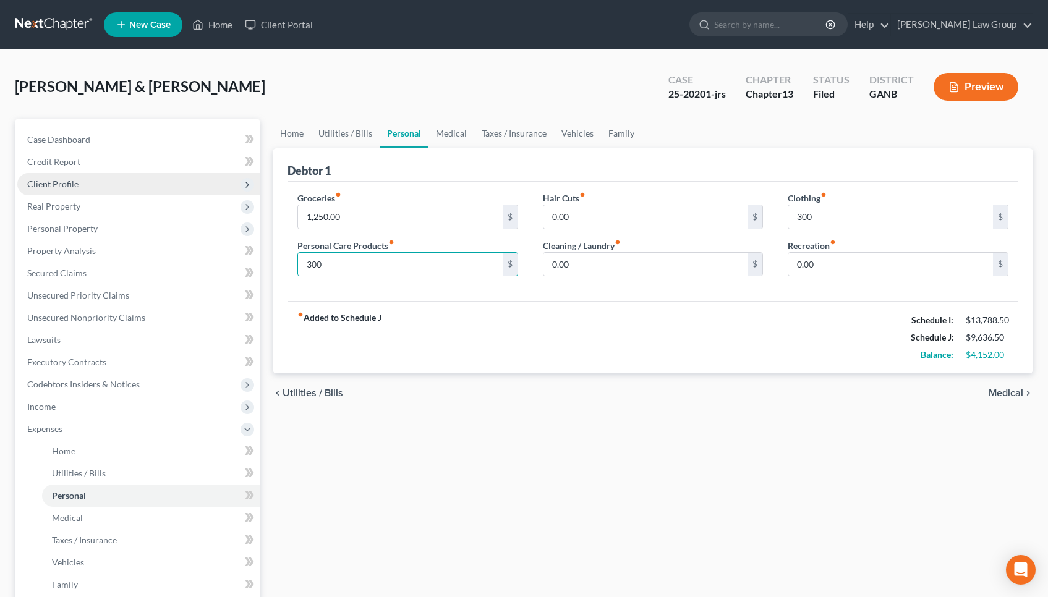
click at [169, 186] on span "Client Profile" at bounding box center [138, 184] width 243 height 22
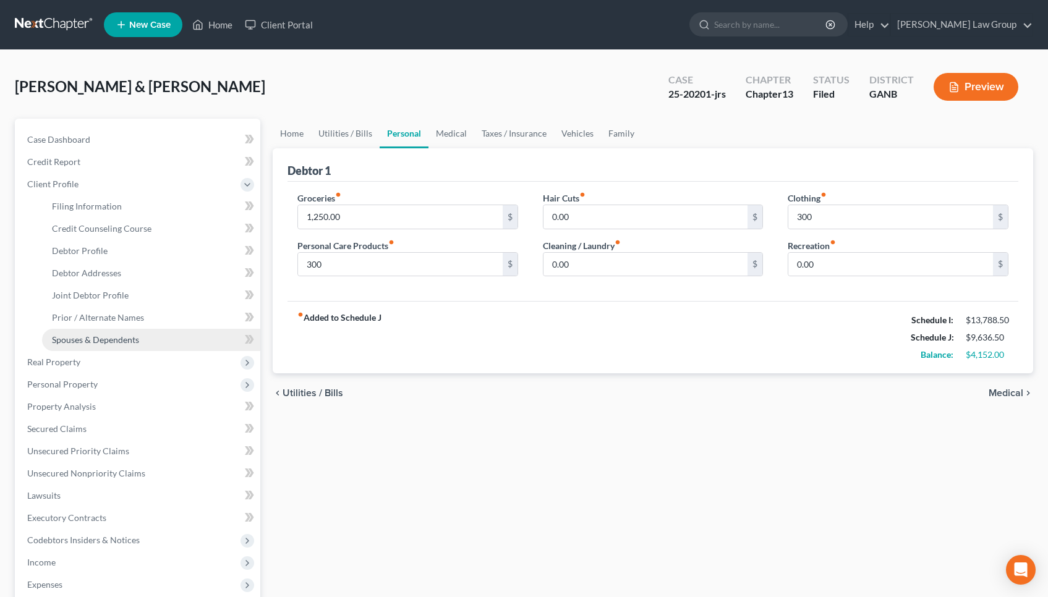
click at [168, 334] on link "Spouses & Dependents" at bounding box center [151, 340] width 218 height 22
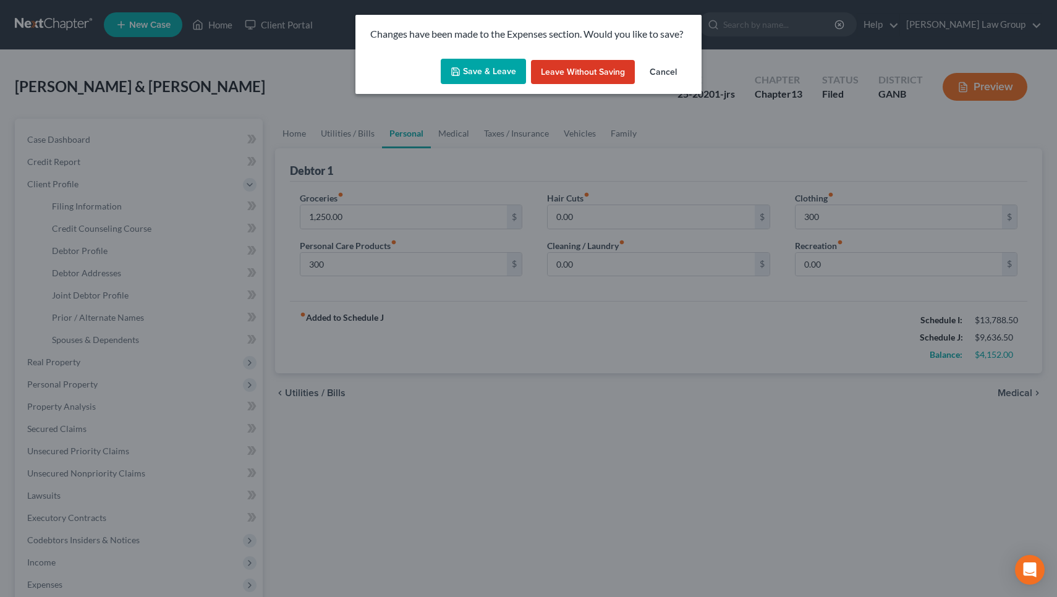
click at [470, 70] on button "Save & Leave" at bounding box center [483, 72] width 85 height 26
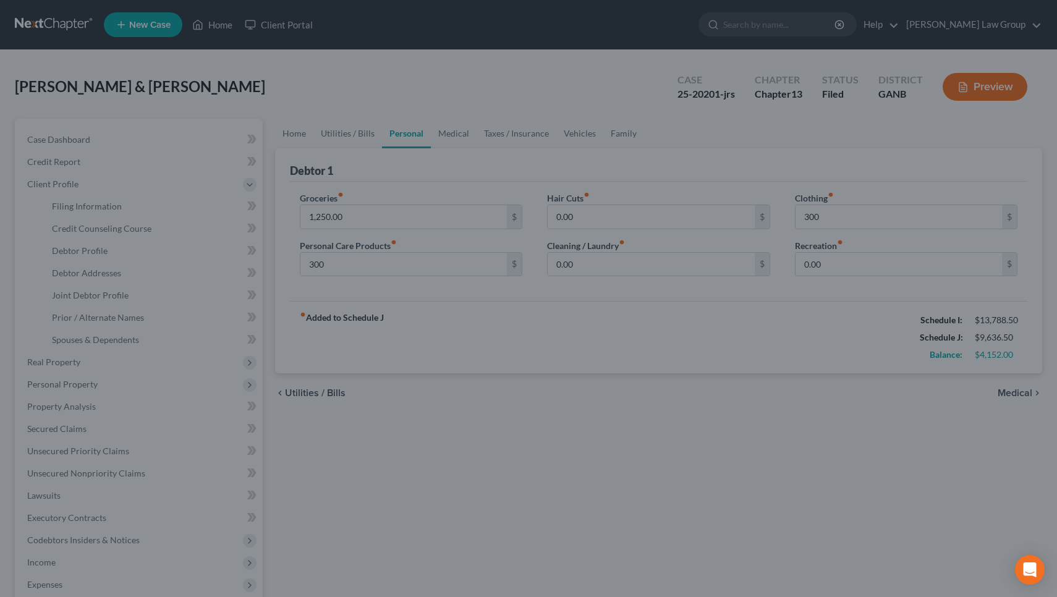
type input "300.00"
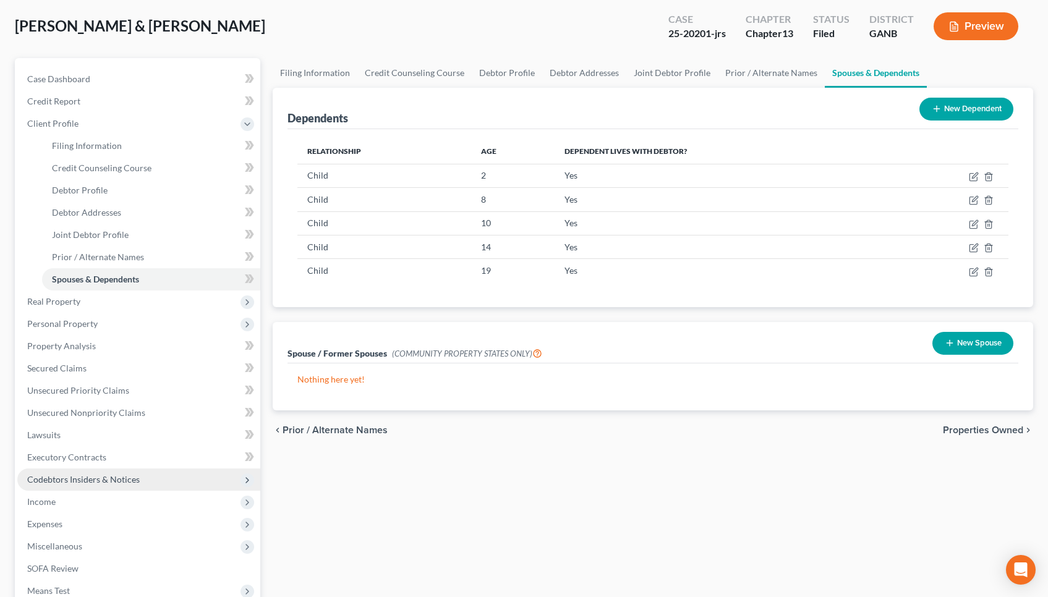
scroll to position [70, 0]
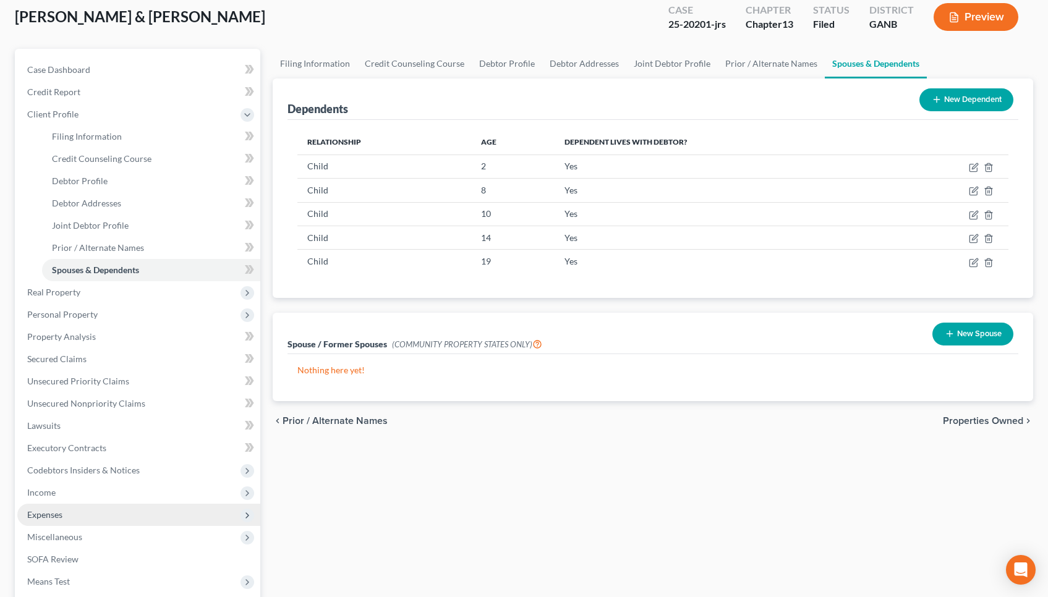
click at [137, 517] on span "Expenses" at bounding box center [138, 515] width 243 height 22
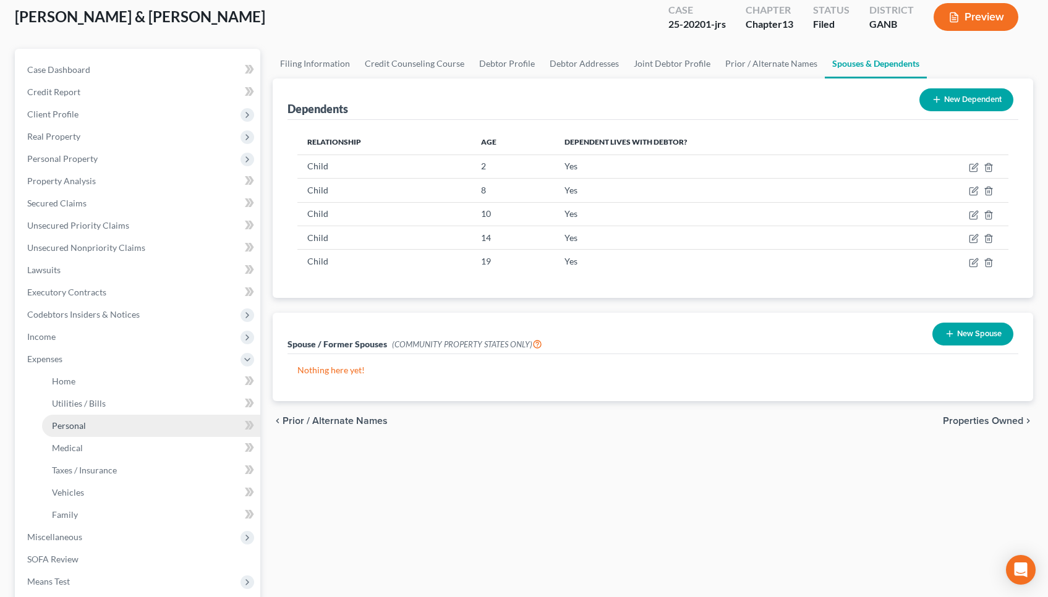
click at [127, 428] on link "Personal" at bounding box center [151, 426] width 218 height 22
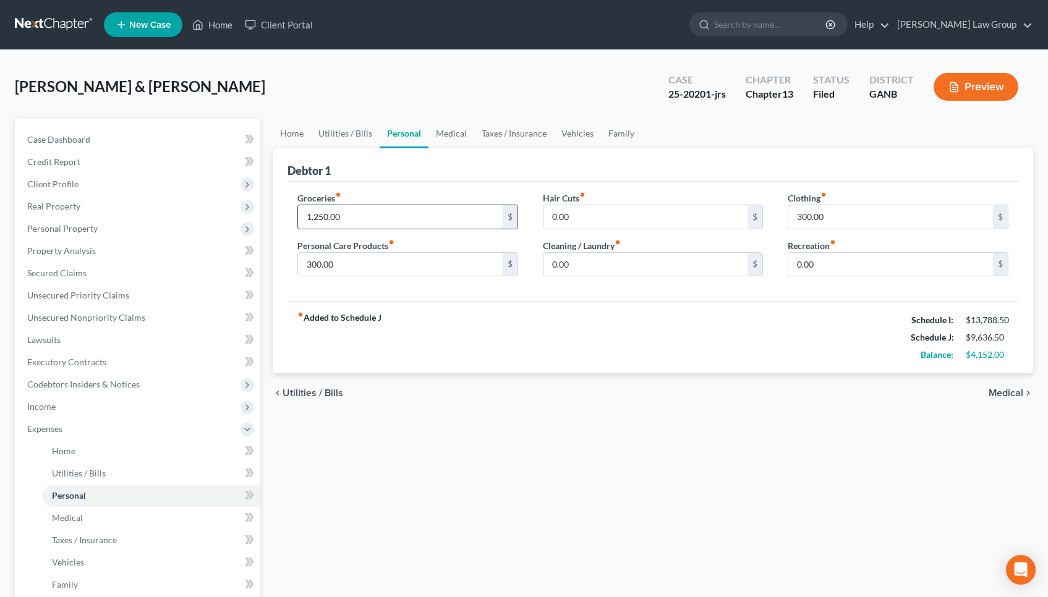
click at [391, 216] on input "1,250.00" at bounding box center [400, 216] width 205 height 23
type input "1,800"
click at [796, 218] on input "300.00" at bounding box center [890, 216] width 205 height 23
type input "400.00"
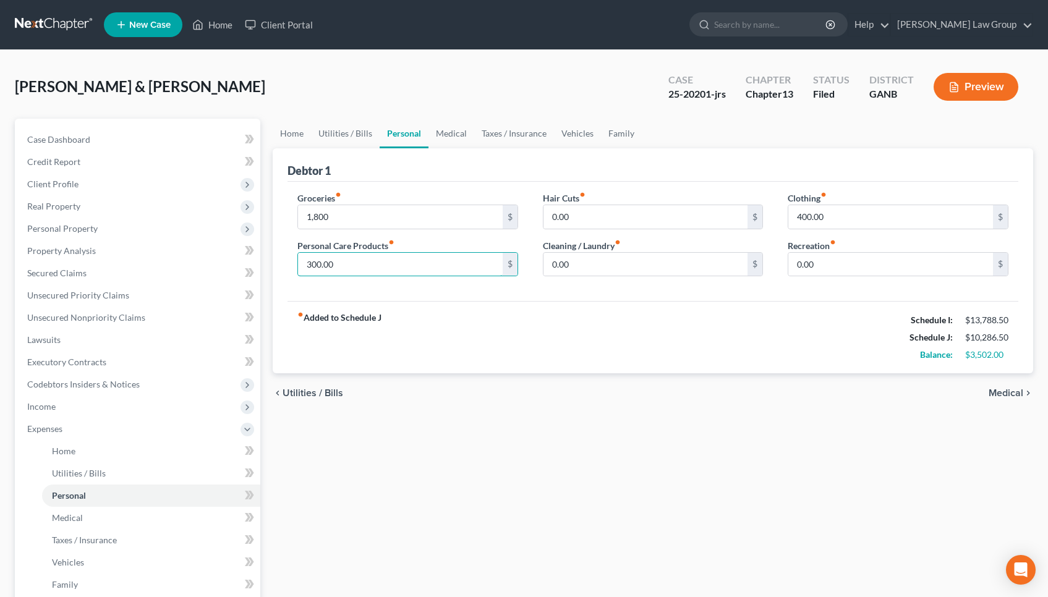
drag, startPoint x: 313, startPoint y: 266, endPoint x: 291, endPoint y: 266, distance: 22.3
click at [291, 266] on div "Groceries fiber_manual_record 1,800 $ Personal Care Products fiber_manual_recor…" at bounding box center [407, 239] width 245 height 95
type input "400.00"
click at [1011, 388] on span "Medical" at bounding box center [1006, 393] width 35 height 10
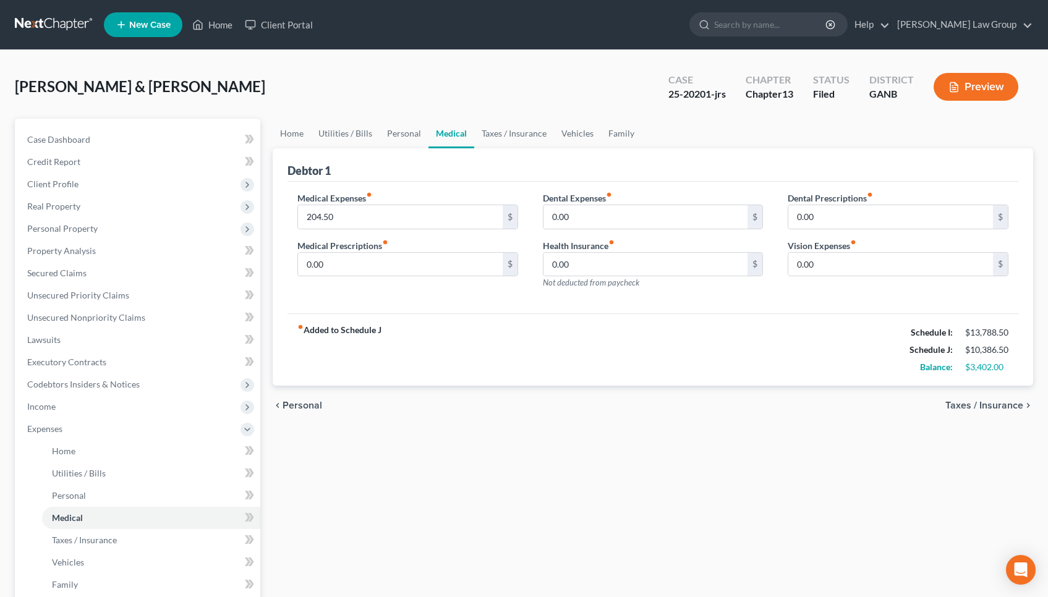
click at [1011, 403] on span "Taxes / Insurance" at bounding box center [984, 406] width 78 height 10
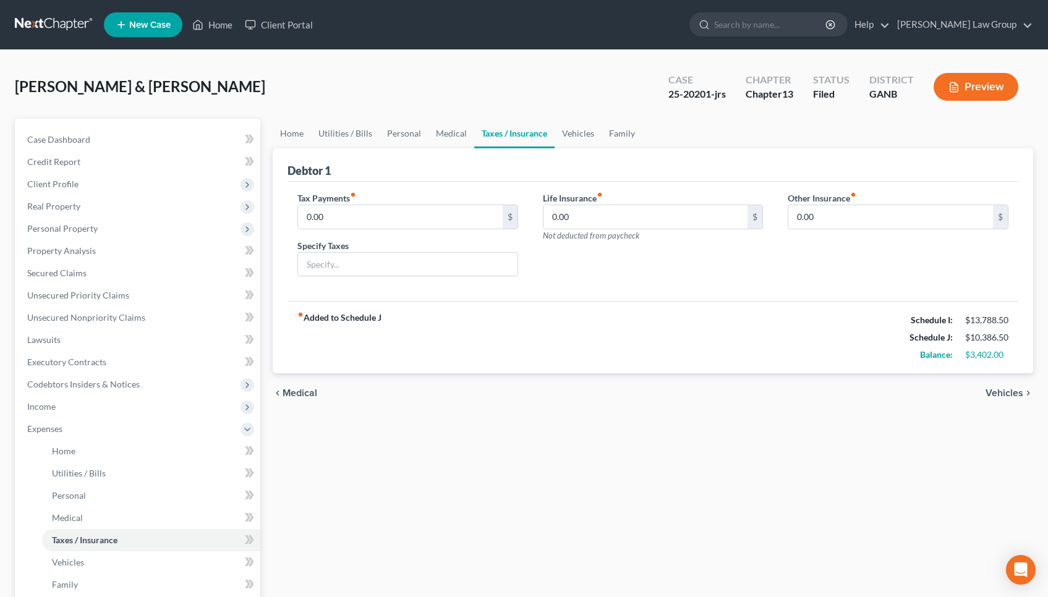
click at [1002, 393] on span "Vehicles" at bounding box center [1004, 393] width 38 height 10
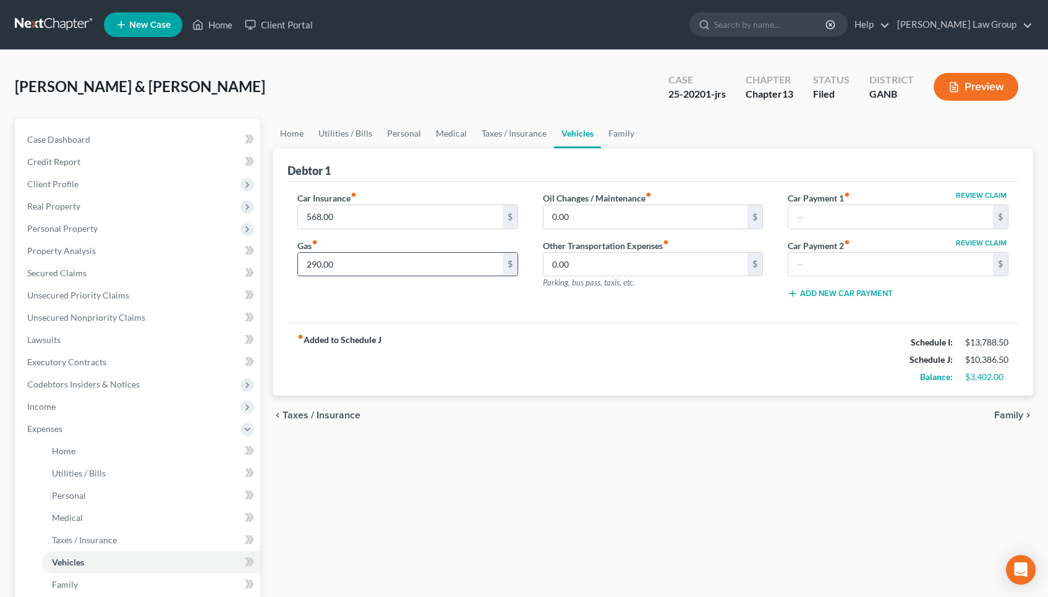
click at [472, 270] on input "290.00" at bounding box center [400, 264] width 205 height 23
type input "500"
click at [1003, 420] on span "Family" at bounding box center [1008, 415] width 29 height 10
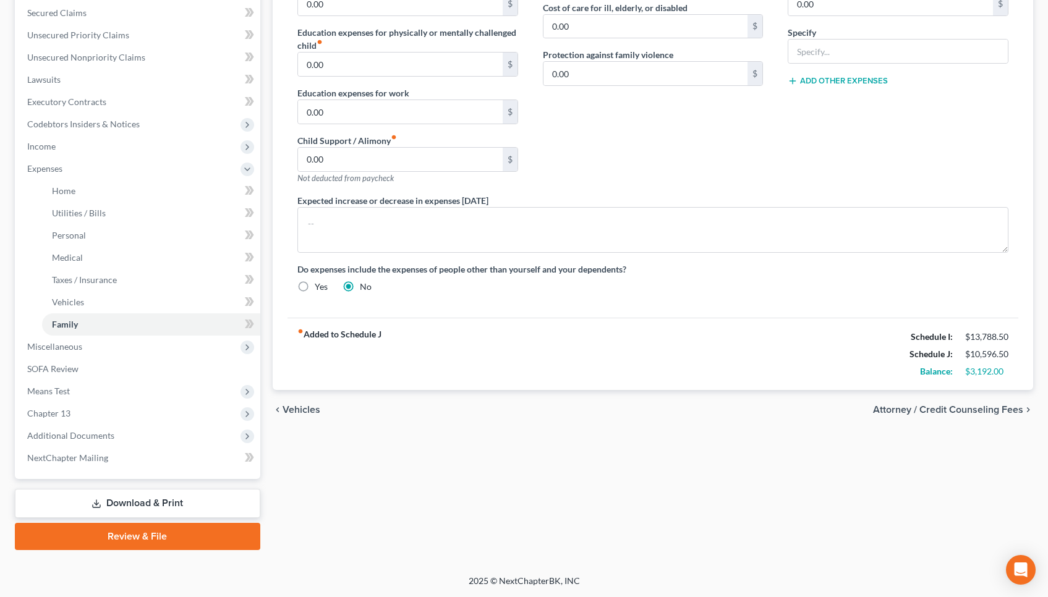
scroll to position [260, 0]
click at [312, 412] on span "Vehicles" at bounding box center [302, 410] width 38 height 10
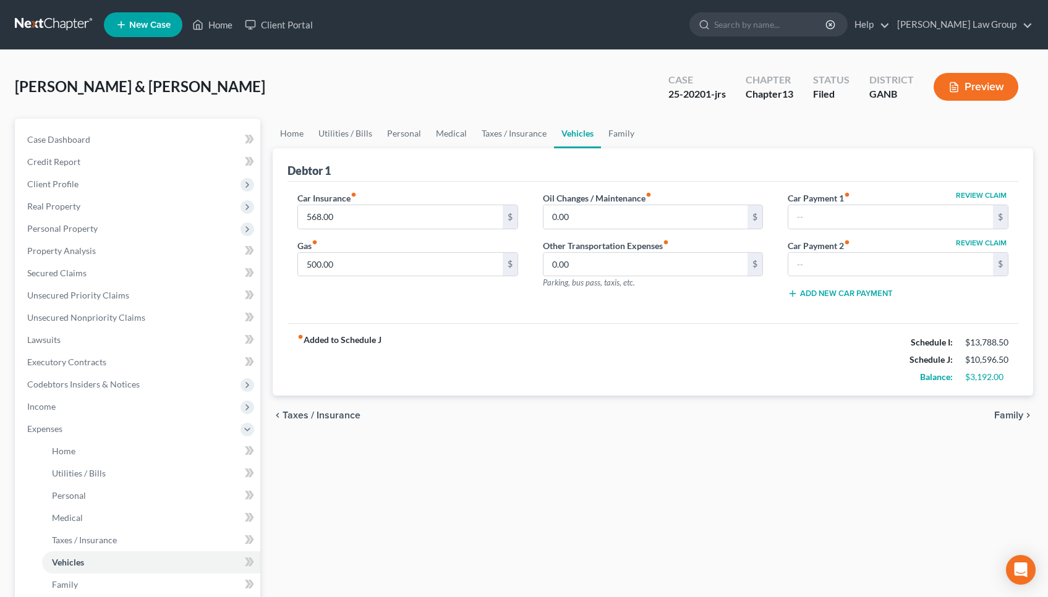
click at [312, 412] on span "Taxes / Insurance" at bounding box center [322, 415] width 78 height 10
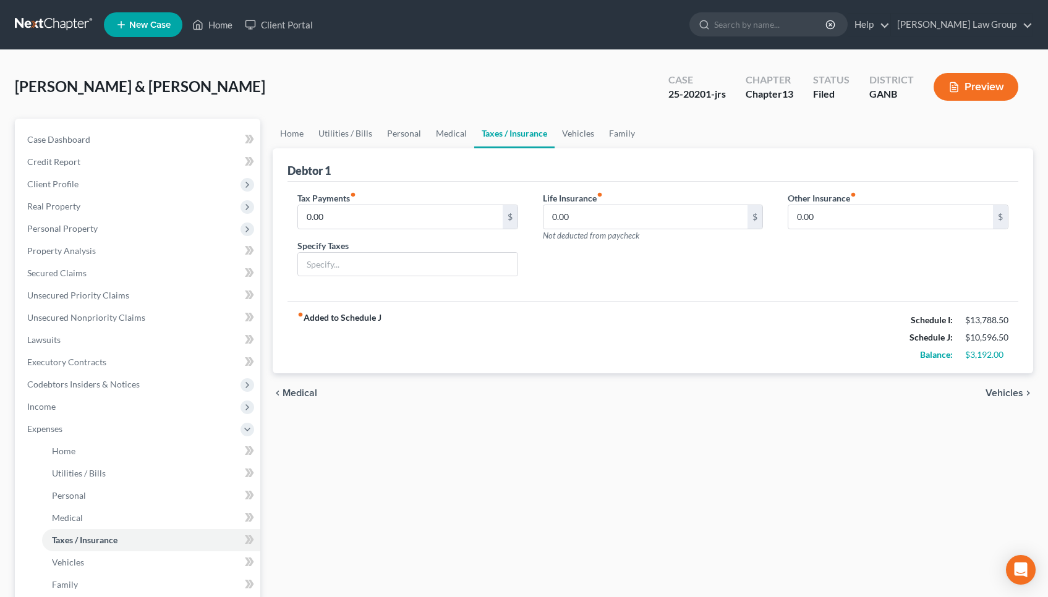
click at [301, 398] on span "Medical" at bounding box center [300, 393] width 35 height 10
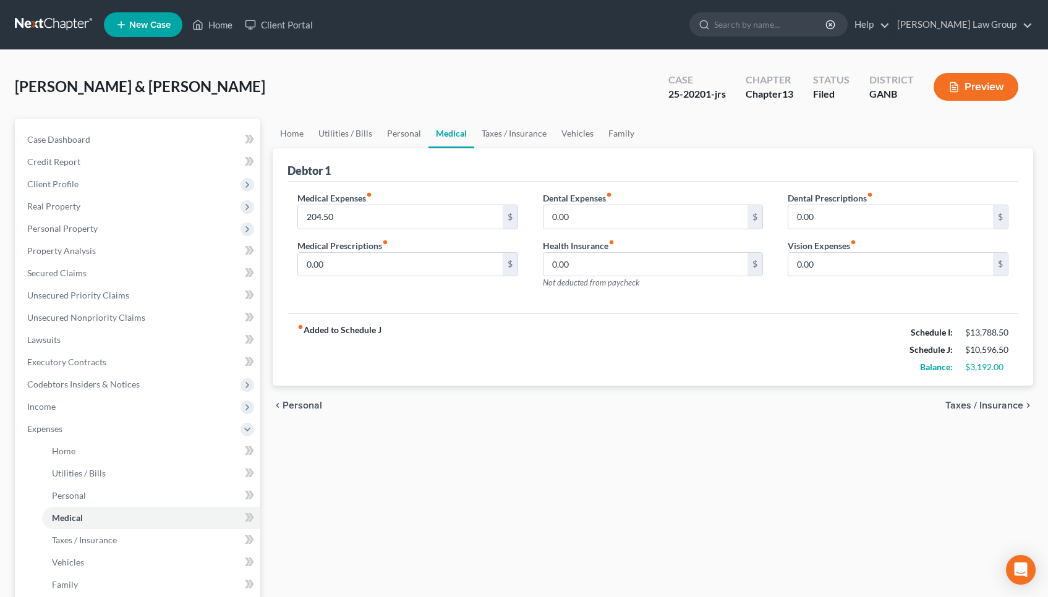
click at [301, 398] on div "chevron_left Personal Taxes / Insurance chevron_right" at bounding box center [653, 406] width 760 height 40
click at [302, 123] on link "Home" at bounding box center [292, 134] width 38 height 30
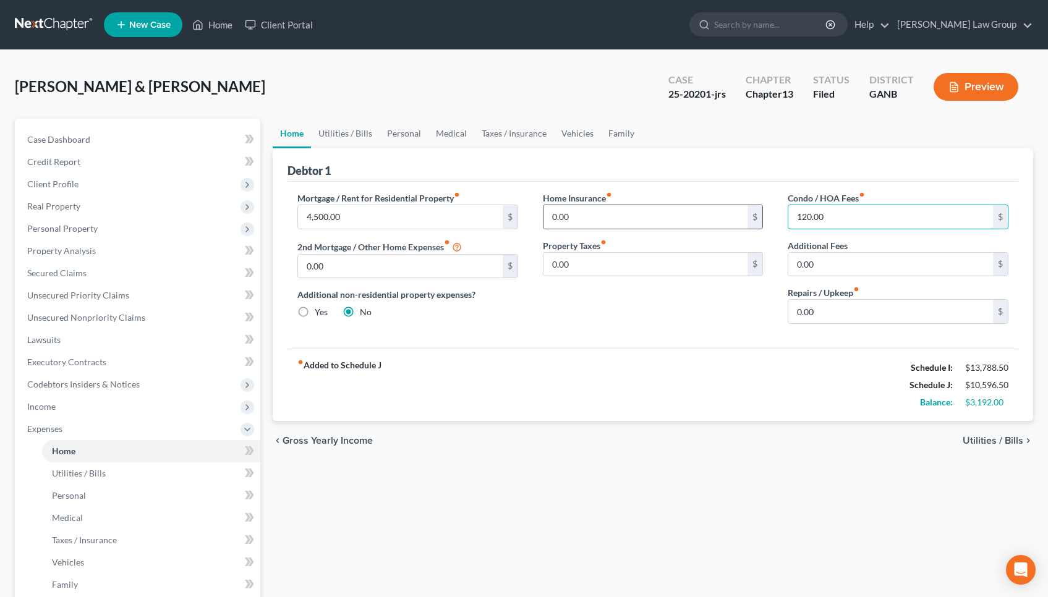
drag, startPoint x: 838, startPoint y: 218, endPoint x: 668, endPoint y: 205, distance: 170.5
click at [668, 205] on div "Mortgage / Rent for Residential Property fiber_manual_record 4,500.00 $ 2nd Mor…" at bounding box center [653, 263] width 736 height 142
click at [367, 134] on link "Utilities / Bills" at bounding box center [345, 134] width 69 height 30
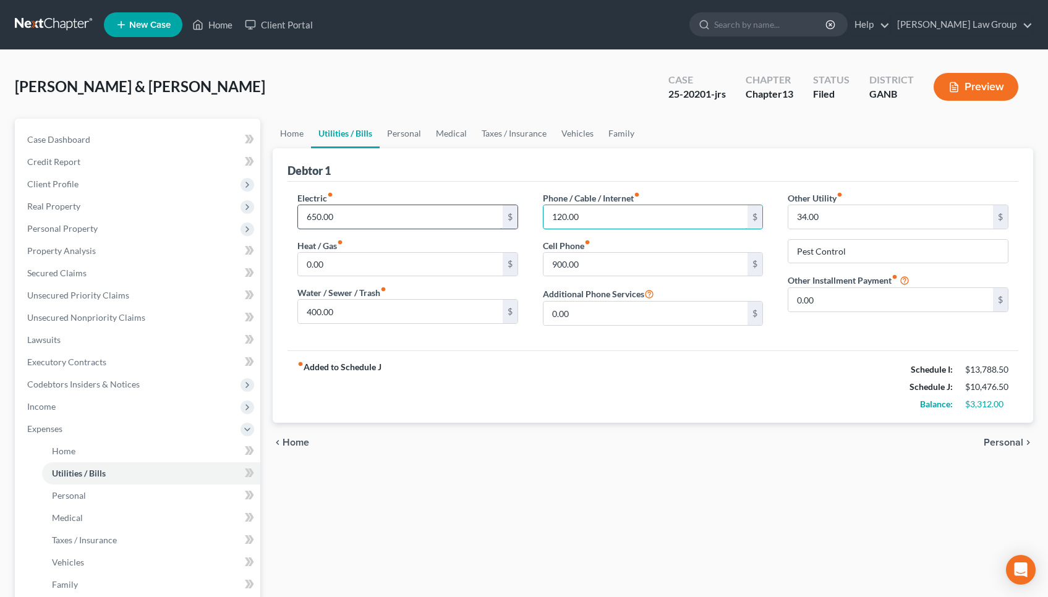
drag, startPoint x: 590, startPoint y: 219, endPoint x: 454, endPoint y: 206, distance: 136.6
type input "200"
click at [998, 438] on span "Personal" at bounding box center [1004, 443] width 40 height 10
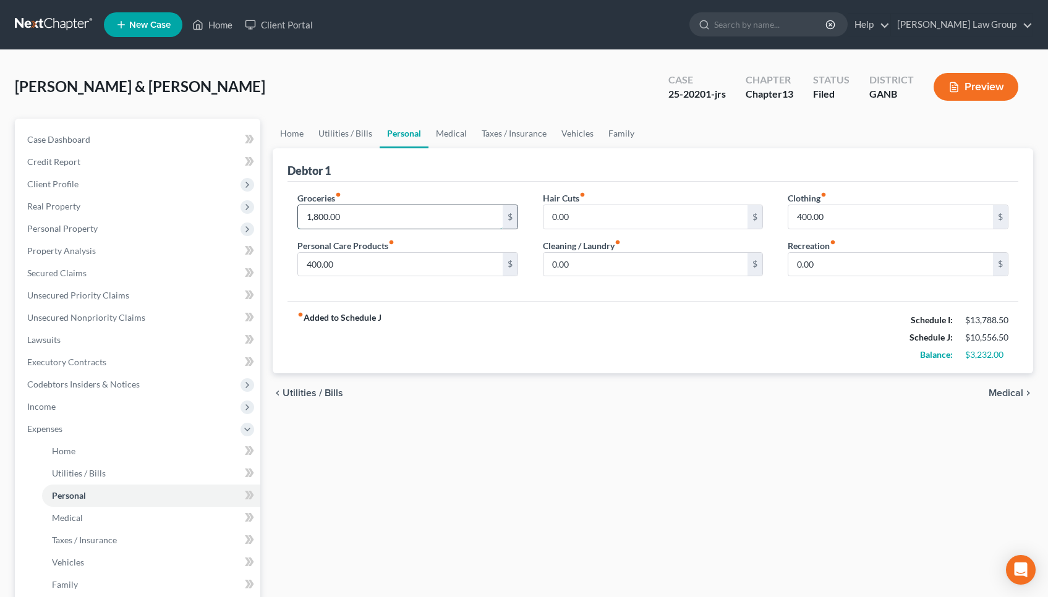
click at [438, 221] on input "1,800.00" at bounding box center [400, 216] width 205 height 23
type input "2,000"
click at [589, 311] on div "fiber_manual_record Added to Schedule J Schedule I: $13,788.50 Schedule J: $10,…" at bounding box center [652, 337] width 731 height 72
drag, startPoint x: 577, startPoint y: 263, endPoint x: 521, endPoint y: 263, distance: 56.3
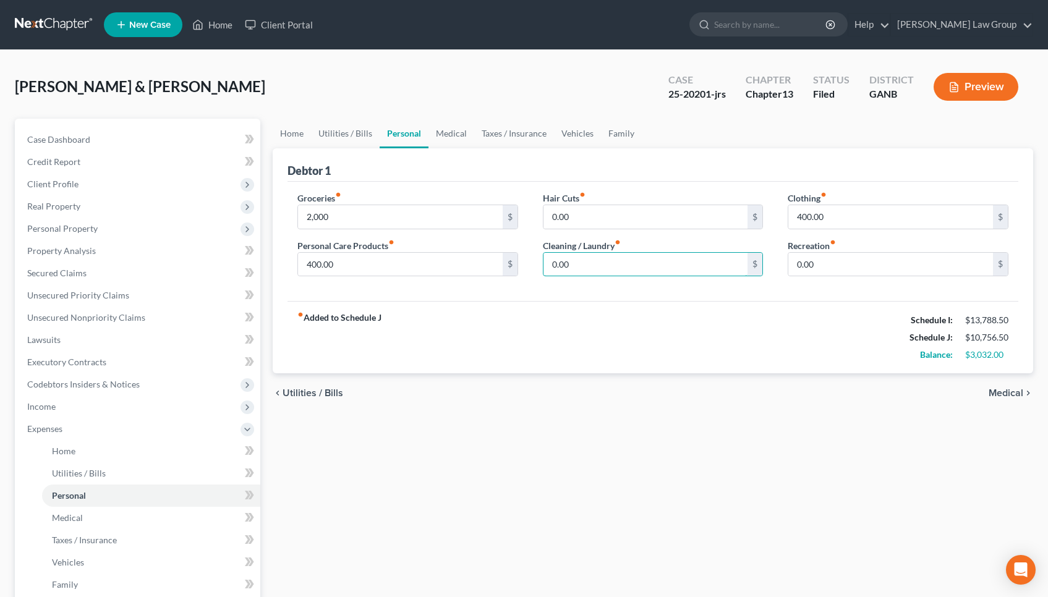
click at [521, 263] on div "Groceries fiber_manual_record 2,000 $ Personal Care Products fiber_manual_recor…" at bounding box center [653, 239] width 736 height 95
type input "100"
drag, startPoint x: 843, startPoint y: 266, endPoint x: 717, endPoint y: 265, distance: 125.5
click at [717, 265] on div "Groceries fiber_manual_record 2,000 $ Personal Care Products fiber_manual_recor…" at bounding box center [653, 239] width 736 height 95
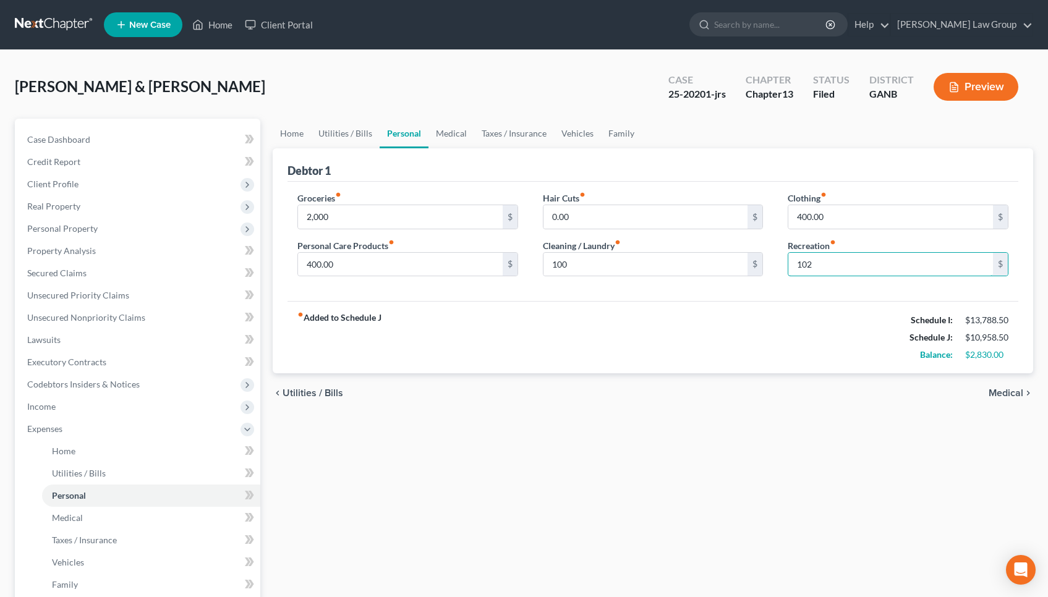
type input "102"
click at [1011, 398] on span "Medical" at bounding box center [1006, 393] width 35 height 10
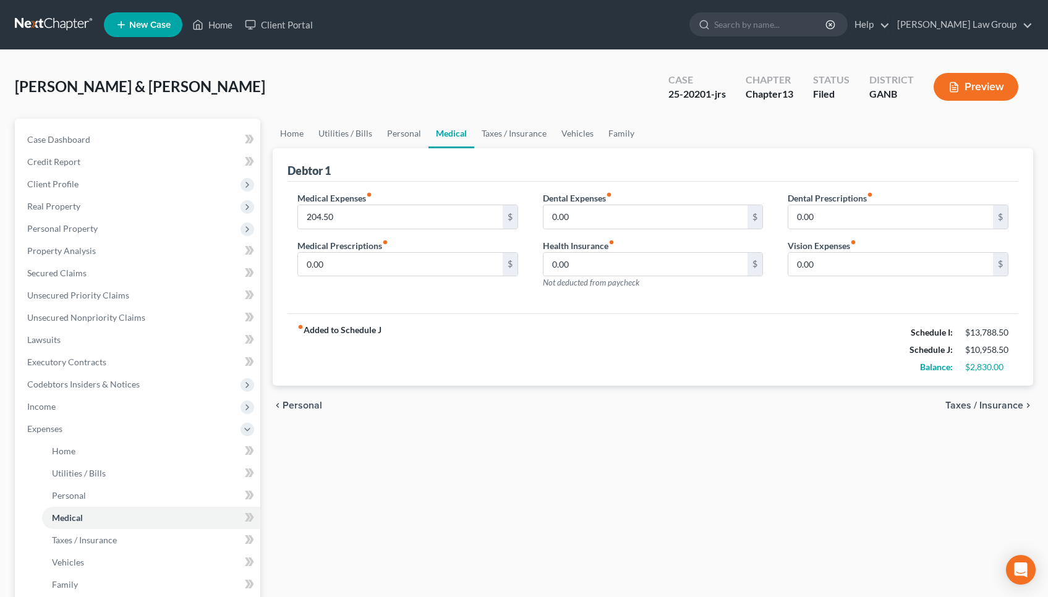
click at [1011, 398] on div "chevron_left Personal Taxes / Insurance chevron_right" at bounding box center [653, 406] width 760 height 40
click at [1011, 406] on span "Taxes / Insurance" at bounding box center [984, 406] width 78 height 10
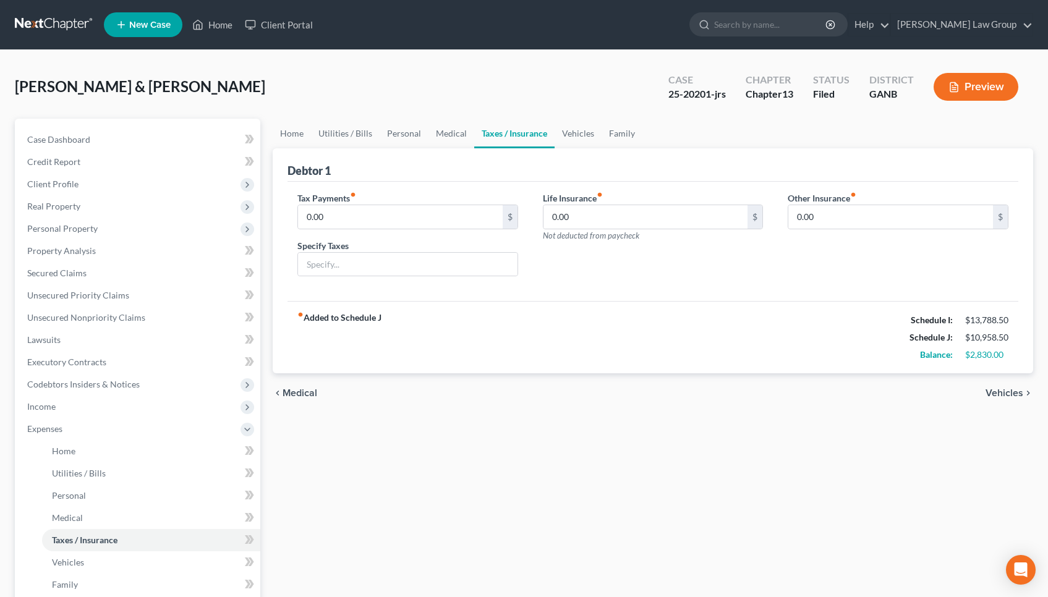
click at [1009, 389] on span "Vehicles" at bounding box center [1004, 393] width 38 height 10
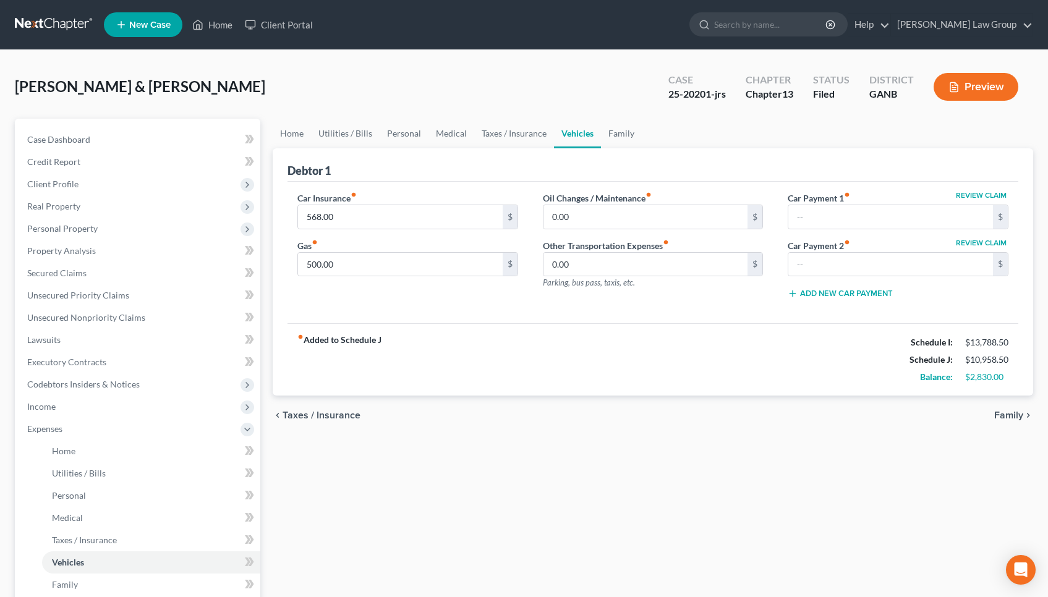
click at [1007, 412] on span "Family" at bounding box center [1008, 415] width 29 height 10
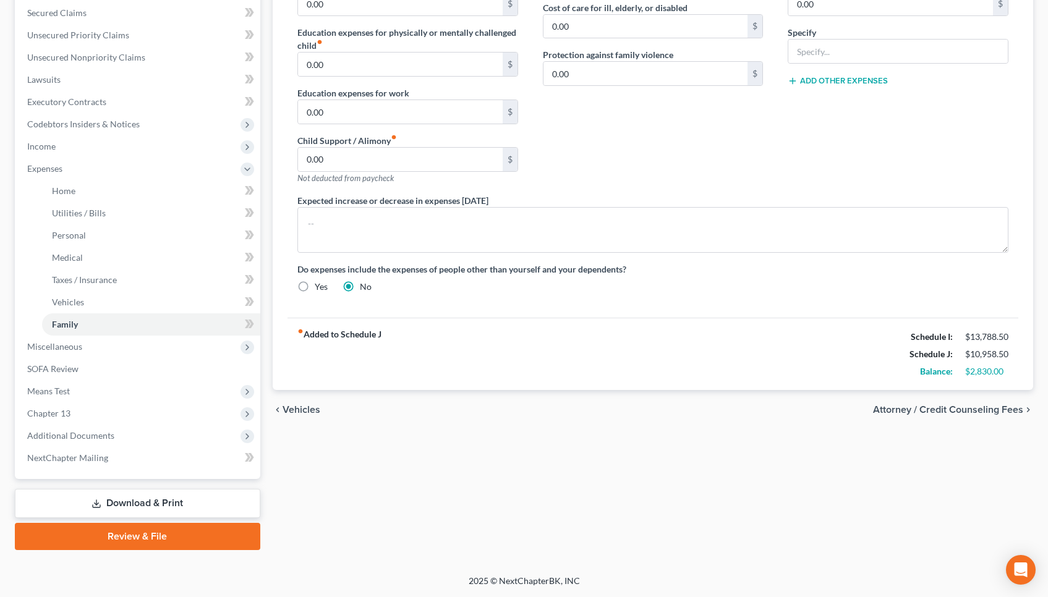
scroll to position [260, 0]
click at [982, 407] on span "Attorney / Credit Counseling Fees" at bounding box center [948, 410] width 150 height 10
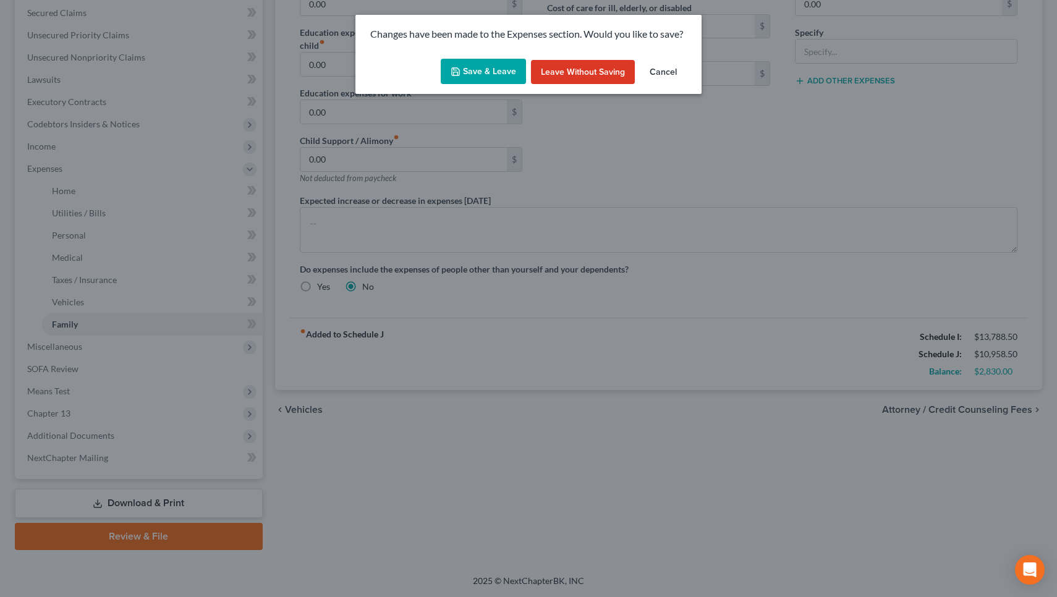
click at [503, 73] on button "Save & Leave" at bounding box center [483, 72] width 85 height 26
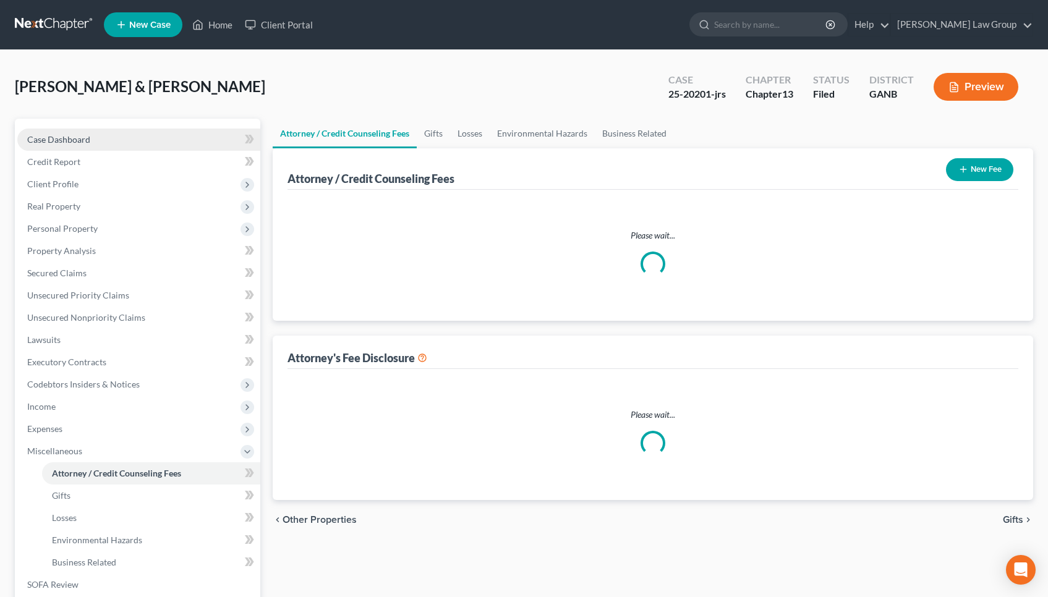
select select "1"
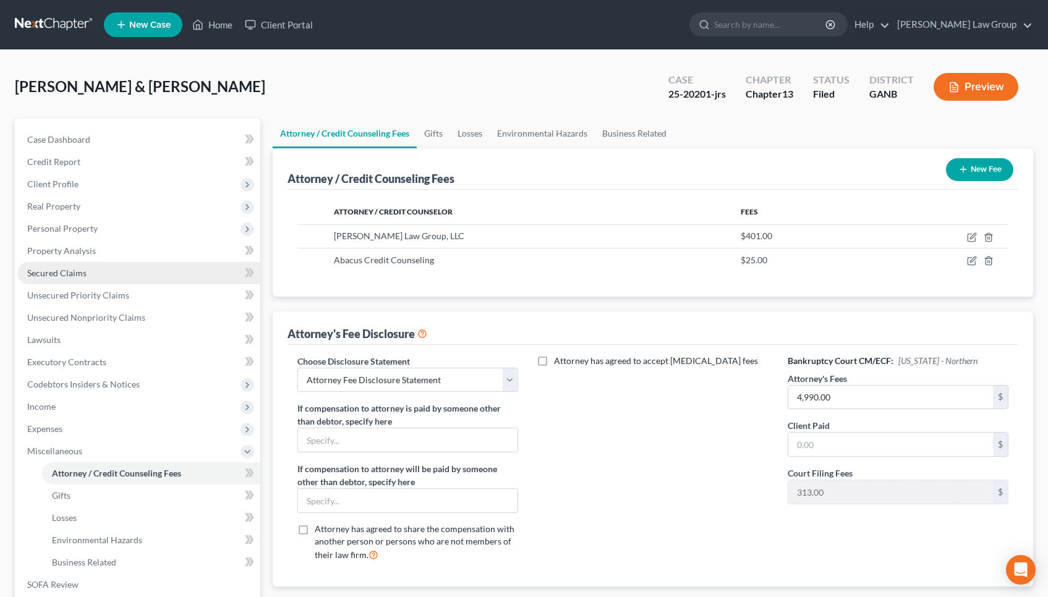
click at [92, 279] on link "Secured Claims" at bounding box center [138, 273] width 243 height 22
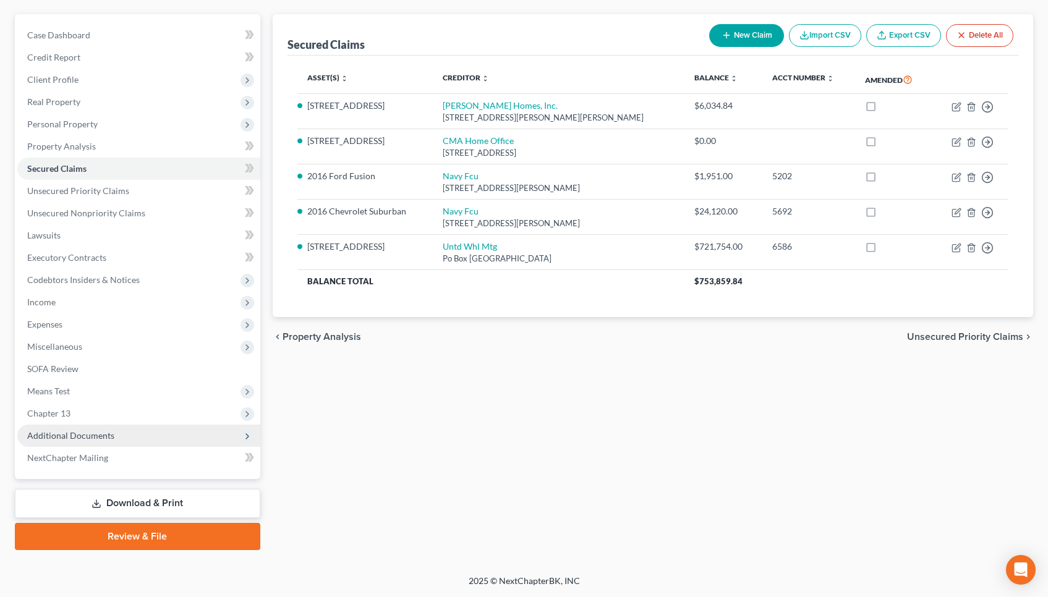
scroll to position [104, 0]
click at [173, 503] on link "Download & Print" at bounding box center [137, 503] width 245 height 29
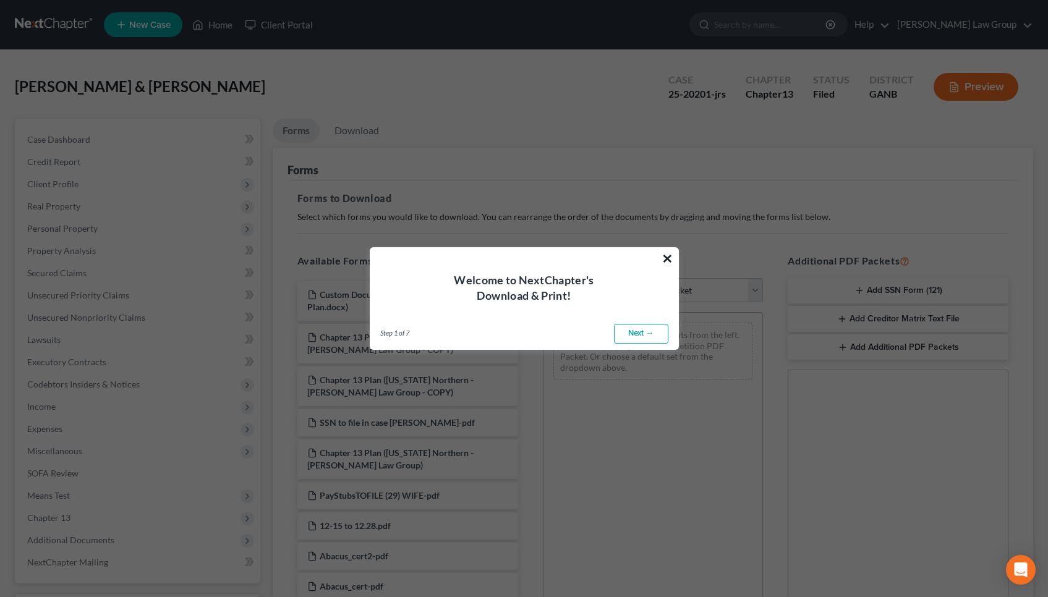
click at [670, 258] on button "×" at bounding box center [667, 259] width 12 height 20
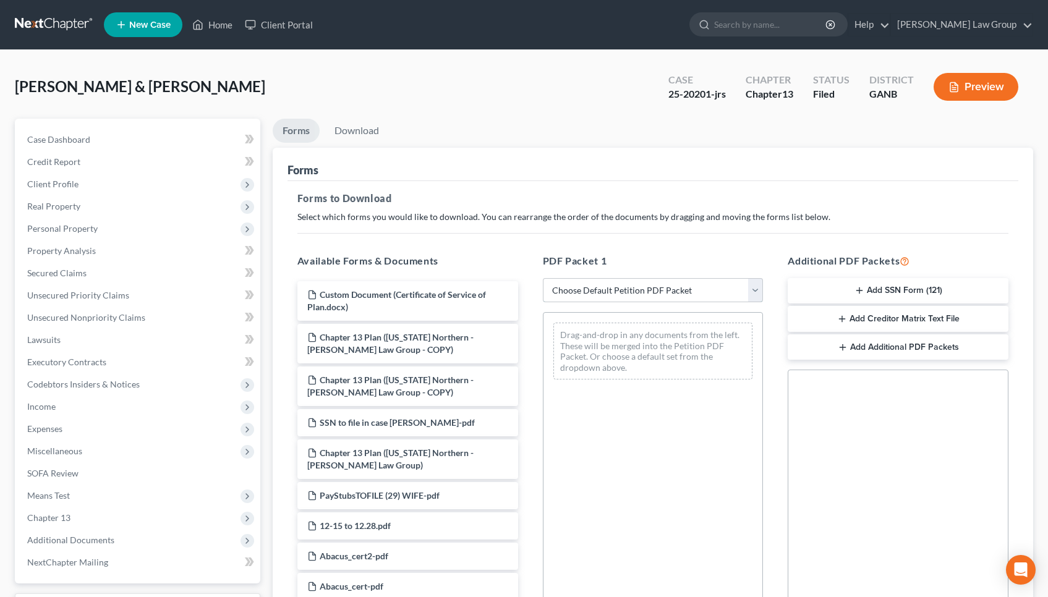
select select "2"
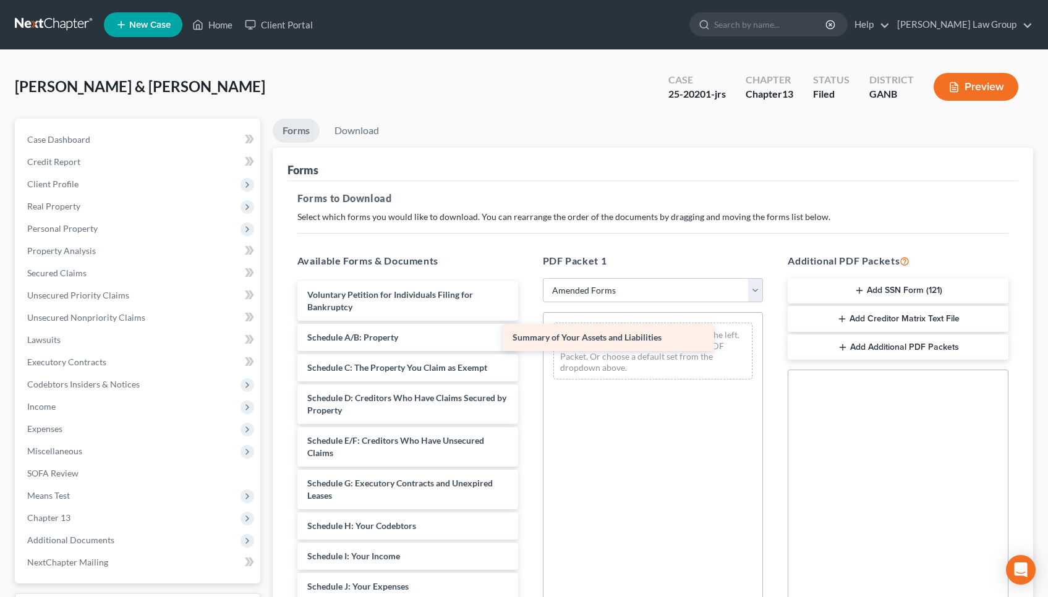
drag, startPoint x: 428, startPoint y: 338, endPoint x: 636, endPoint y: 337, distance: 207.1
click at [528, 337] on div "Summary of Your Assets and Liabilities Voluntary Petition for Individuals Filin…" at bounding box center [407, 580] width 240 height 598
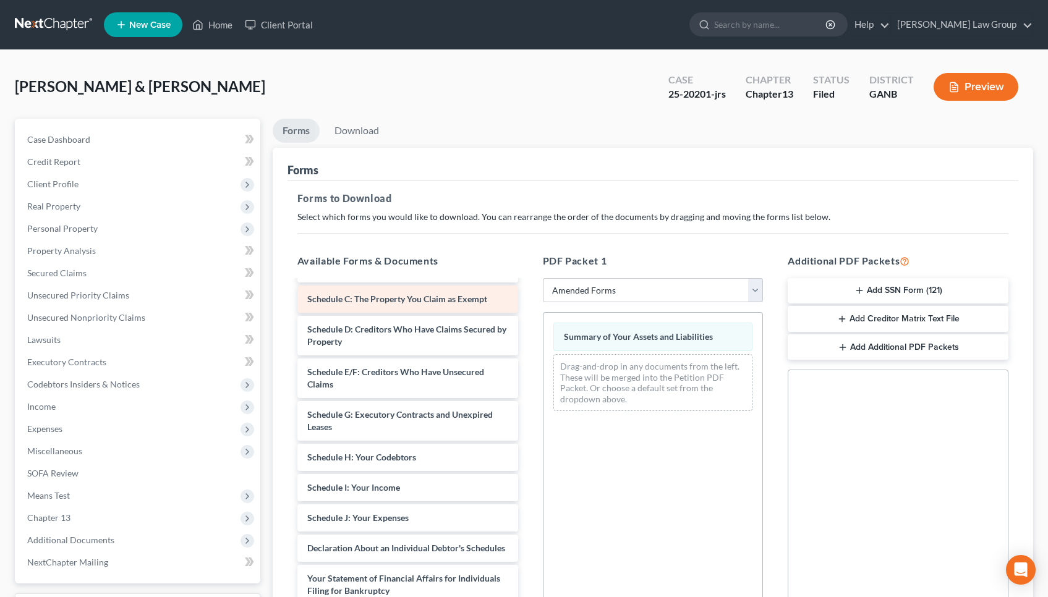
scroll to position [111, 0]
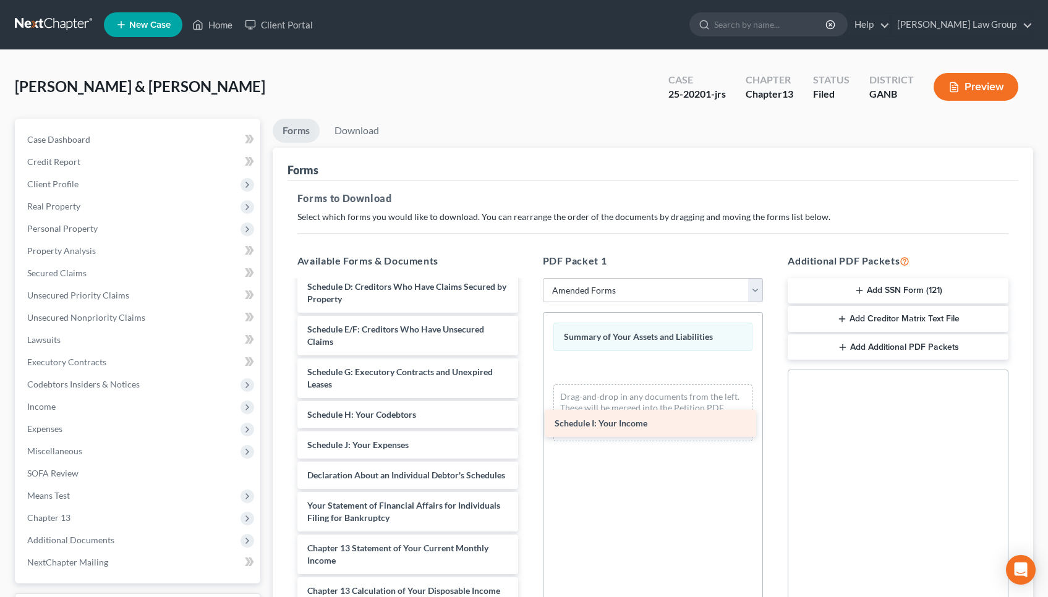
drag, startPoint x: 399, startPoint y: 444, endPoint x: 647, endPoint y: 421, distance: 249.0
click at [528, 421] on div "Schedule I: Your Income Voluntary Petition for Individuals Filing for Bankruptc…" at bounding box center [407, 454] width 240 height 568
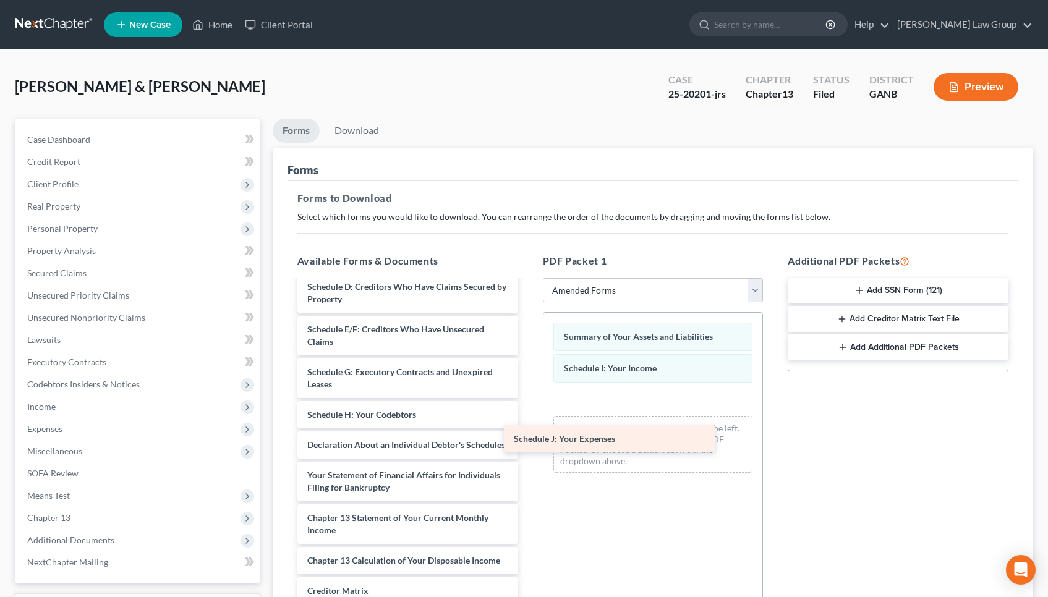
drag, startPoint x: 395, startPoint y: 444, endPoint x: 610, endPoint y: 433, distance: 214.8
click at [528, 433] on div "Schedule J: Your Expenses Voluntary Petition for Individuals Filing for Bankrup…" at bounding box center [407, 439] width 240 height 538
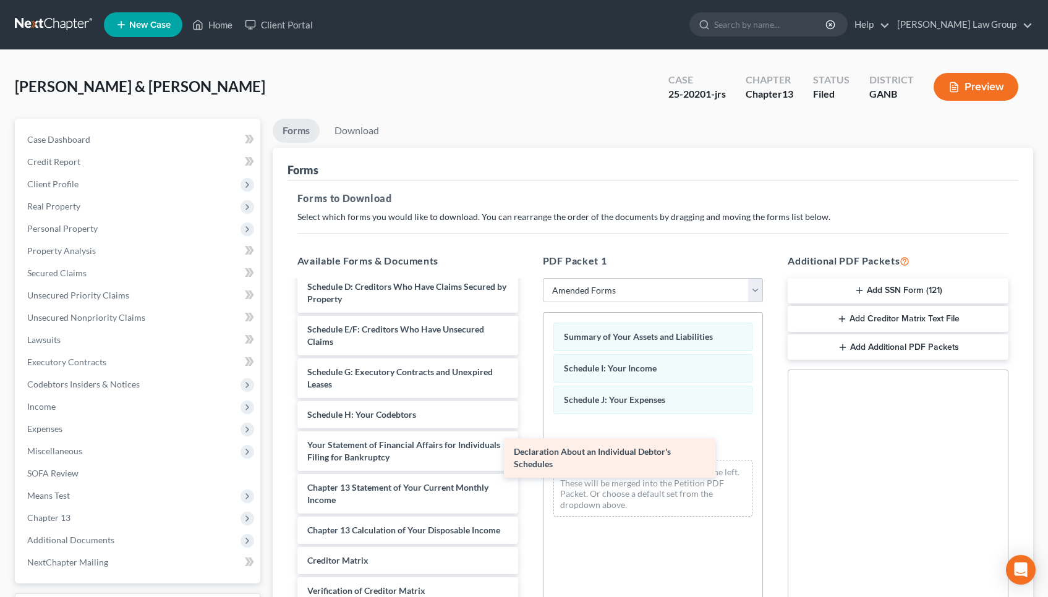
drag, startPoint x: 381, startPoint y: 441, endPoint x: 590, endPoint y: 444, distance: 208.4
click at [528, 444] on div "Declaration About an Individual Debtor's Schedules Voluntary Petition for Indiv…" at bounding box center [407, 424] width 240 height 508
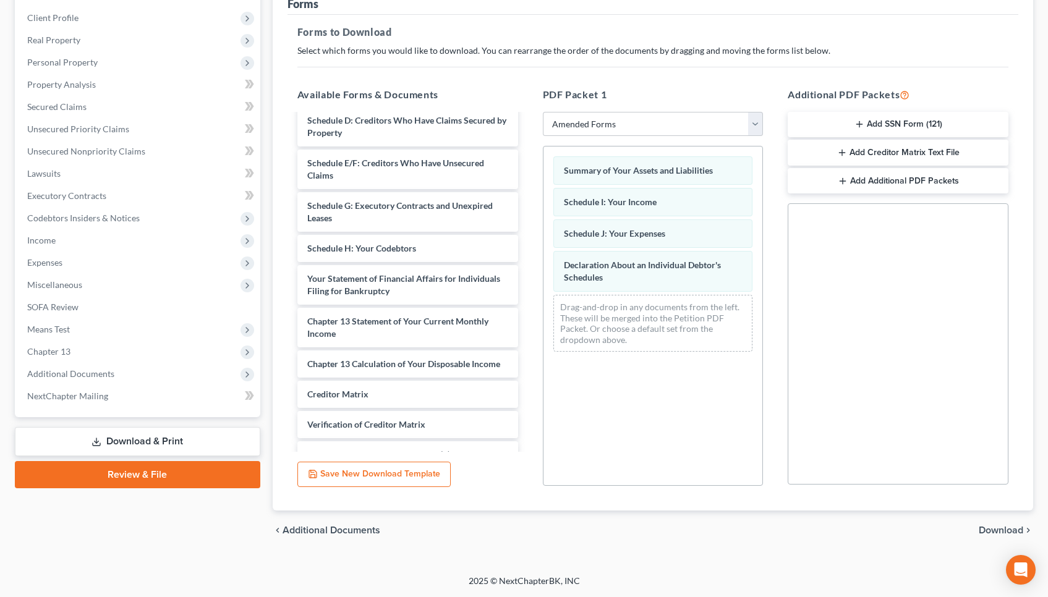
click at [989, 528] on span "Download" at bounding box center [1001, 530] width 45 height 10
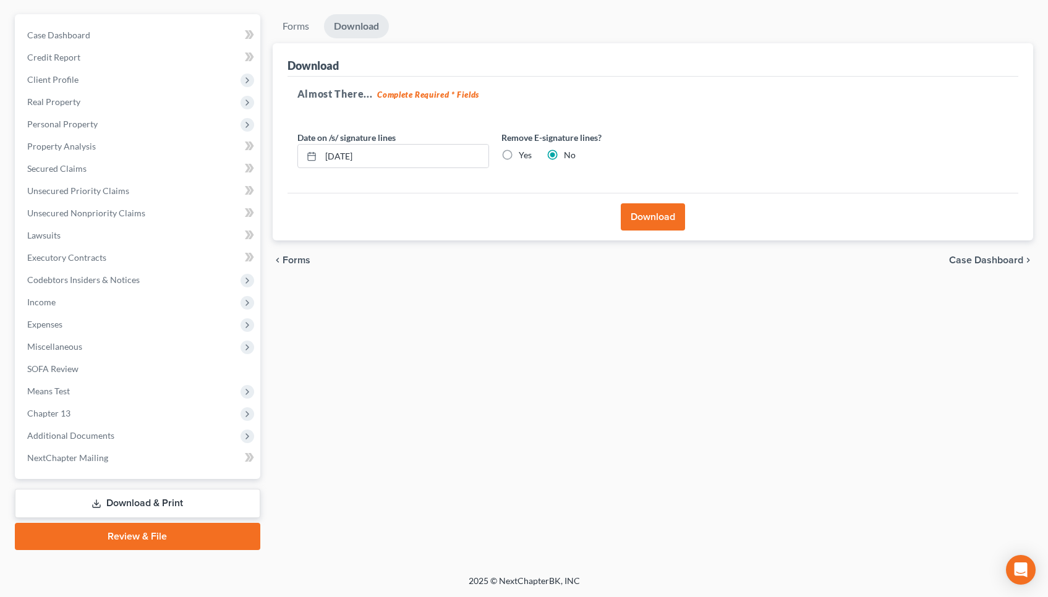
click at [665, 221] on button "Download" at bounding box center [653, 216] width 64 height 27
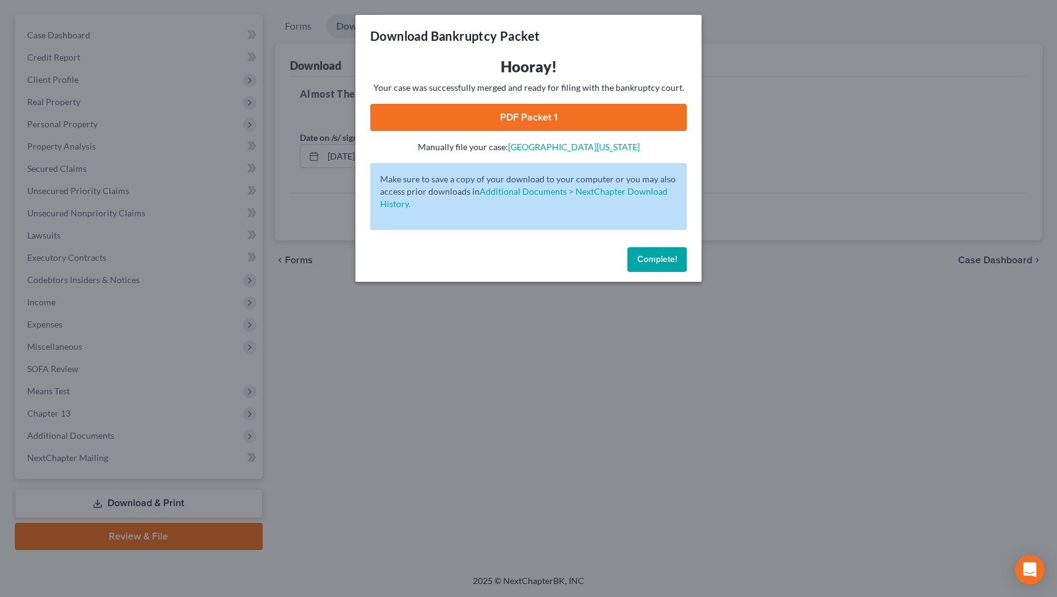
click at [617, 114] on link "PDF Packet 1" at bounding box center [528, 117] width 317 height 27
click at [659, 262] on span "Complete!" at bounding box center [657, 259] width 40 height 11
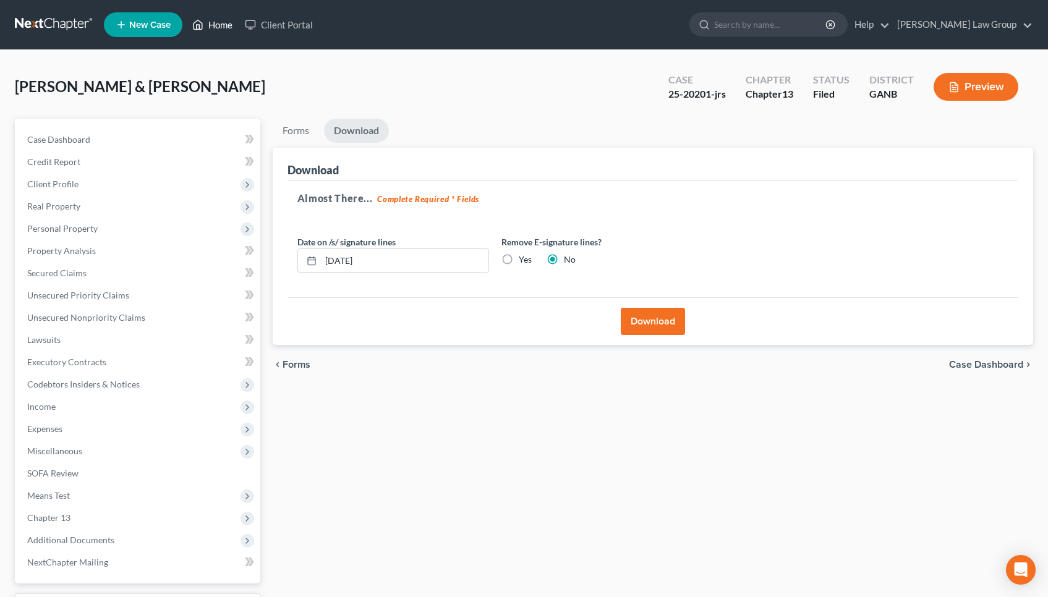
scroll to position [0, 0]
click at [227, 31] on link "Home" at bounding box center [212, 25] width 53 height 22
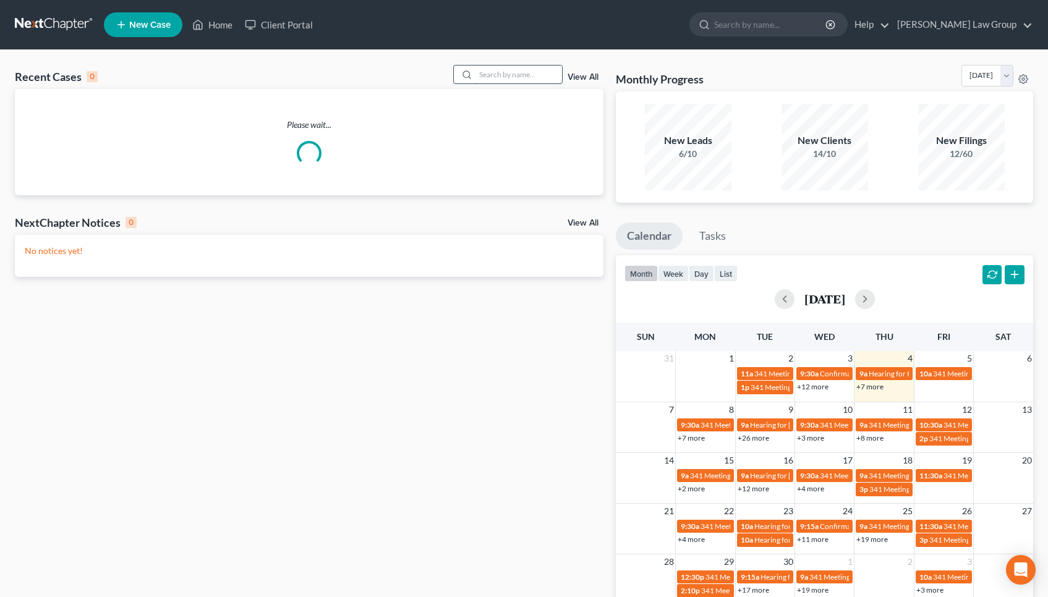
click at [506, 80] on input "search" at bounding box center [518, 75] width 87 height 18
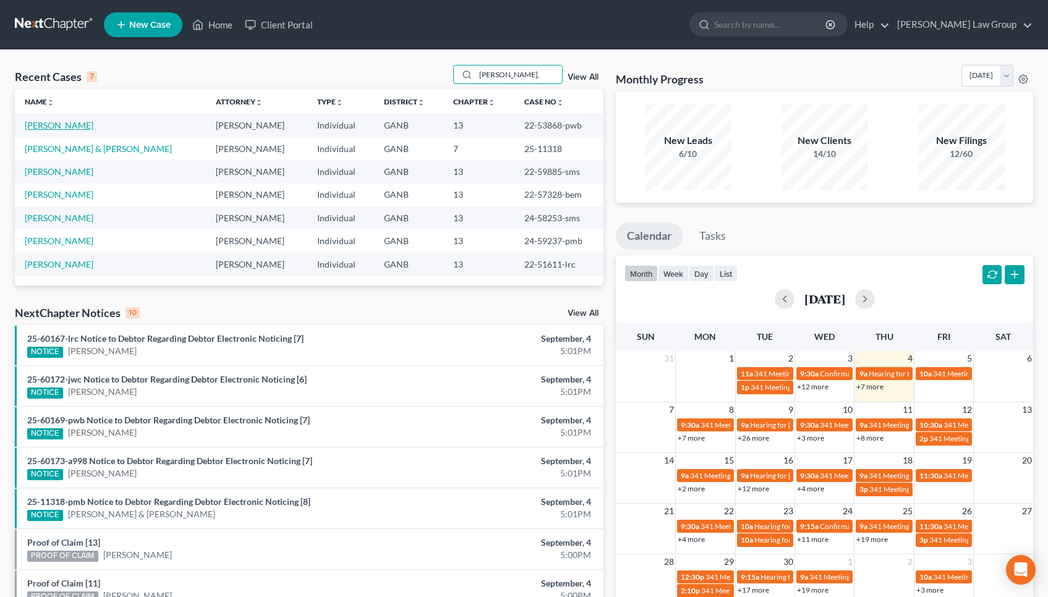
type input "[PERSON_NAME],"
click at [67, 124] on link "[PERSON_NAME]" at bounding box center [59, 125] width 69 height 11
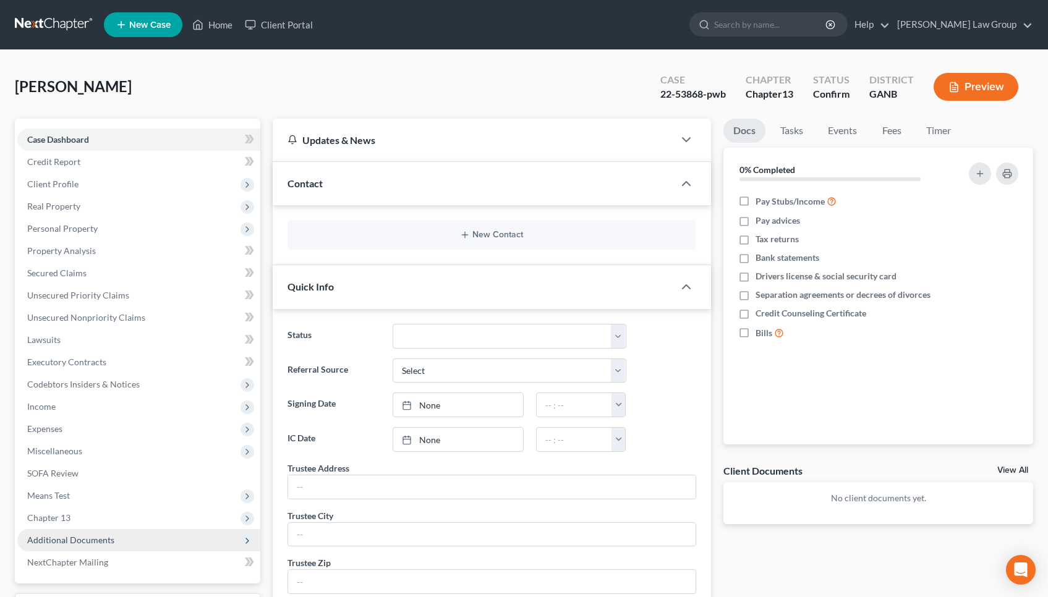
click at [76, 537] on span "Additional Documents" at bounding box center [70, 540] width 87 height 11
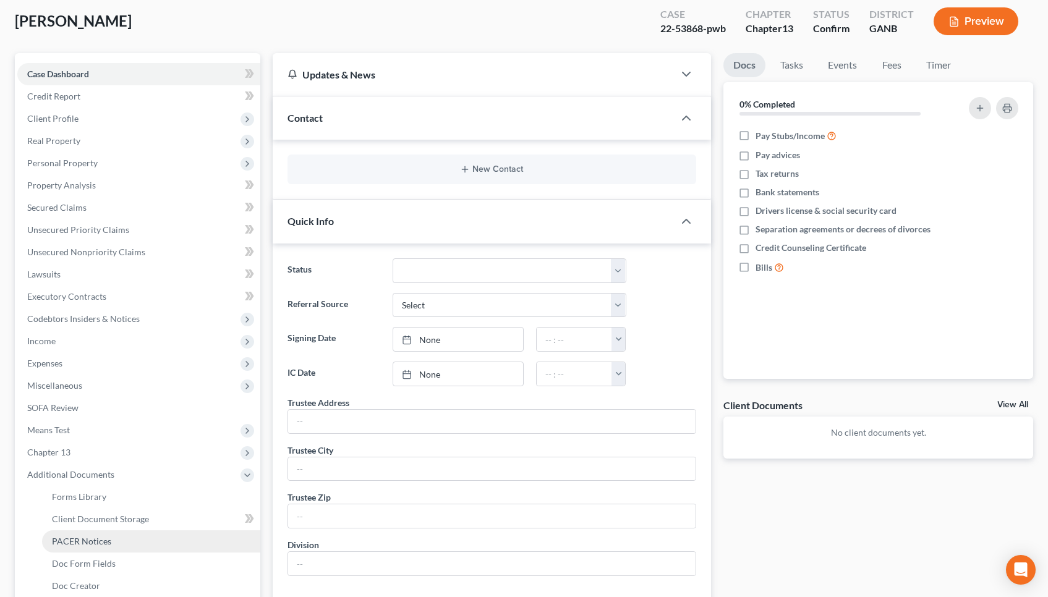
scroll to position [66, 0]
click at [76, 537] on span "PACER Notices" at bounding box center [81, 541] width 59 height 11
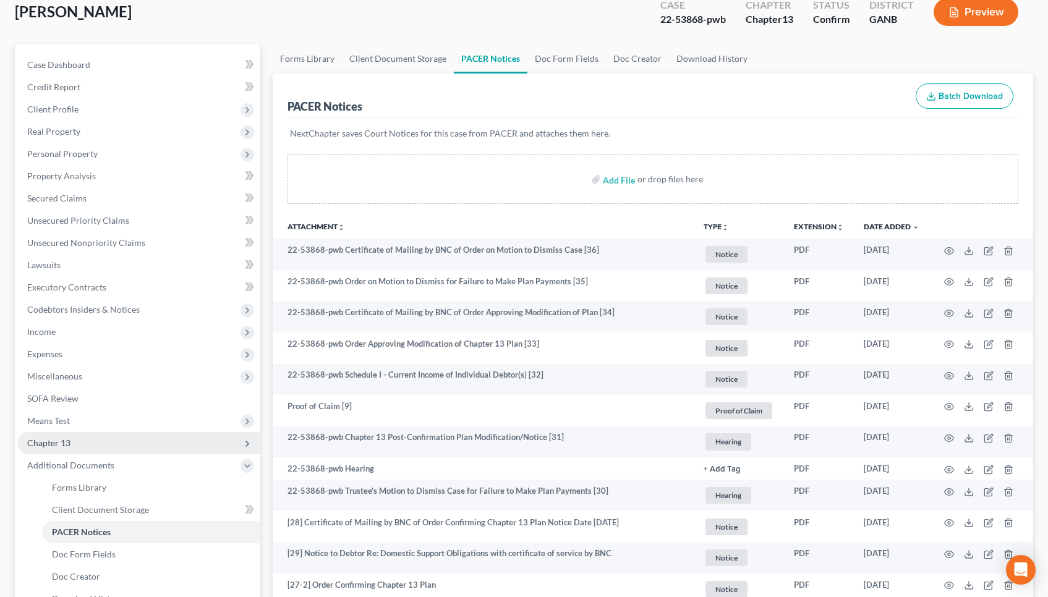
scroll to position [104, 0]
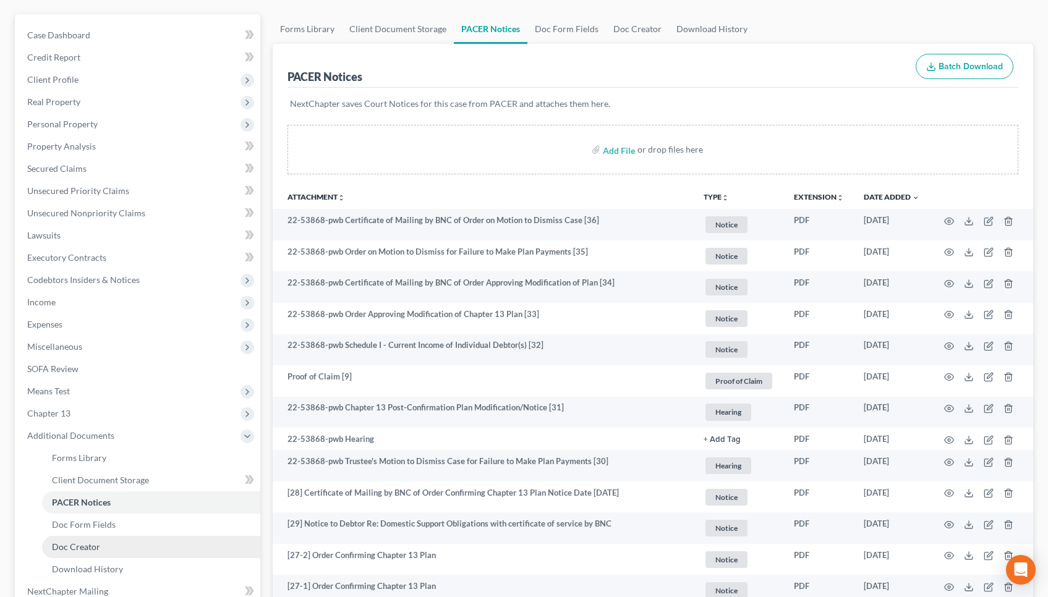
click at [114, 552] on link "Doc Creator" at bounding box center [151, 547] width 218 height 22
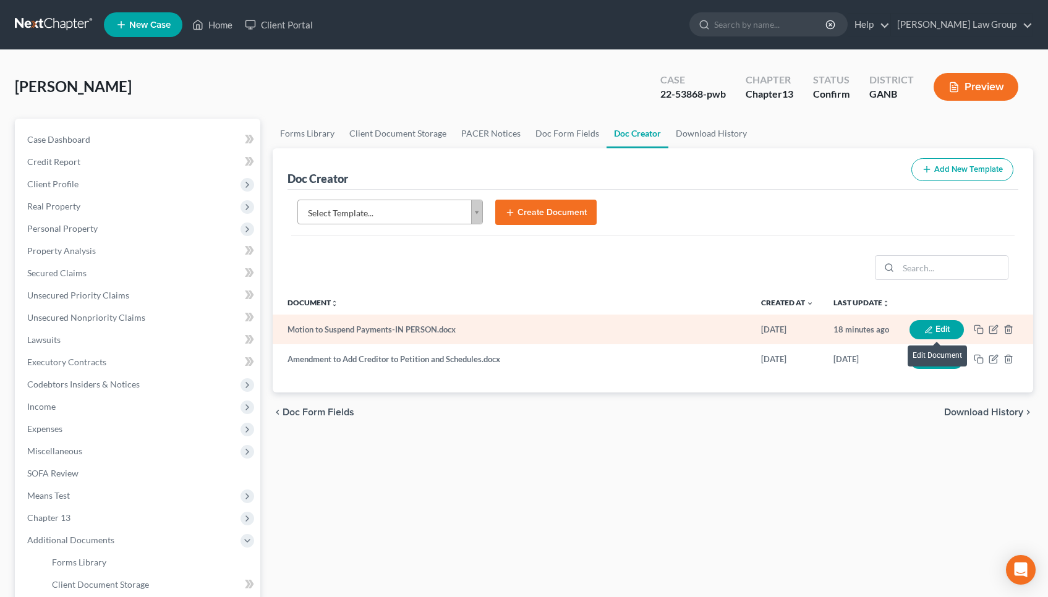
click at [927, 328] on icon "button" at bounding box center [928, 330] width 9 height 9
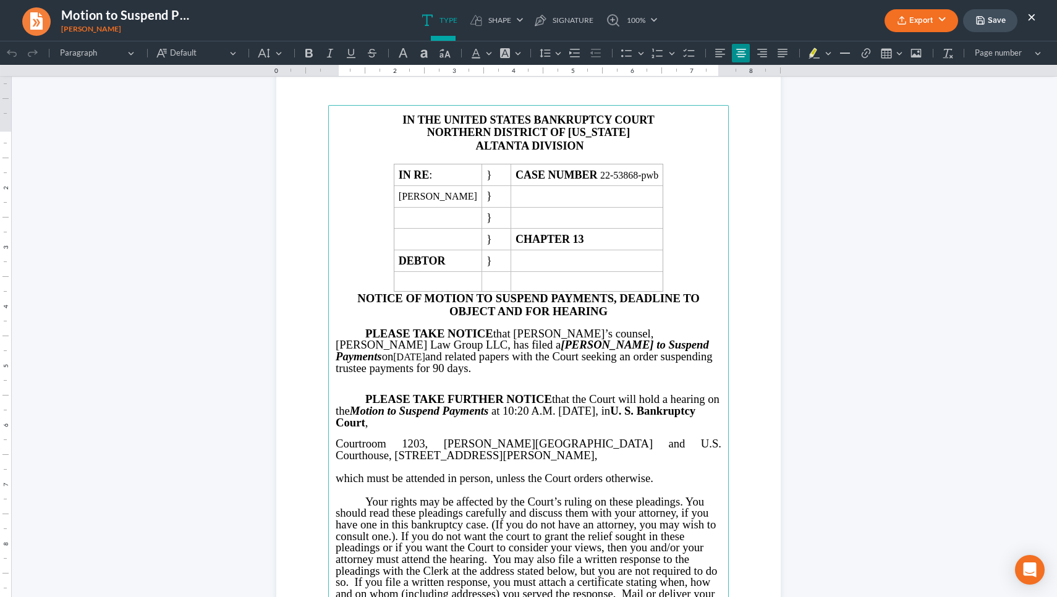
scroll to position [62, 0]
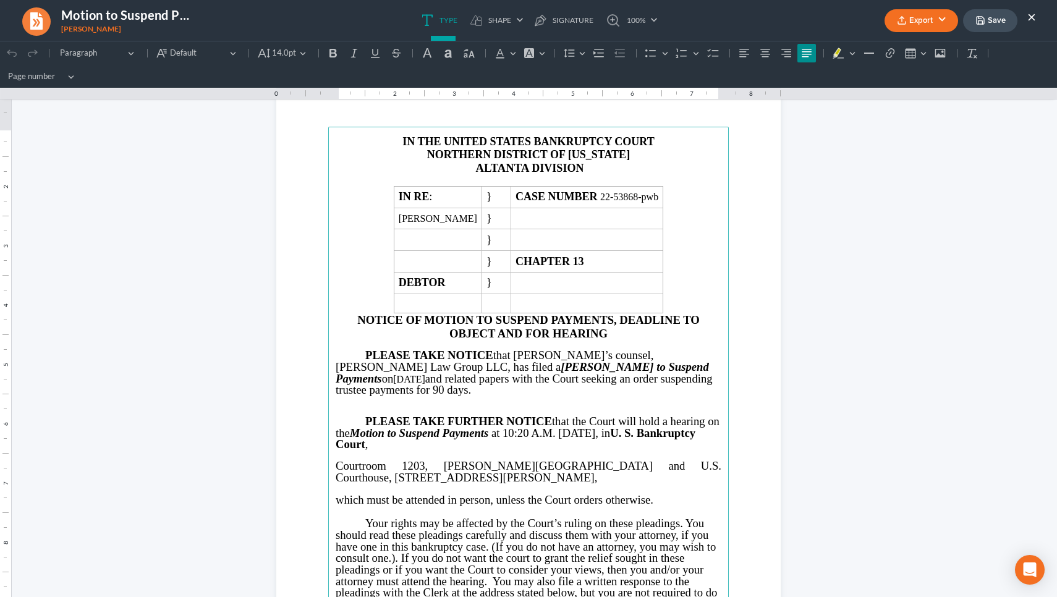
click at [409, 459] on span "Courtroom 1203, [PERSON_NAME][GEOGRAPHIC_DATA] and U.S. Courthouse, [STREET_ADD…" at bounding box center [529, 471] width 386 height 25
click at [540, 427] on span "at 10:20 A.M. [DATE], in U. S. Bankruptcy Court ," at bounding box center [516, 439] width 360 height 25
click at [556, 363] on p "PLEASE TAKE NOTICE that [PERSON_NAME]’s counsel, [PERSON_NAME] Law Group LLC, h…" at bounding box center [529, 373] width 386 height 46
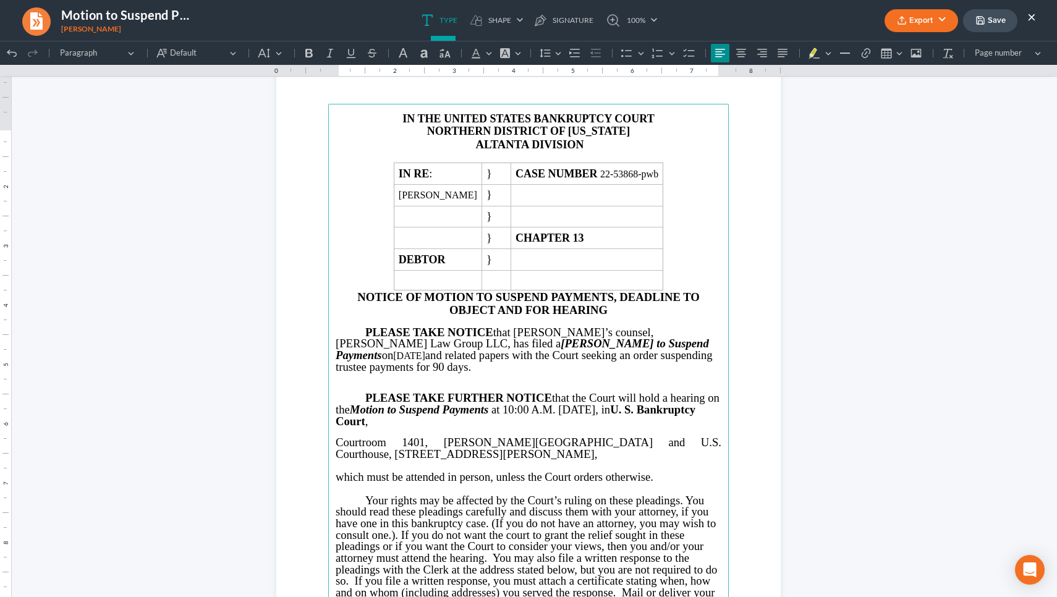
click at [556, 362] on p "PLEASE TAKE NOTICE that [PERSON_NAME]’s counsel, [PERSON_NAME] Law Group LLC, h…" at bounding box center [529, 350] width 386 height 46
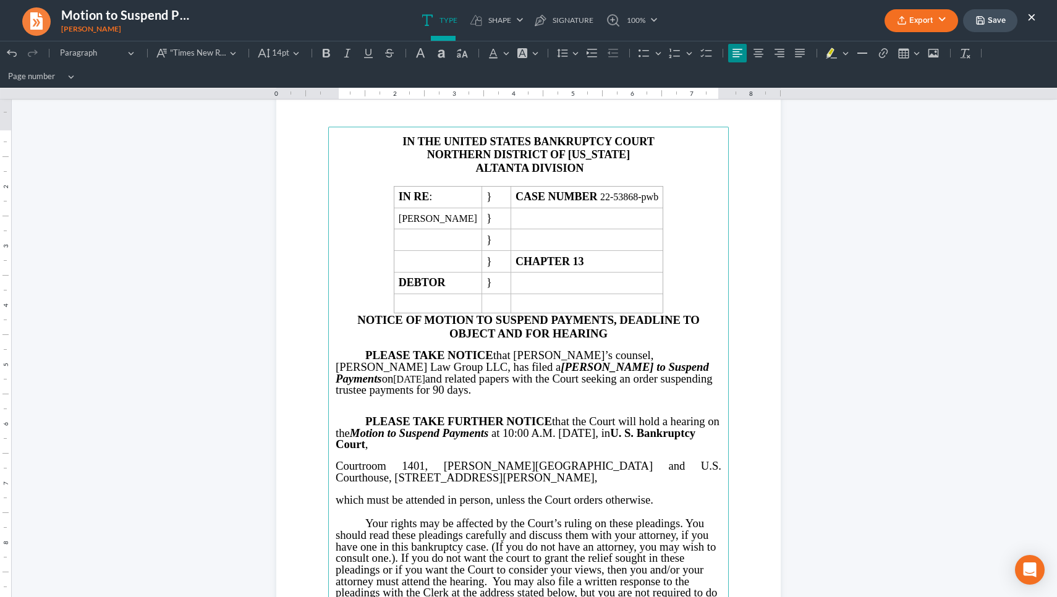
click at [620, 427] on span "at 10:00 A.M. [DATE], in U. S. Bankruptcy Court ," at bounding box center [516, 439] width 360 height 25
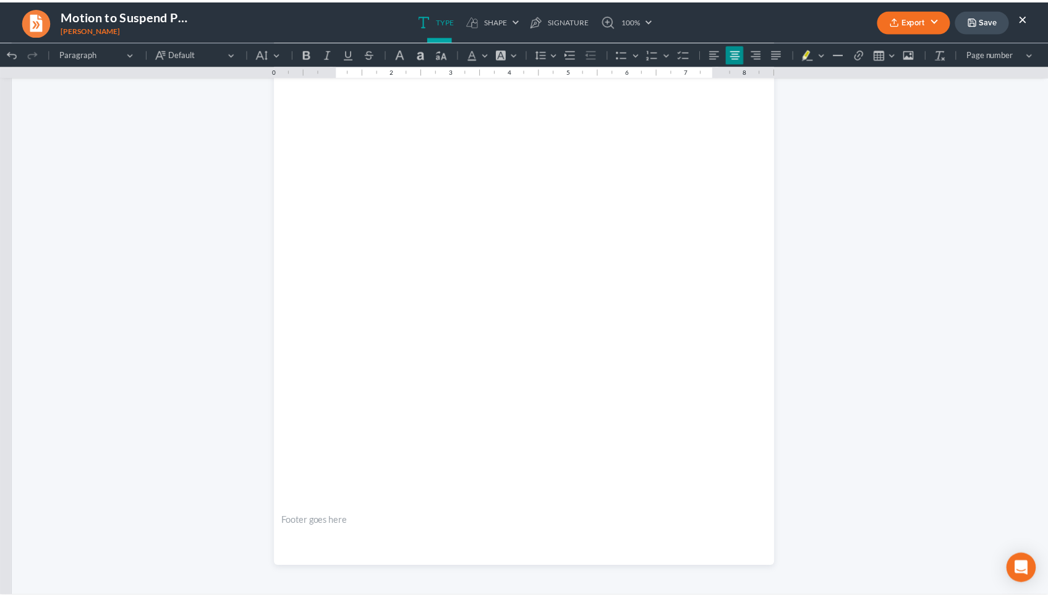
scroll to position [3628, 0]
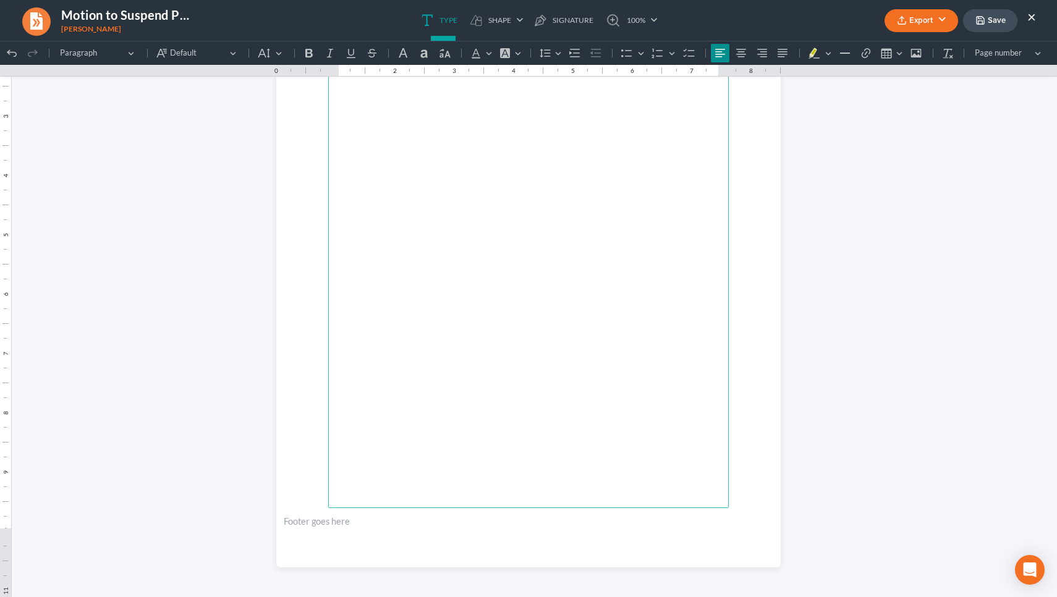
click at [989, 20] on button "Save" at bounding box center [990, 20] width 54 height 23
click at [1031, 17] on button "×" at bounding box center [1031, 16] width 9 height 15
